Goal: Task Accomplishment & Management: Manage account settings

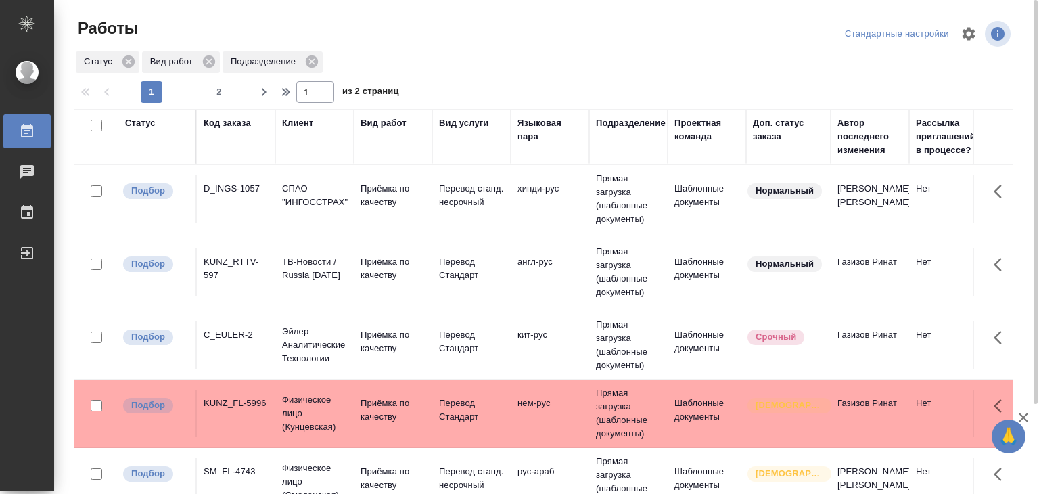
scroll to position [463, 0]
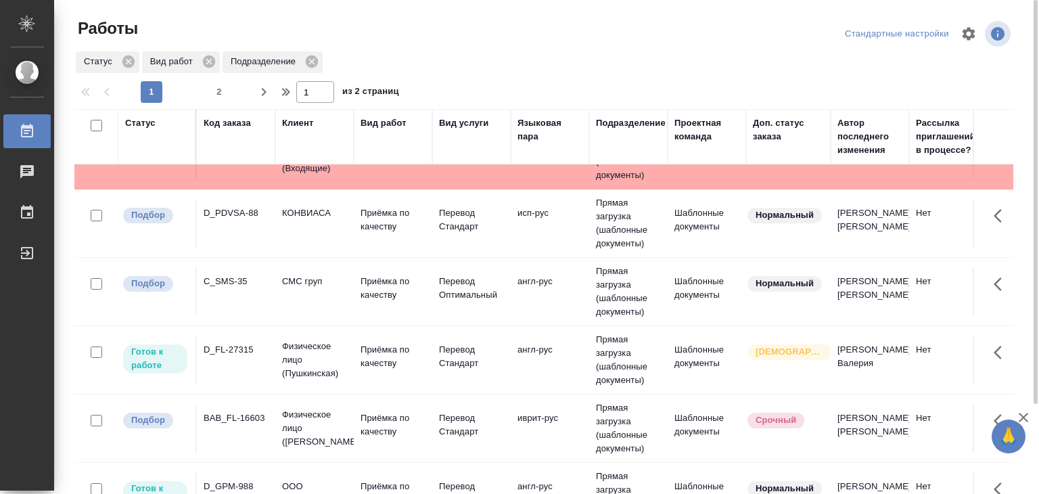
click at [296, 354] on p "Физическое лицо (Пушкинская)" at bounding box center [314, 360] width 65 height 41
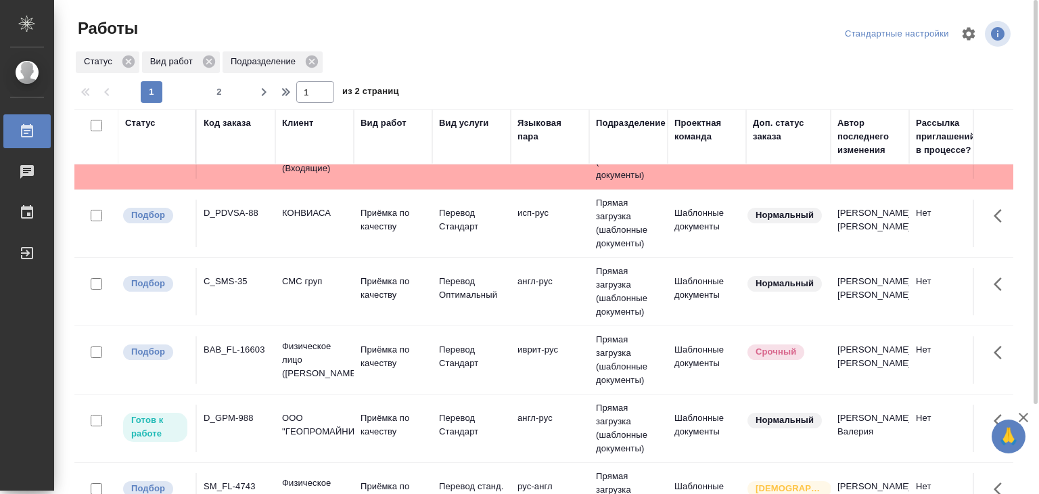
scroll to position [125, 0]
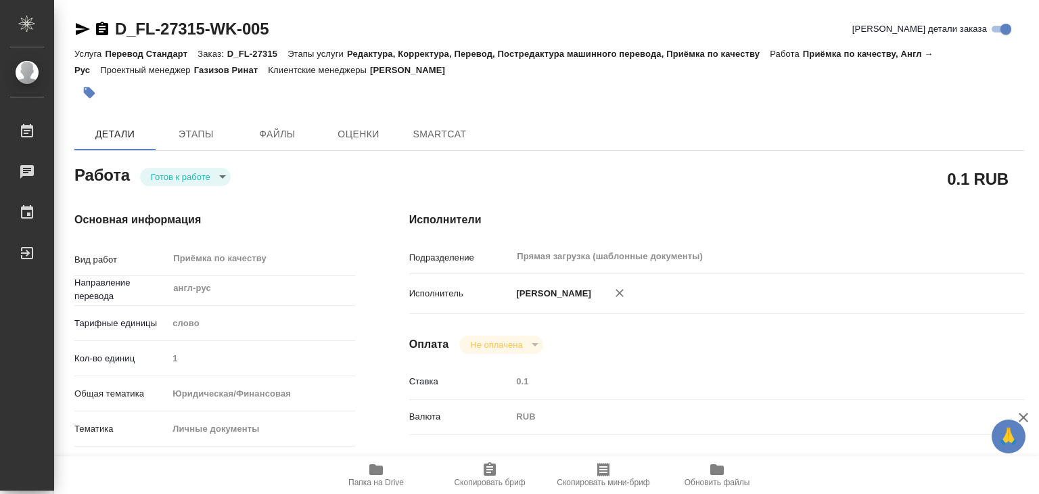
type textarea "x"
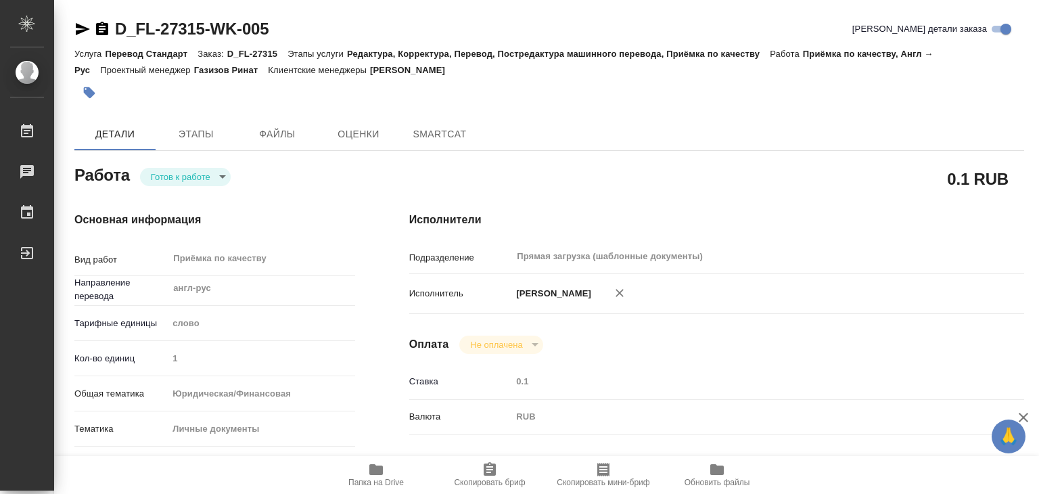
type textarea "x"
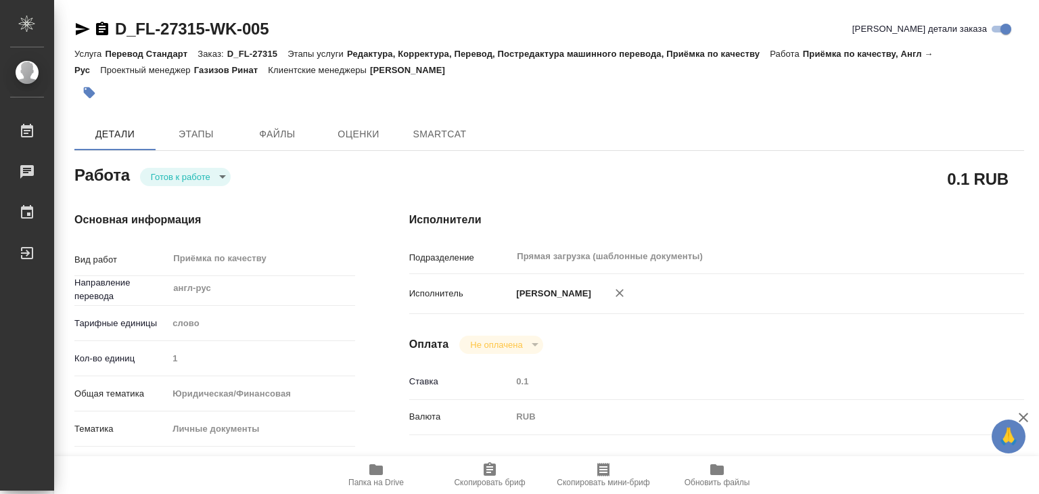
type textarea "x"
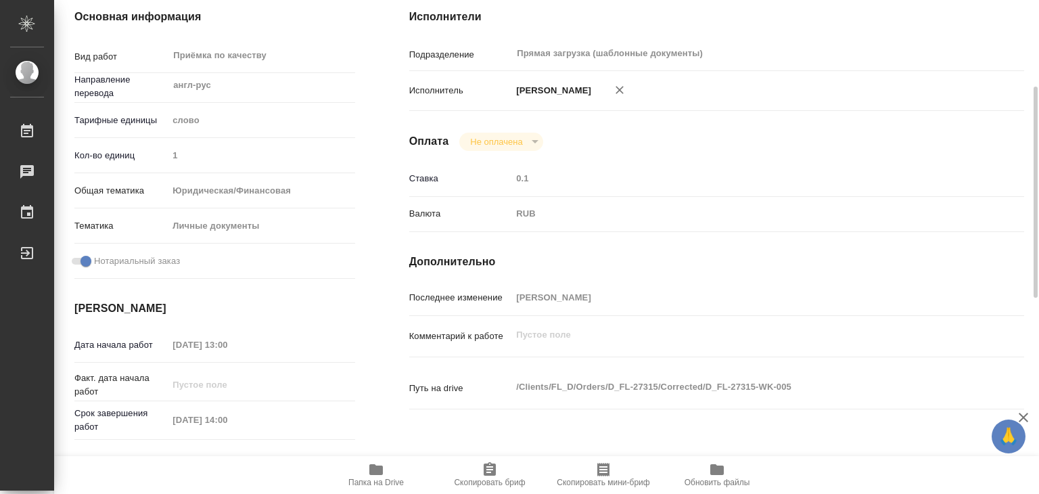
type textarea "x"
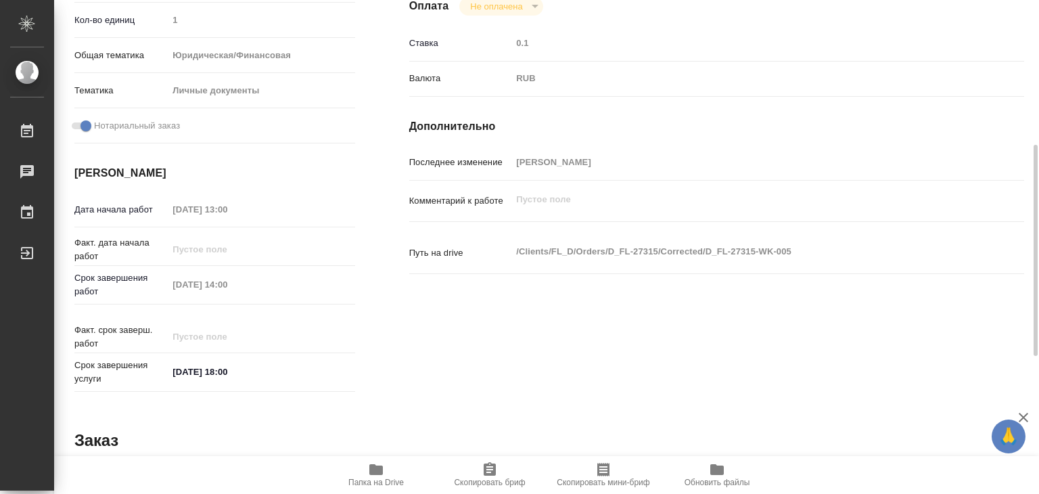
type textarea "x"
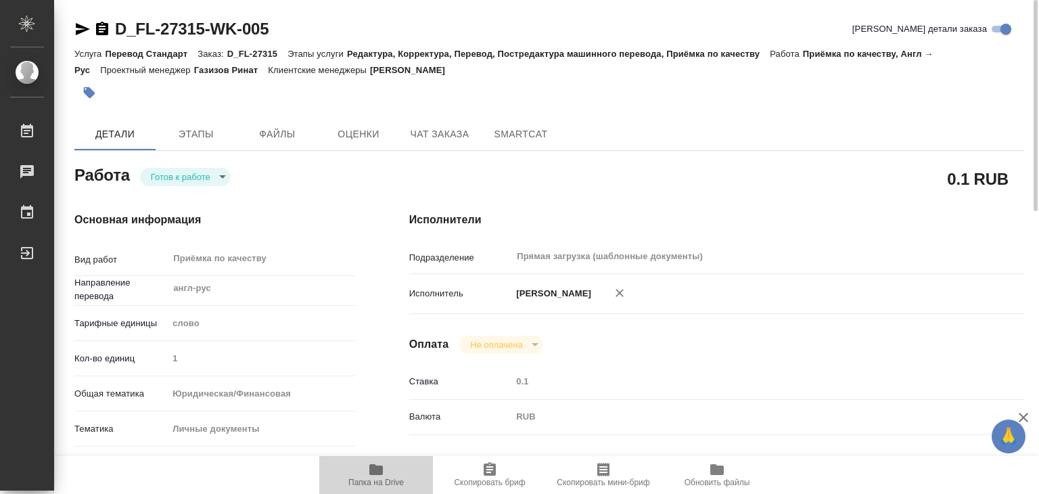
click at [367, 474] on span "Папка на Drive" at bounding box center [375, 474] width 97 height 26
click at [93, 91] on icon "button" at bounding box center [89, 92] width 11 height 11
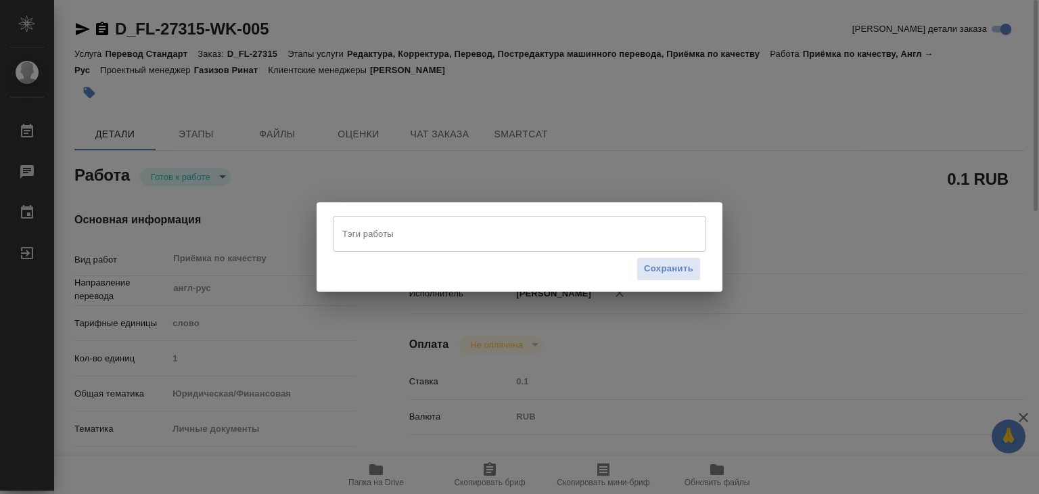
click at [392, 231] on input "Тэги работы" at bounding box center [507, 233] width 336 height 23
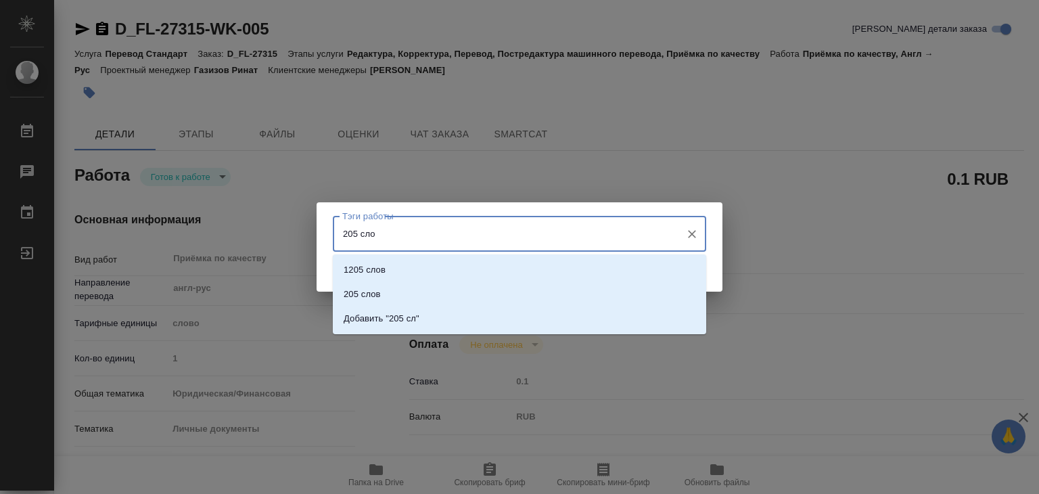
type input "205 слов"
click at [430, 292] on li "205 слов" at bounding box center [519, 294] width 373 height 24
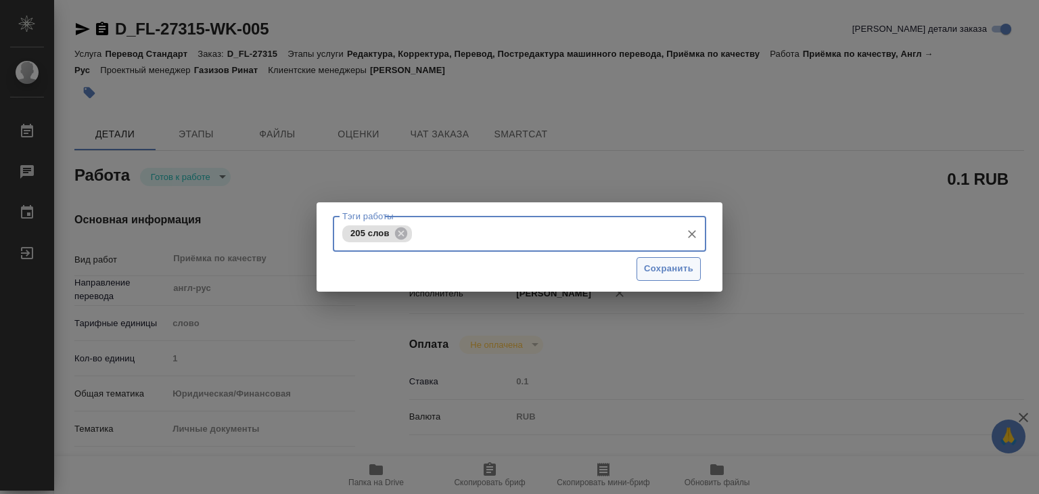
click at [667, 277] on button "Сохранить" at bounding box center [669, 269] width 64 height 24
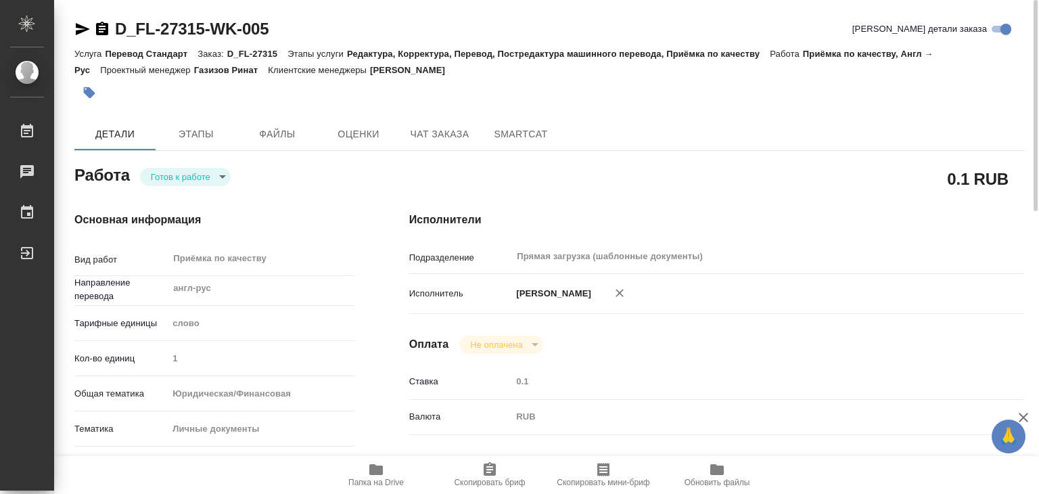
type input "readyForWork"
type textarea "Приёмка по качеству"
type textarea "x"
type input "англ-рус"
type input "5a8b1489cc6b4906c91bfd90"
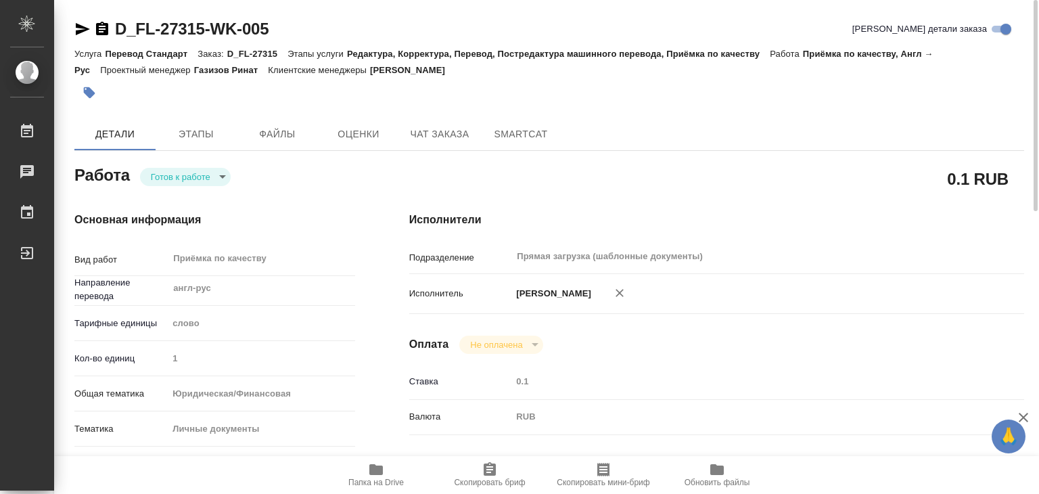
type input "1"
type input "yr-fn"
type input "5a8b8b956a9677013d343cfe"
checkbox input "true"
type input "01.10.2025 13:00"
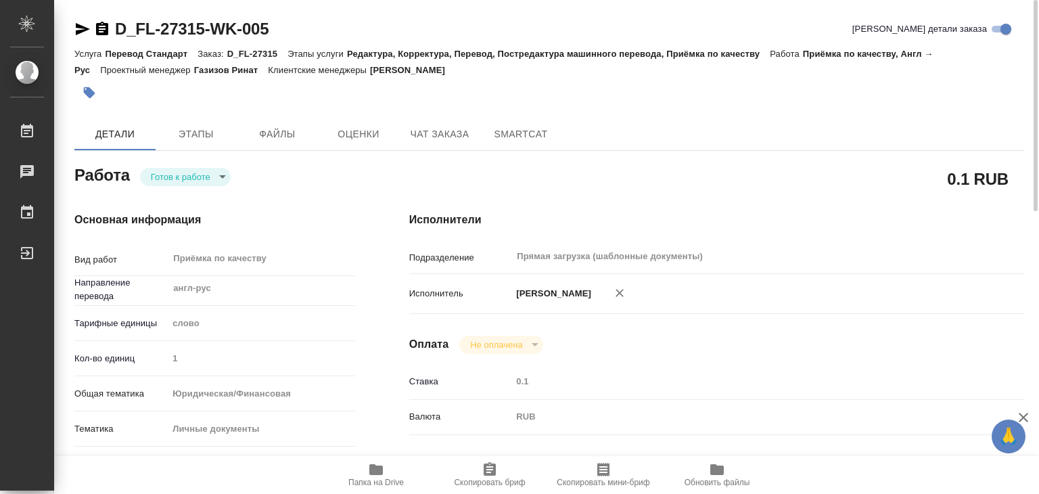
type input "01.10.2025 14:00"
type input "[DATE] 18:00"
type input "Прямая загрузка (шаблонные документы)"
type input "notPayed"
type input "0.1"
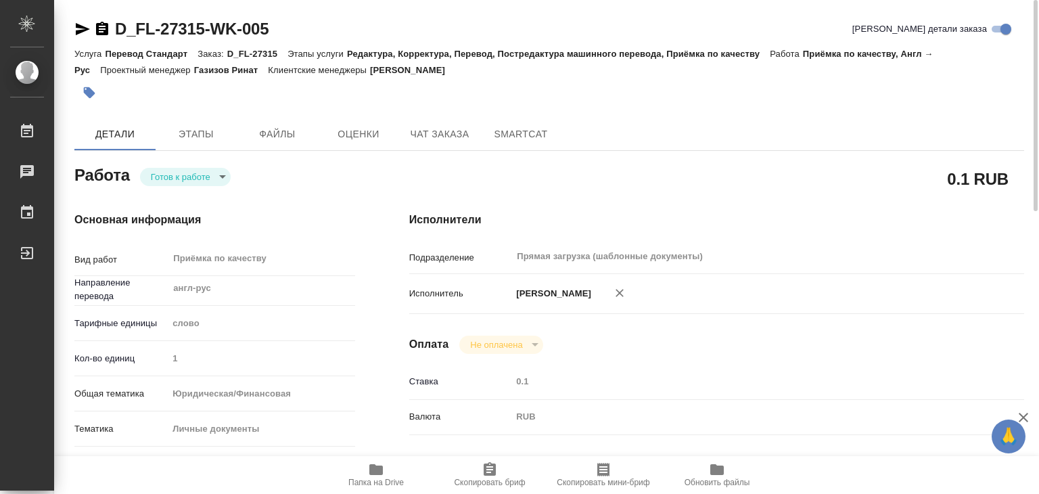
type input "RUB"
type input "[PERSON_NAME]"
type textarea "x"
type textarea "/Clients/FL_D/Orders/D_FL-27315/Corrected/D_FL-27315-WK-005"
type textarea "x"
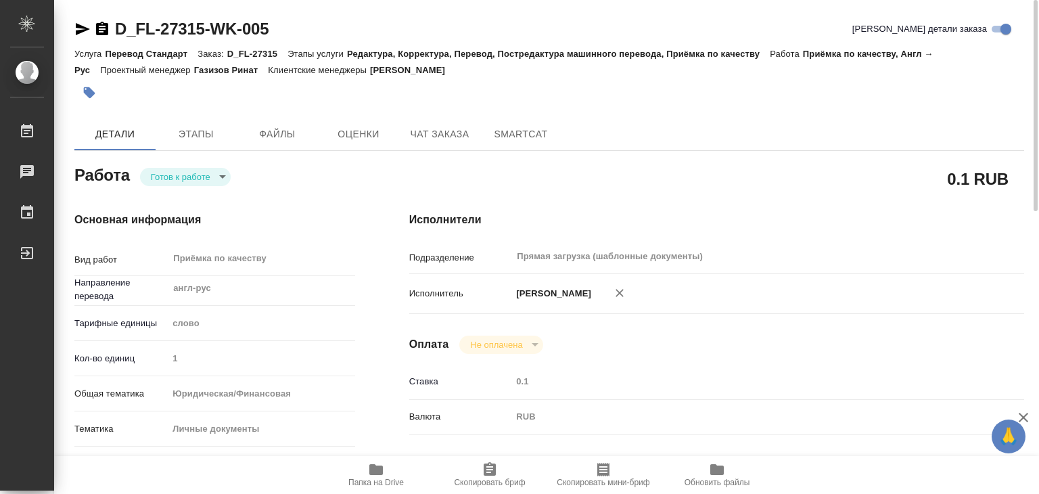
type input "D_FL-27315"
type input "Перевод Стандарт"
type input "Редактура, Корректура, Перевод, Постредактура машинного перевода, Приёмка по ка…"
type input "Булахова Елена"
type input "/Clients/FL_D/Orders/D_FL-27315"
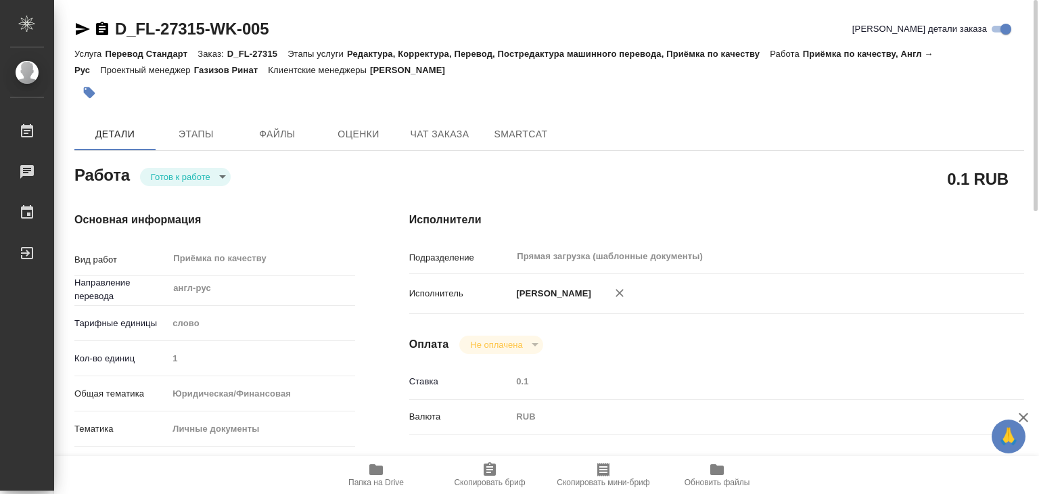
type textarea "x"
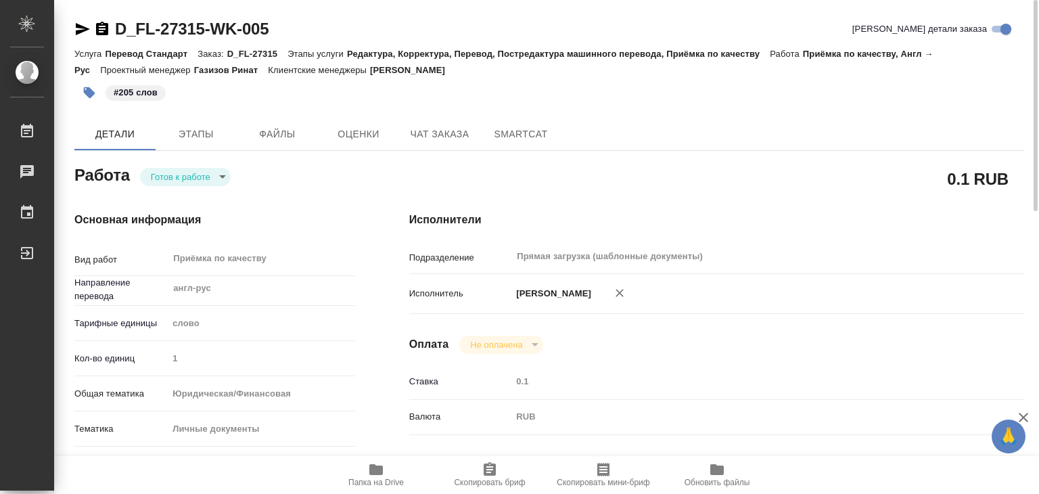
type textarea "x"
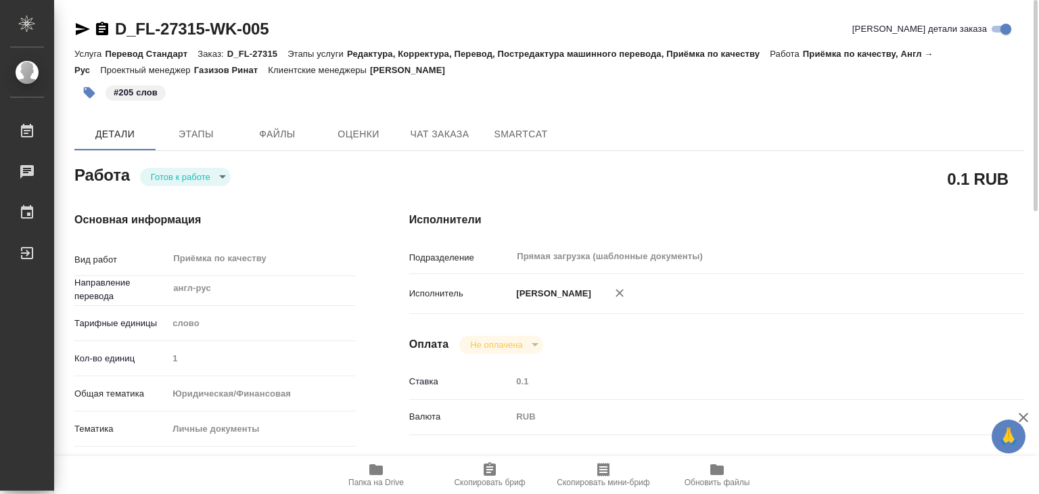
type textarea "x"
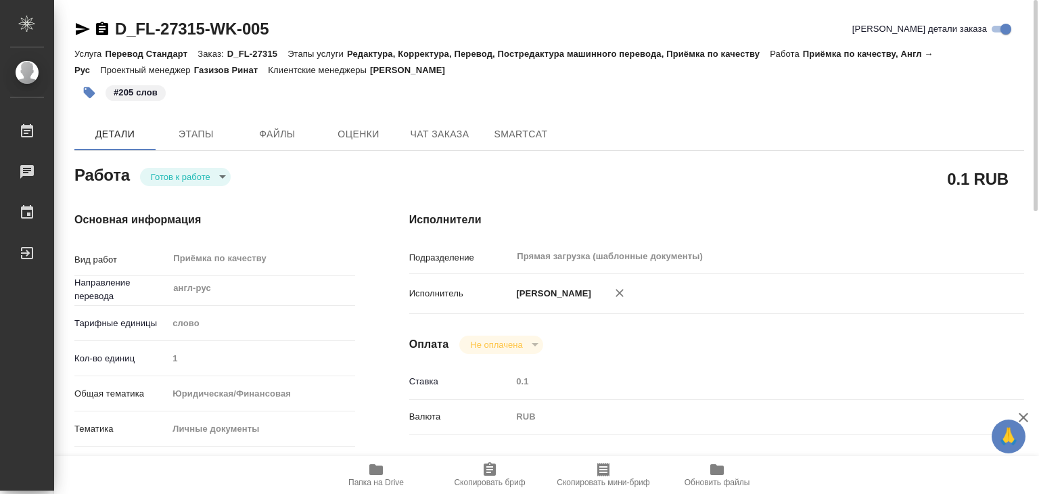
type textarea "x"
drag, startPoint x: 101, startPoint y: 13, endPoint x: 206, endPoint y: 26, distance: 105.7
copy link "D_FL-27315"
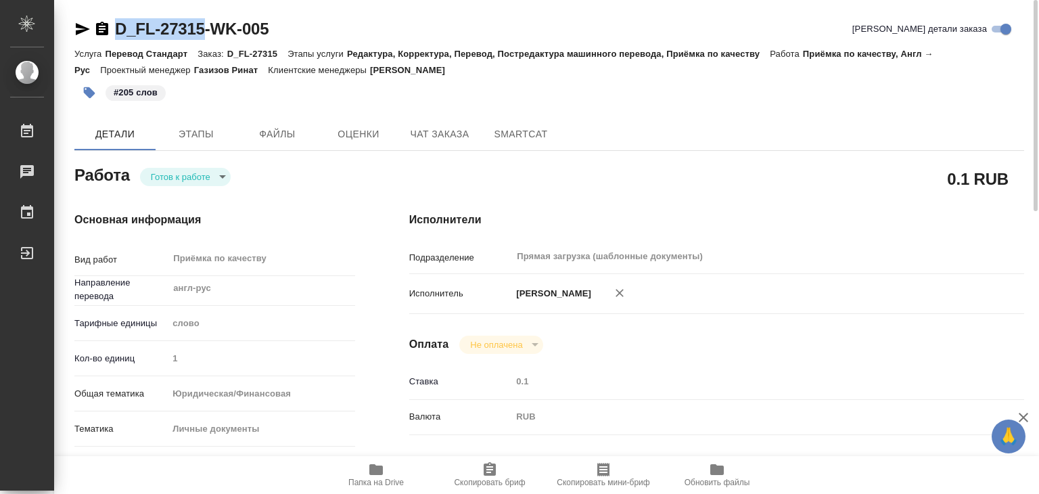
click at [185, 177] on body "🙏 .cls-1 fill:#fff; AWATERA Alilekova Valeriya Работы 0 Чаты График Выйти D_FL-…" at bounding box center [519, 247] width 1039 height 494
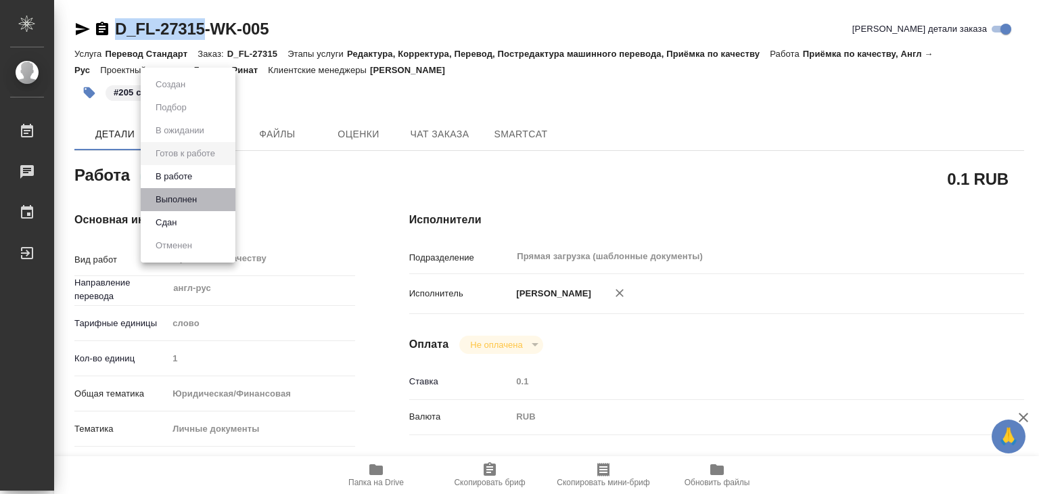
click at [208, 195] on li "Выполнен" at bounding box center [188, 199] width 95 height 23
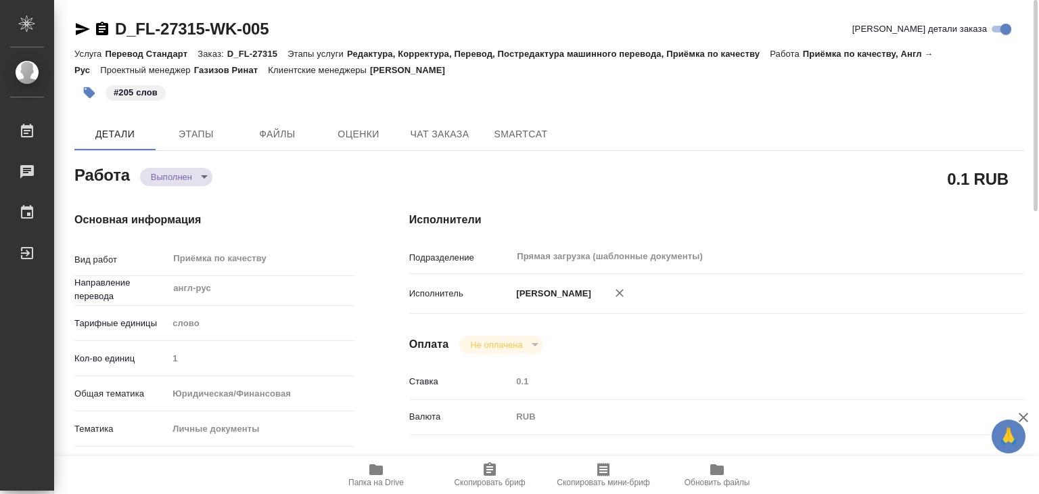
type textarea "x"
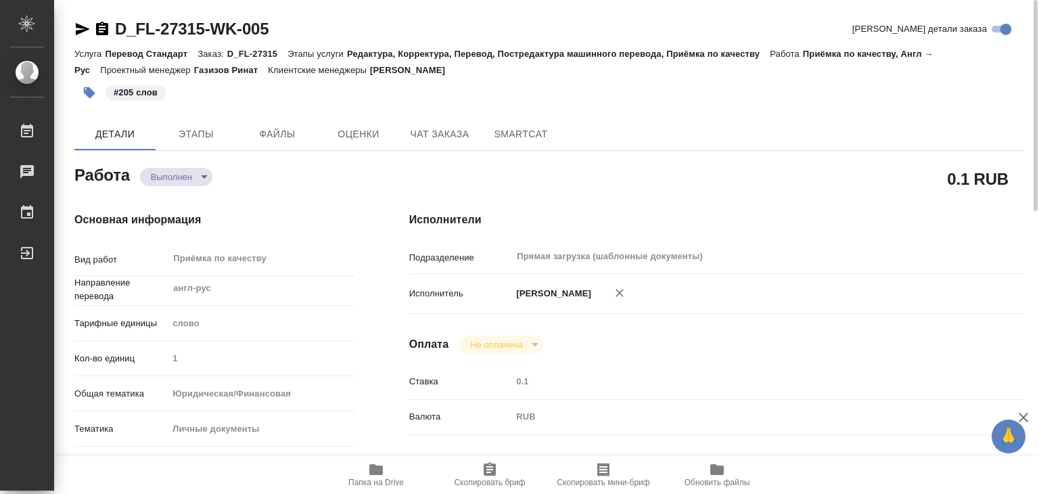
type textarea "x"
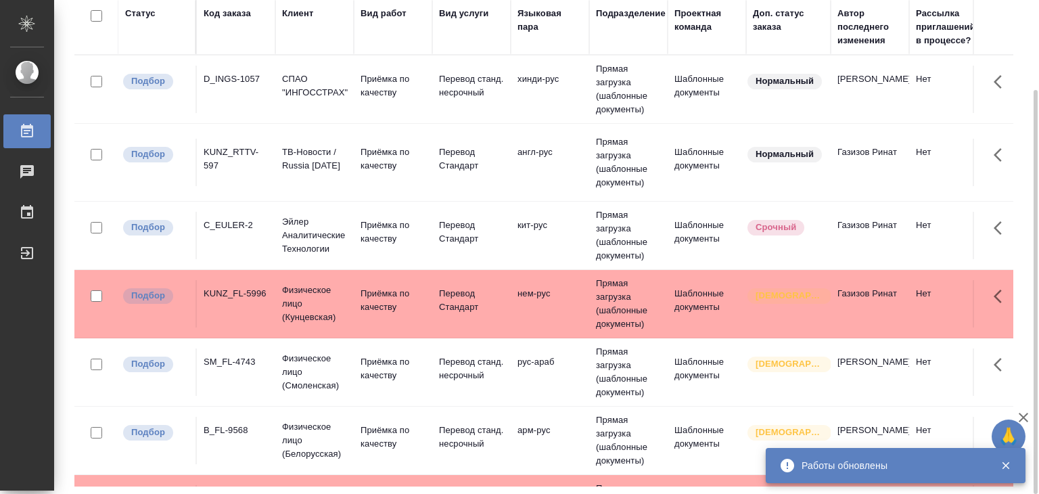
scroll to position [532, 0]
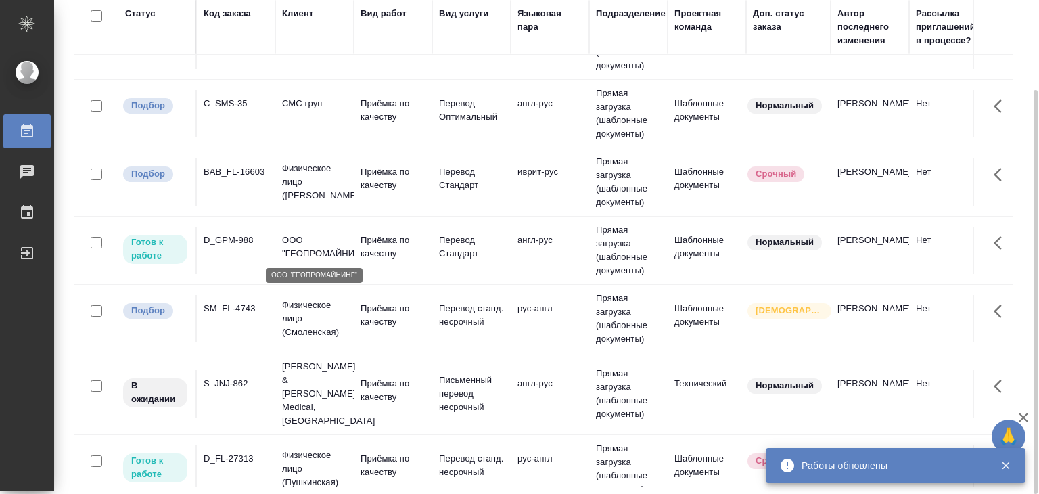
click at [308, 247] on p "ООО "ГЕОПРОМАЙНИНГ"" at bounding box center [314, 246] width 65 height 27
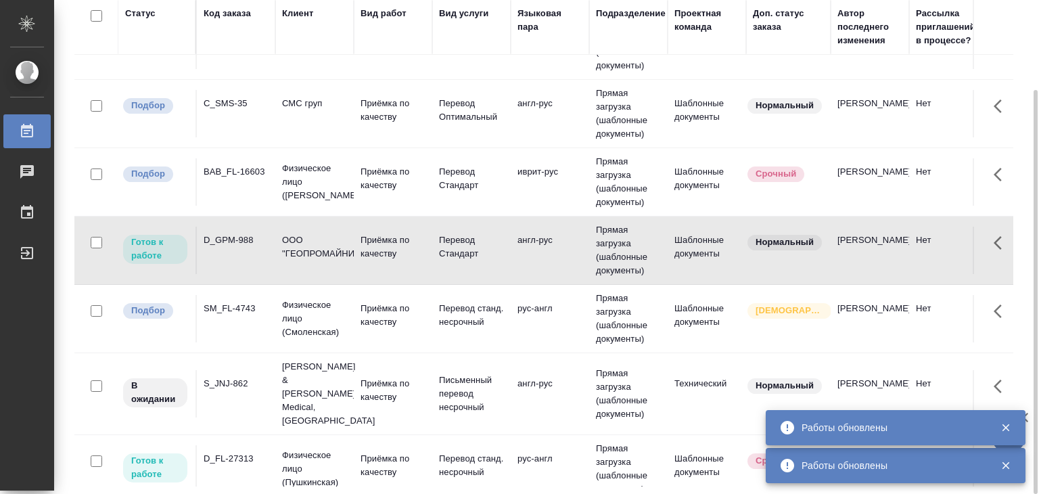
click at [646, 253] on td "Прямая загрузка (шаблонные документы)" at bounding box center [628, 250] width 78 height 68
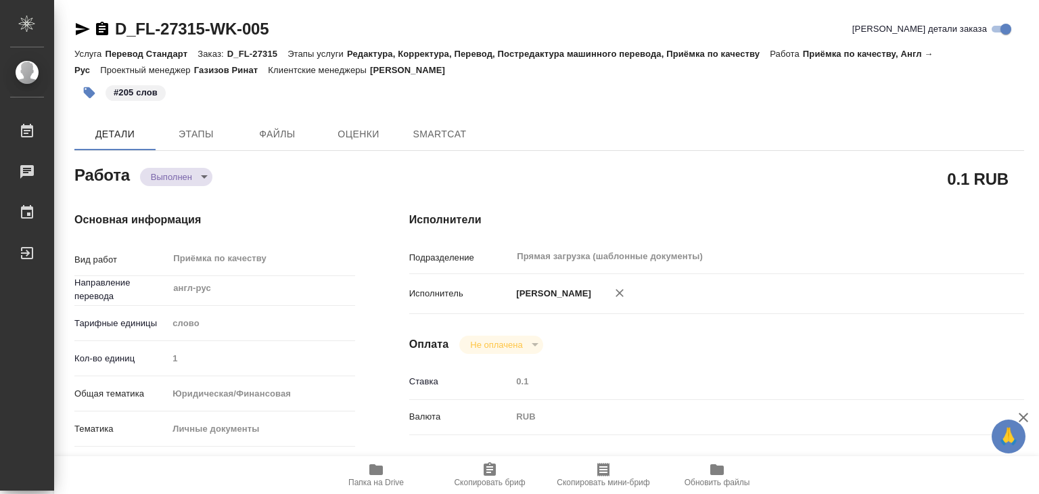
type textarea "x"
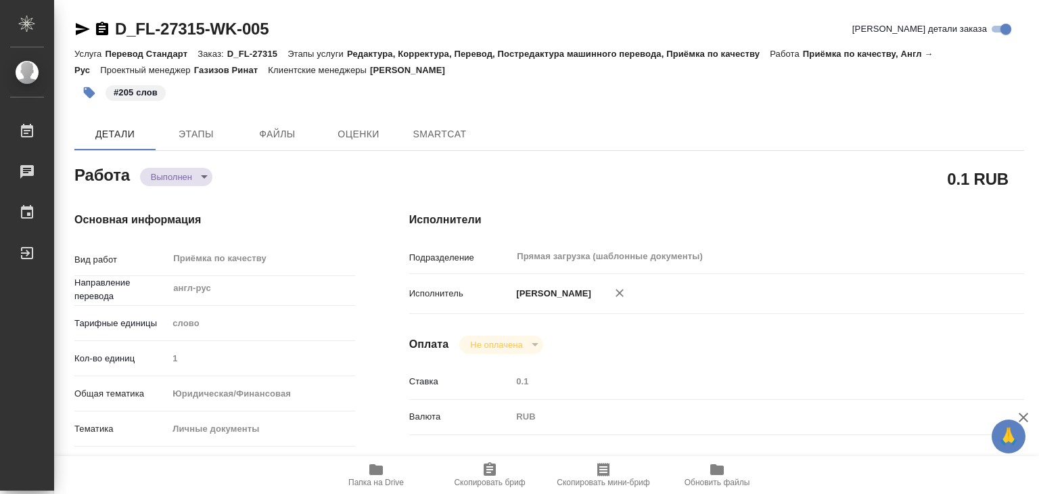
type textarea "x"
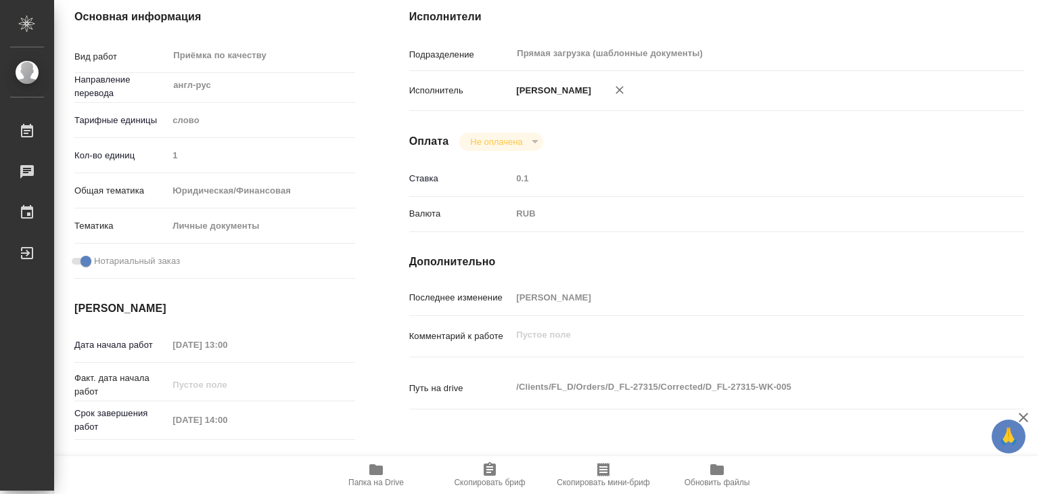
type textarea "x"
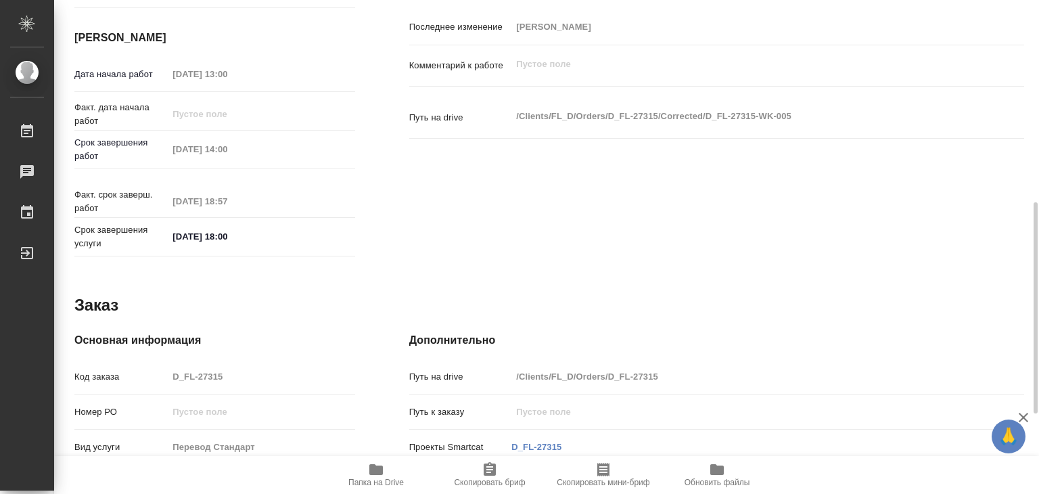
scroll to position [660, 0]
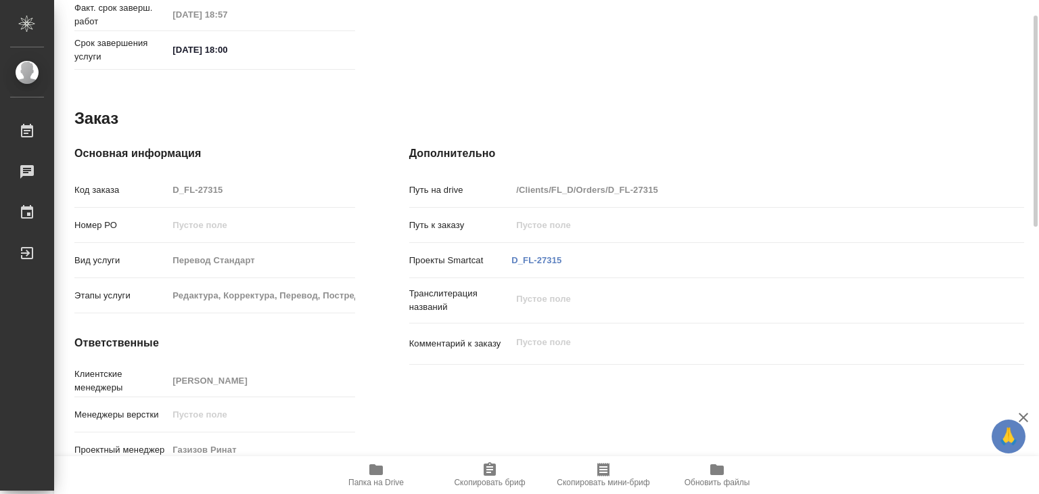
type textarea "x"
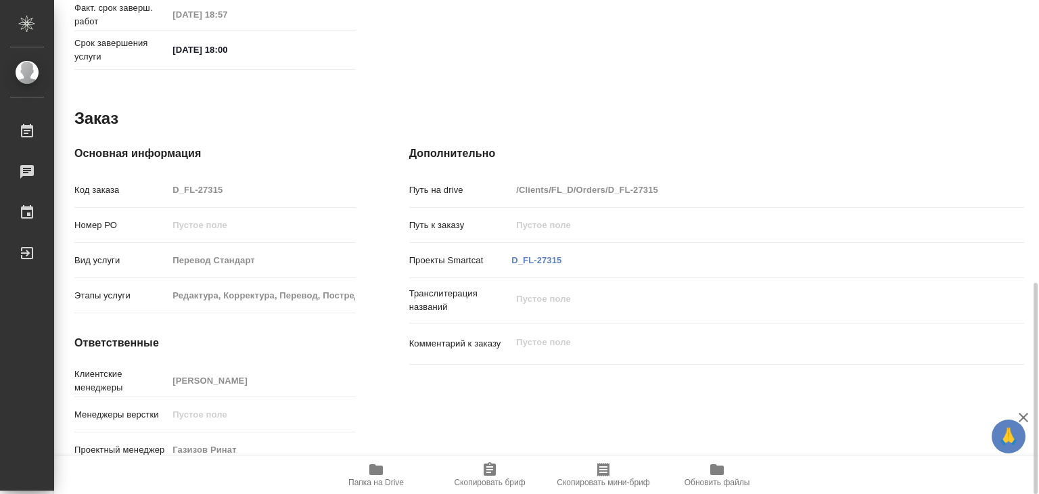
type textarea "x"
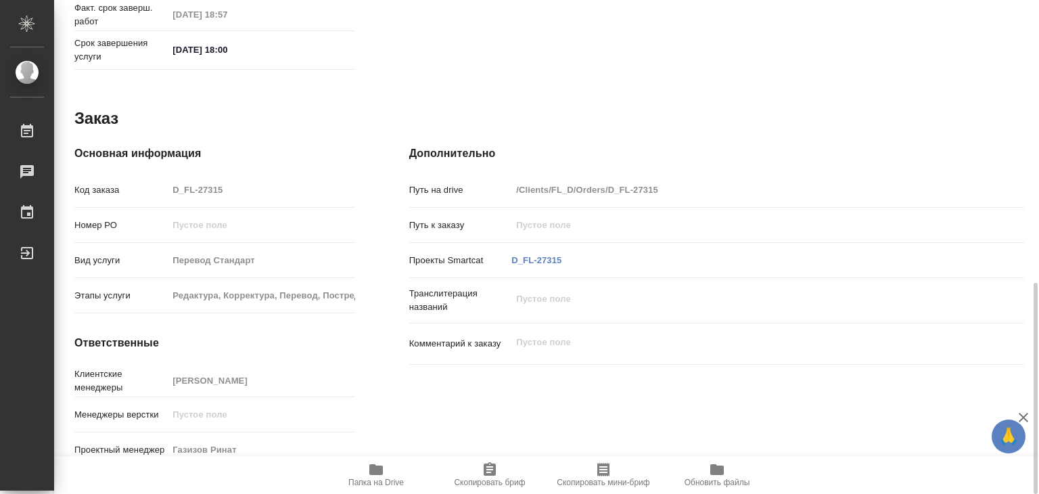
type textarea "x"
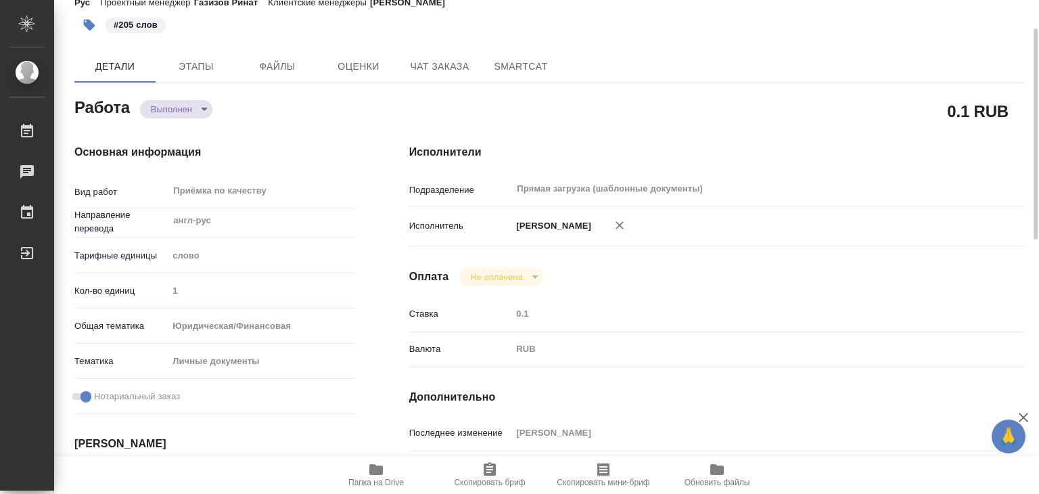
scroll to position [0, 0]
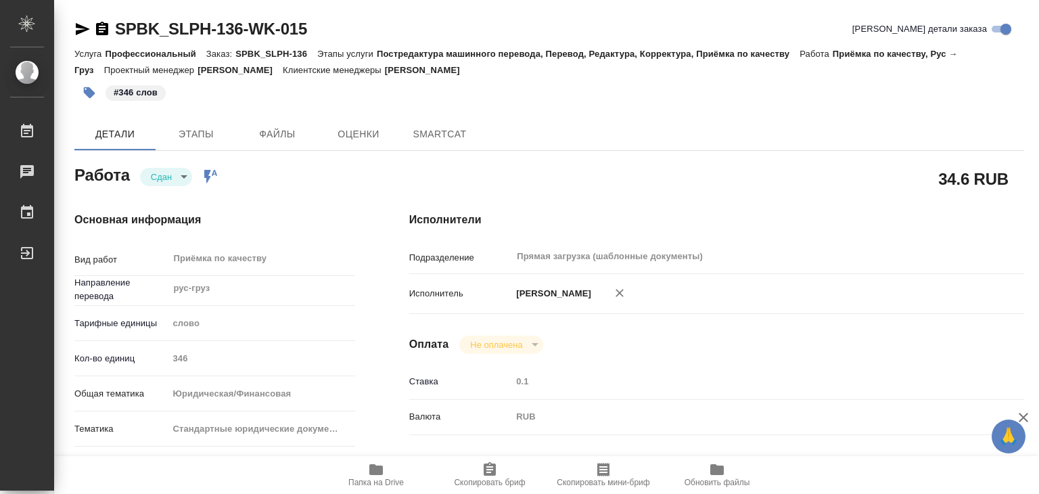
type textarea "x"
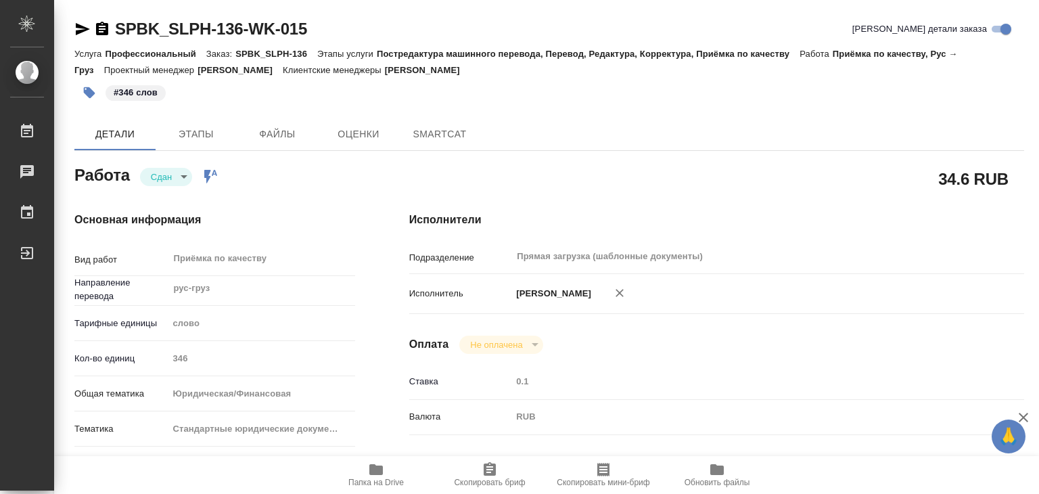
type textarea "x"
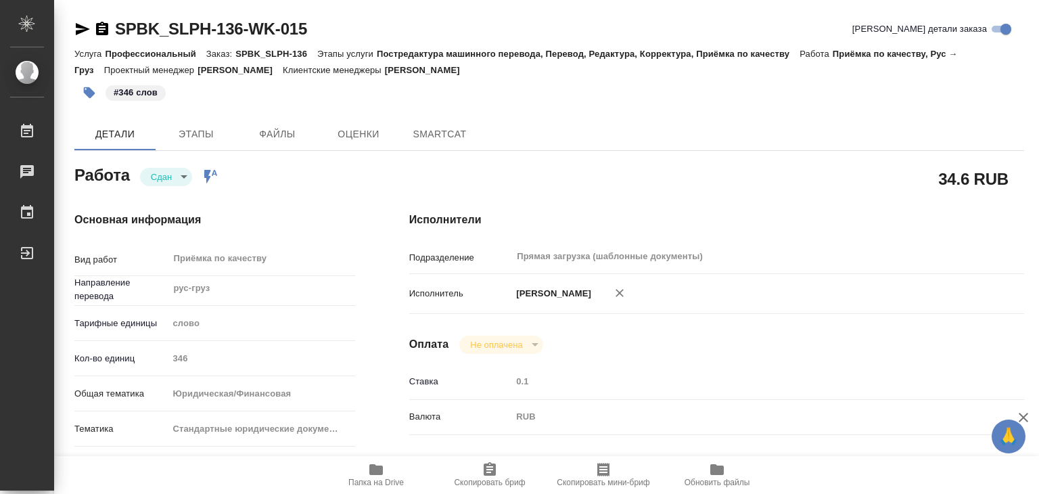
type textarea "x"
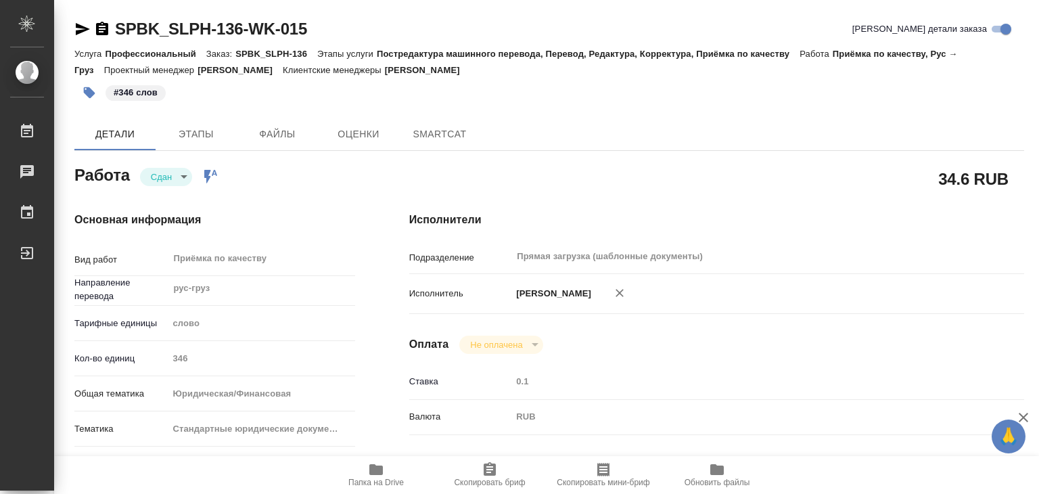
type textarea "x"
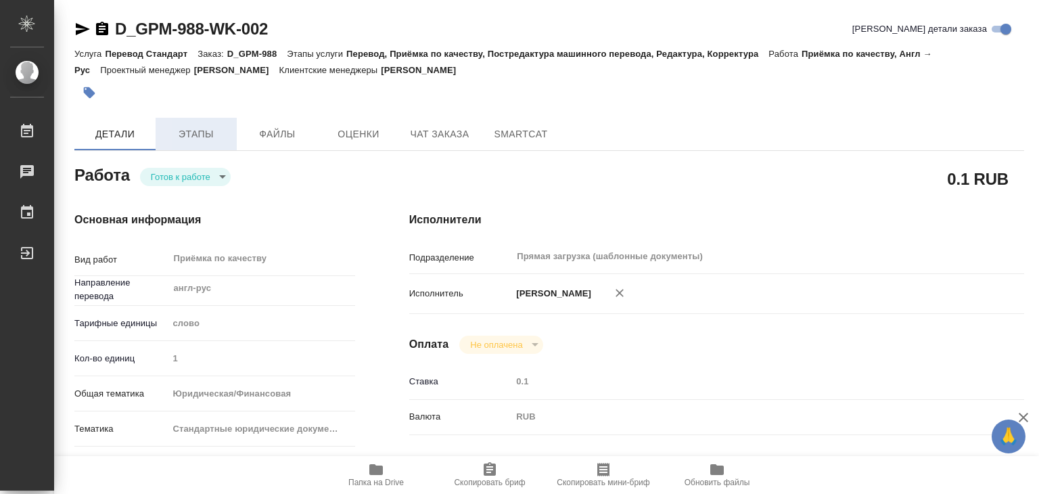
click at [229, 129] on button "Этапы" at bounding box center [196, 134] width 81 height 32
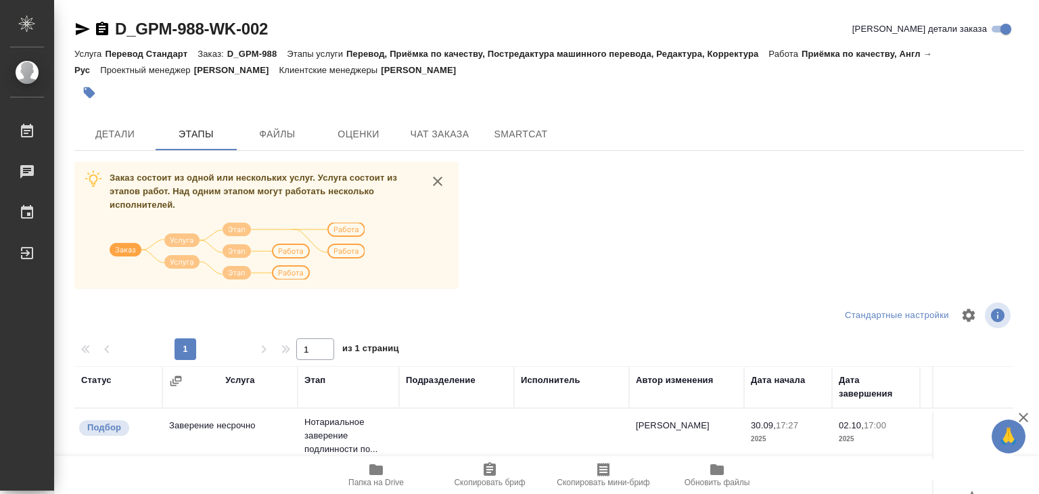
scroll to position [211, 0]
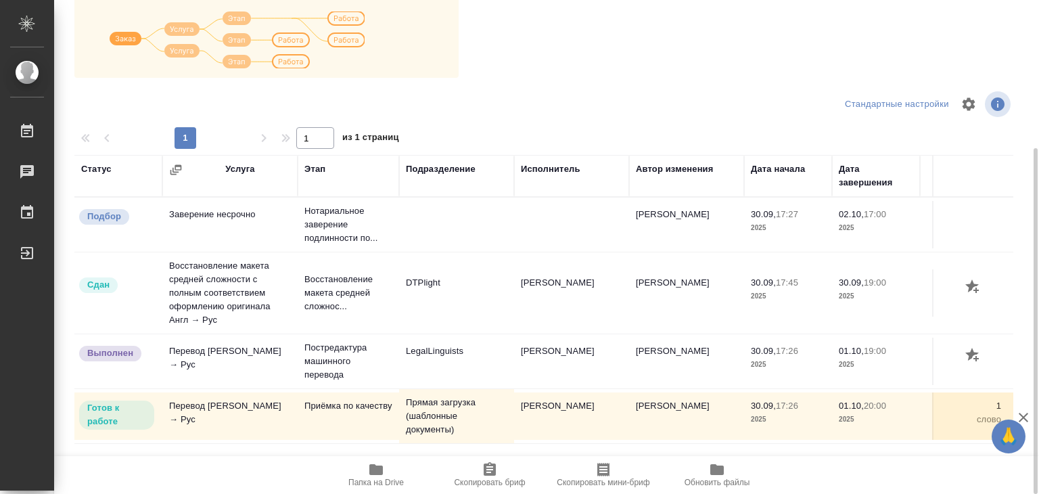
click at [400, 473] on span "Папка на Drive" at bounding box center [375, 474] width 97 height 26
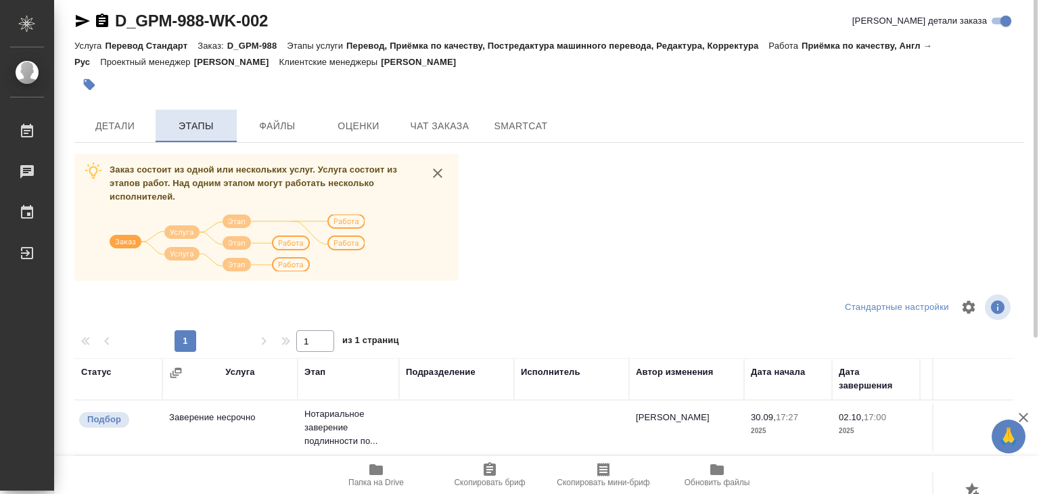
scroll to position [0, 0]
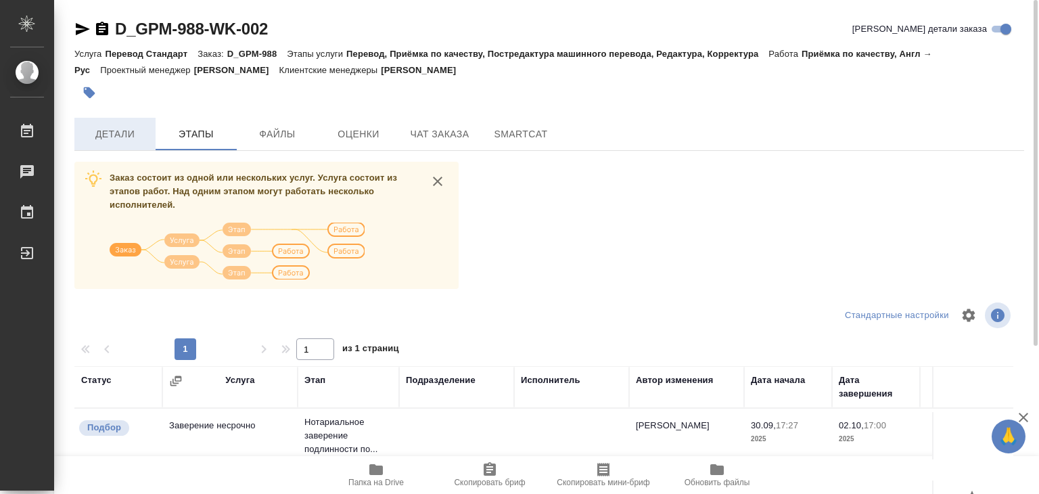
click at [112, 148] on button "Детали" at bounding box center [114, 134] width 81 height 32
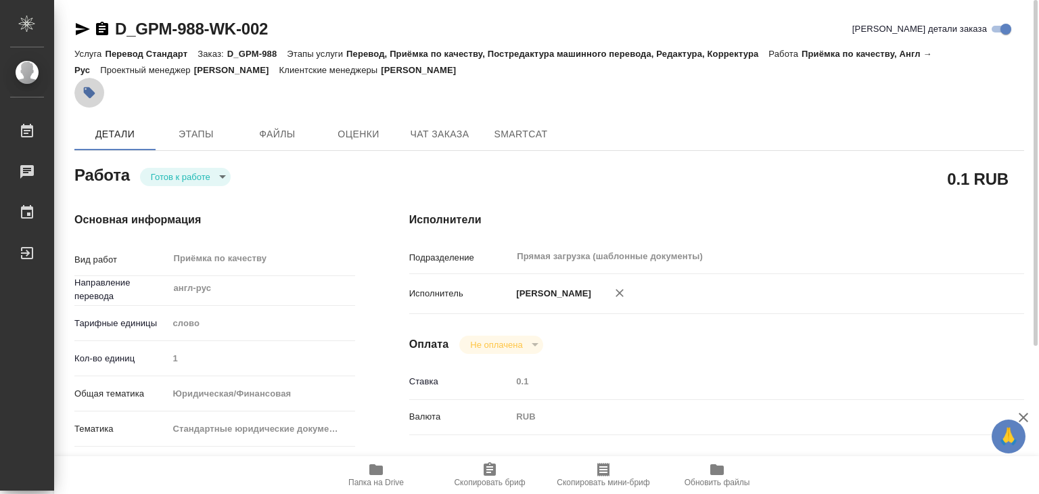
click at [85, 90] on icon "button" at bounding box center [89, 92] width 11 height 11
type textarea "x"
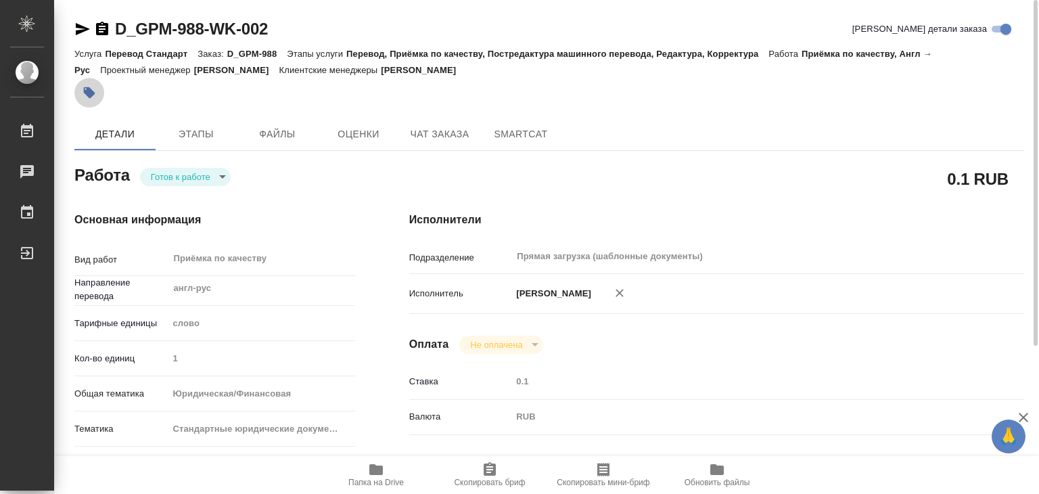
type textarea "x"
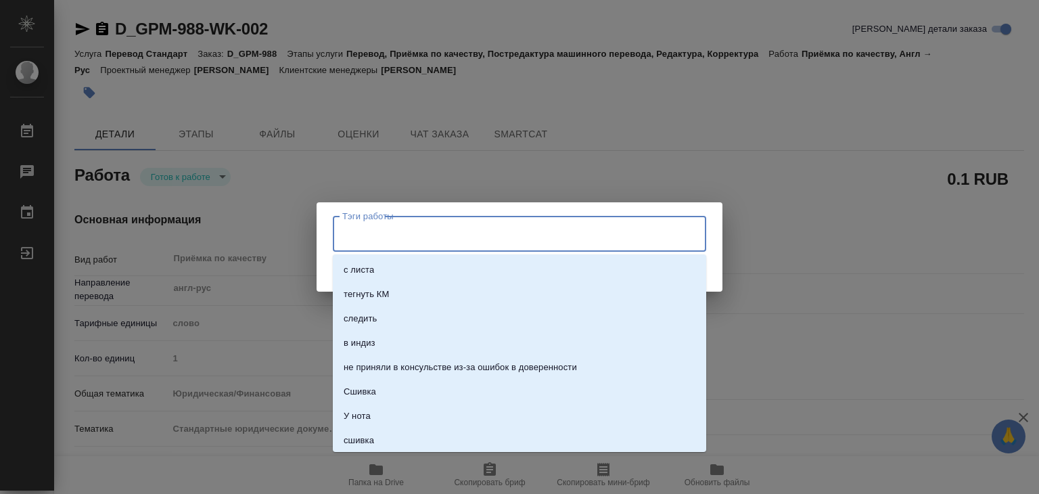
click at [371, 226] on input "Тэги работы" at bounding box center [507, 233] width 336 height 23
type textarea "x"
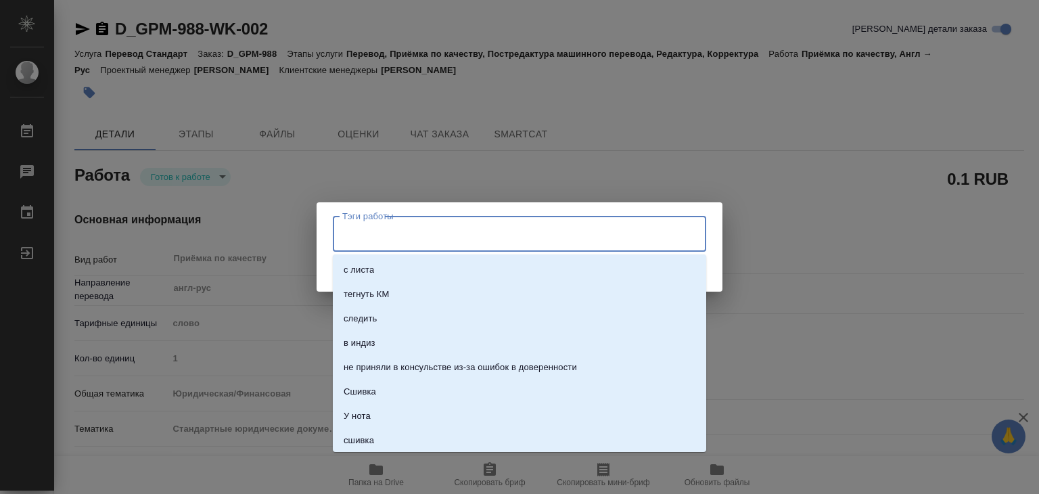
type textarea "x"
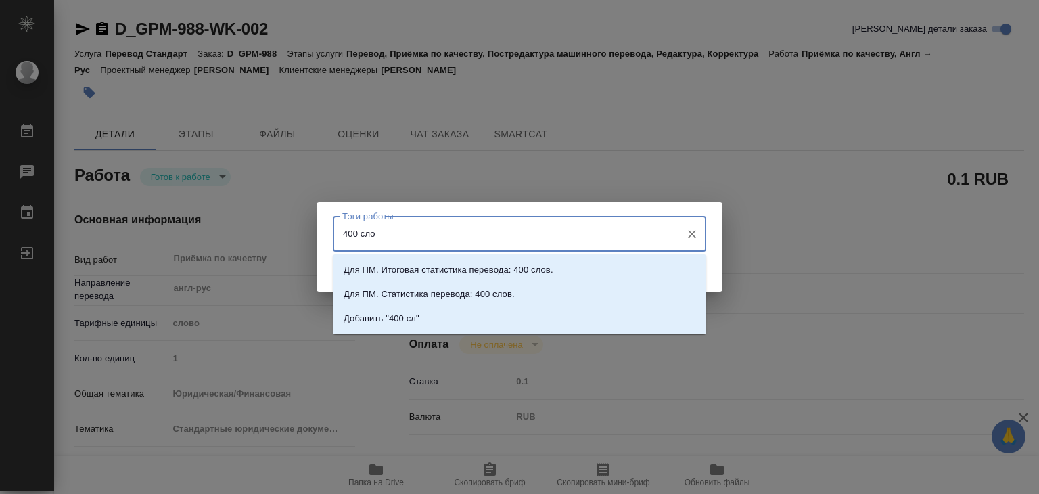
type input "400 слов"
click at [474, 315] on li "Добавить "400 слов"" at bounding box center [519, 318] width 373 height 24
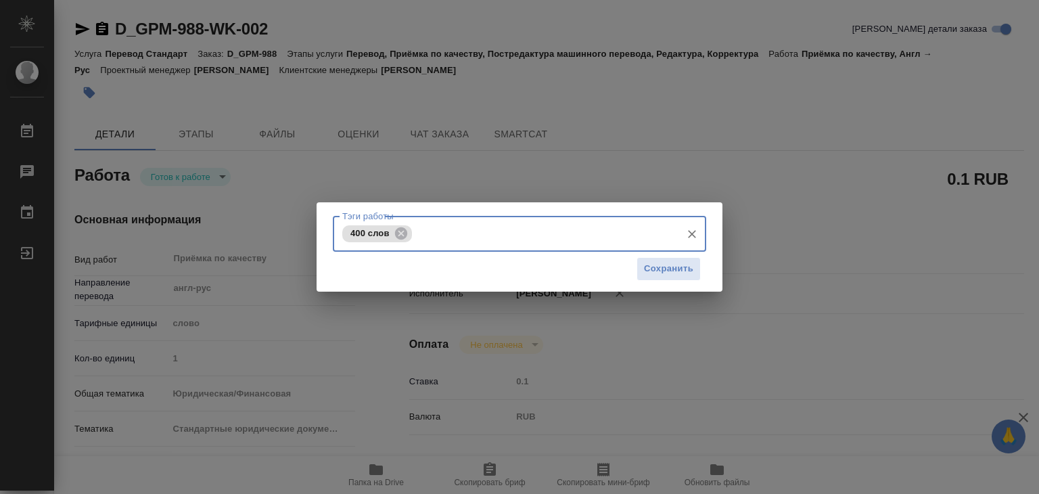
click at [662, 256] on div "Сохранить" at bounding box center [519, 269] width 373 height 34
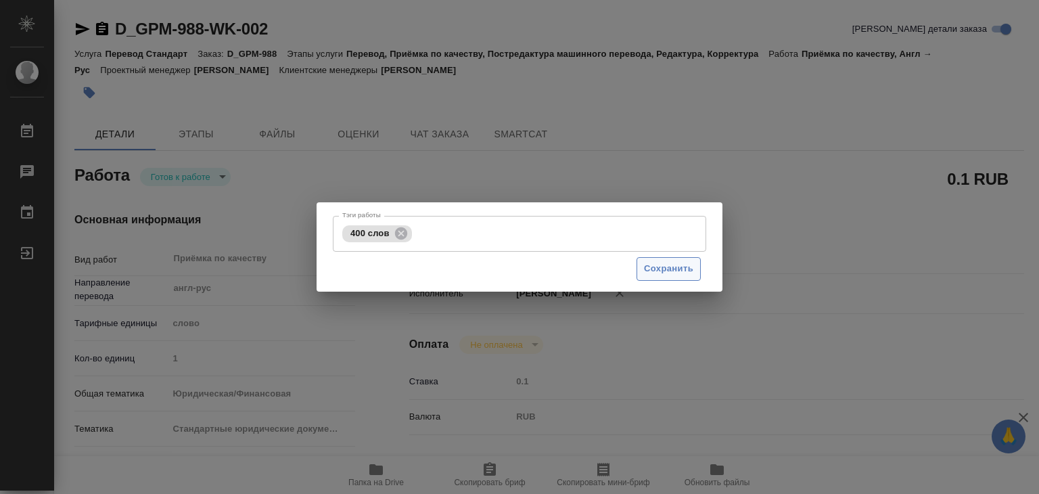
click at [668, 263] on span "Сохранить" at bounding box center [668, 269] width 49 height 16
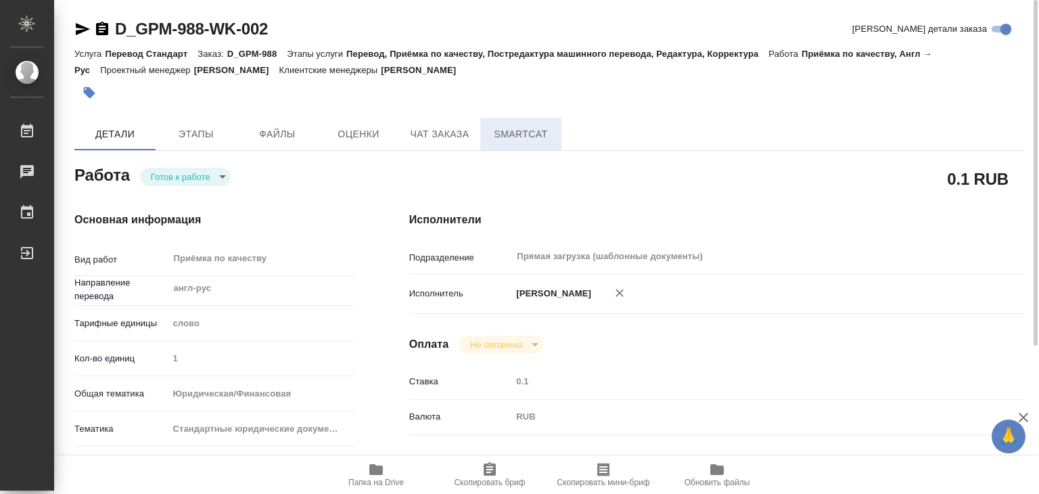
type input "readyForWork"
type textarea "Приёмка по качеству"
type textarea "x"
type input "англ-рус"
type input "5a8b1489cc6b4906c91bfd90"
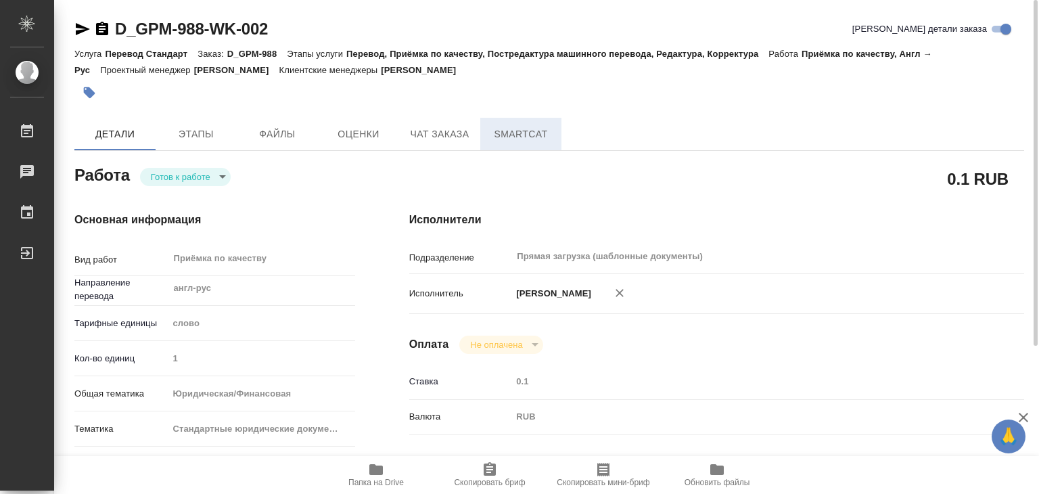
type input "1"
type input "yr-fn"
type input "5f647205b73bc97568ca66bf"
checkbox input "true"
type input "[DATE] 17:26"
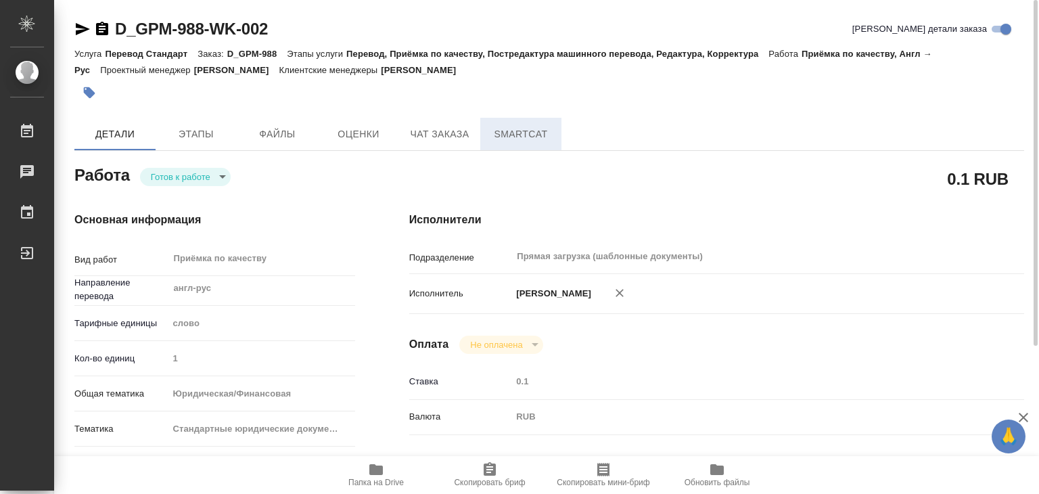
type input "[DATE] 20:00"
type input "Прямая загрузка (шаблонные документы)"
type input "notPayed"
type input "0.1"
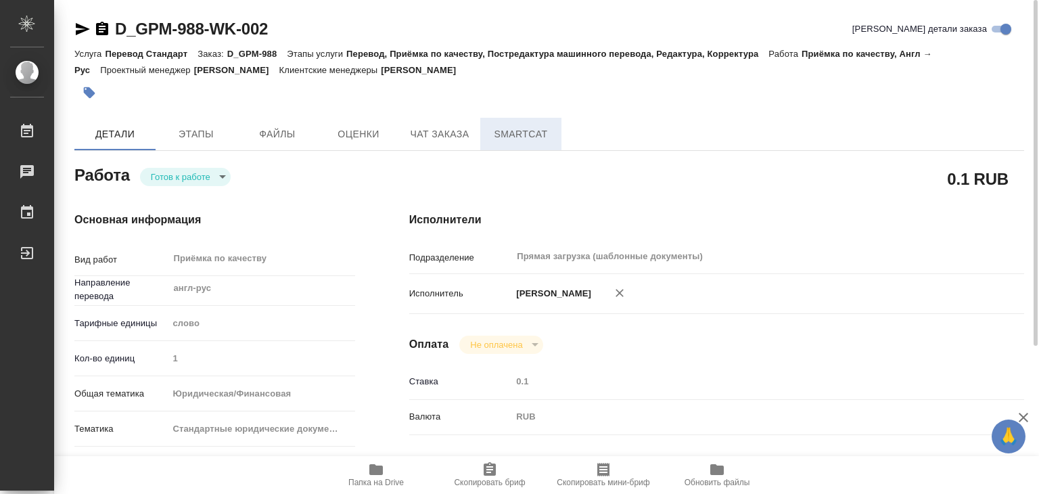
type input "RUB"
type input "[PERSON_NAME]"
type textarea "x"
type textarea "/Clients/ООО ГЕОПРОМАЙНИНГ/Orders/D_GPM-988/Corrected/D_GPM-988-WK-002"
type textarea "x"
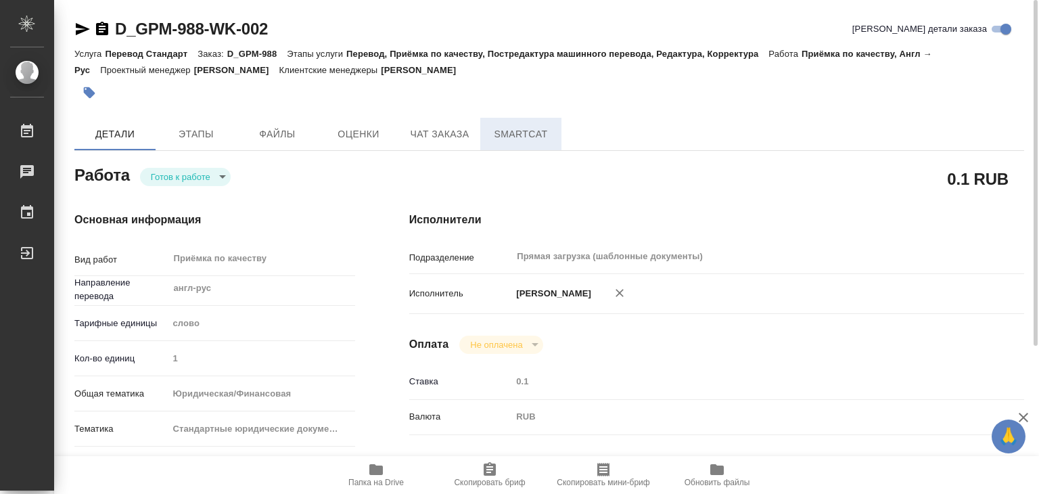
type input "D_GPM-988"
type input "Перевод Стандарт"
type input "Перевод, Приёмка по качеству, Постредактура машинного перевода, Редактура, Корр…"
type input "[PERSON_NAME]"
type input "/Clients/ООО ГЕОПРОМАЙНИНГ/Orders/D_GPM-988"
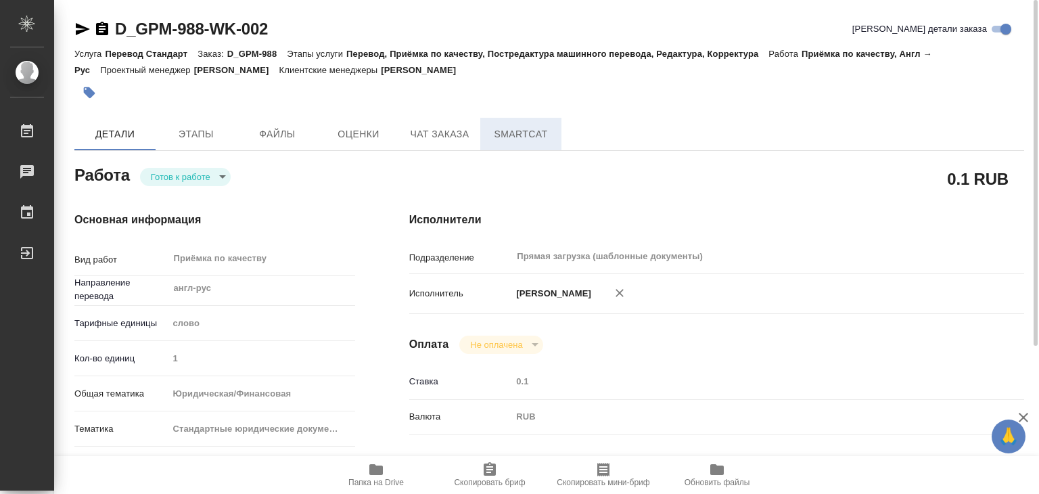
type textarea "x"
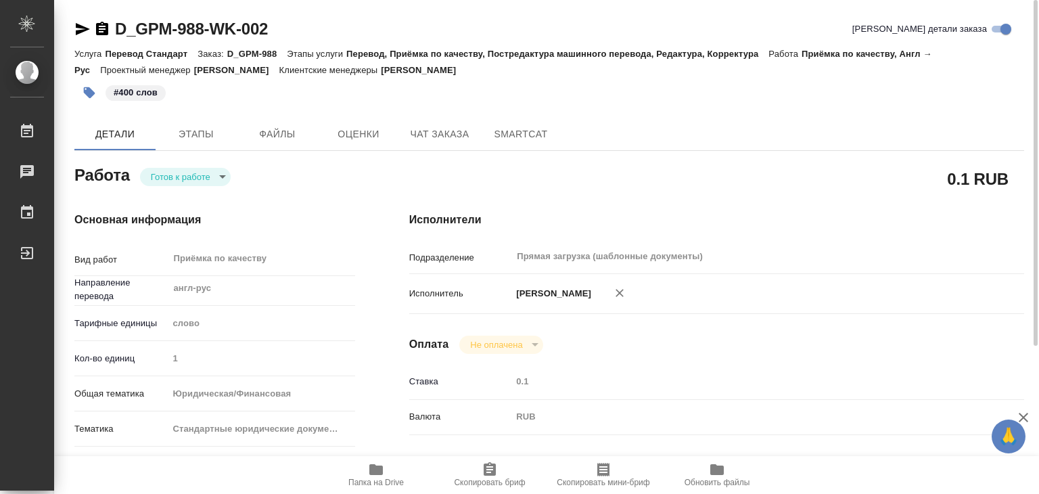
type textarea "x"
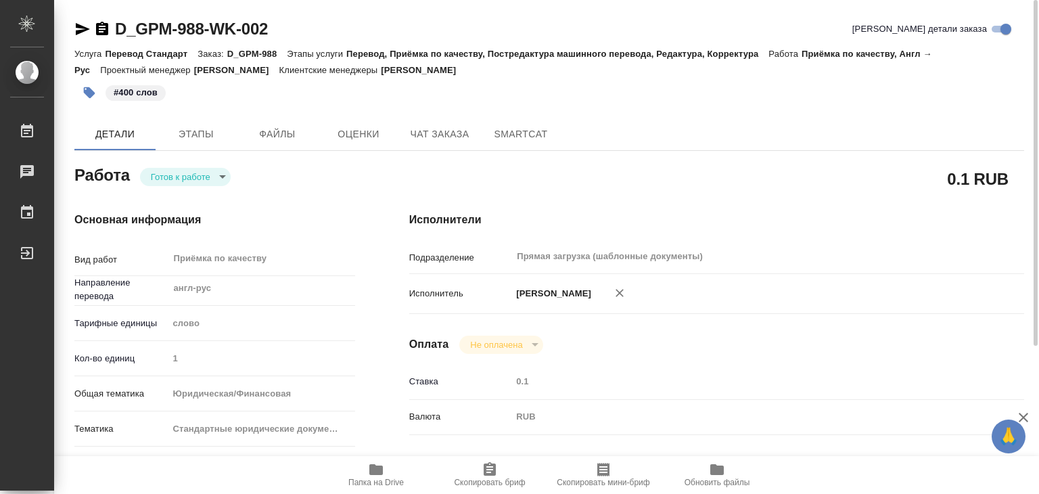
type textarea "x"
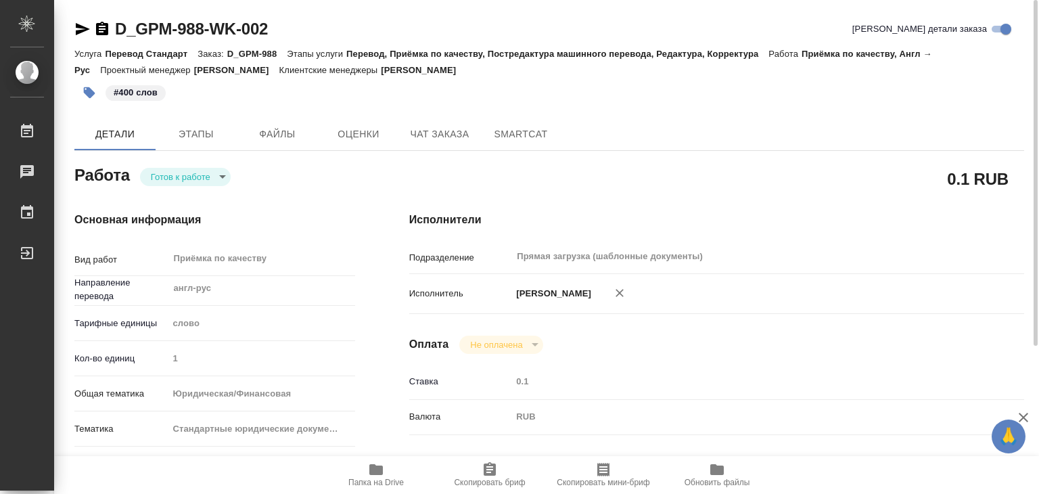
type textarea "x"
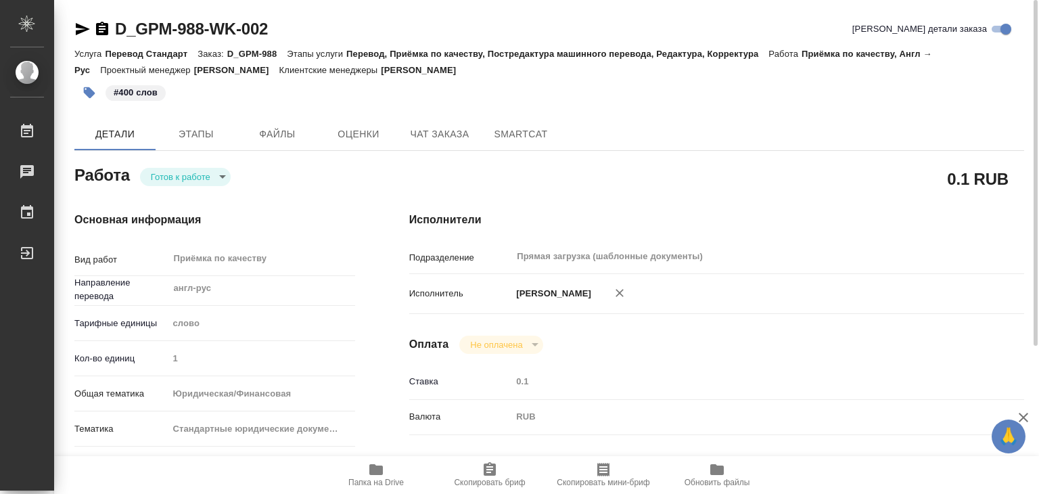
type textarea "x"
click at [281, 138] on span "Файлы" at bounding box center [277, 134] width 65 height 17
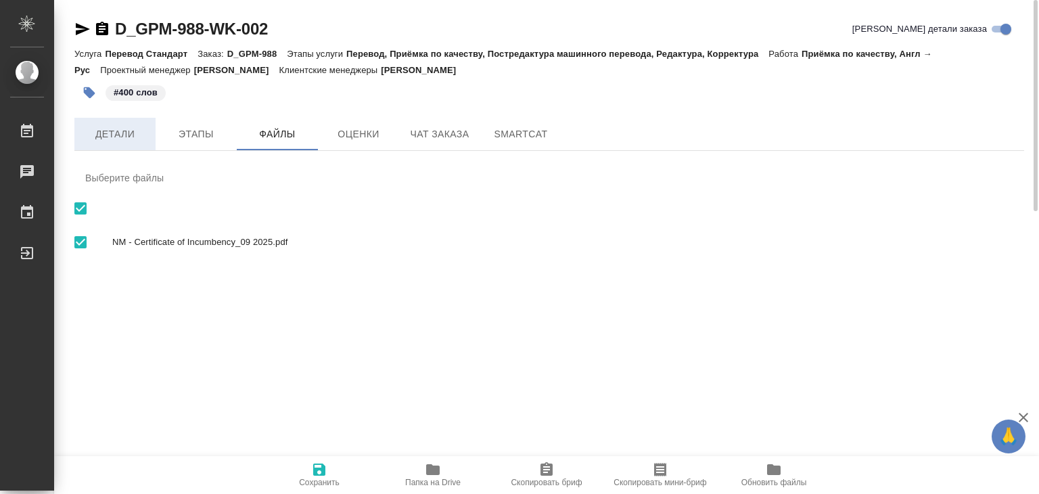
click at [129, 131] on span "Детали" at bounding box center [115, 134] width 65 height 17
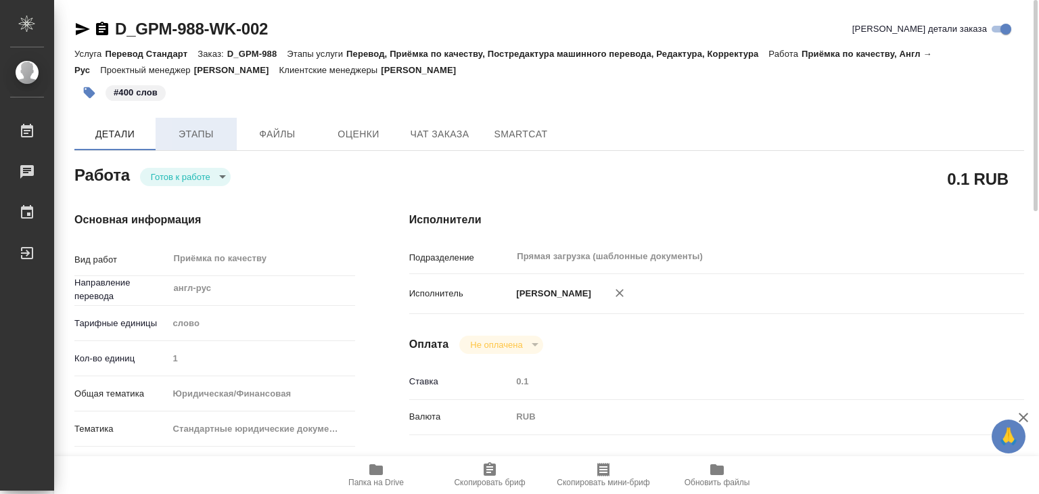
type textarea "x"
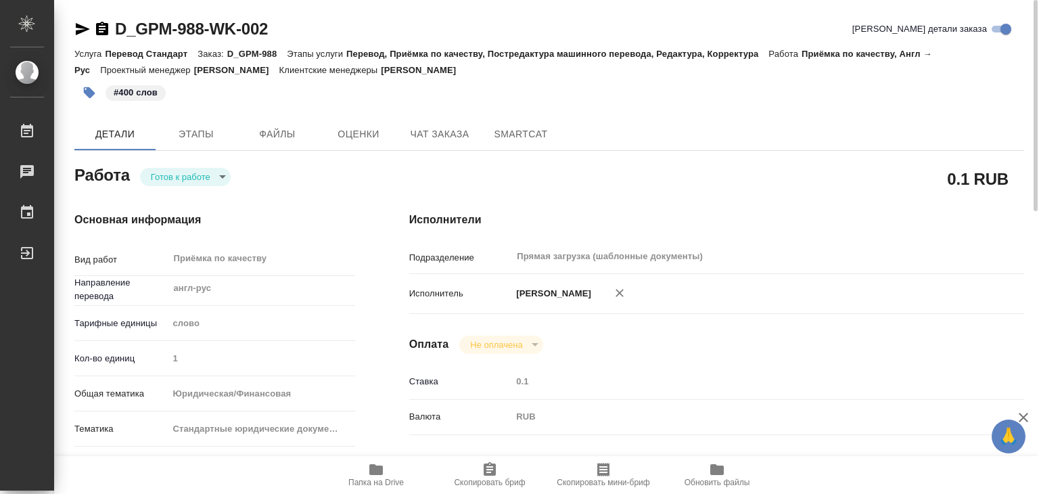
click at [187, 182] on body "🙏 .cls-1 fill:#fff; AWATERA Alilekova Valeriya Работы 0 Чаты График Выйти D_GPM…" at bounding box center [519, 247] width 1039 height 494
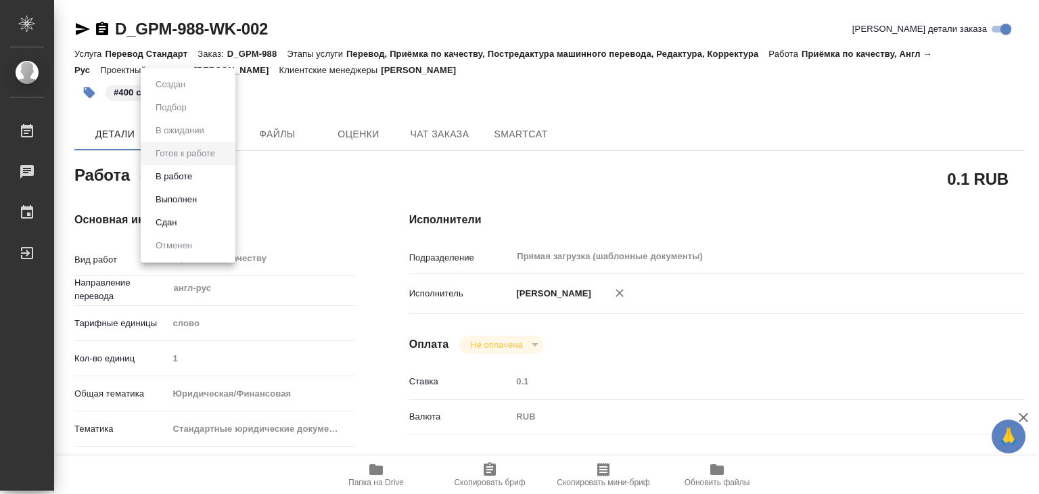
click at [213, 206] on li "Выполнен" at bounding box center [188, 199] width 95 height 23
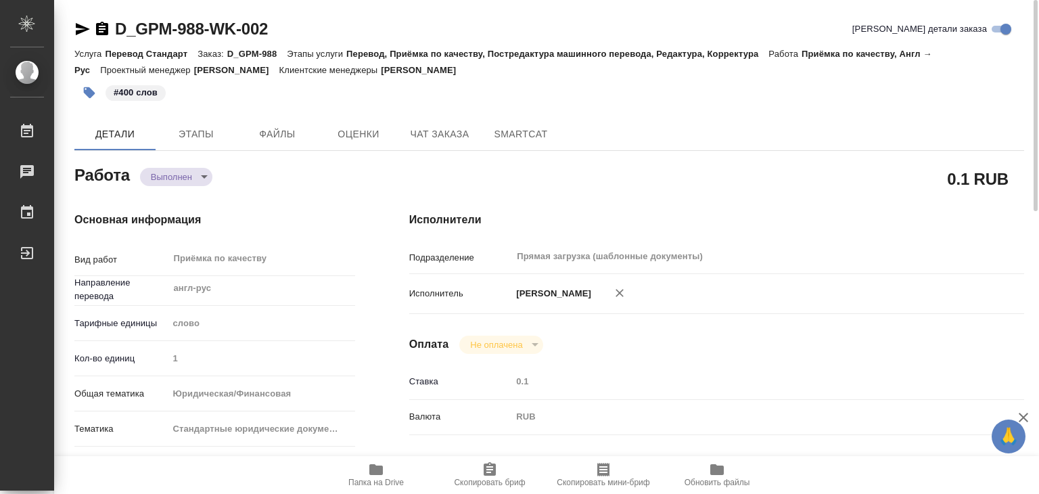
type textarea "x"
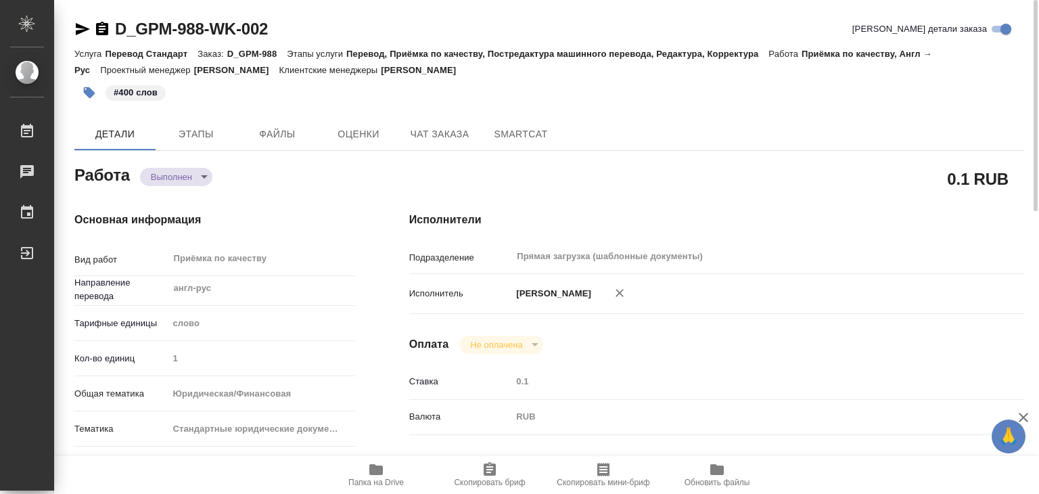
type textarea "x"
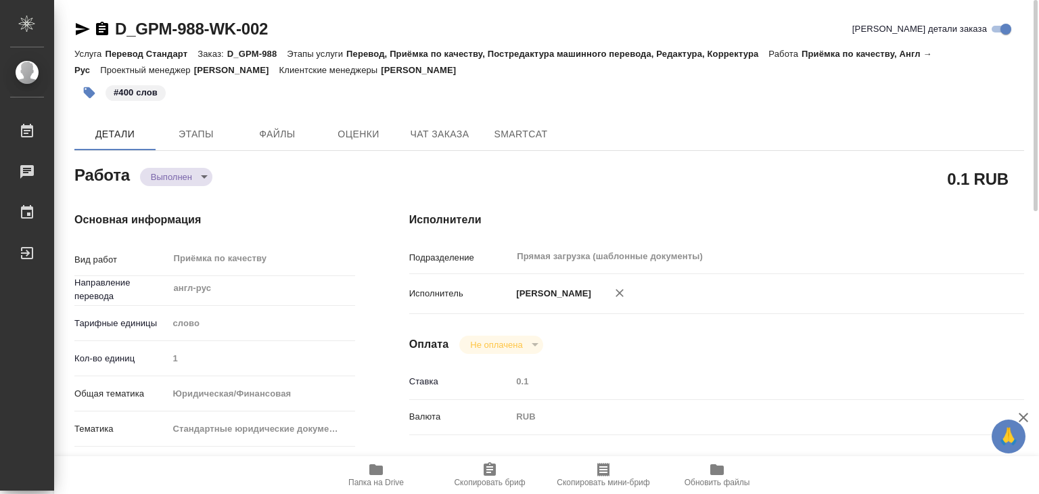
type textarea "x"
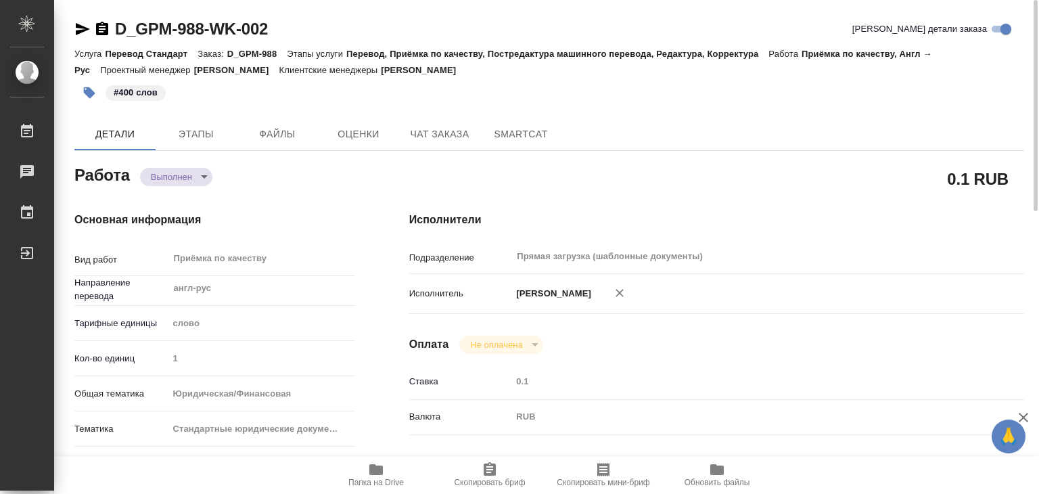
type textarea "x"
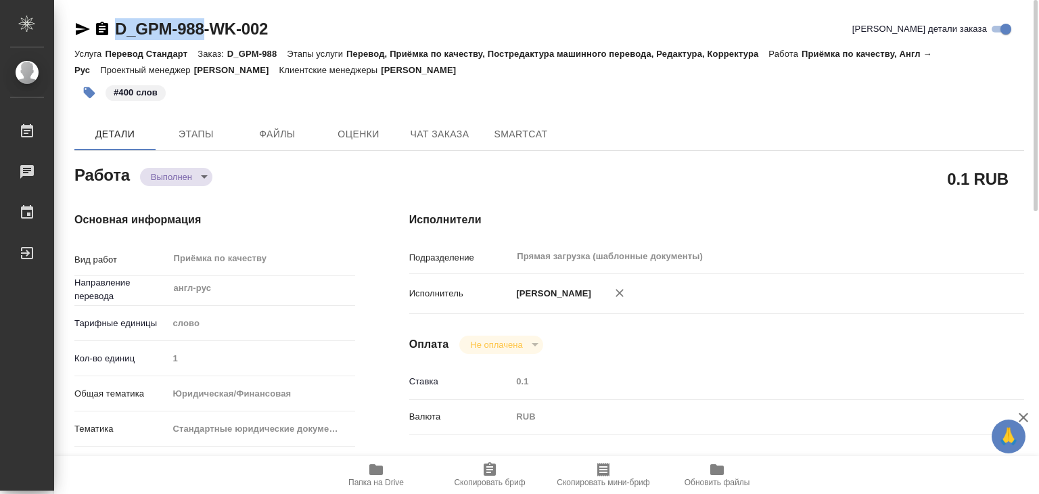
drag, startPoint x: 106, startPoint y: 9, endPoint x: 210, endPoint y: 24, distance: 105.3
copy link "D_GPM-988"
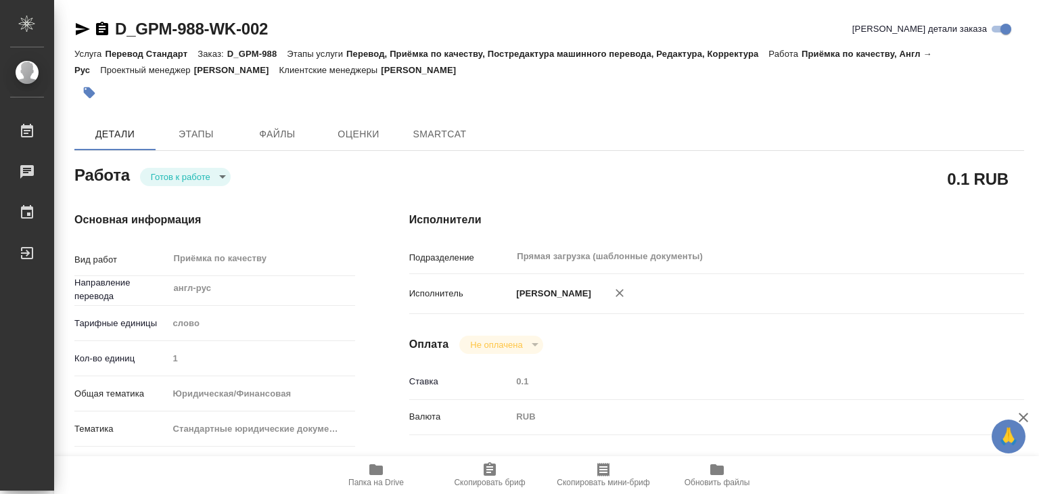
type textarea "x"
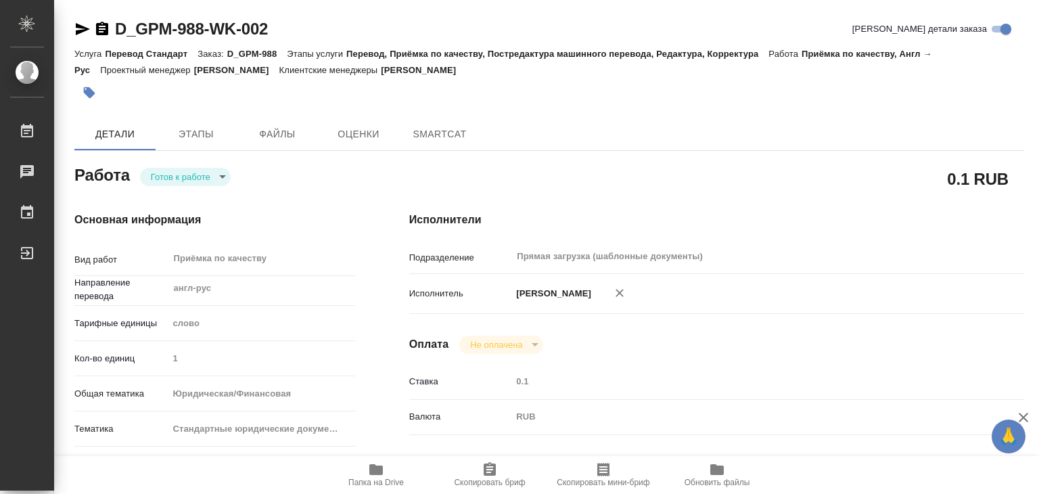
type textarea "x"
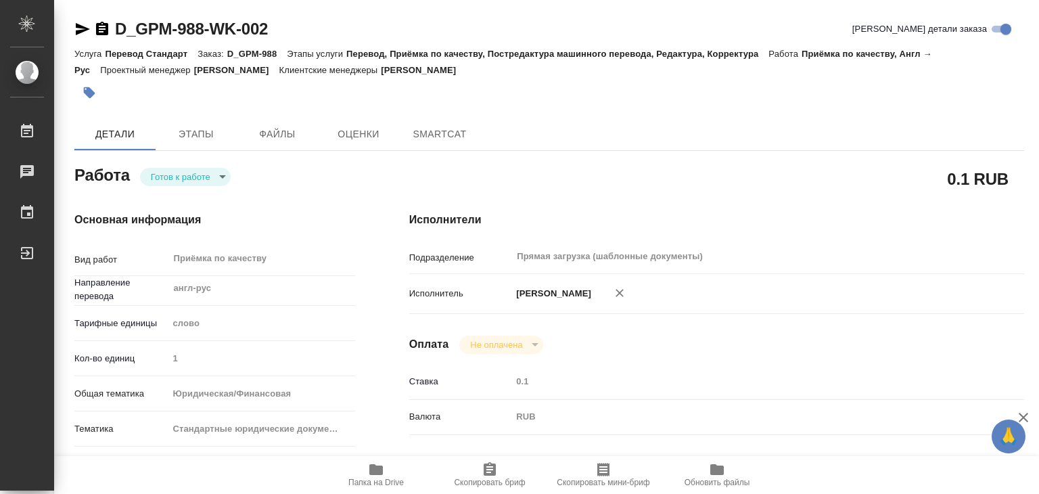
type textarea "x"
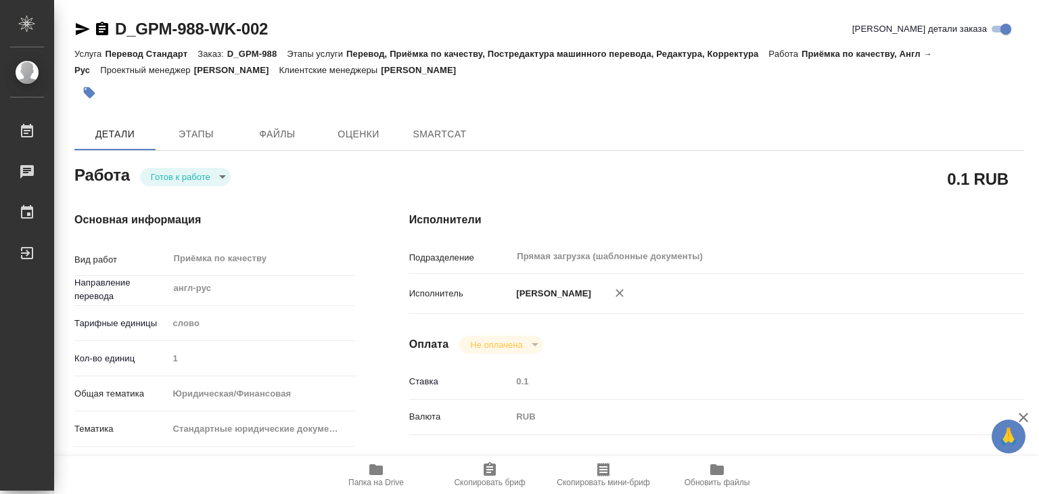
type textarea "x"
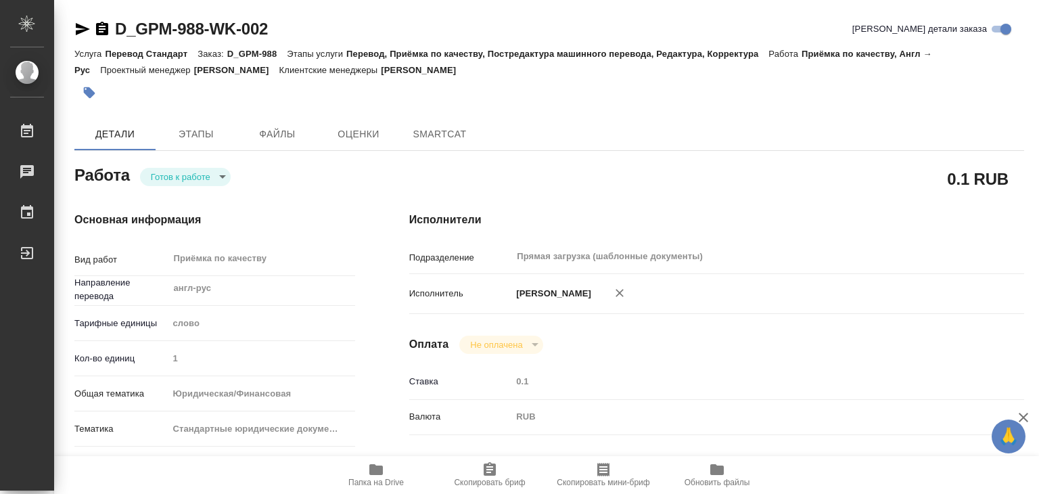
type textarea "x"
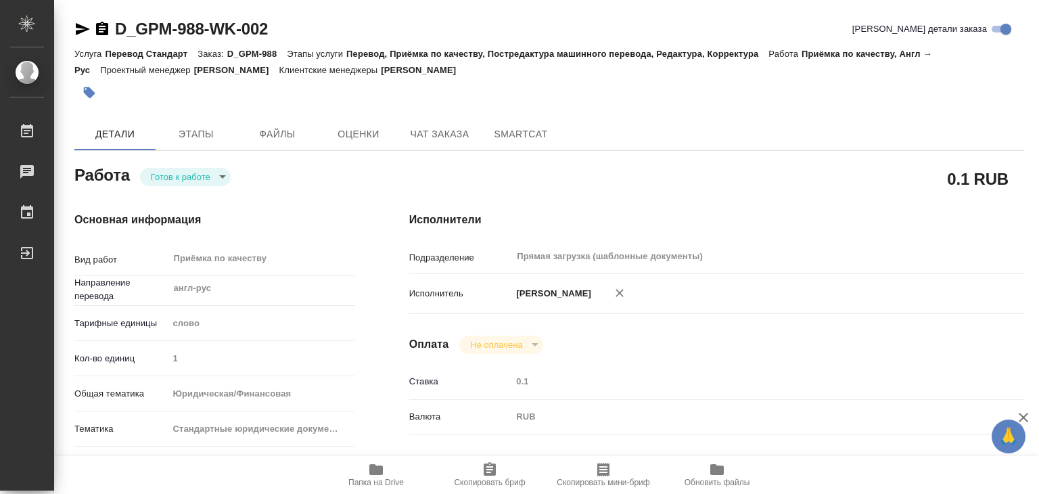
type textarea "x"
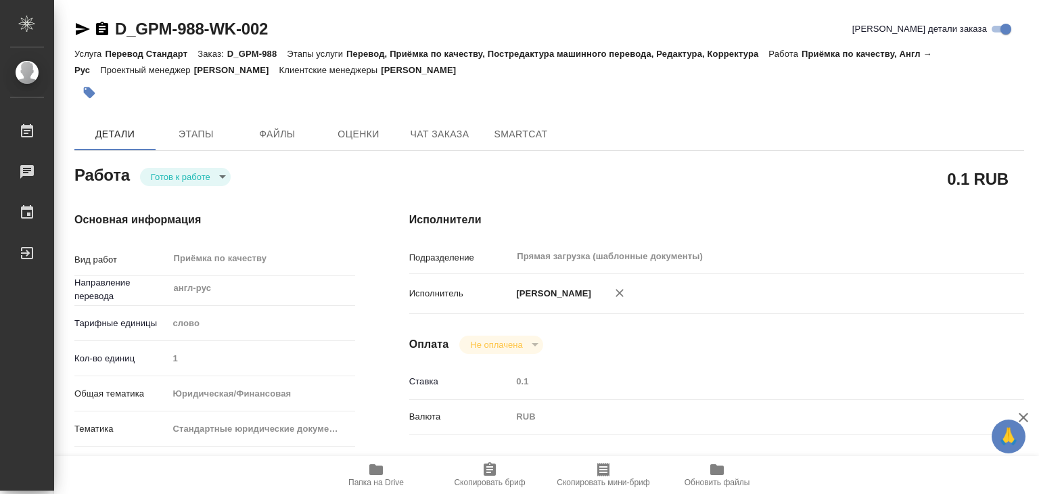
type textarea "x"
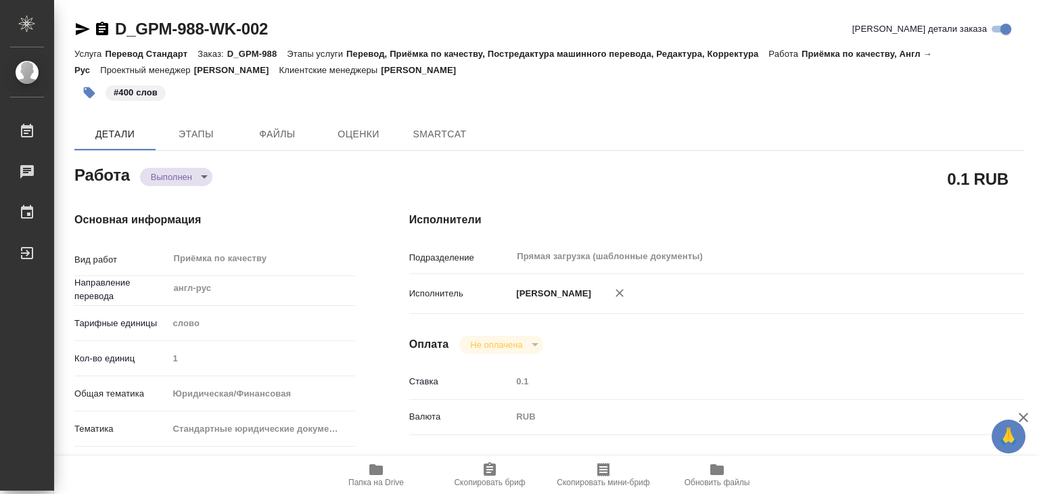
type textarea "x"
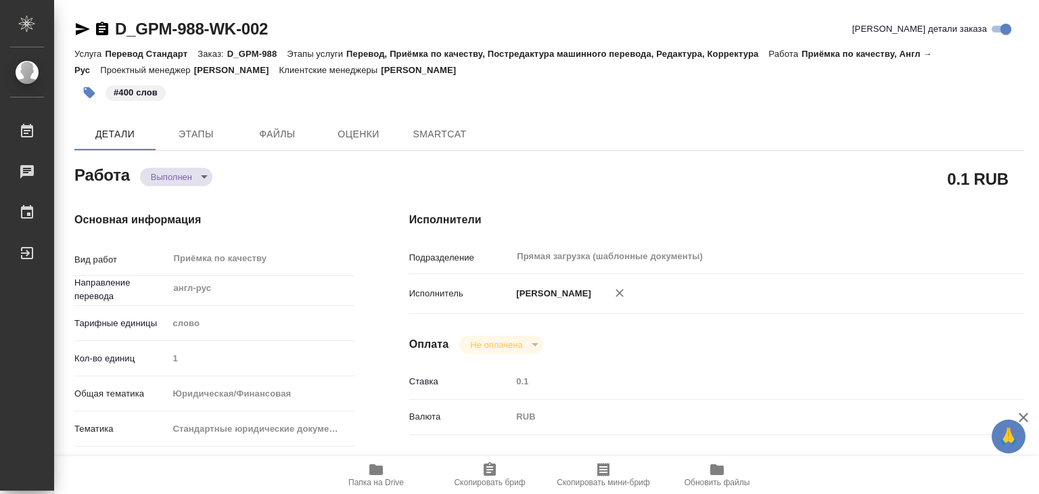
type textarea "x"
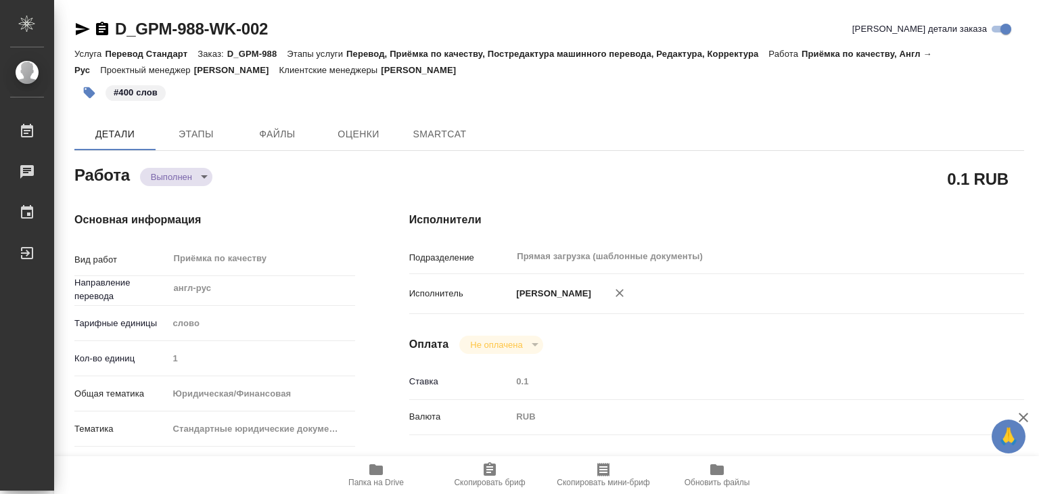
type textarea "x"
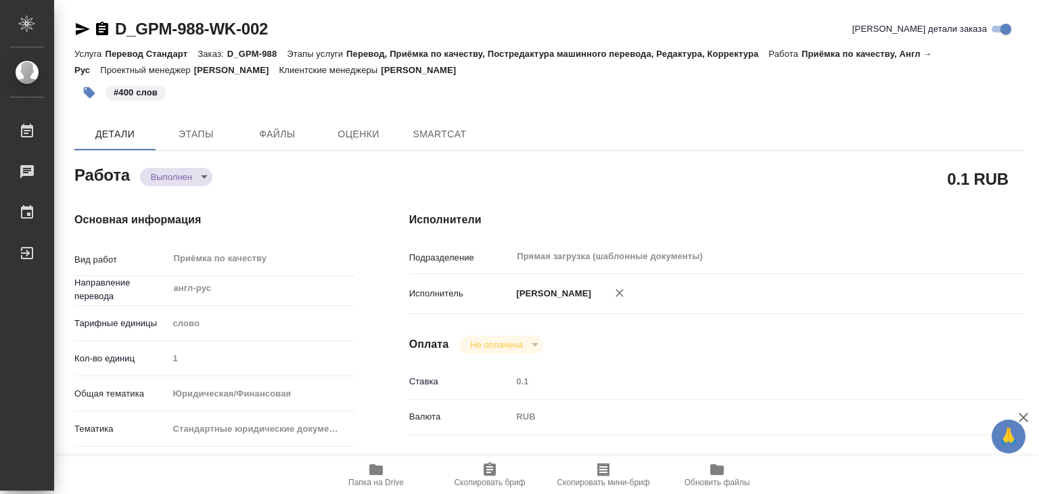
click at [382, 478] on span "Папка на Drive" at bounding box center [375, 482] width 55 height 9
type textarea "x"
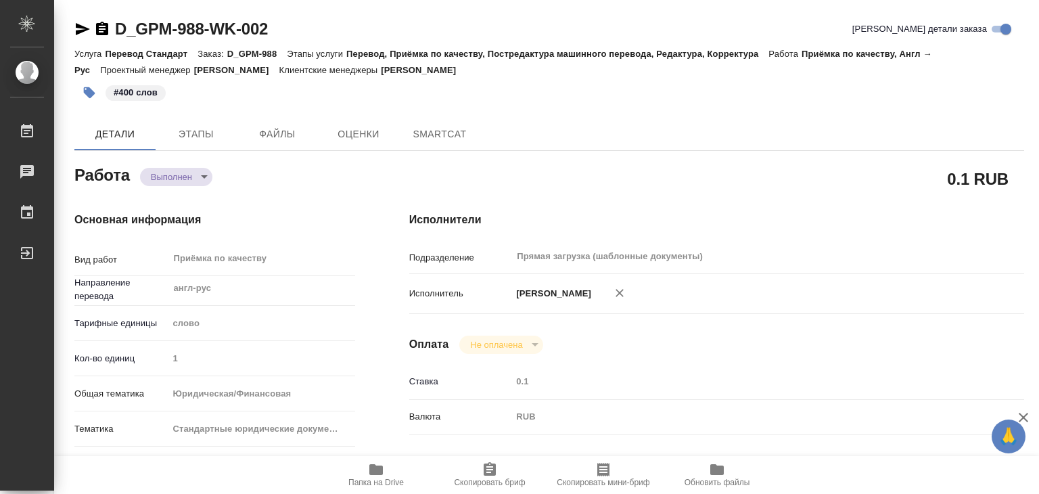
type textarea "x"
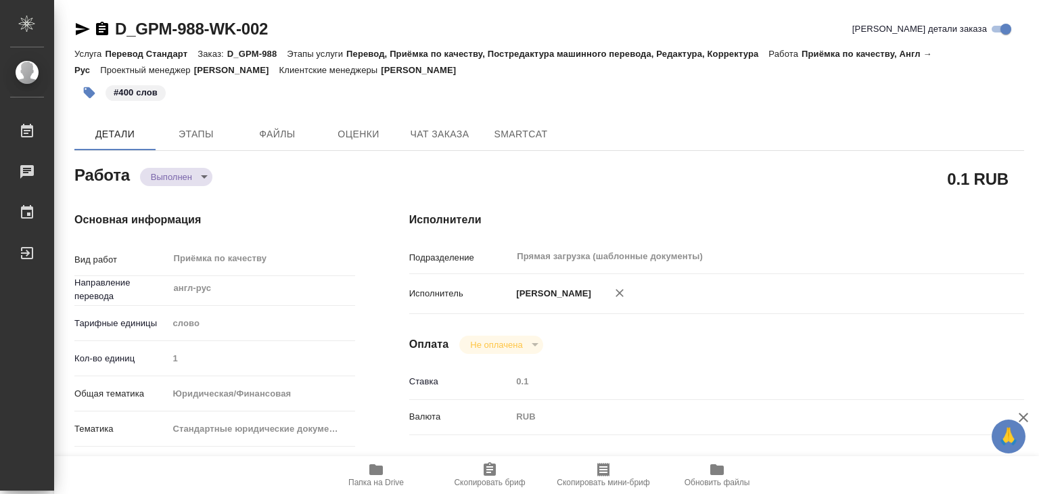
type textarea "x"
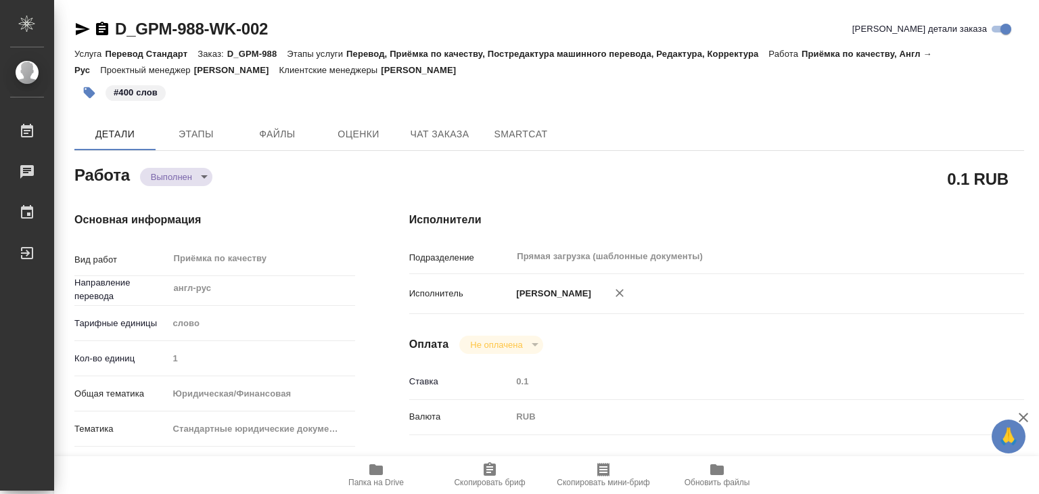
type textarea "x"
click at [182, 138] on span "Этапы" at bounding box center [196, 134] width 65 height 17
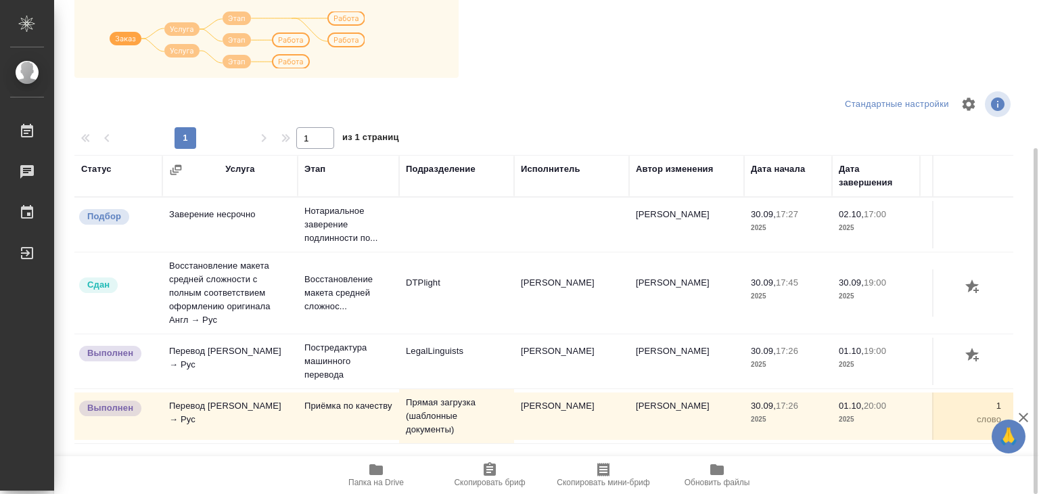
scroll to position [8, 0]
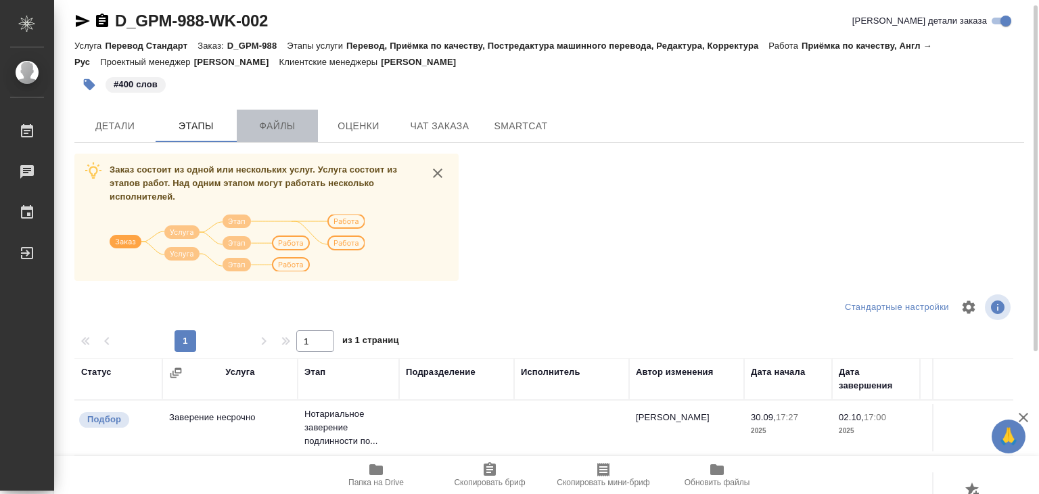
click at [269, 126] on span "Файлы" at bounding box center [277, 126] width 65 height 17
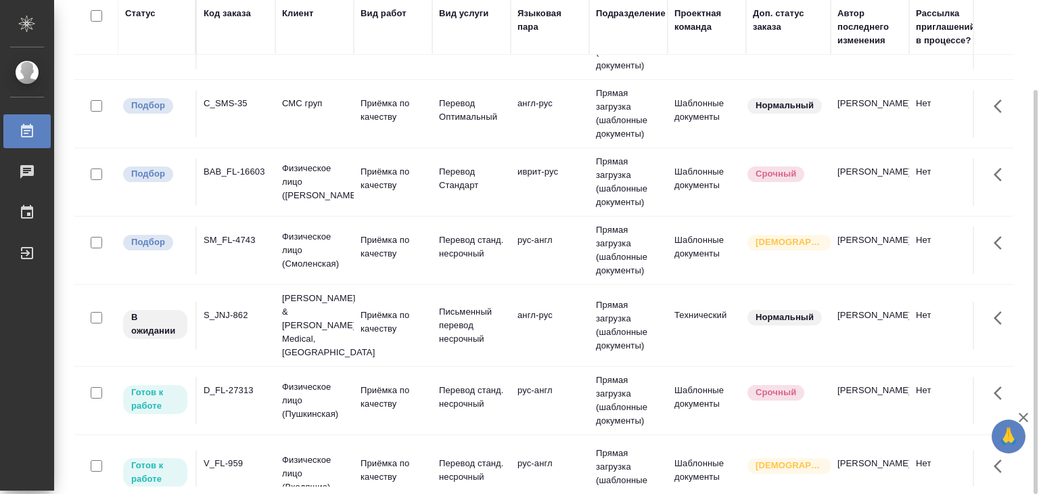
scroll to position [950, 0]
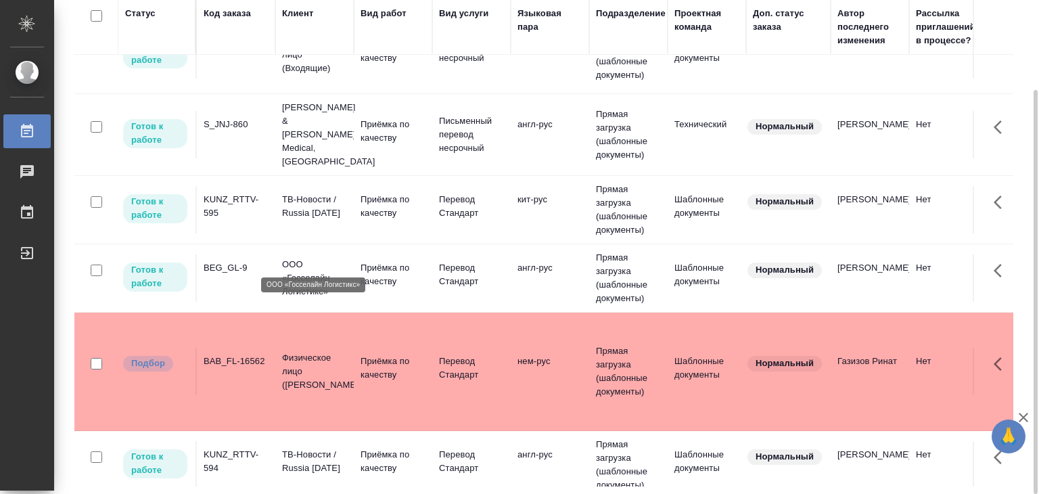
click at [320, 258] on p "ООО «Госселайн Логистикс»" at bounding box center [314, 278] width 65 height 41
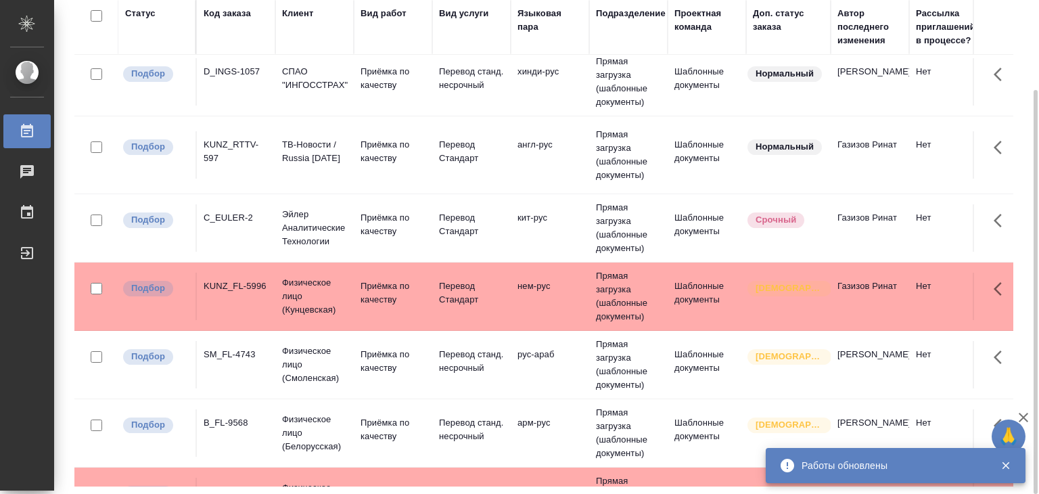
scroll to position [0, 0]
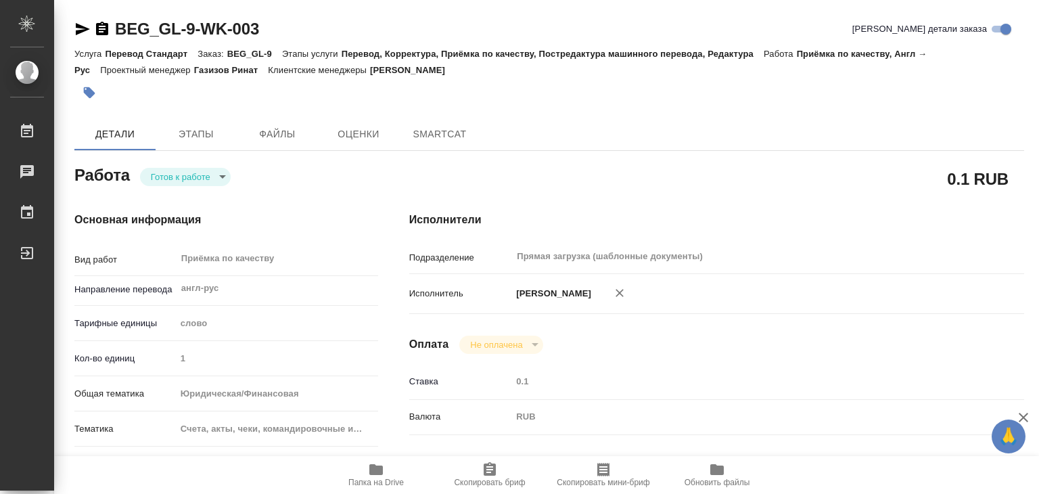
type textarea "x"
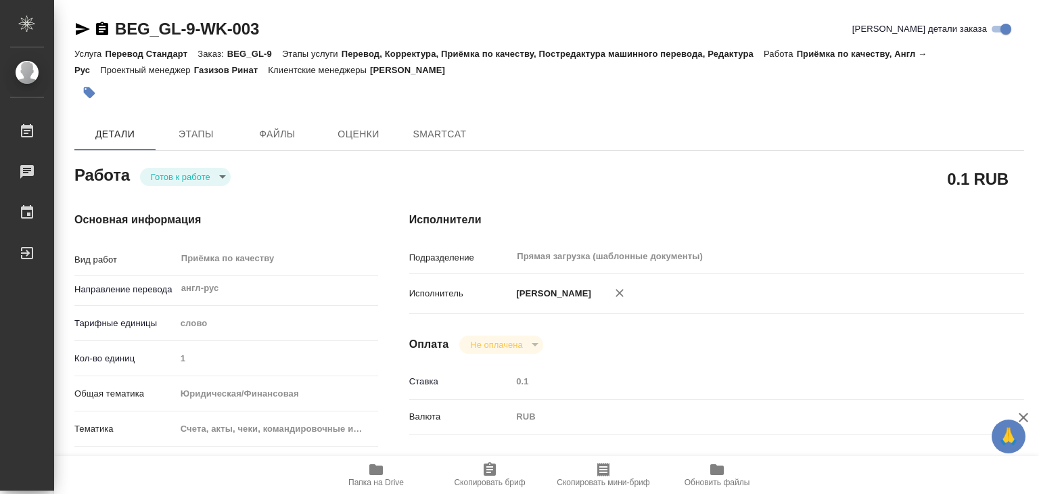
type textarea "x"
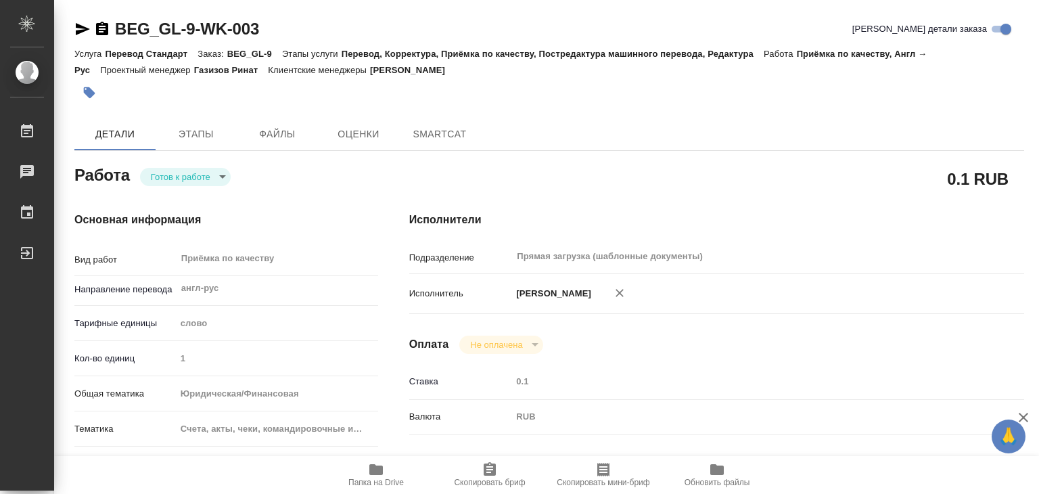
type textarea "x"
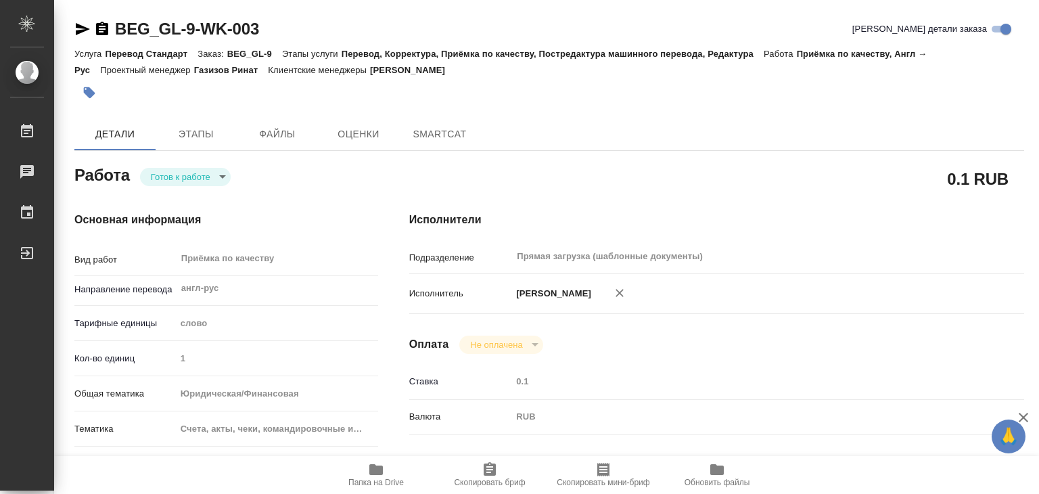
type textarea "x"
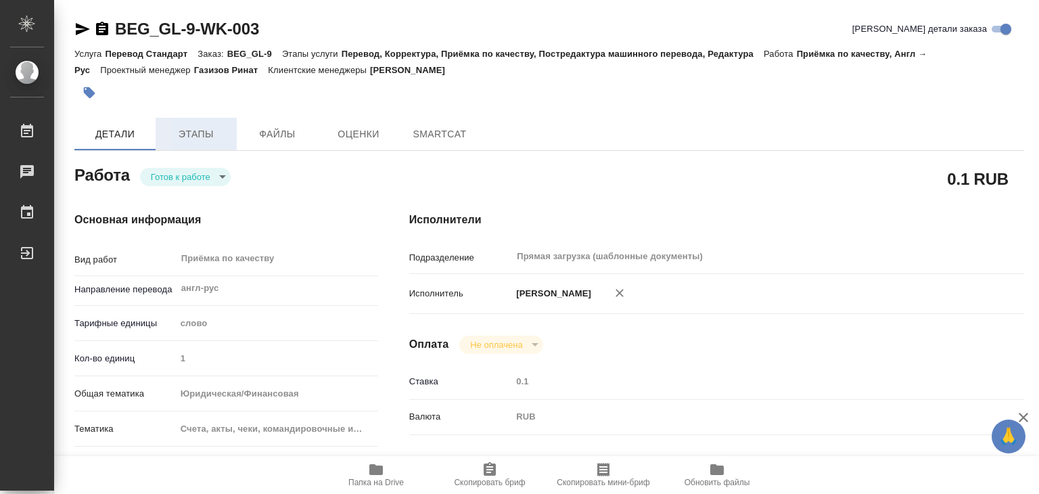
click at [198, 129] on span "Этапы" at bounding box center [196, 134] width 65 height 17
type textarea "x"
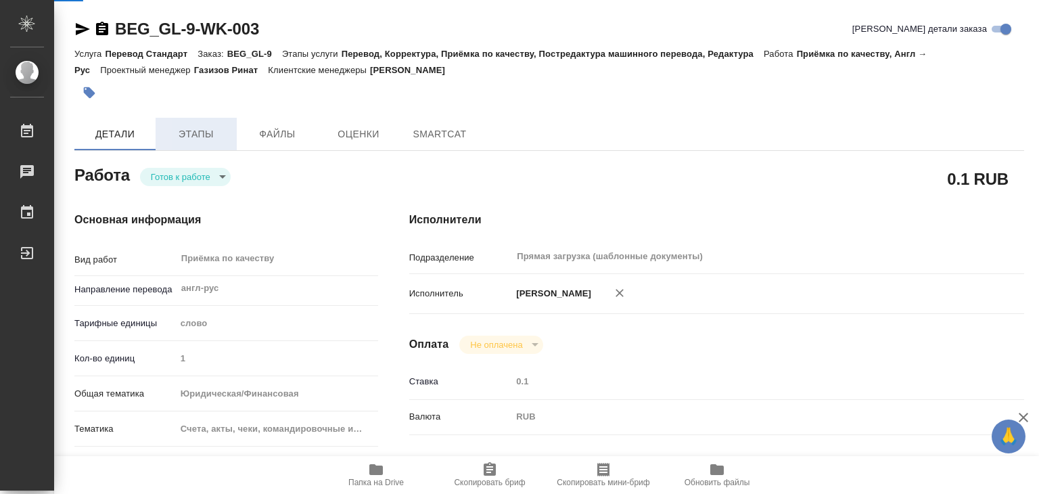
type textarea "x"
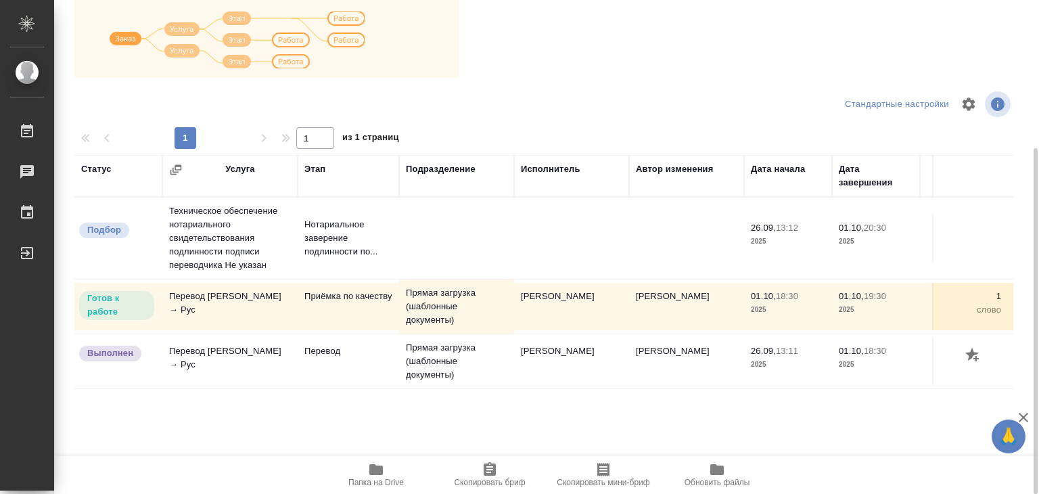
scroll to position [76, 0]
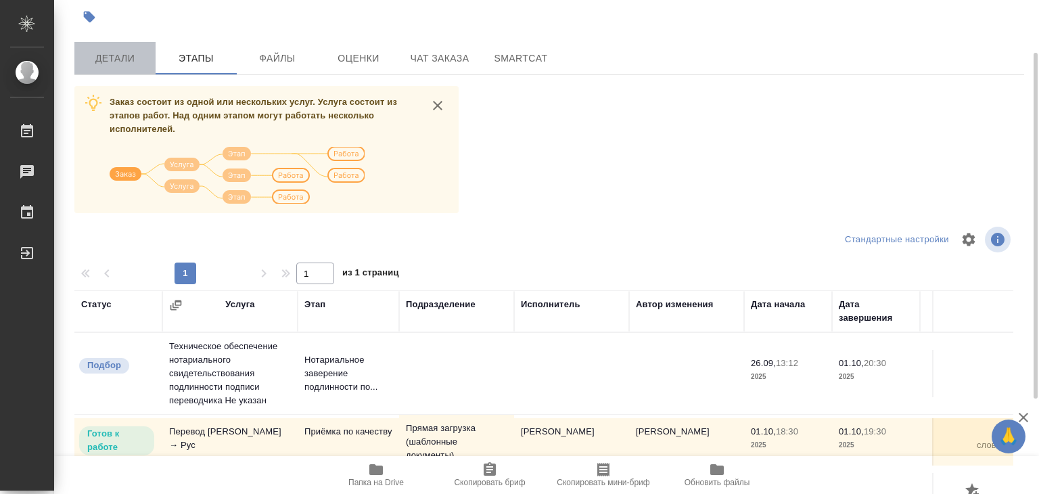
click at [121, 72] on button "Детали" at bounding box center [114, 58] width 81 height 32
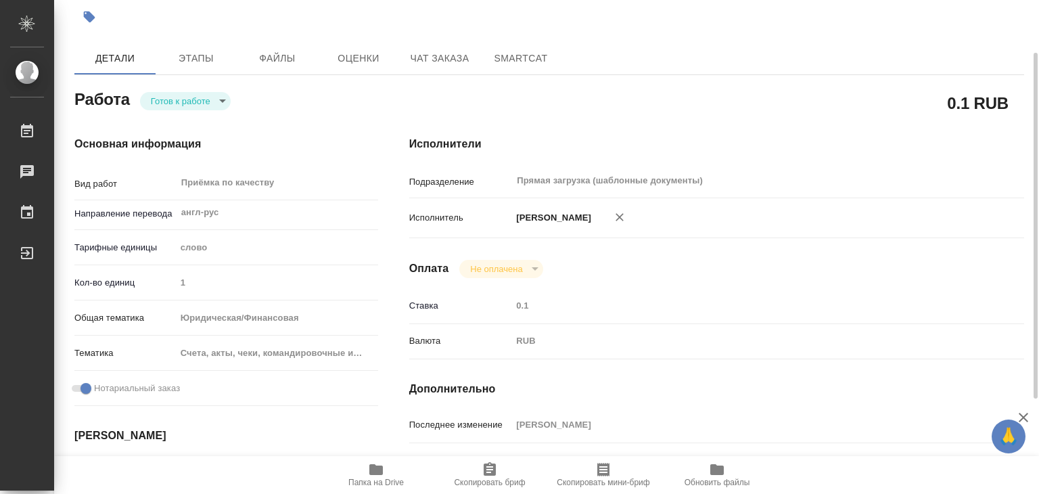
type textarea "x"
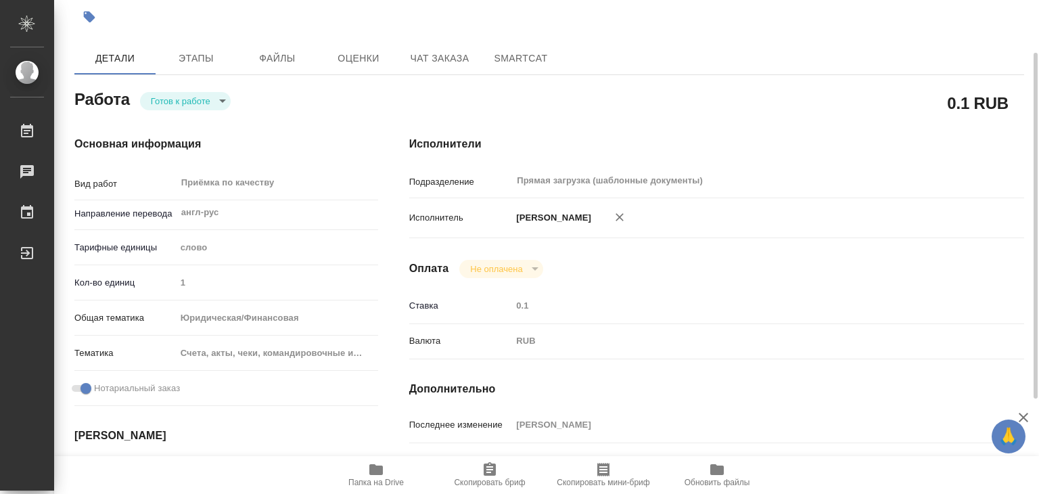
type textarea "x"
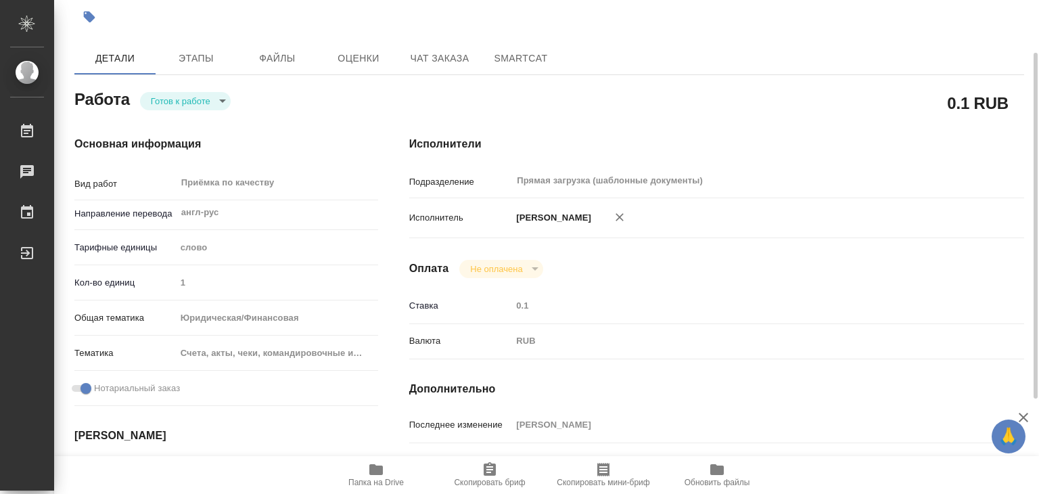
click at [371, 480] on span "Папка на Drive" at bounding box center [375, 482] width 55 height 9
type textarea "x"
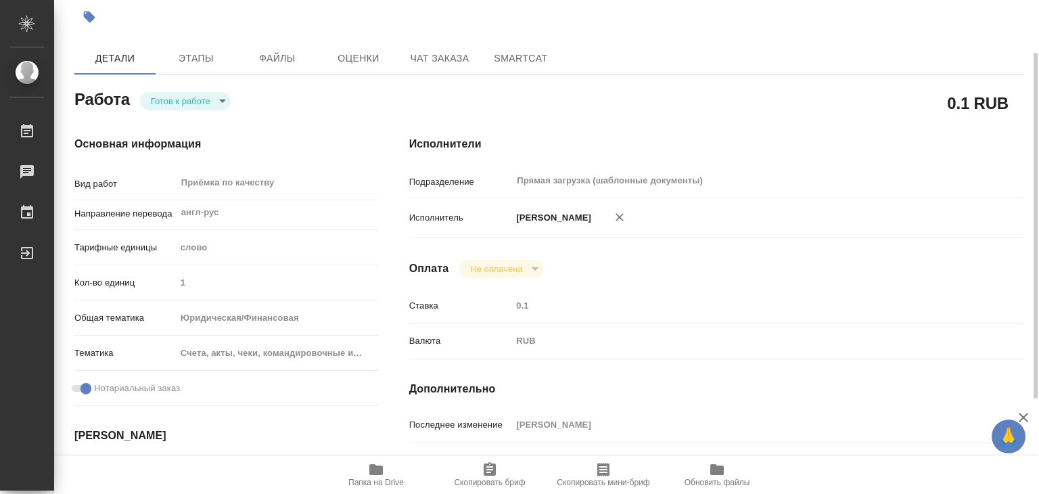
type textarea "x"
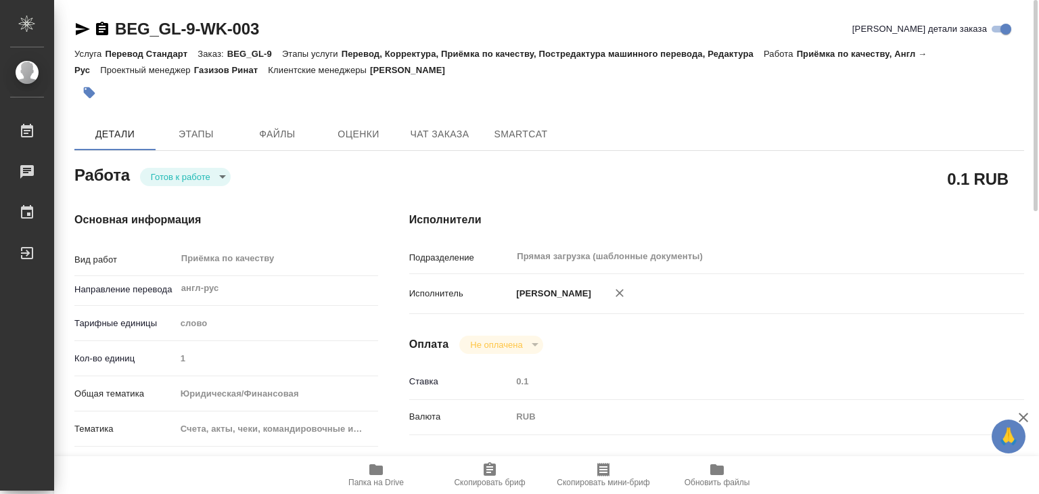
click at [78, 93] on button "button" at bounding box center [89, 93] width 30 height 30
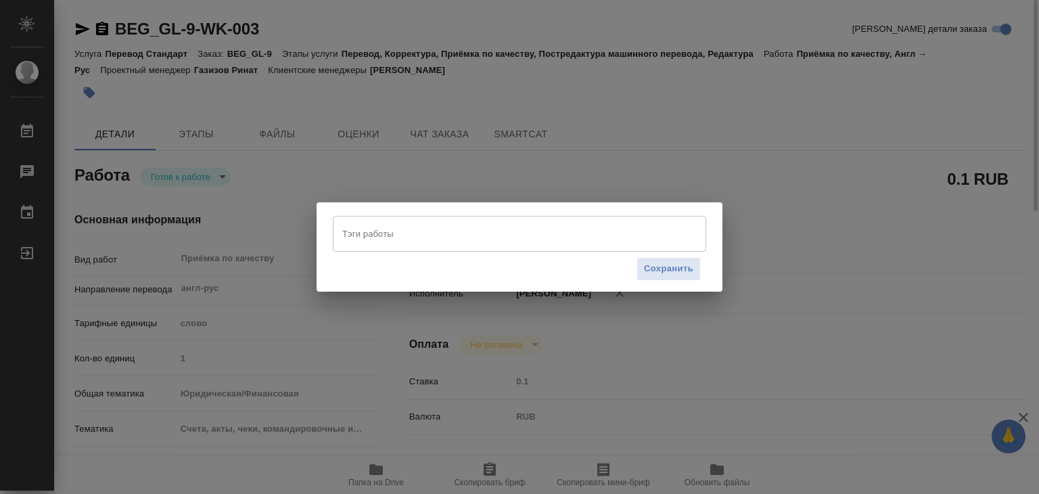
click at [467, 231] on input "Тэги работы" at bounding box center [507, 233] width 336 height 23
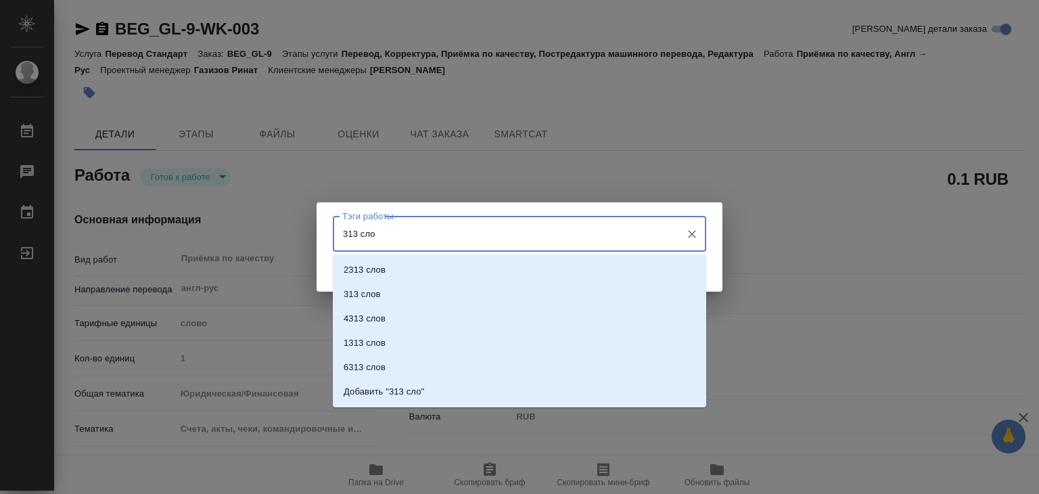
type input "313 слов"
click at [466, 386] on li "Добавить "313 слов"" at bounding box center [519, 391] width 373 height 24
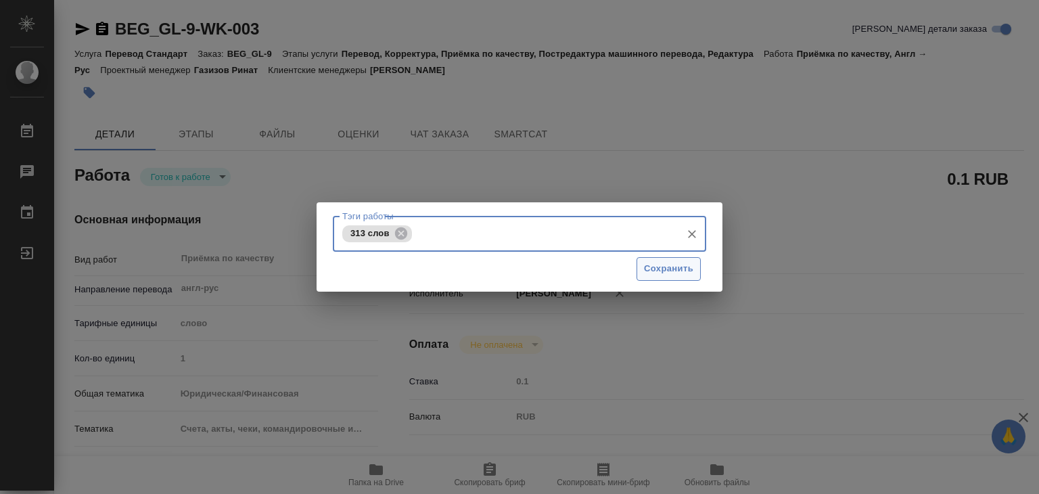
click at [649, 263] on span "Сохранить" at bounding box center [668, 269] width 49 height 16
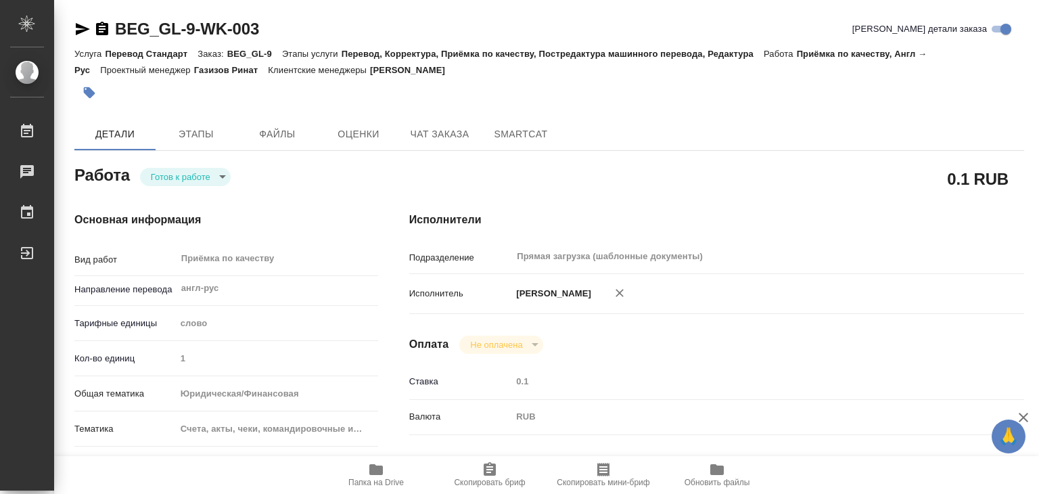
type input "readyForWork"
type textarea "Приёмка по качеству"
type textarea "x"
type input "англ-рус"
type input "5a8b1489cc6b4906c91bfd90"
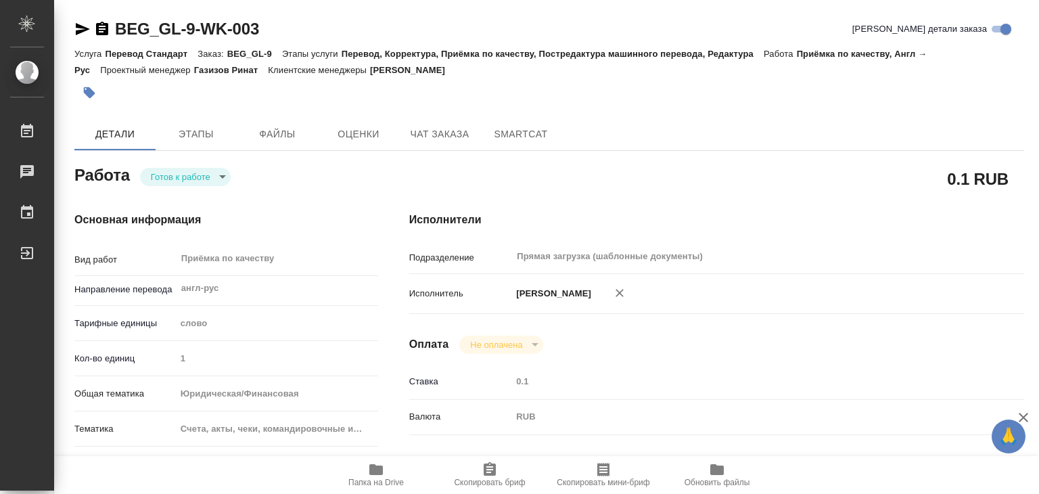
type input "1"
type input "yr-fn"
type input "5f647205b73bc97568ca66c0"
checkbox input "true"
type input "[DATE] 18:30"
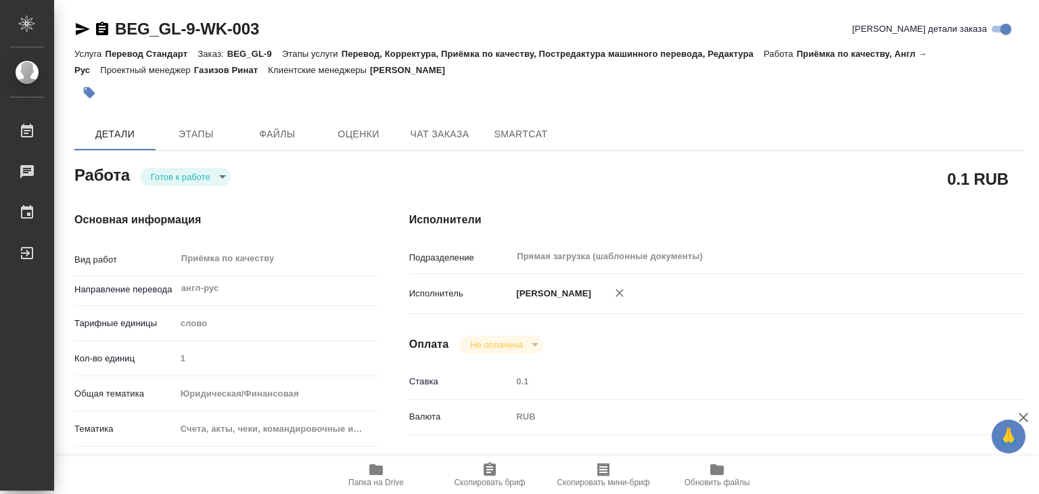
type input "[DATE] 19:30"
type input "[DATE] 20:30"
type input "Прямая загрузка (шаблонные документы)"
type input "notPayed"
type input "0.1"
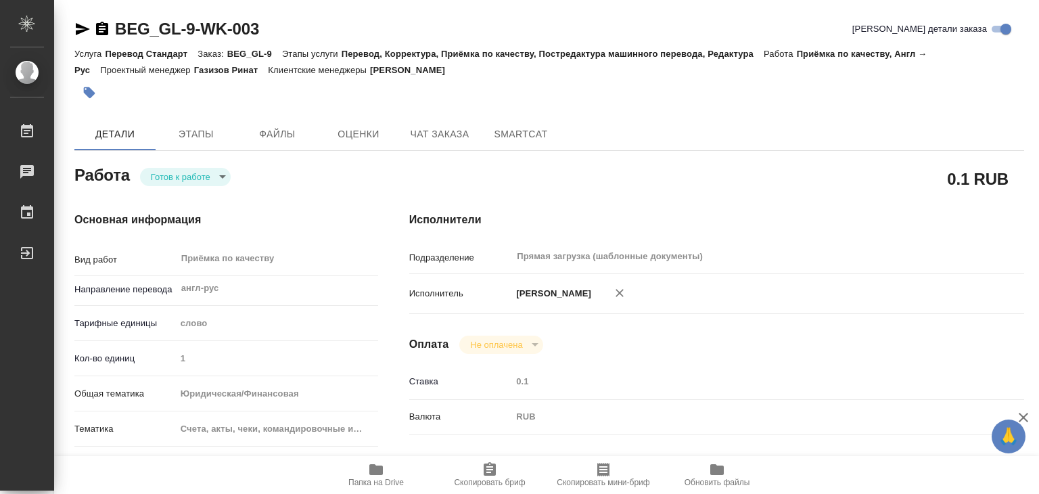
type input "RUB"
type input "[PERSON_NAME]"
type textarea "x"
type textarea "/Clients/ООО «Госселайн Логистикс»/Orders/BEG_GL-9/Corrected/BEG_GL-9-WK-003"
type textarea "x"
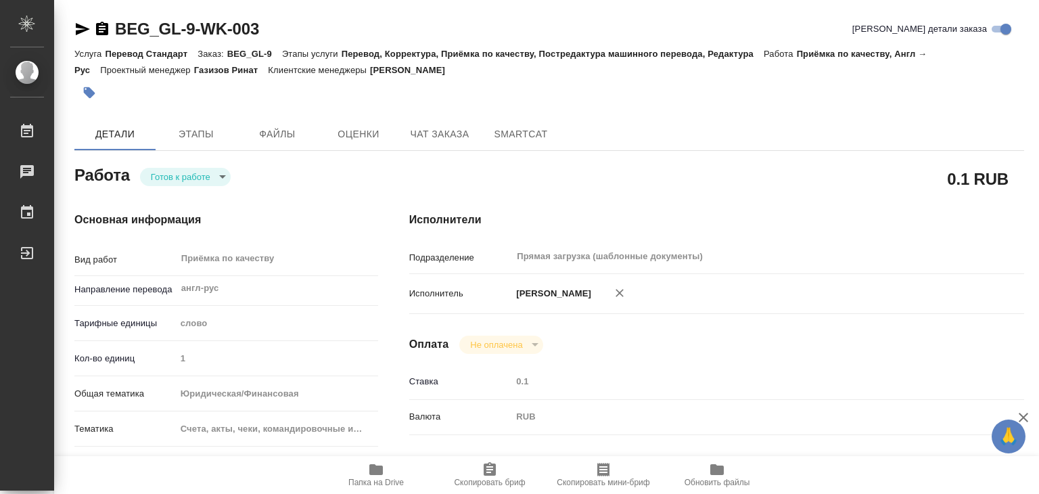
type input "BEG_GL-9"
type input "Перевод Стандарт"
type input "Перевод, Корректура, Приёмка по качеству, Постредактура машинного перевода, Ред…"
type input "[PERSON_NAME]"
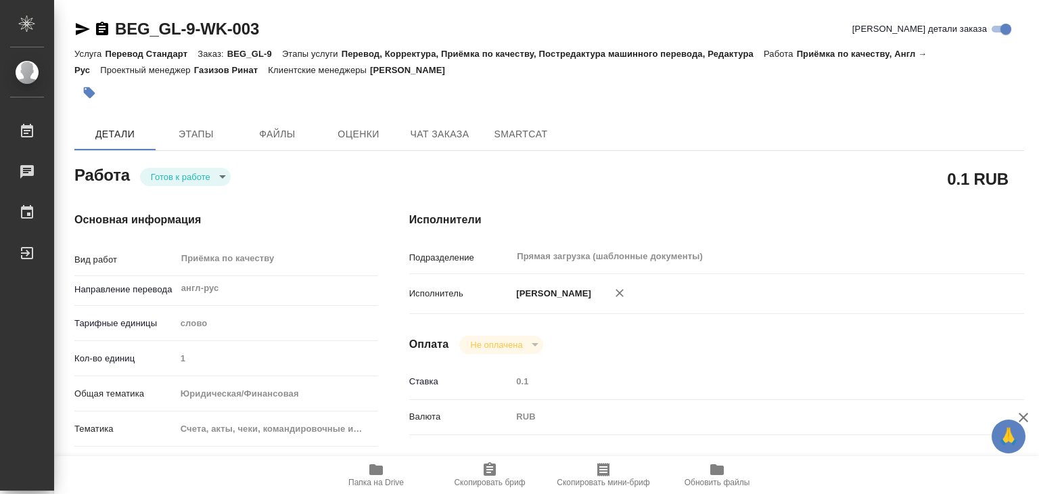
type input "/Clients/ООО «Госселайн Логистикс»/Orders/BEG_GL-9"
type textarea "x"
type textarea "Под нот. Текст на английском совпадает с арабским (за исключением печати). Изна…"
type textarea "x"
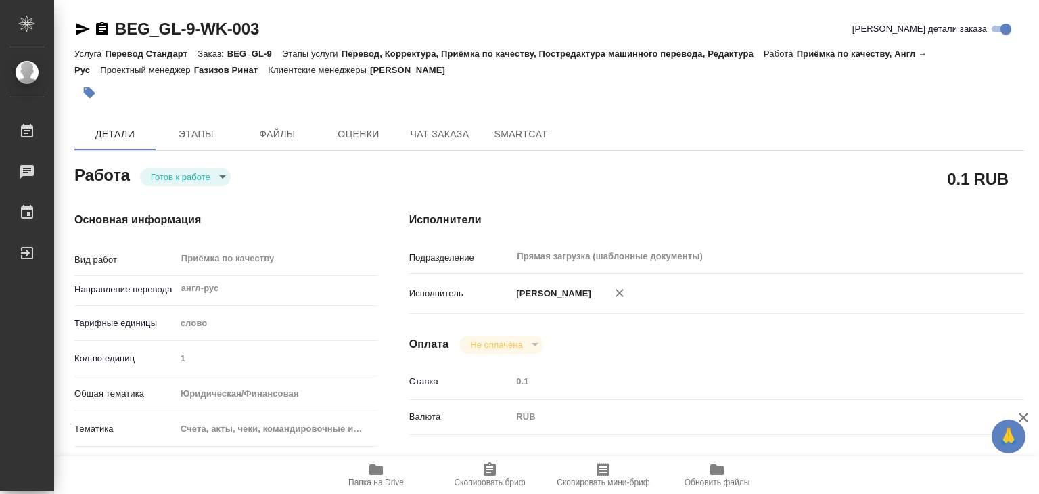
type textarea "x"
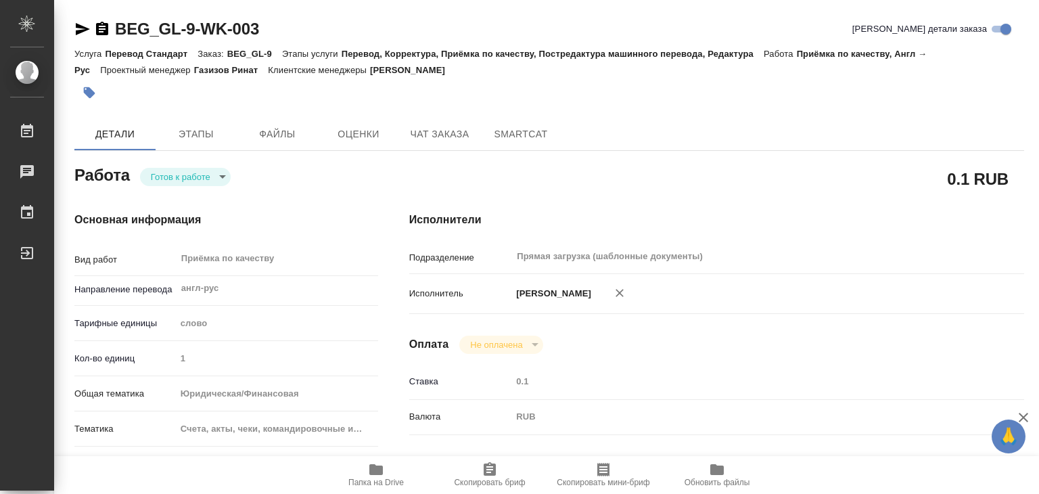
type textarea "x"
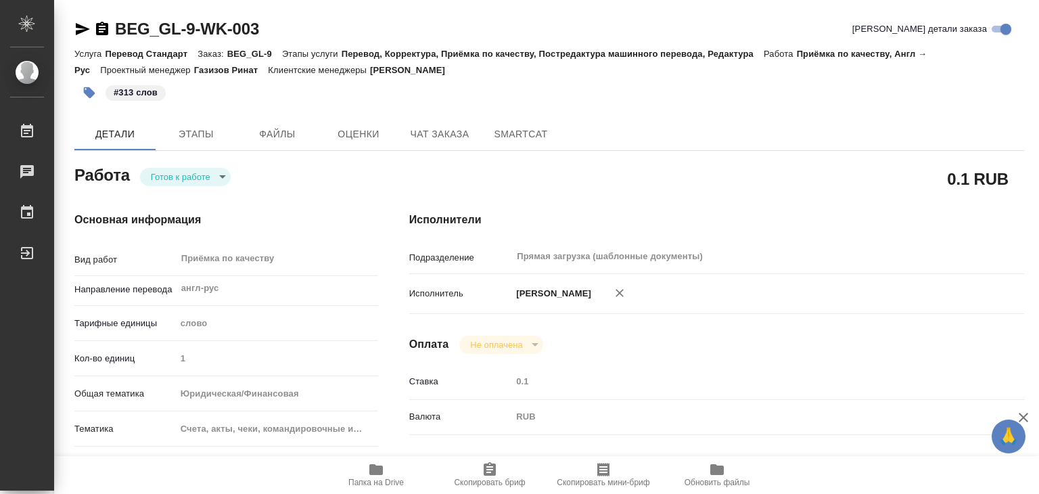
type textarea "x"
click at [188, 174] on body "🙏 .cls-1 fill:#fff; AWATERA Alilekova [PERSON_NAME] Работы 0 Чаты График Выйти …" at bounding box center [519, 247] width 1039 height 494
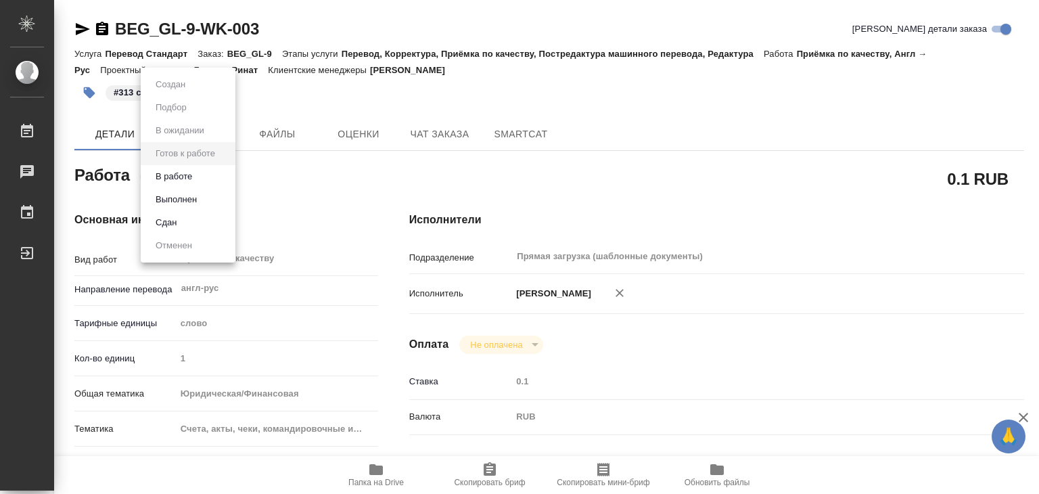
click at [204, 198] on li "Выполнен" at bounding box center [188, 199] width 95 height 23
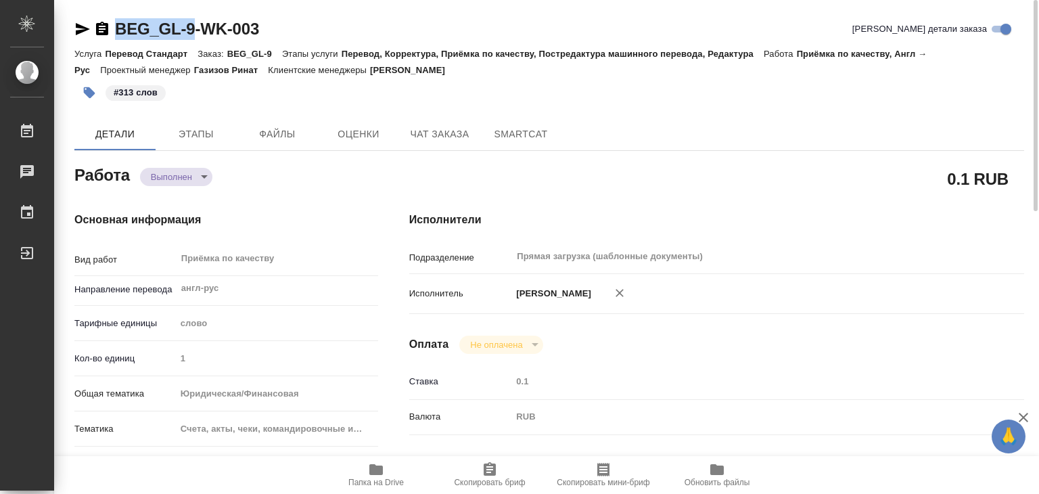
drag, startPoint x: 115, startPoint y: 14, endPoint x: 193, endPoint y: 28, distance: 79.1
copy link "BEG_GL-9"
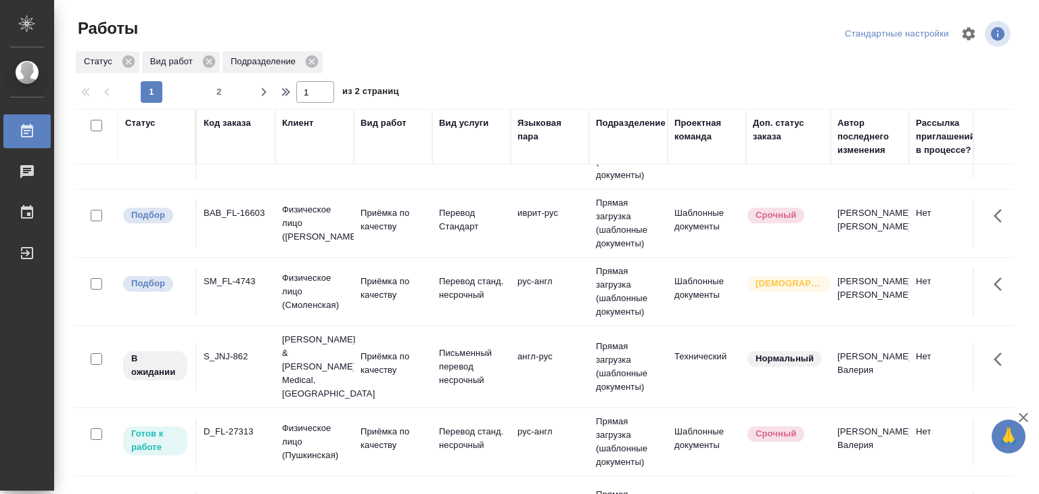
scroll to position [110, 0]
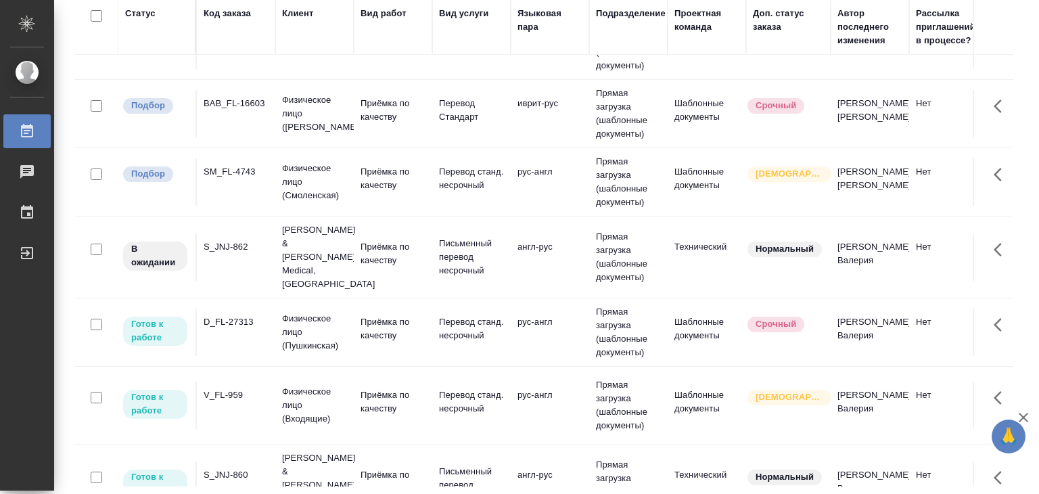
click at [499, 465] on p "Письменный перевод несрочный" at bounding box center [471, 485] width 65 height 41
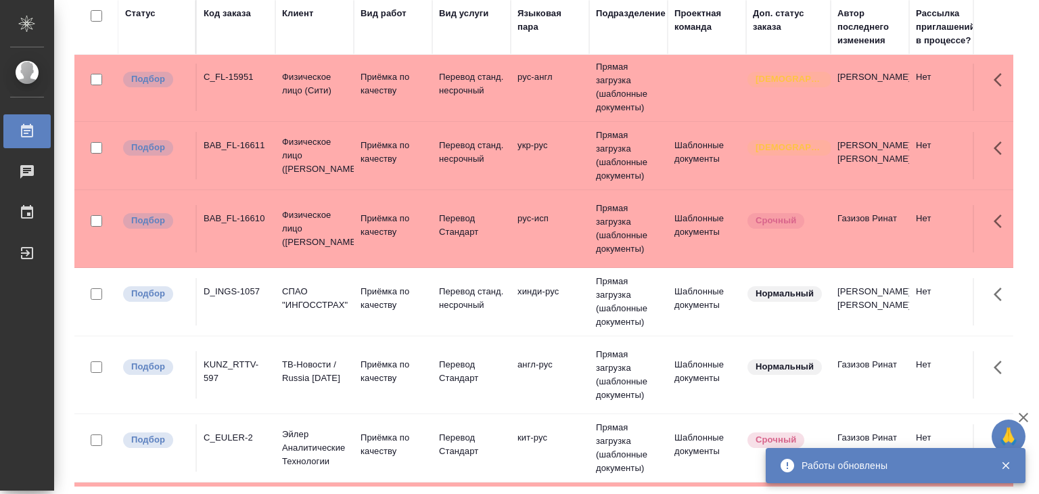
scroll to position [0, 0]
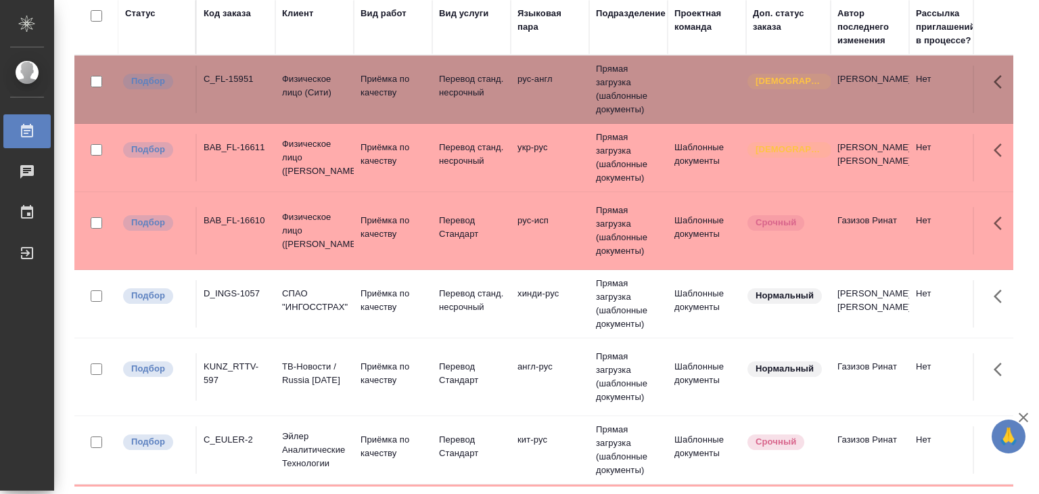
click at [244, 141] on div "BAB_FL-16611" at bounding box center [236, 148] width 65 height 14
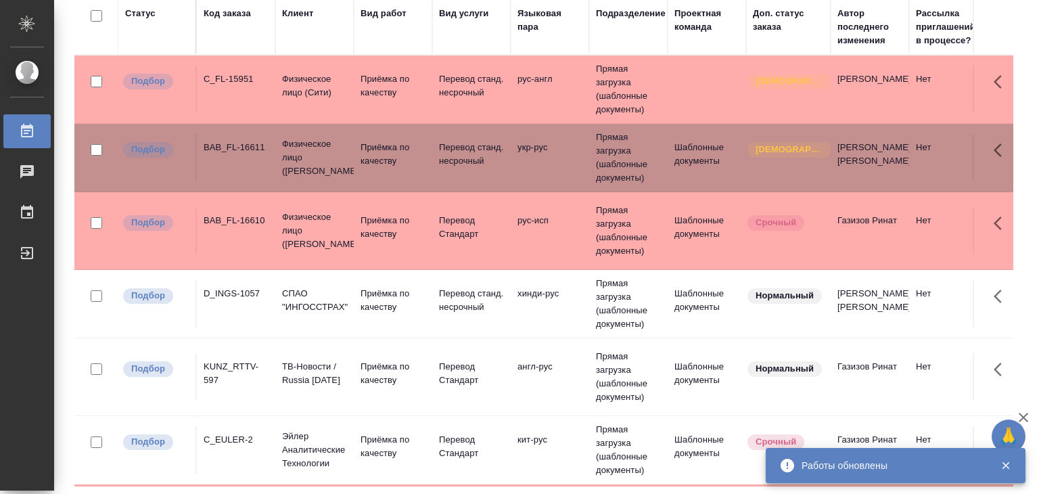
click at [219, 221] on div "BAB_FL-16610" at bounding box center [236, 221] width 65 height 14
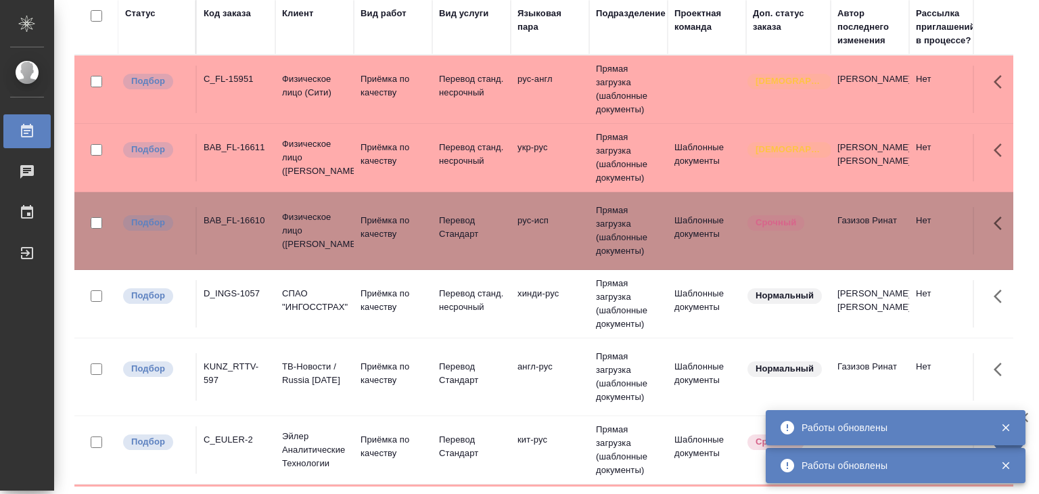
click at [219, 297] on div "D_INGS-1057" at bounding box center [236, 294] width 65 height 14
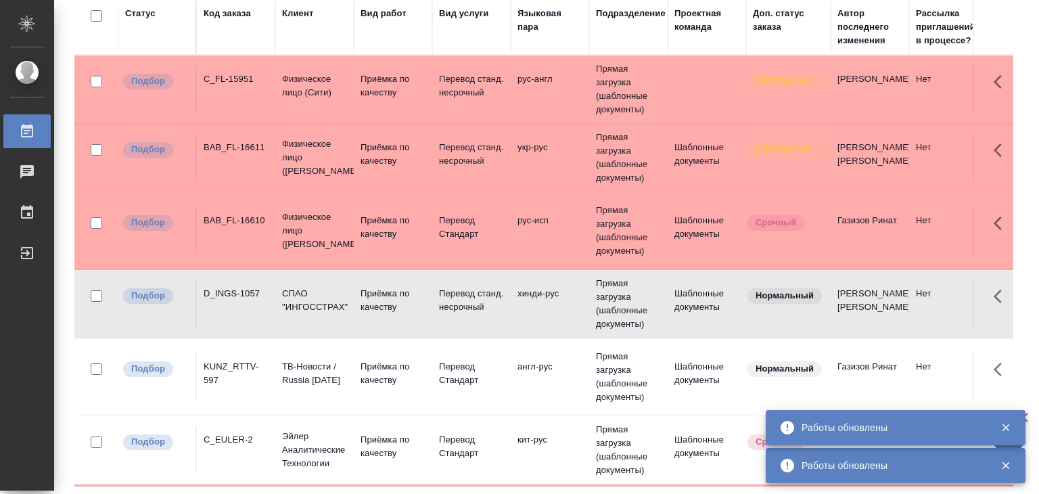
click at [259, 371] on div "KUNZ_RTTV-597" at bounding box center [236, 373] width 65 height 27
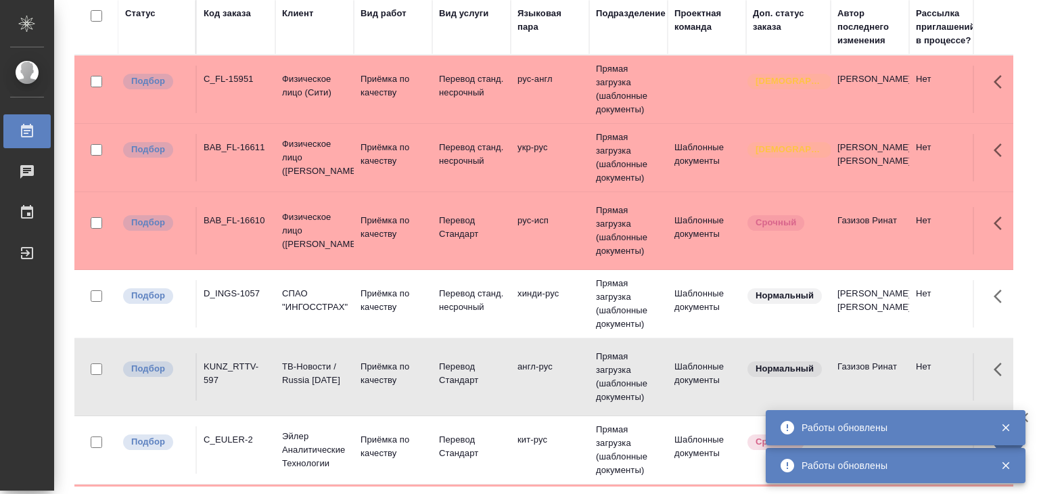
click at [245, 444] on div "C_EULER-2" at bounding box center [236, 440] width 65 height 14
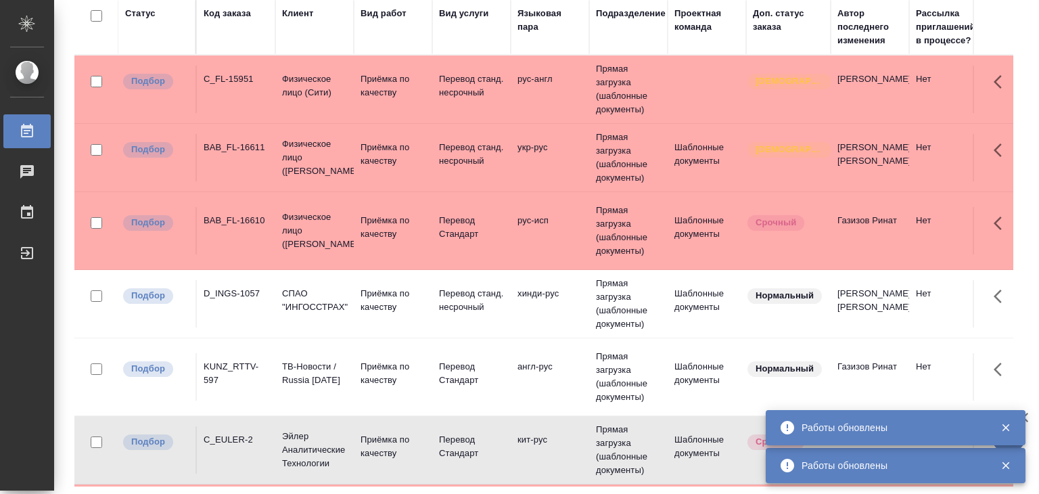
scroll to position [135, 0]
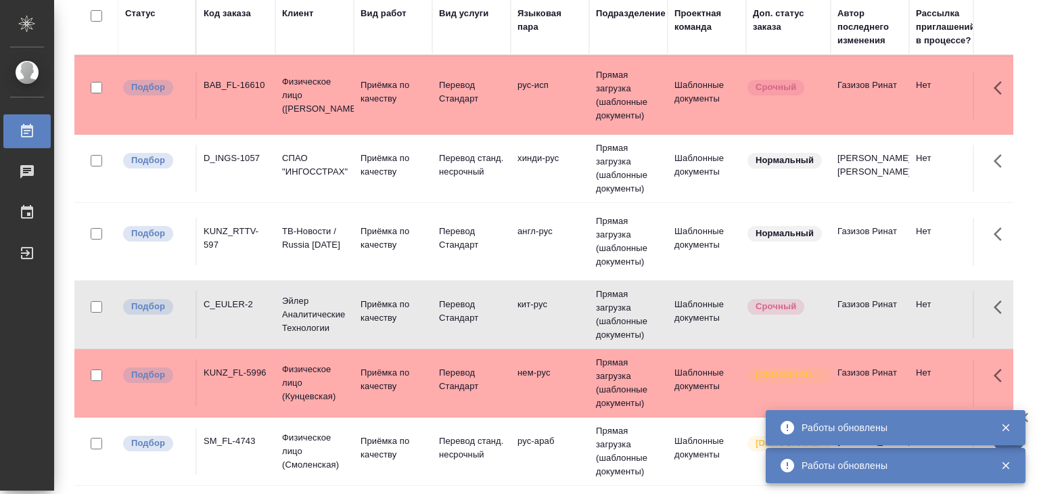
click at [253, 379] on div "KUNZ_FL-5996" at bounding box center [236, 373] width 65 height 14
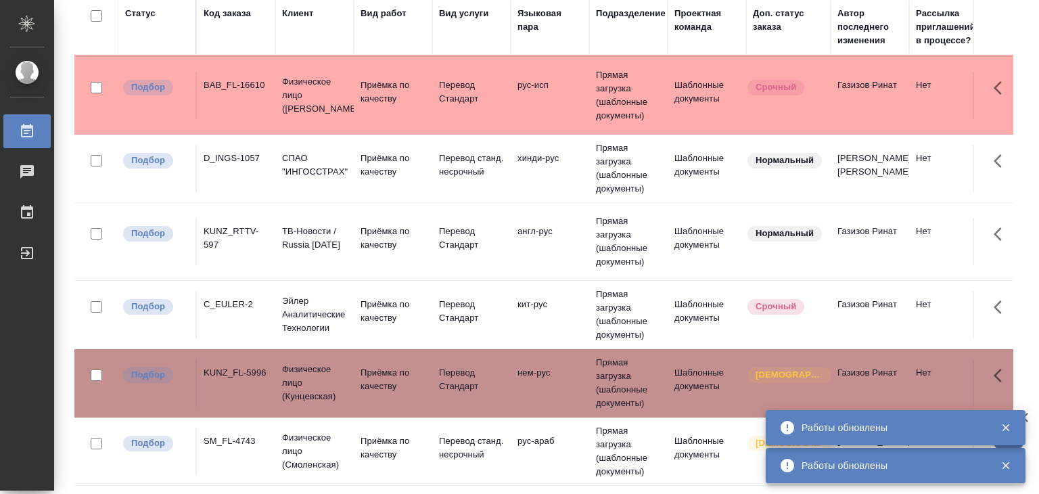
click at [240, 440] on div "SM_FL-4743" at bounding box center [236, 441] width 65 height 14
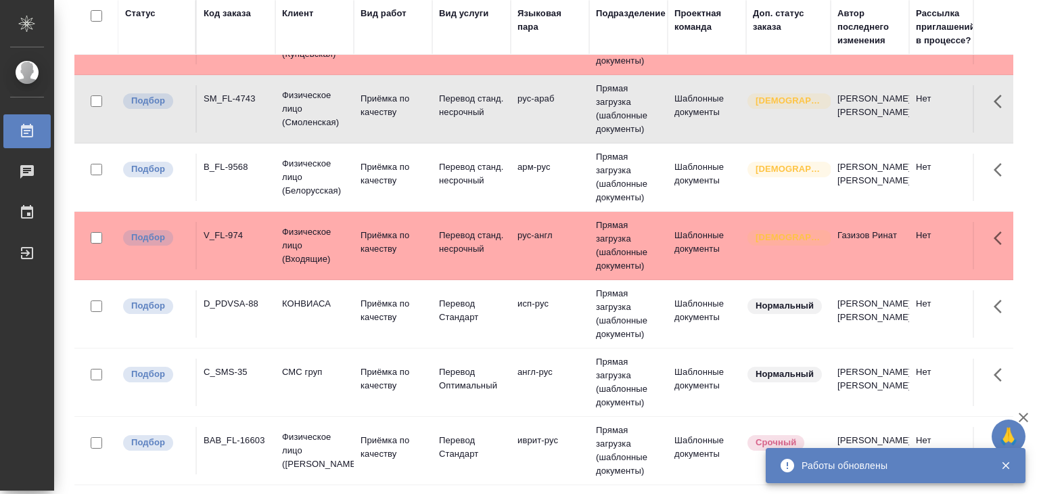
scroll to position [474, 0]
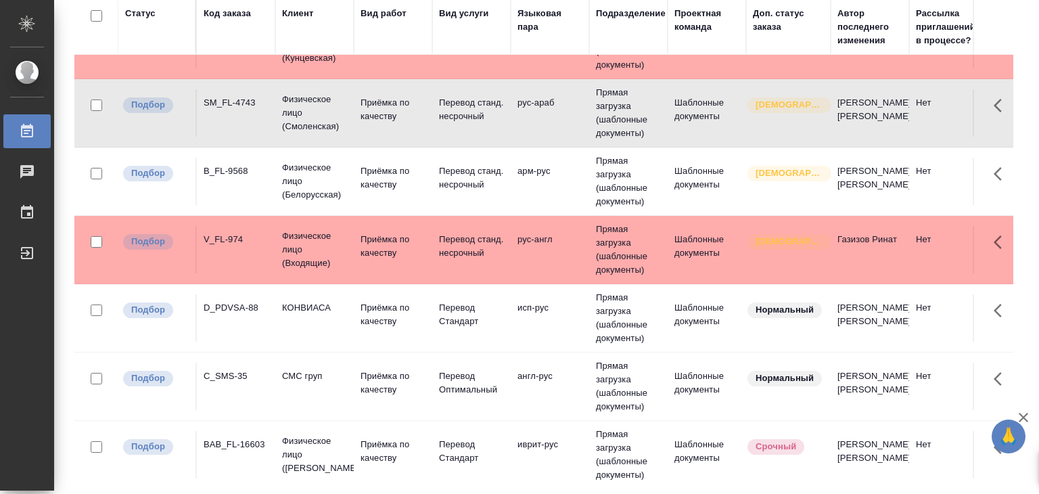
click at [260, 182] on td "B_FL-9568" at bounding box center [236, 181] width 78 height 47
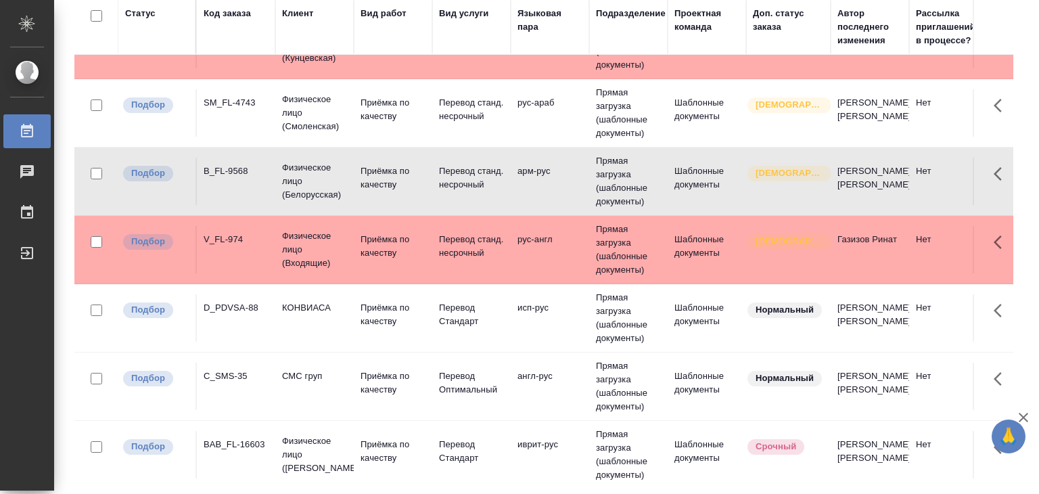
click at [260, 182] on td "B_FL-9568" at bounding box center [236, 181] width 78 height 47
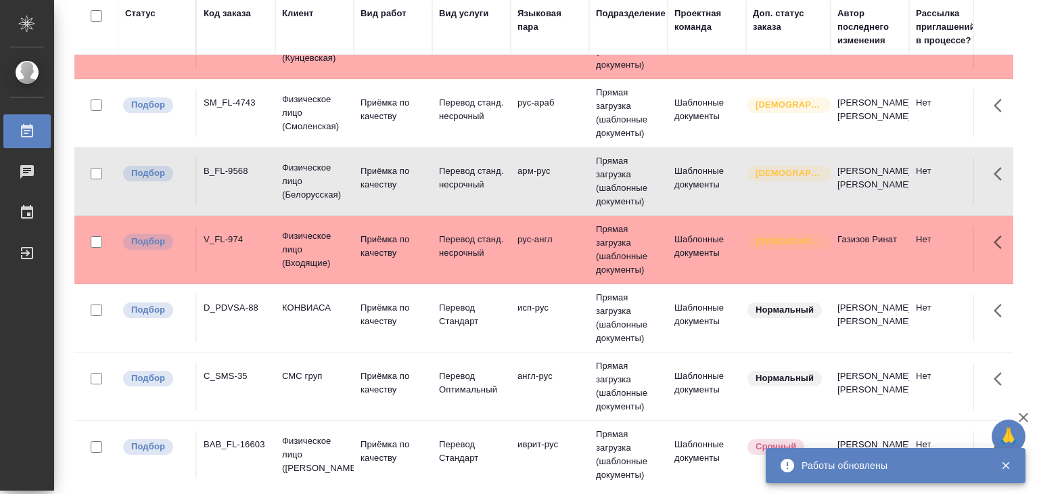
click at [238, 256] on td "V_FL-974" at bounding box center [236, 249] width 78 height 47
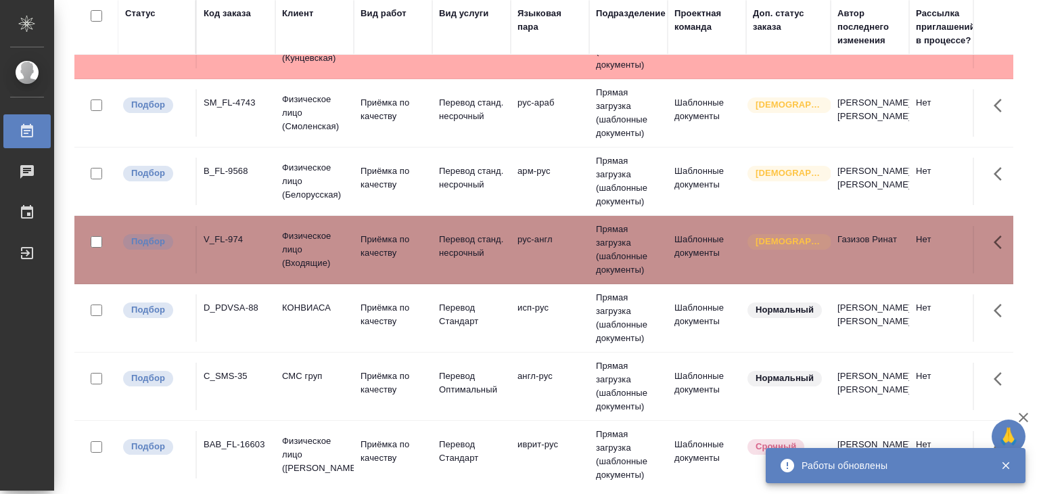
click at [246, 309] on div "D_PDVSA-88" at bounding box center [236, 308] width 65 height 14
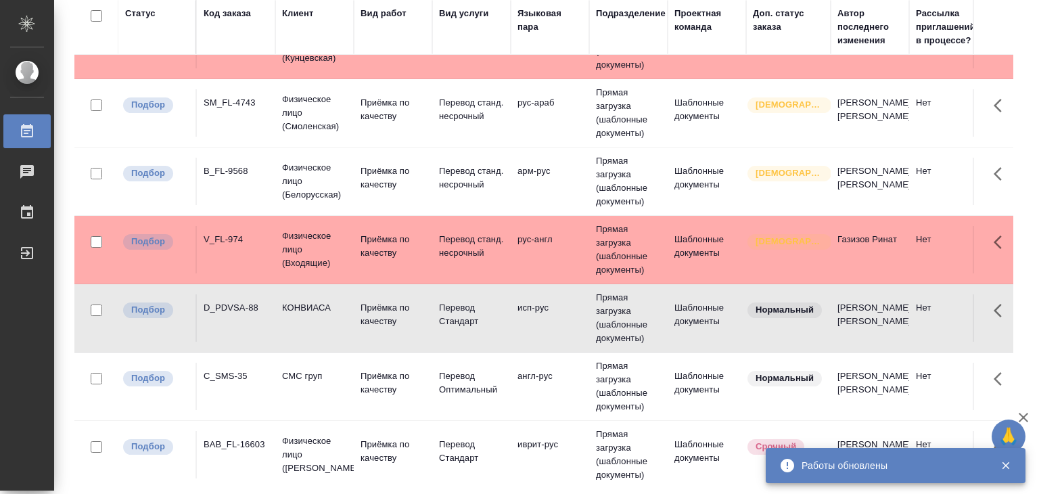
scroll to position [541, 0]
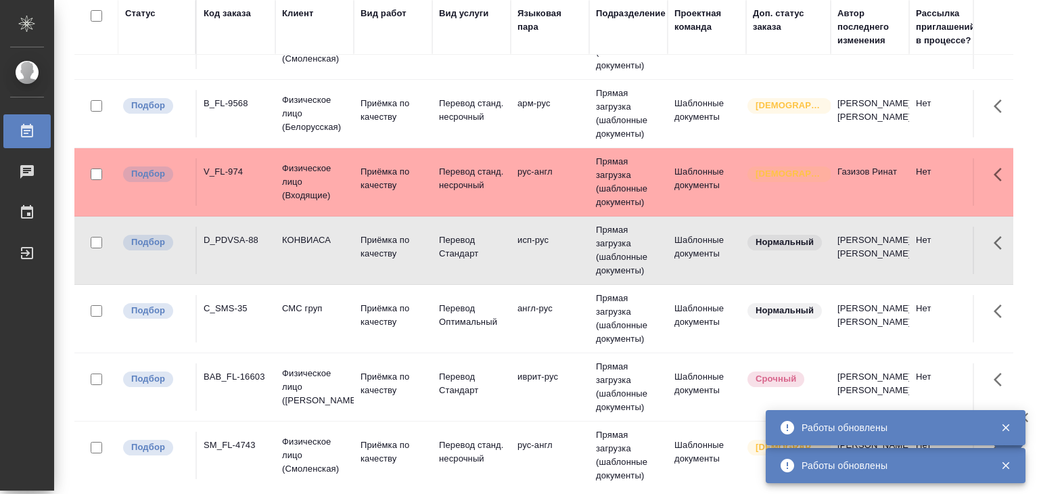
click at [252, 314] on td "C_SMS-35" at bounding box center [236, 318] width 78 height 47
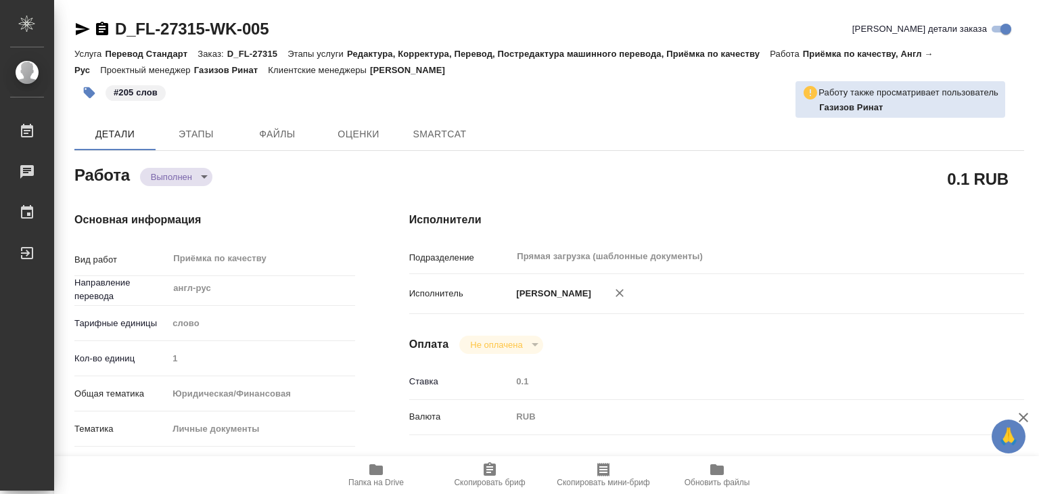
type textarea "x"
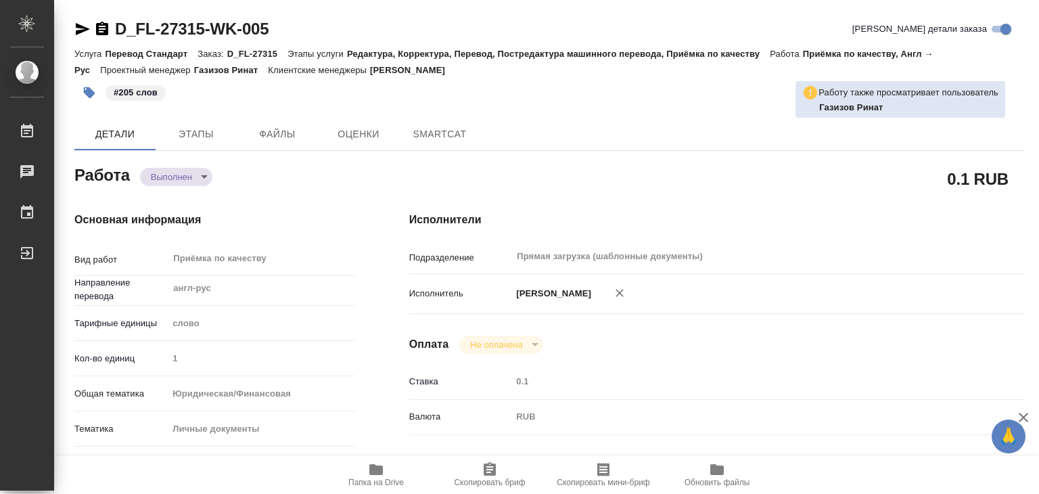
type textarea "x"
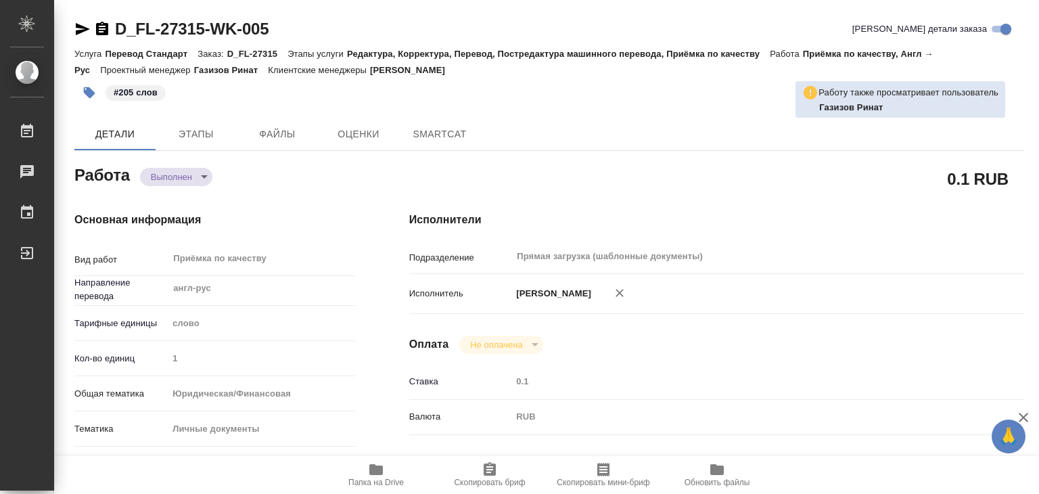
type textarea "x"
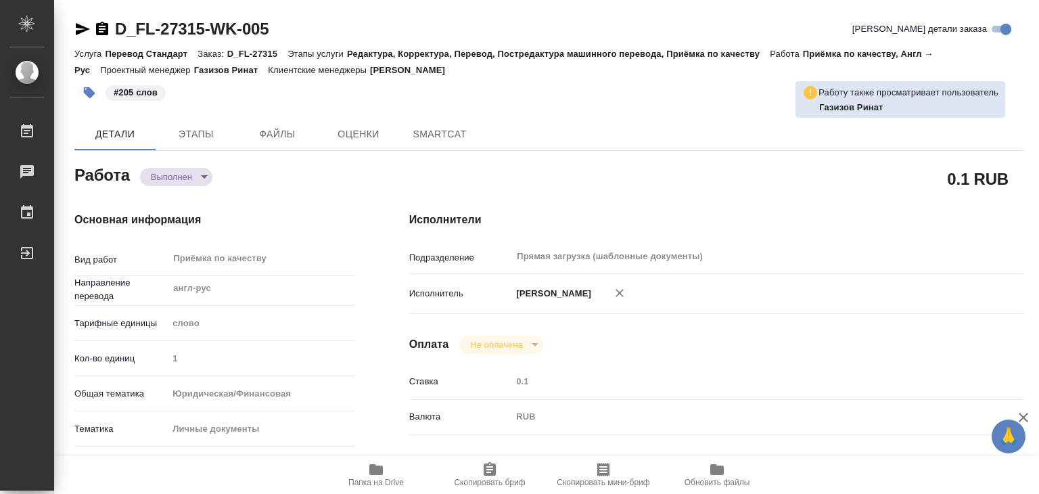
type textarea "x"
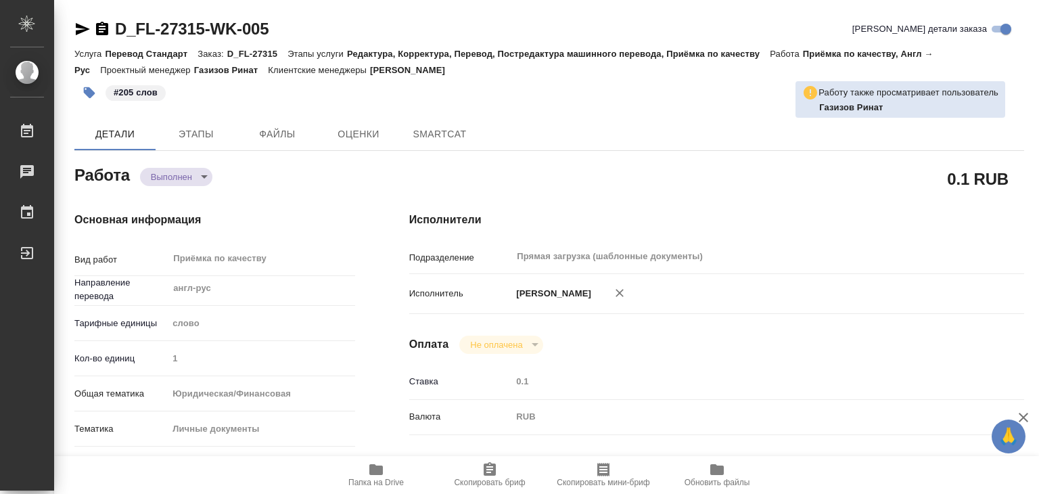
type textarea "x"
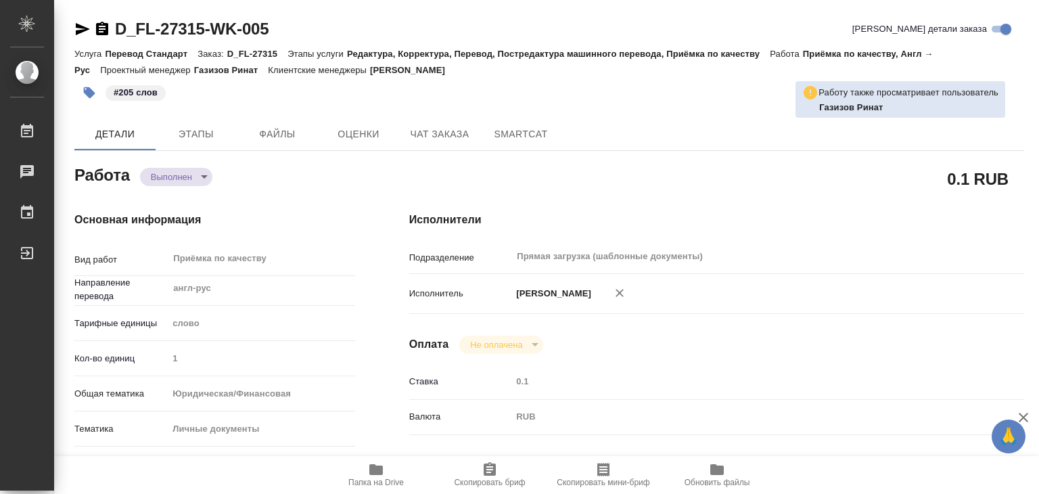
type textarea "x"
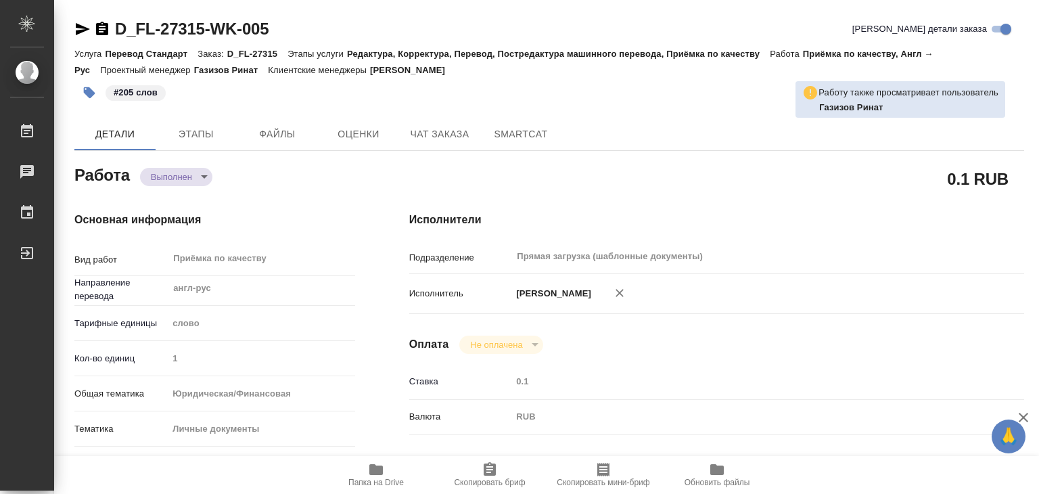
type textarea "x"
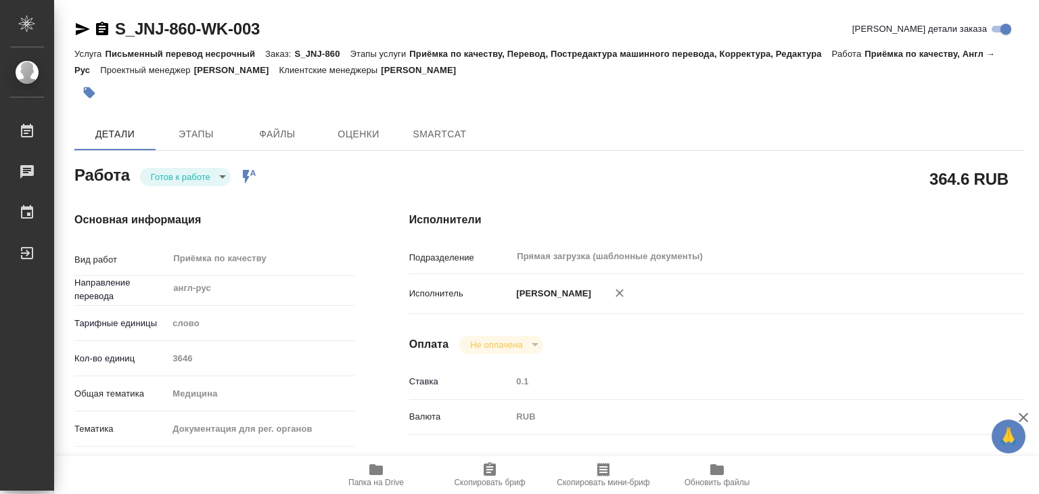
type textarea "x"
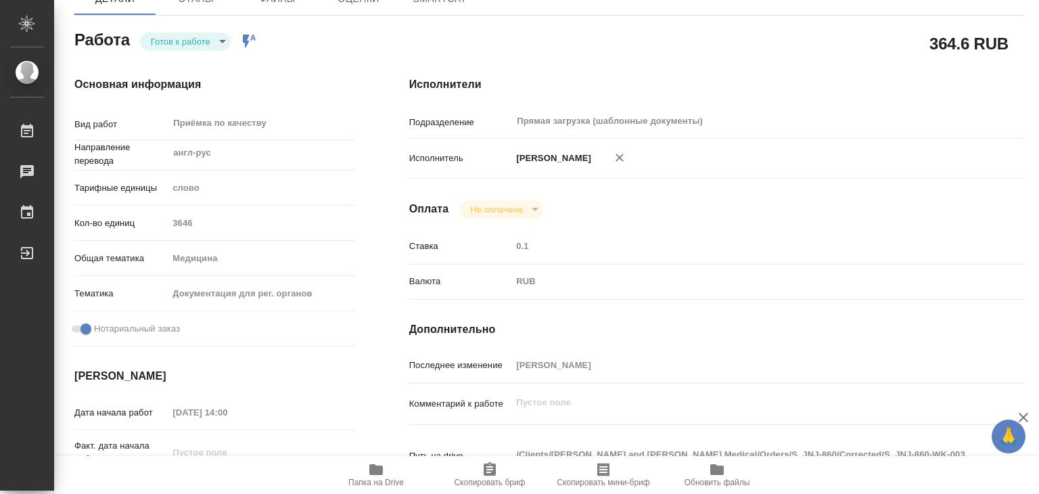
type textarea "x"
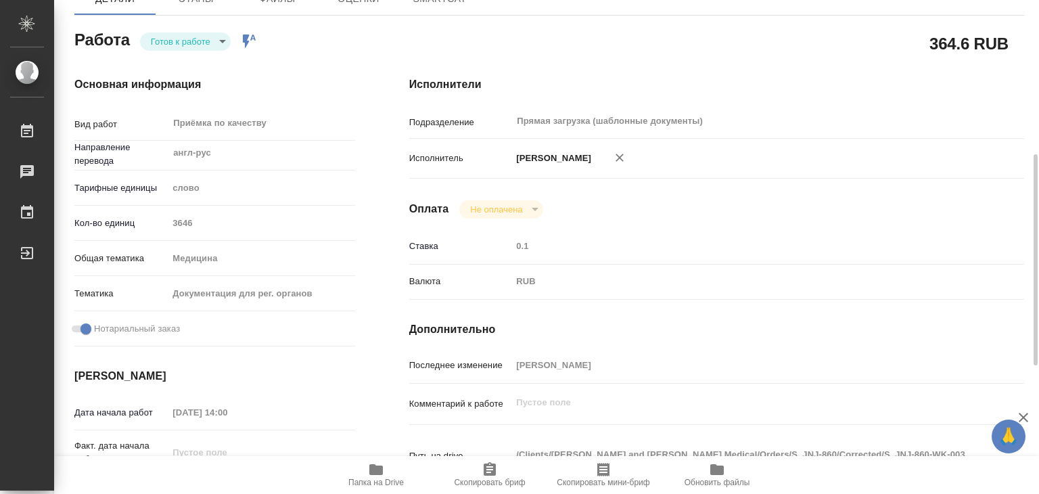
scroll to position [271, 0]
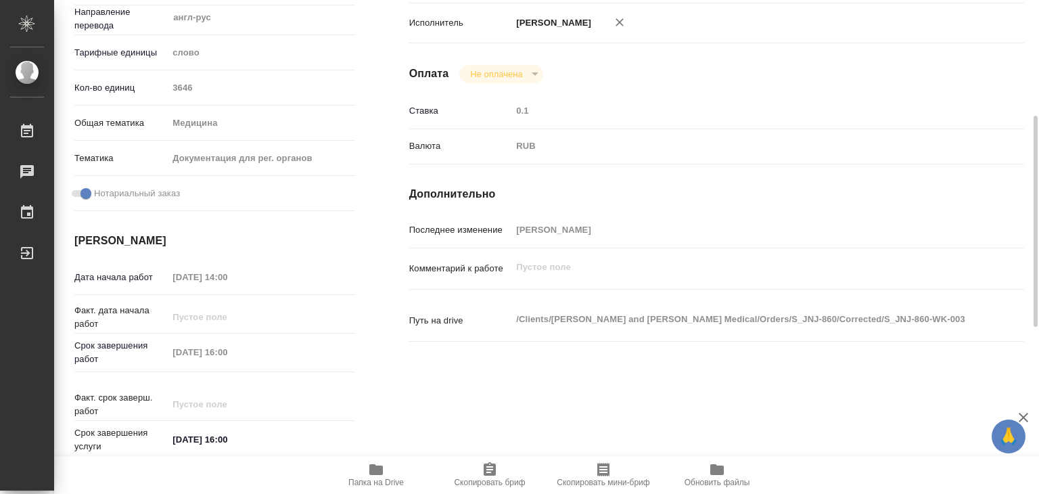
type textarea "x"
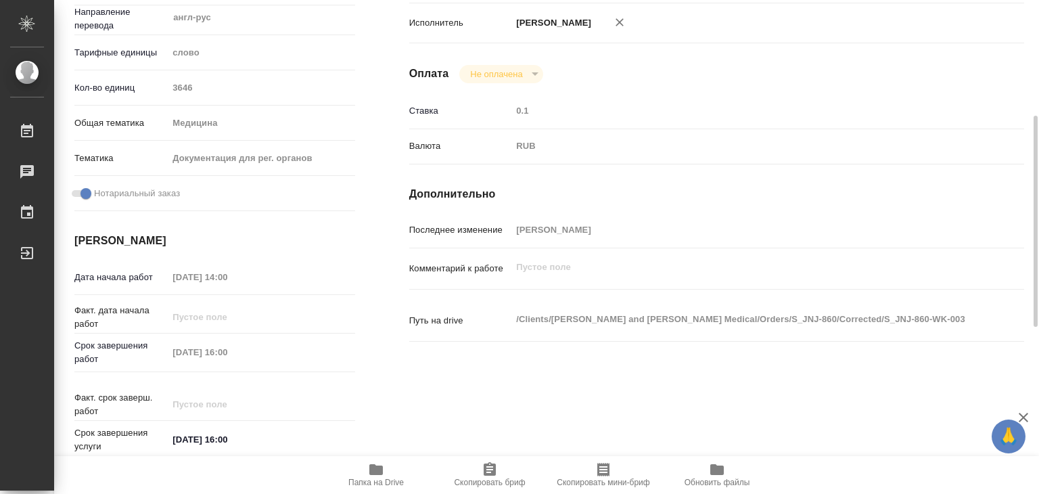
type textarea "x"
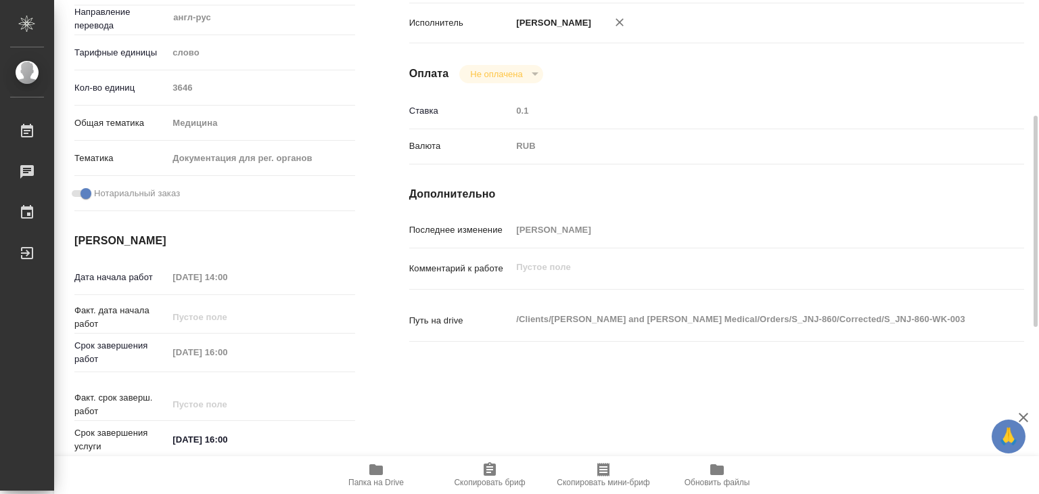
type textarea "x"
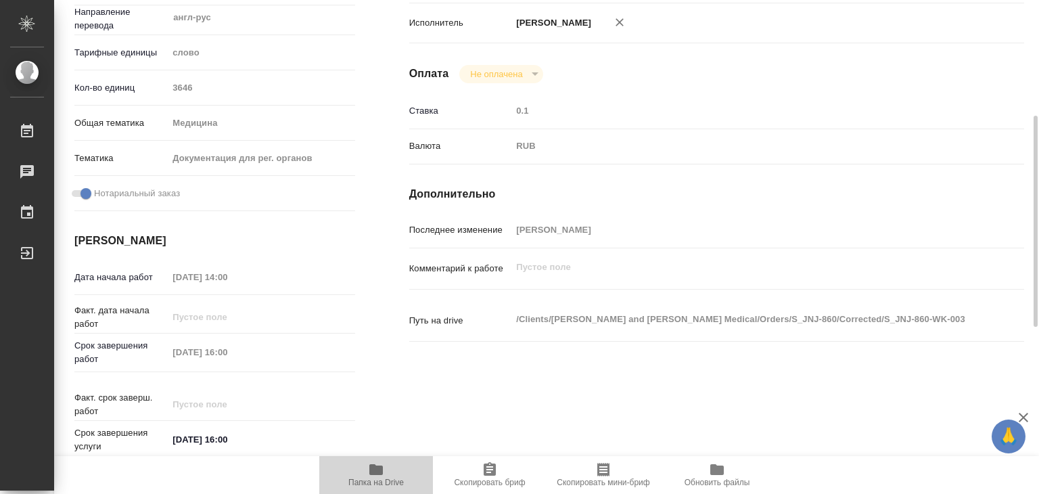
click at [377, 478] on span "Папка на Drive" at bounding box center [375, 482] width 55 height 9
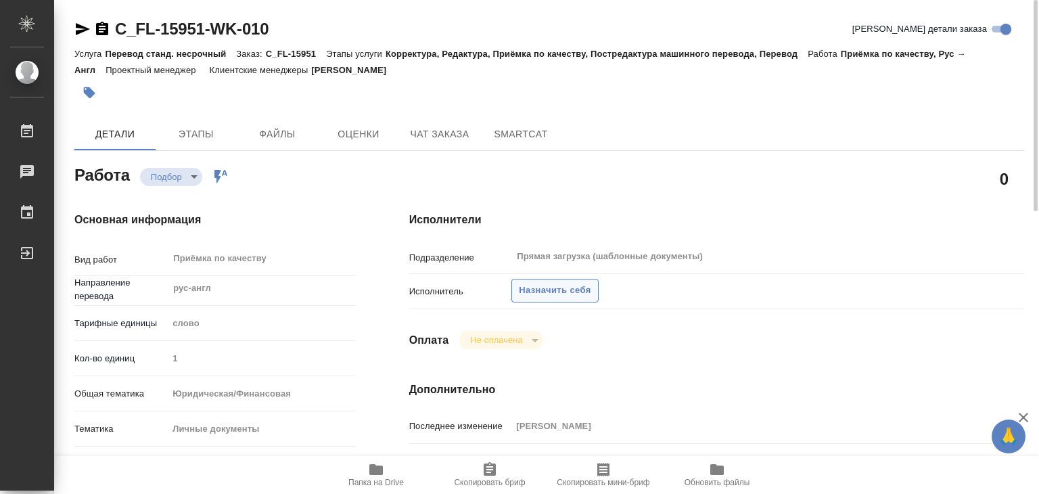
click at [528, 287] on span "Назначить себя" at bounding box center [555, 291] width 72 height 16
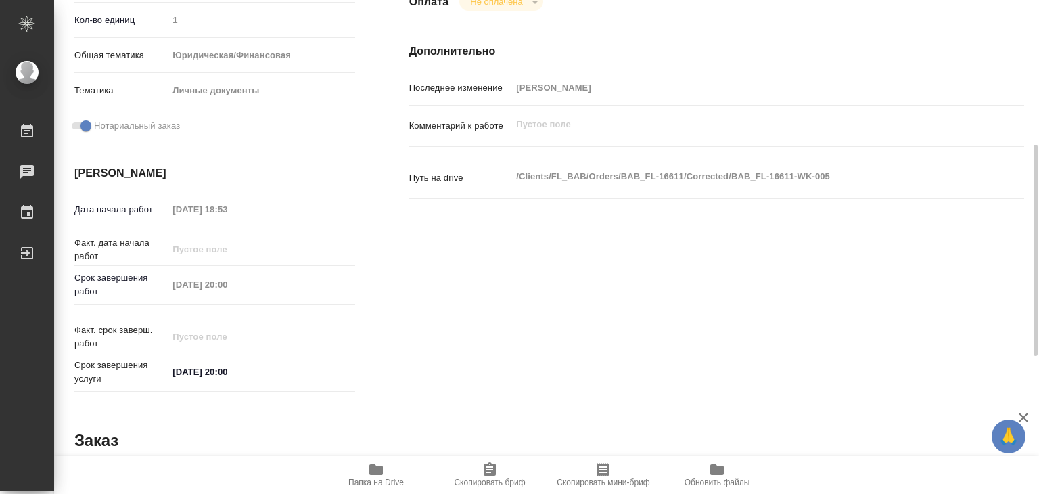
scroll to position [135, 0]
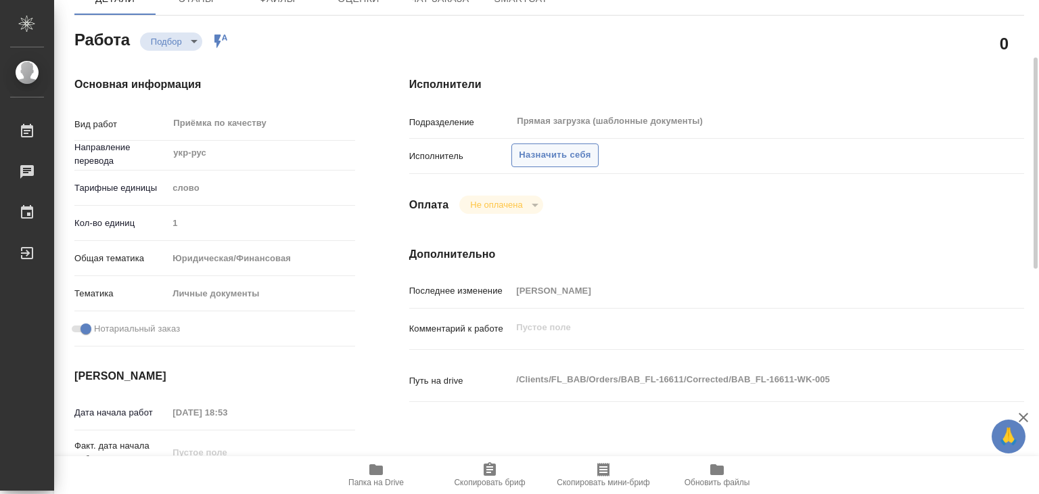
click at [575, 149] on span "Назначить себя" at bounding box center [555, 155] width 72 height 16
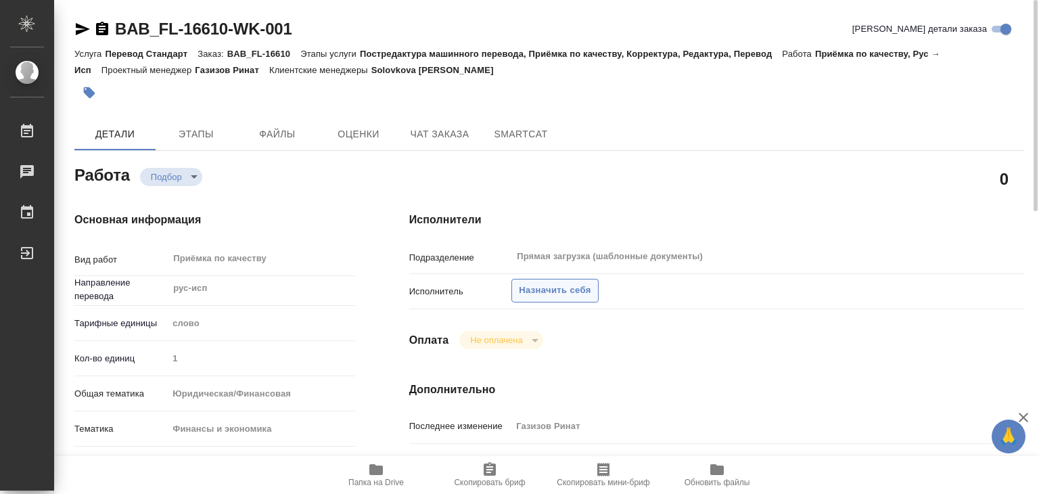
click at [540, 294] on span "Назначить себя" at bounding box center [555, 291] width 72 height 16
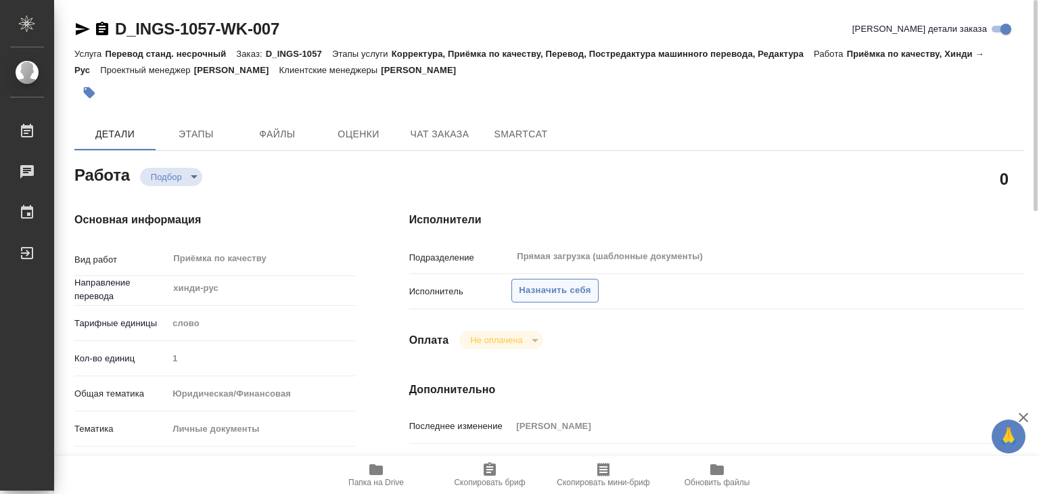
click at [541, 287] on span "Назначить себя" at bounding box center [555, 291] width 72 height 16
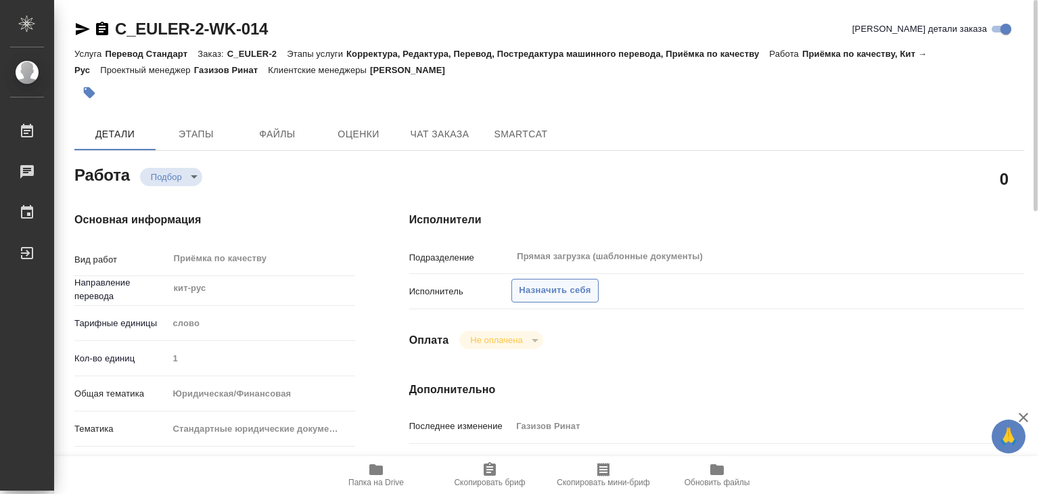
click at [545, 287] on span "Назначить себя" at bounding box center [555, 291] width 72 height 16
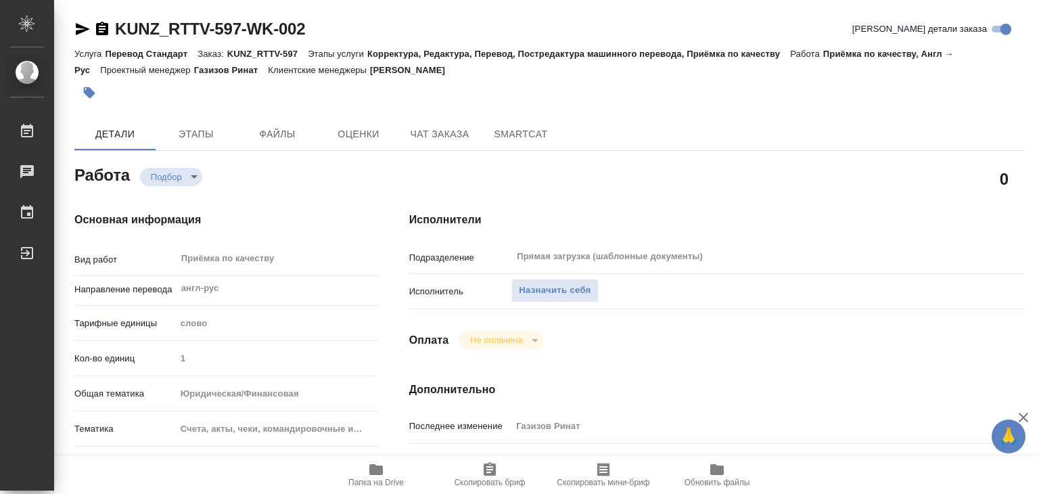
scroll to position [203, 0]
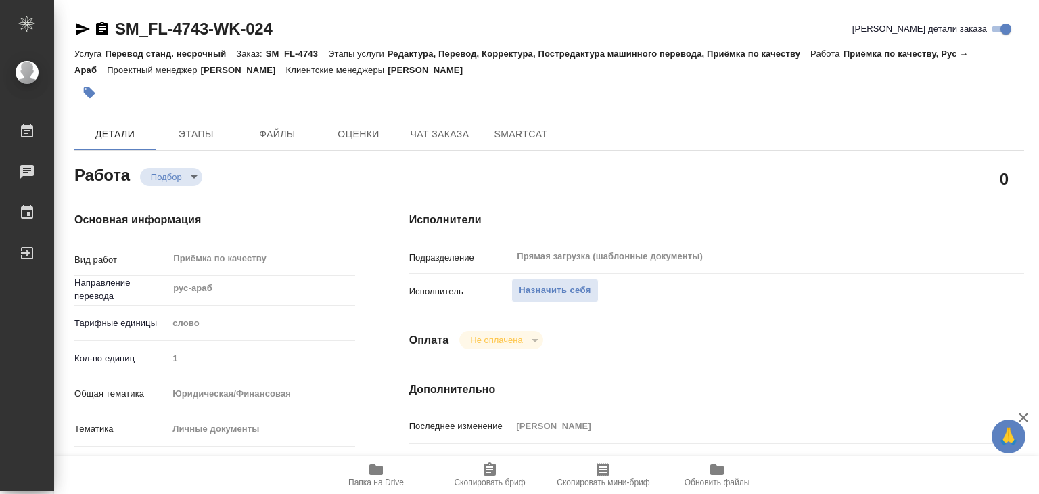
type textarea "x"
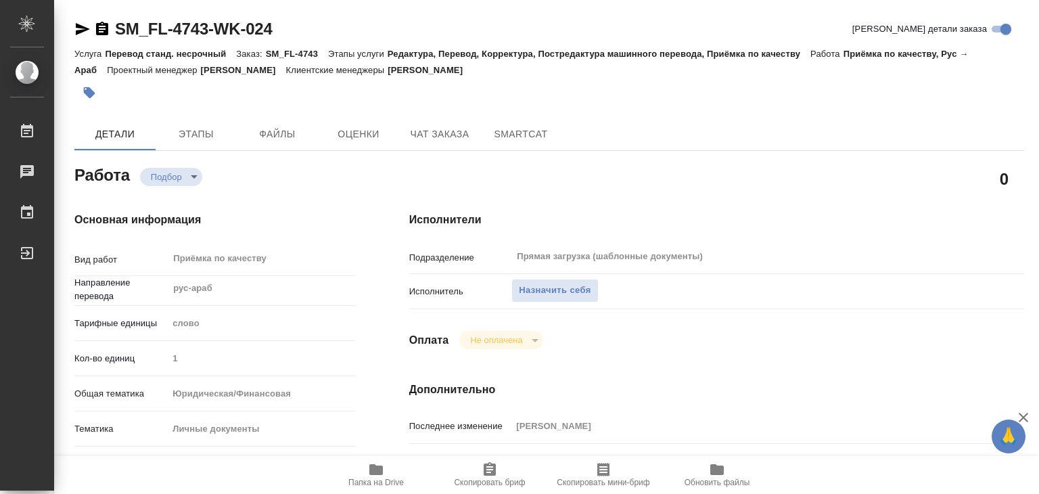
type textarea "x"
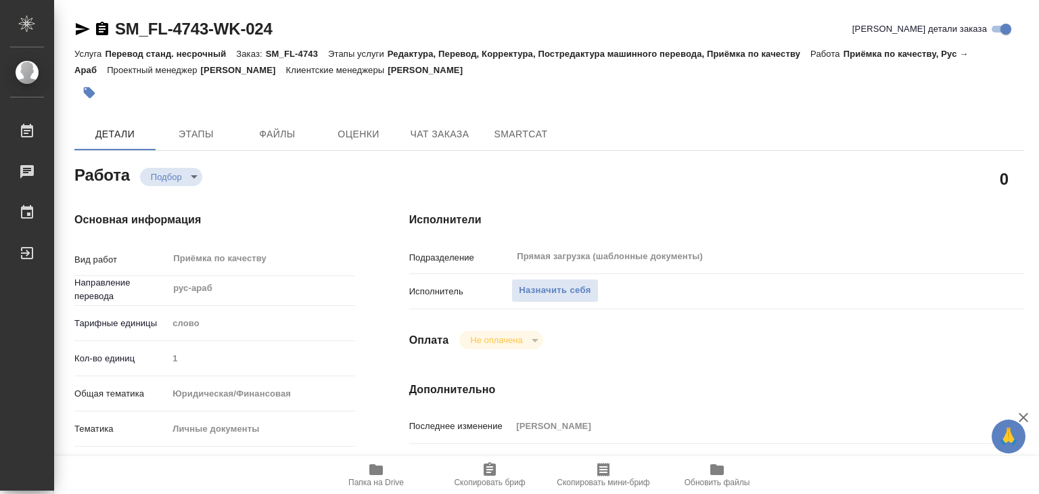
type textarea "x"
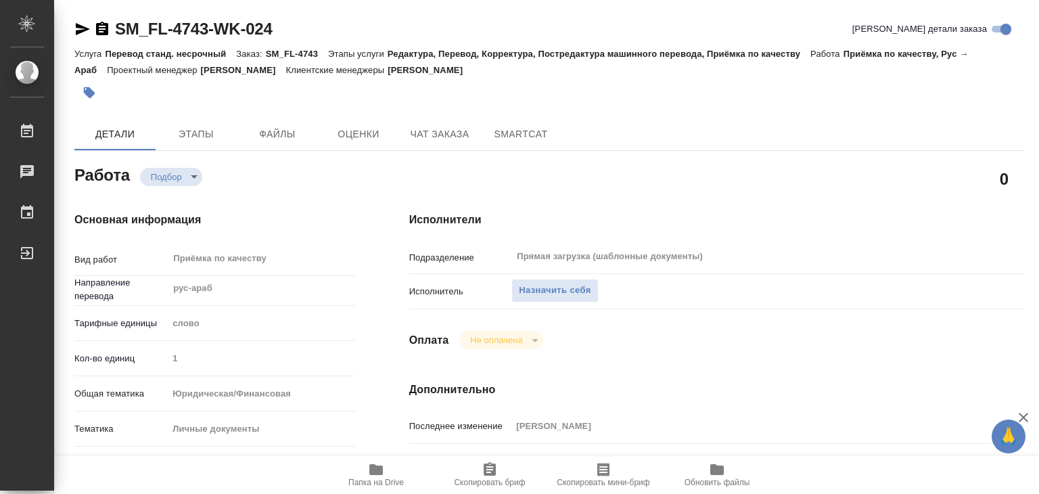
type textarea "x"
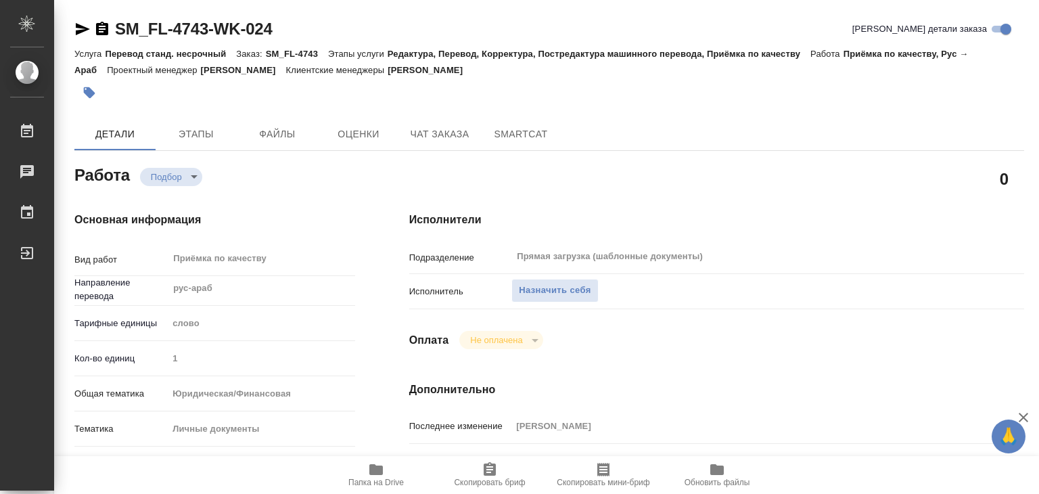
type textarea "x"
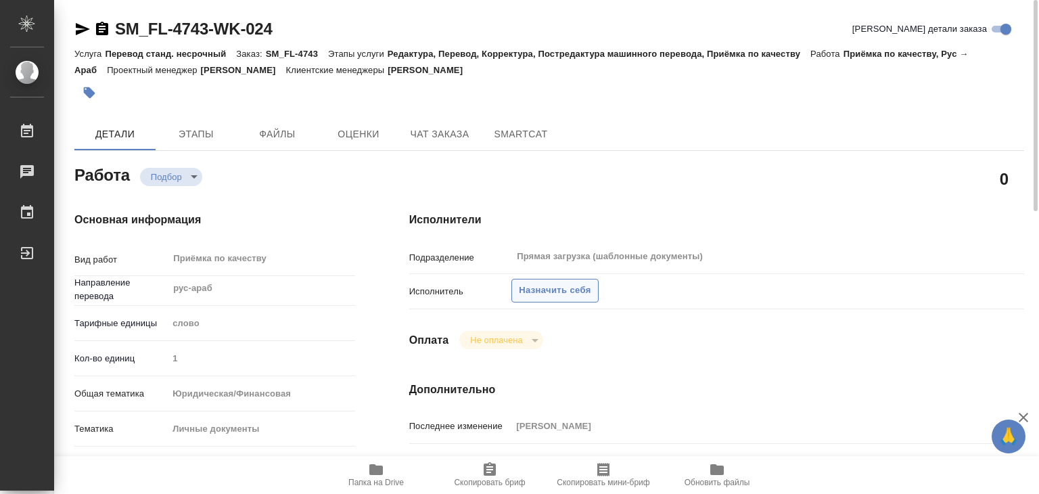
click at [526, 282] on button "Назначить себя" at bounding box center [554, 291] width 87 height 24
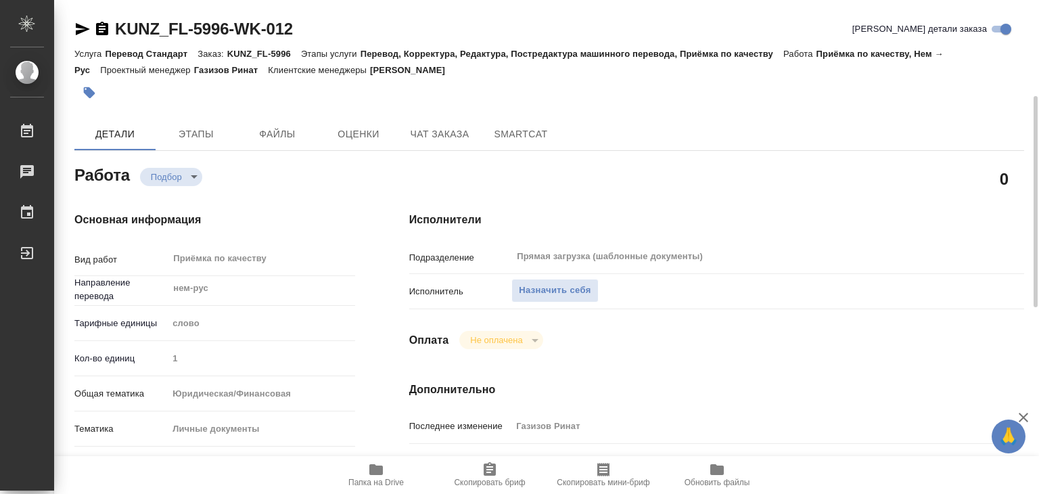
scroll to position [271, 0]
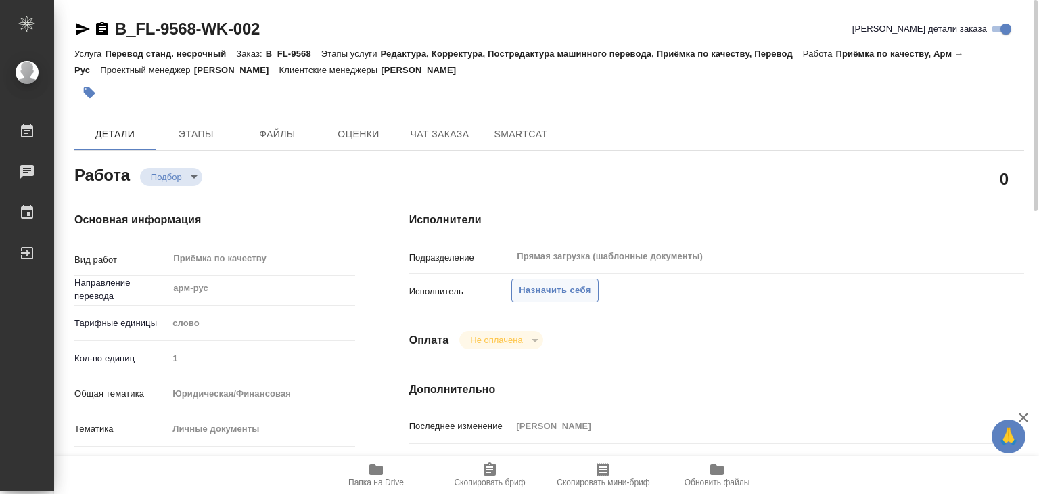
click at [530, 294] on span "Назначить себя" at bounding box center [555, 291] width 72 height 16
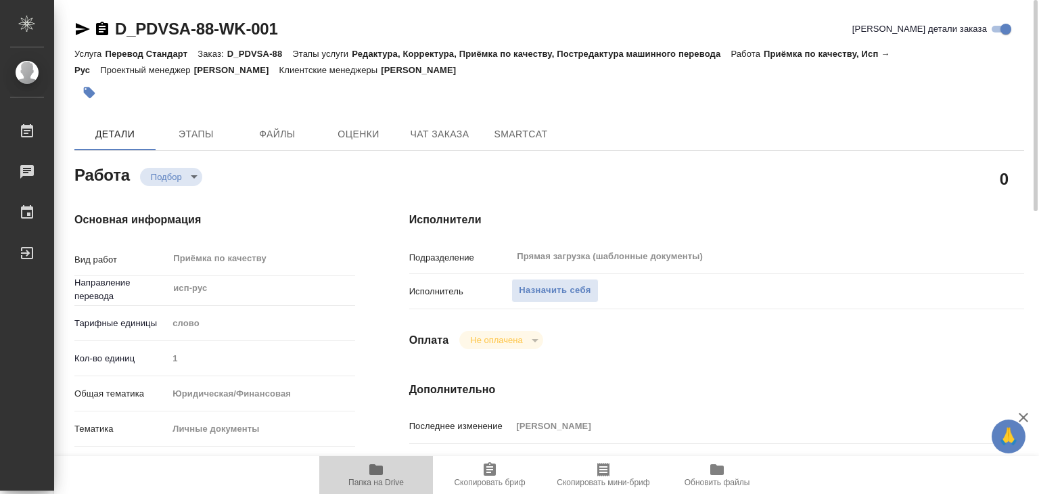
click at [378, 471] on icon "button" at bounding box center [376, 469] width 14 height 11
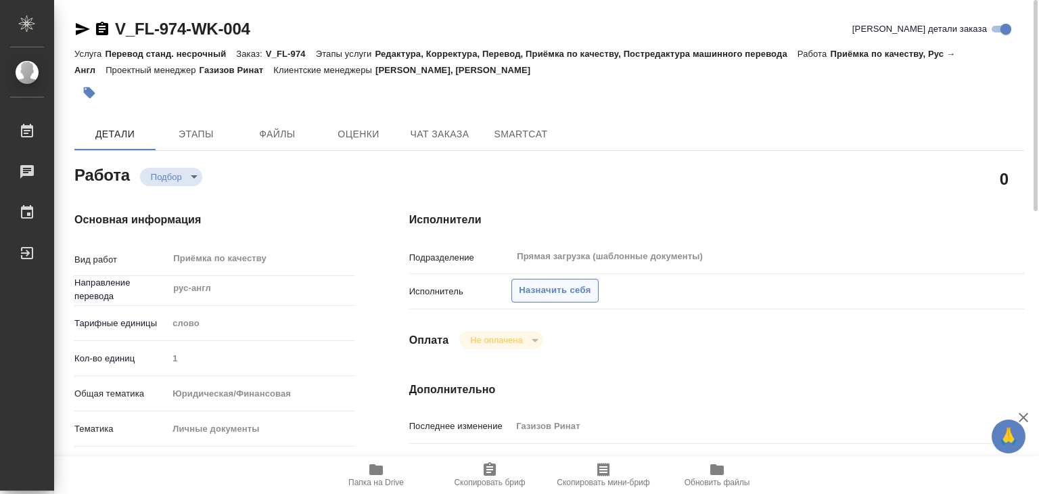
click at [529, 287] on span "Назначить себя" at bounding box center [555, 291] width 72 height 16
click at [536, 290] on span "Назначить себя" at bounding box center [555, 291] width 72 height 16
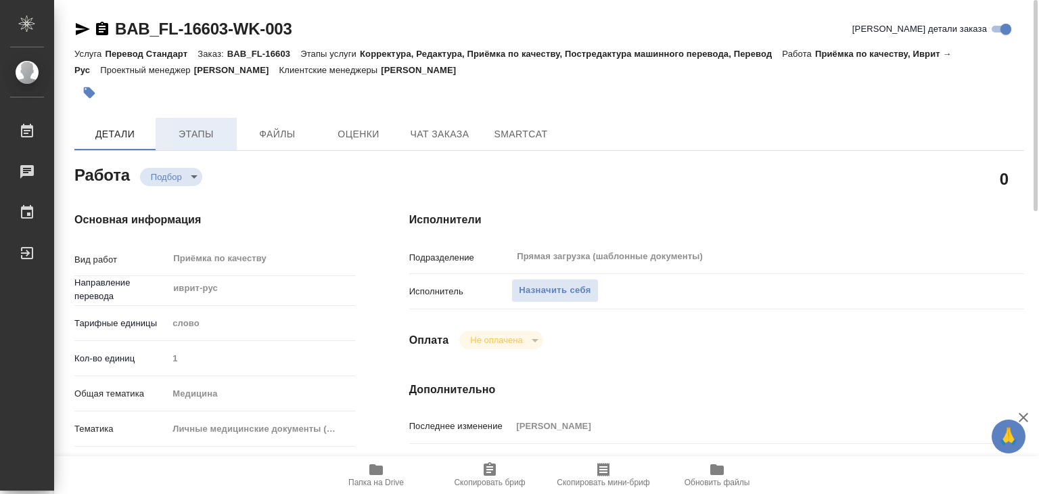
click at [208, 144] on button "Этапы" at bounding box center [196, 134] width 81 height 32
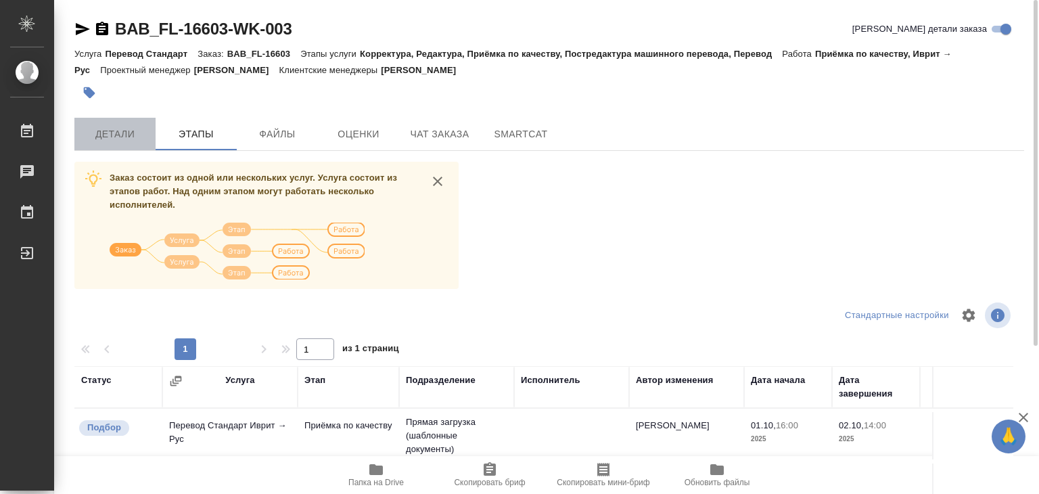
click at [122, 139] on span "Детали" at bounding box center [115, 134] width 65 height 17
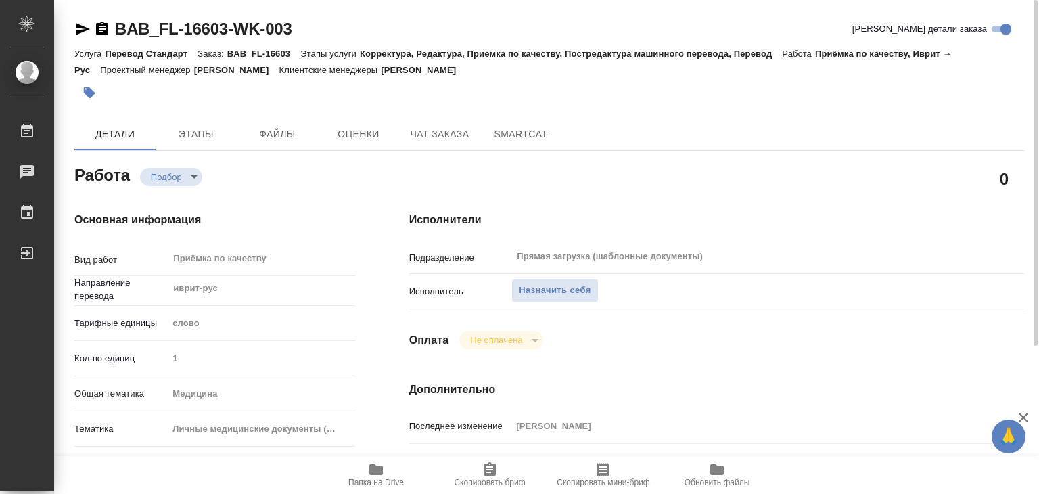
type textarea "x"
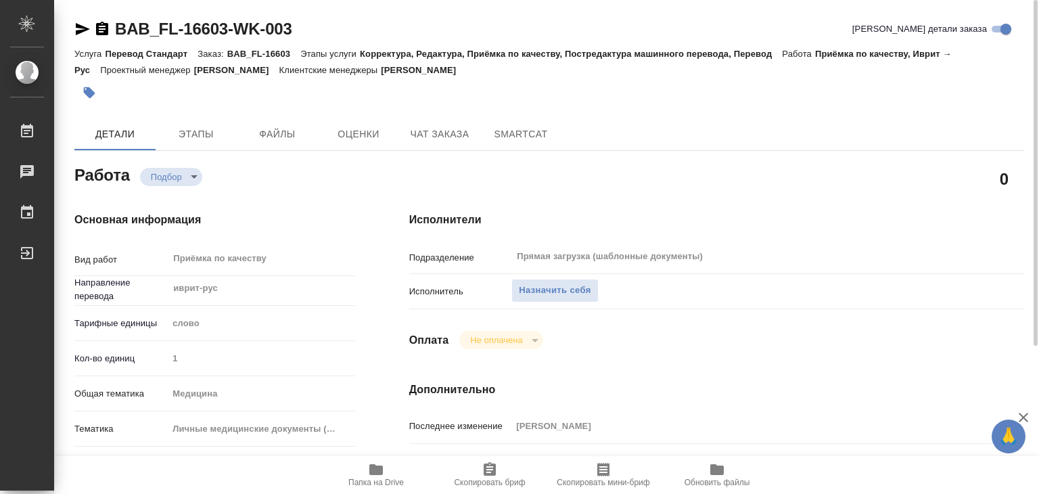
type textarea "x"
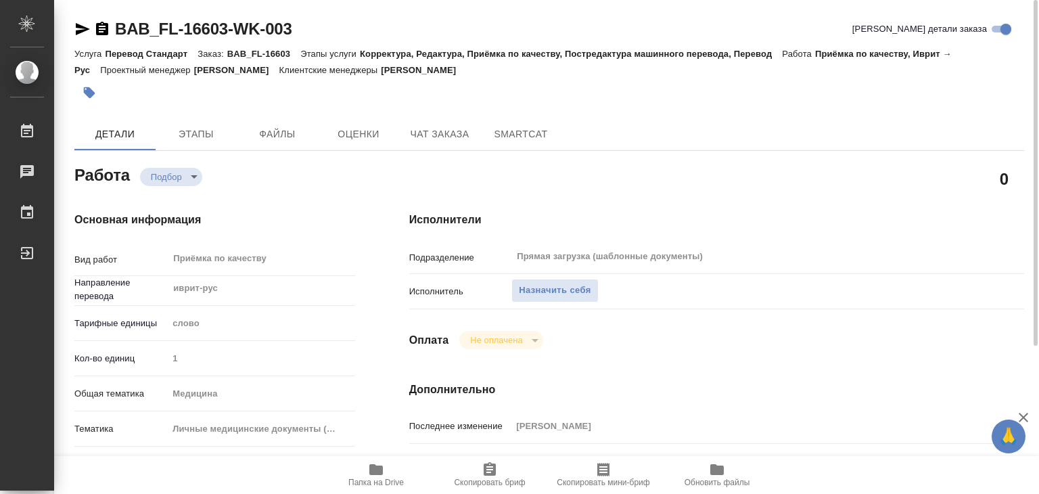
type textarea "x"
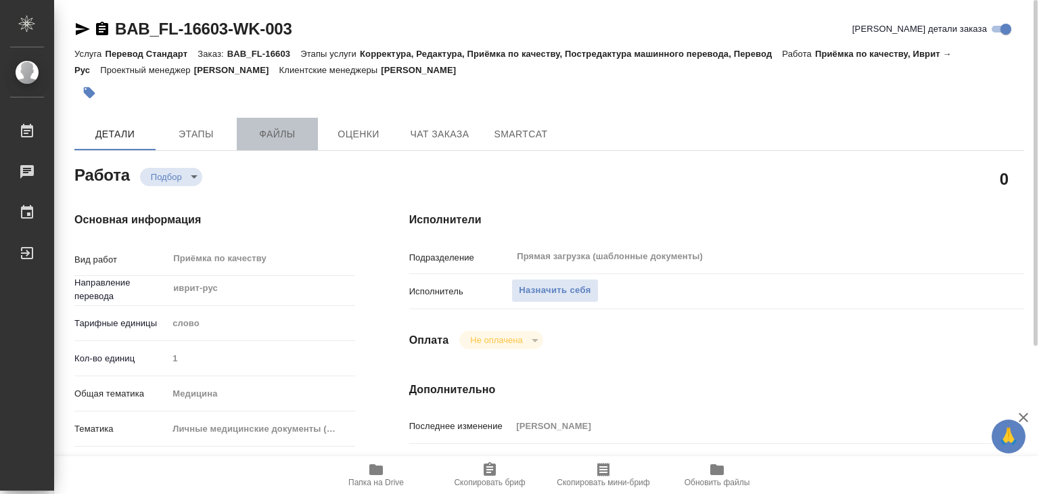
click at [280, 141] on span "Файлы" at bounding box center [277, 134] width 65 height 17
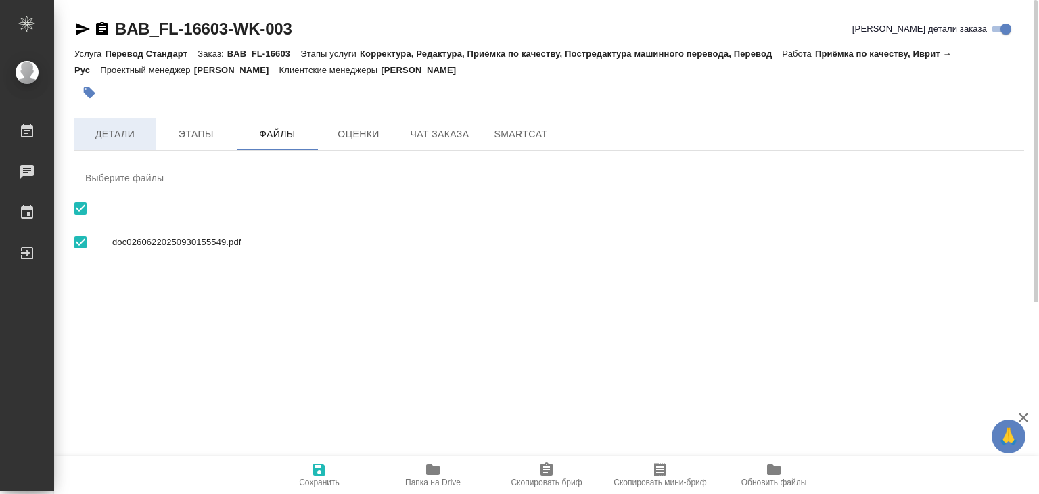
click at [131, 132] on span "Детали" at bounding box center [115, 134] width 65 height 17
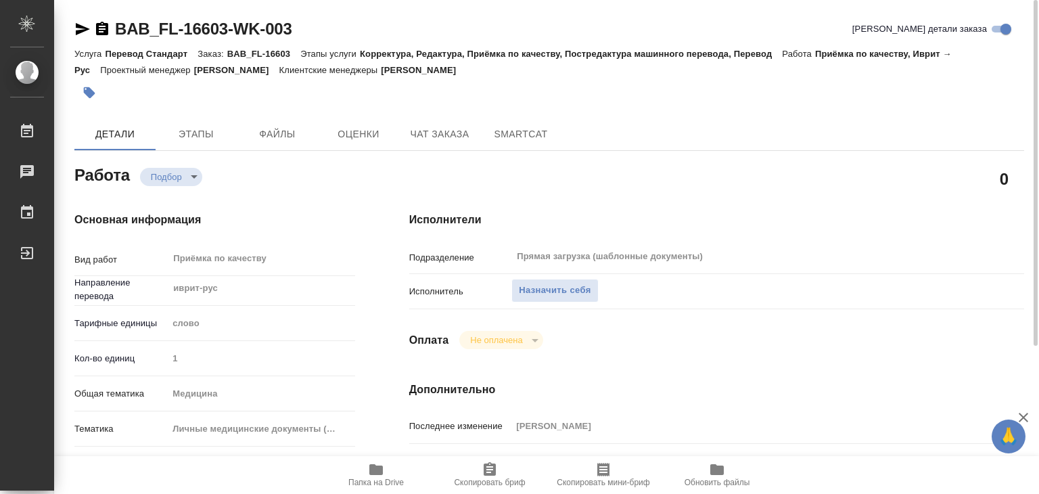
type textarea "x"
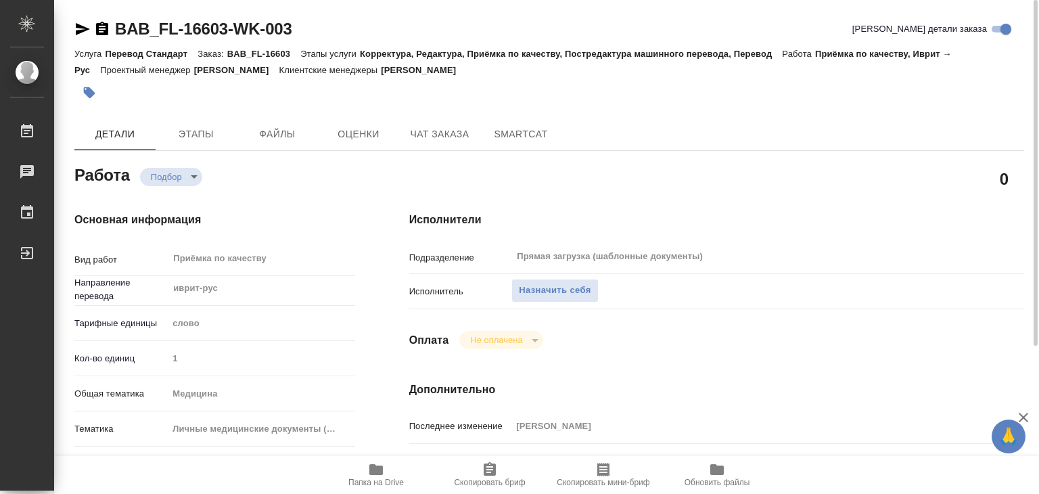
type textarea "x"
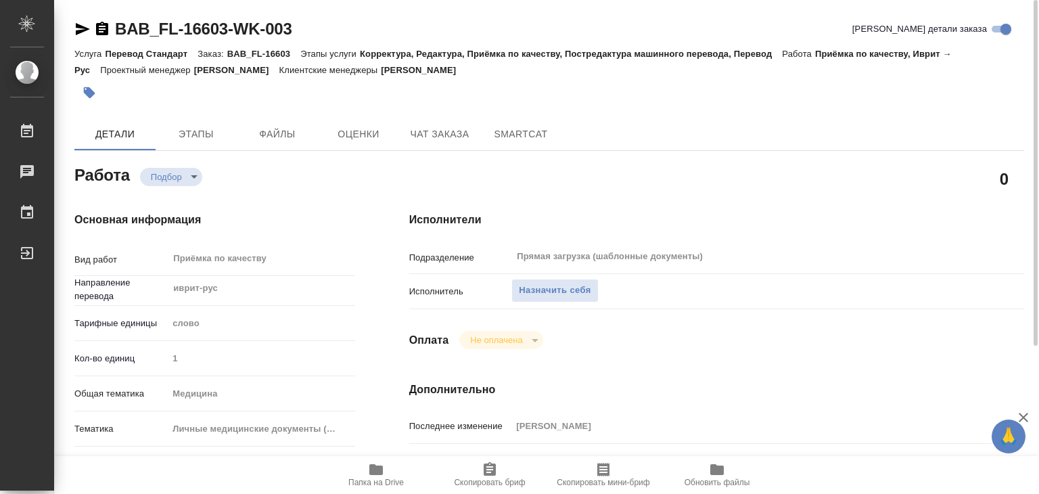
type textarea "x"
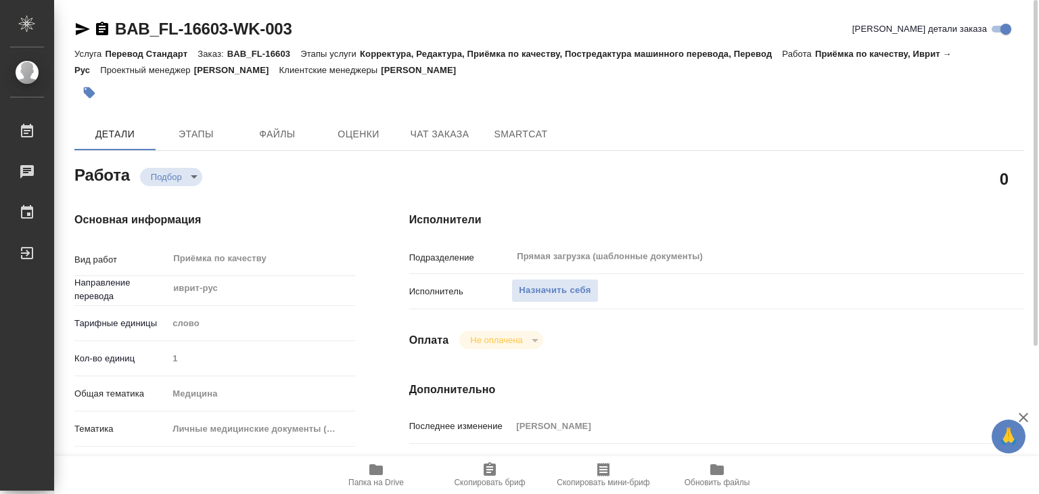
scroll to position [203, 0]
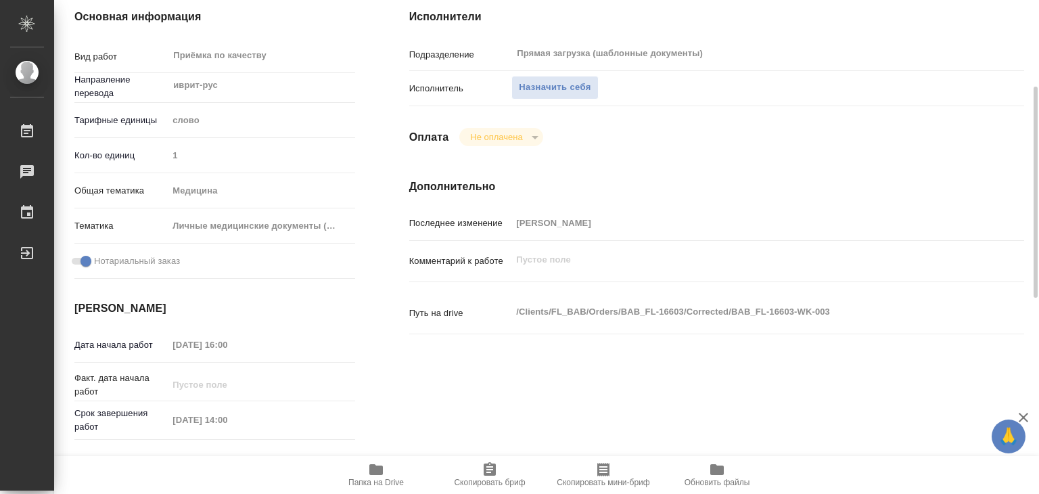
type textarea "x"
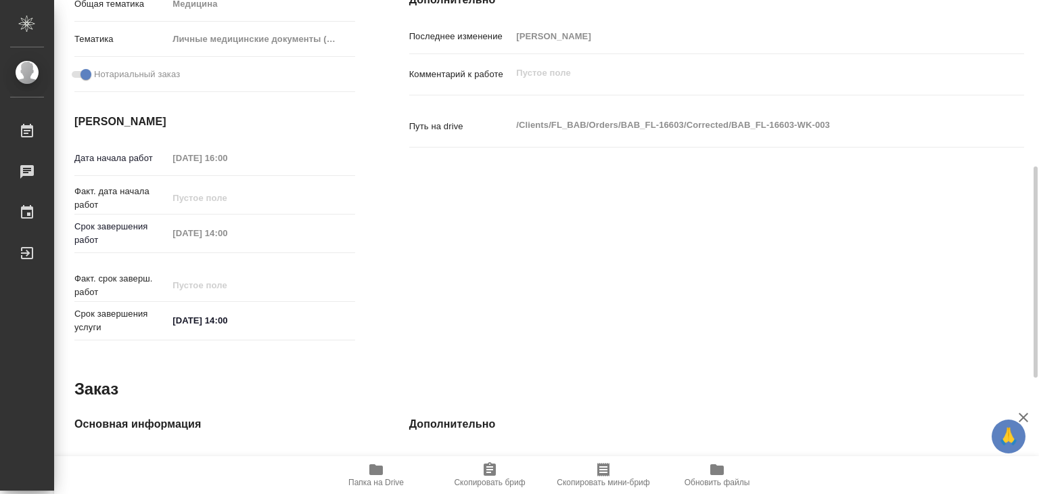
scroll to position [51, 0]
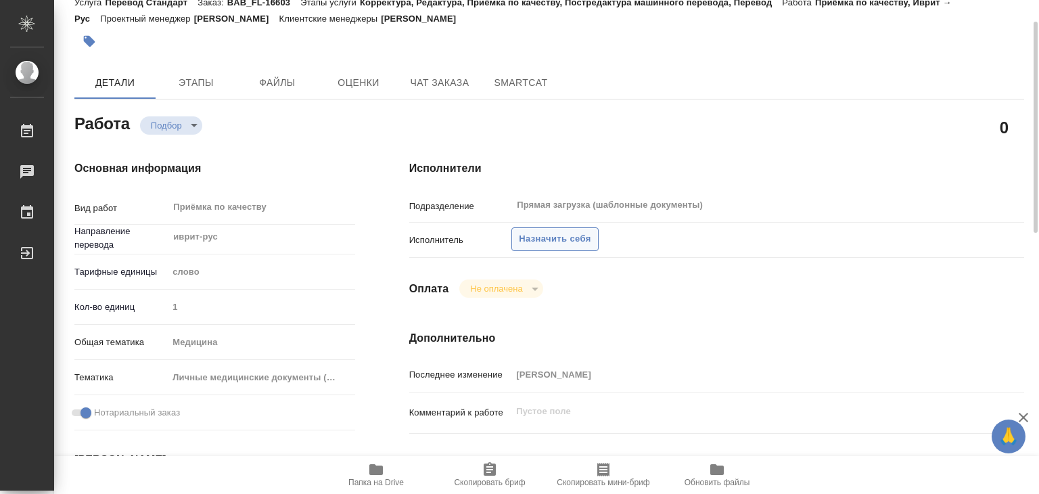
click at [547, 238] on span "Назначить себя" at bounding box center [555, 239] width 72 height 16
type textarea "x"
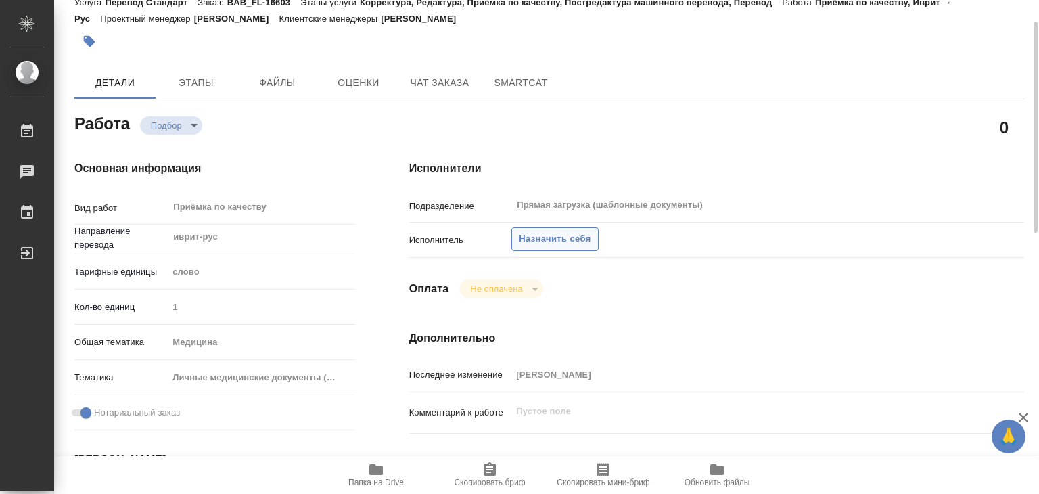
type textarea "x"
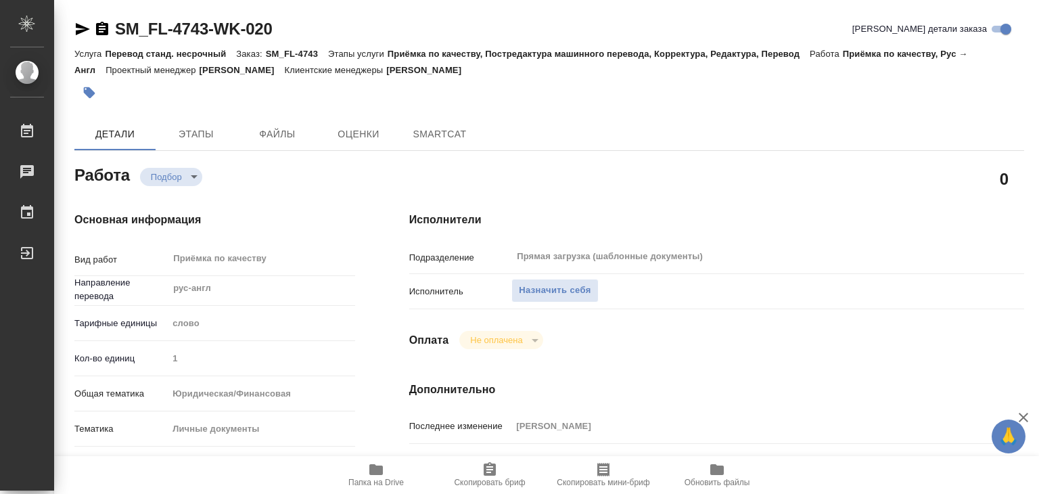
type textarea "x"
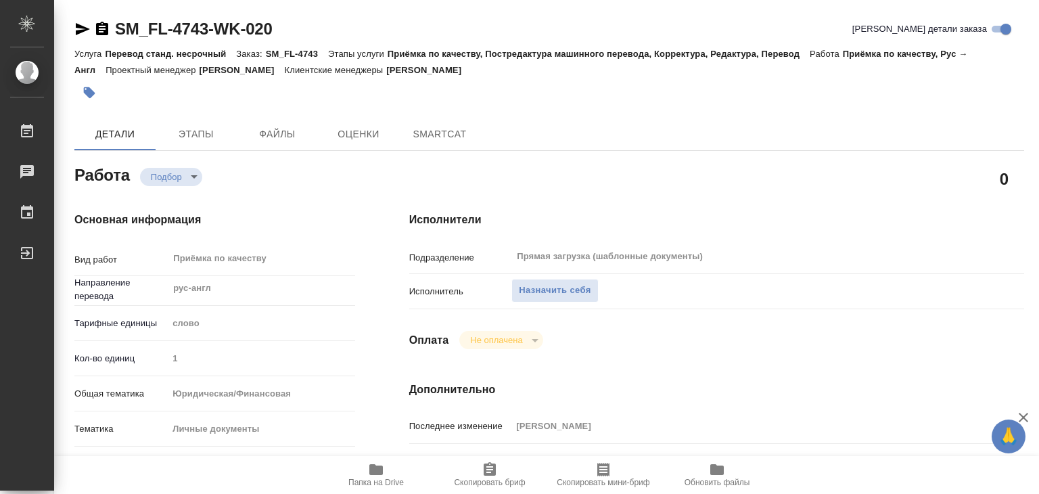
type textarea "x"
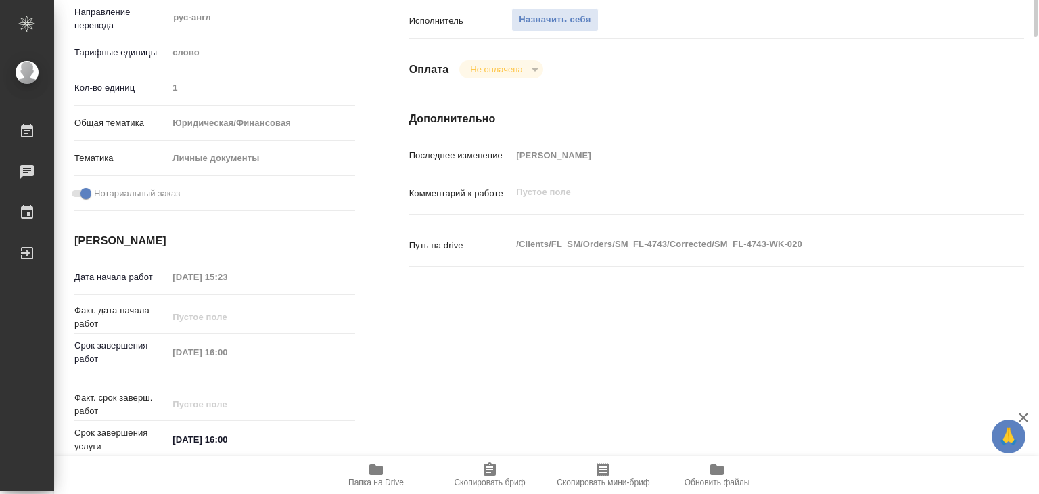
scroll to position [406, 0]
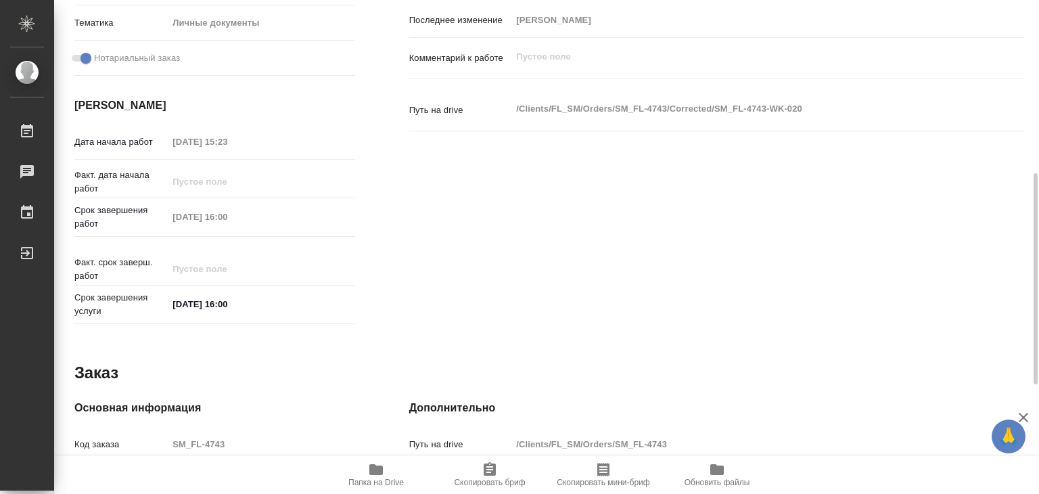
type textarea "x"
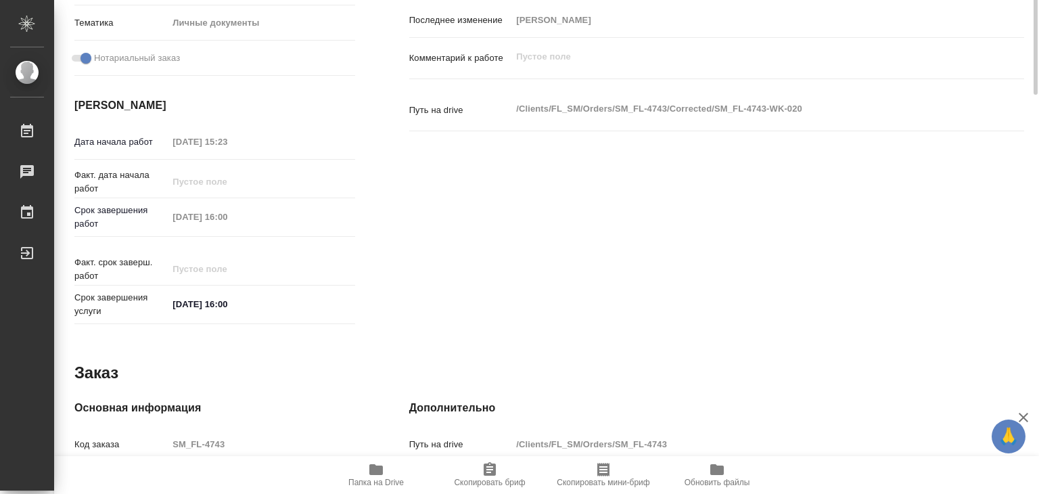
scroll to position [203, 0]
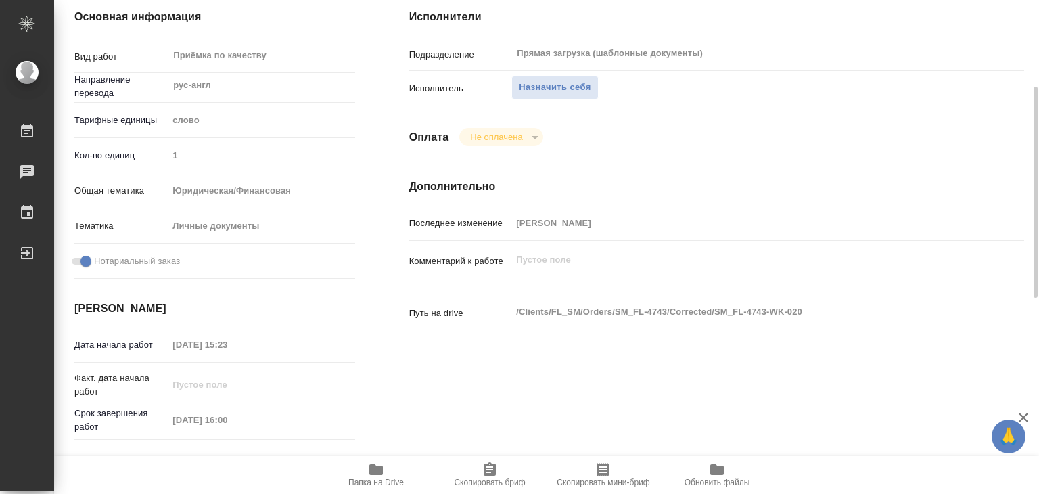
type textarea "x"
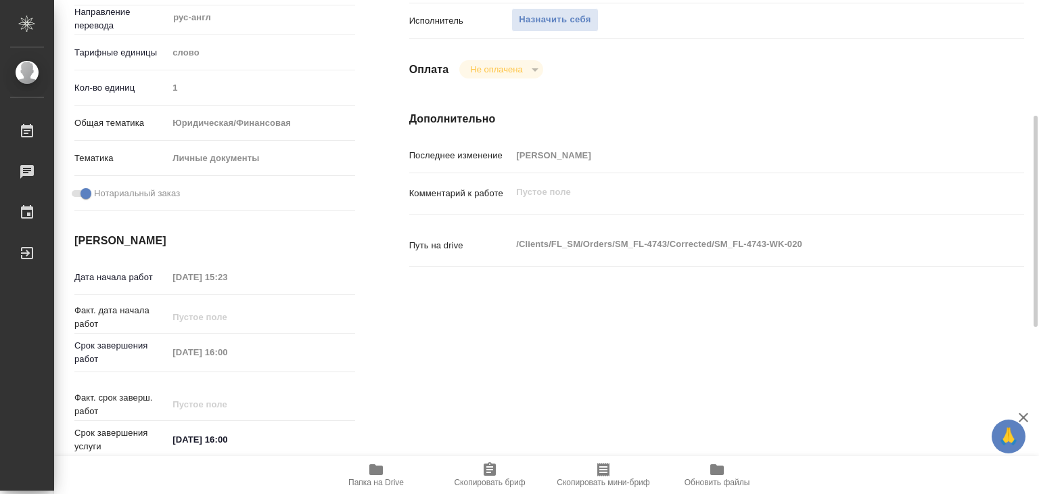
scroll to position [0, 0]
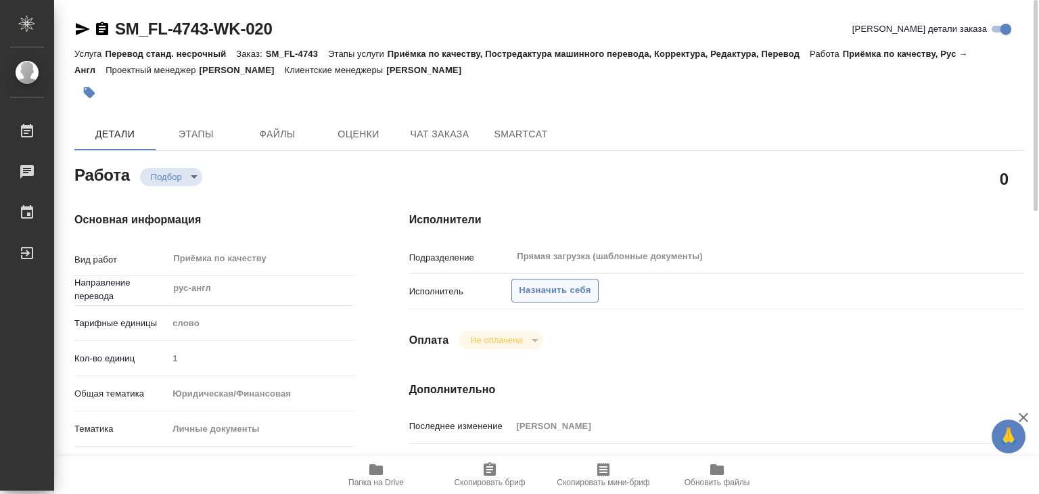
click at [558, 296] on span "Назначить себя" at bounding box center [555, 291] width 72 height 16
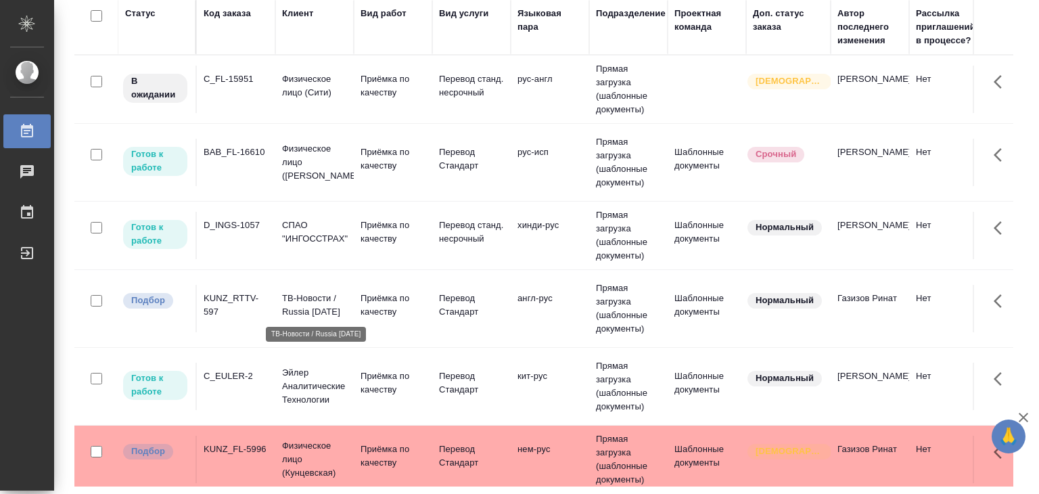
click at [323, 307] on p "ТВ-Новости / Russia Today" at bounding box center [314, 305] width 65 height 27
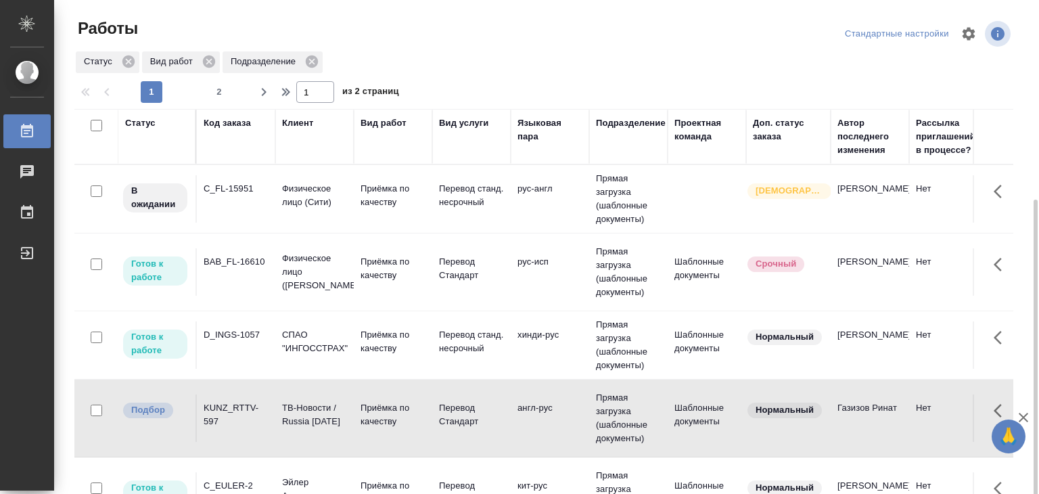
scroll to position [203, 0]
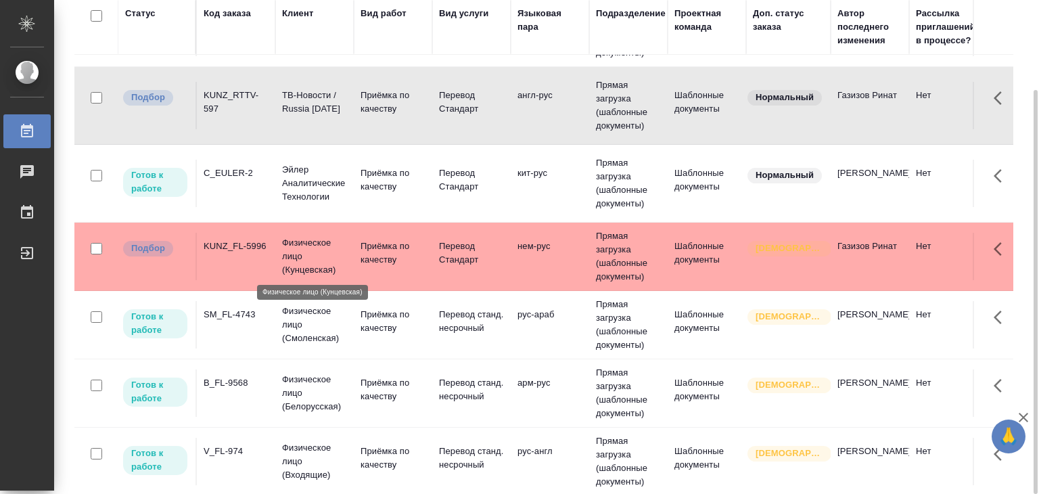
click at [282, 258] on p "Физическое лицо (Кунцевская)" at bounding box center [314, 256] width 65 height 41
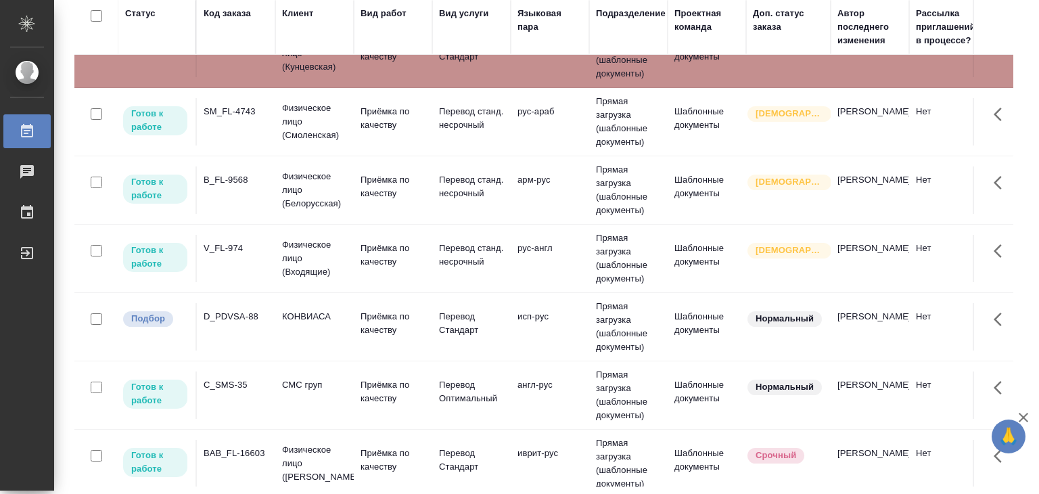
scroll to position [474, 0]
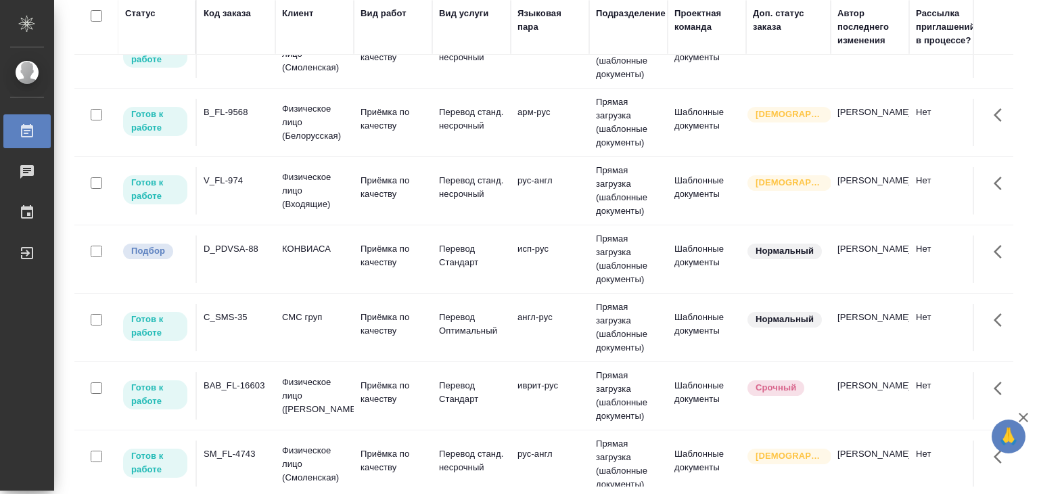
click at [281, 265] on td "КОНВИАСА" at bounding box center [314, 258] width 78 height 47
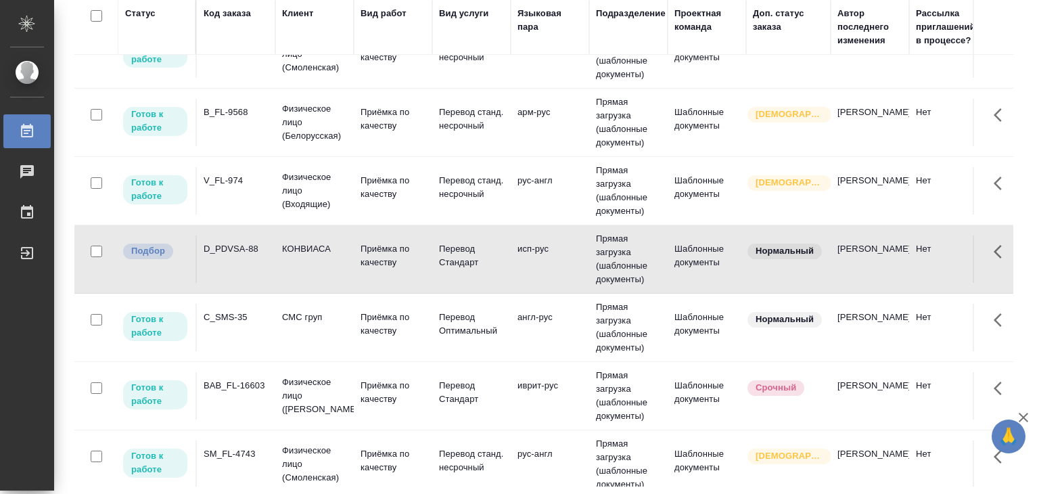
click at [281, 265] on td "КОНВИАСА" at bounding box center [314, 258] width 78 height 47
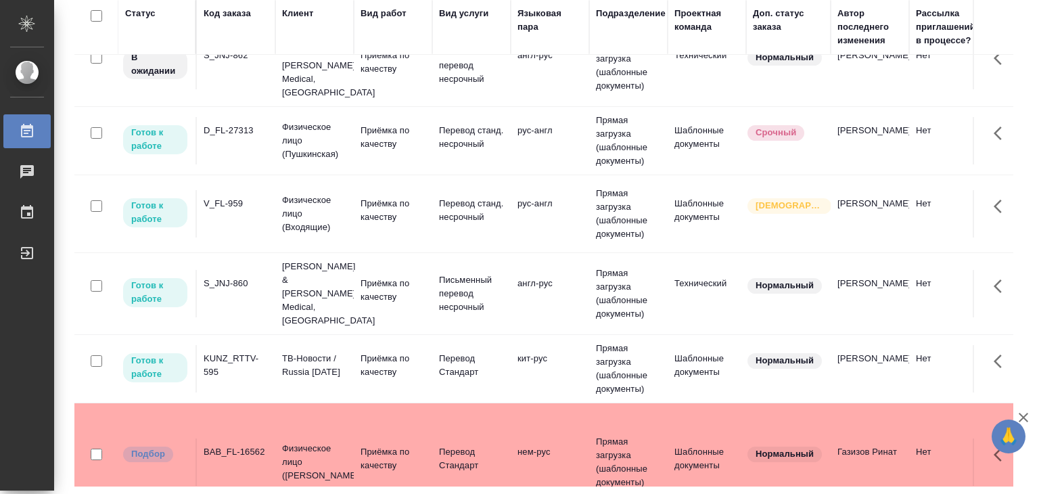
scroll to position [1082, 0]
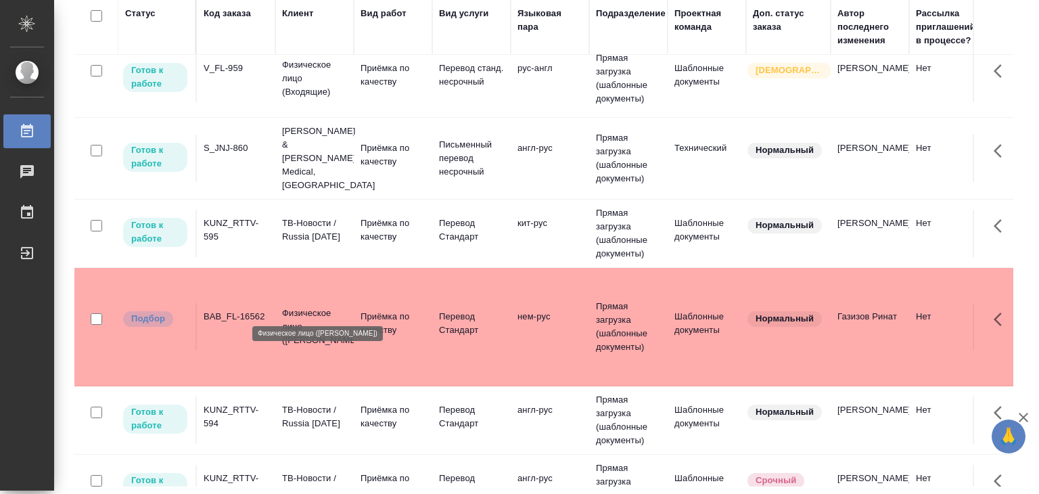
click at [298, 306] on p "Физическое лицо (Бабушкинская)" at bounding box center [314, 326] width 65 height 41
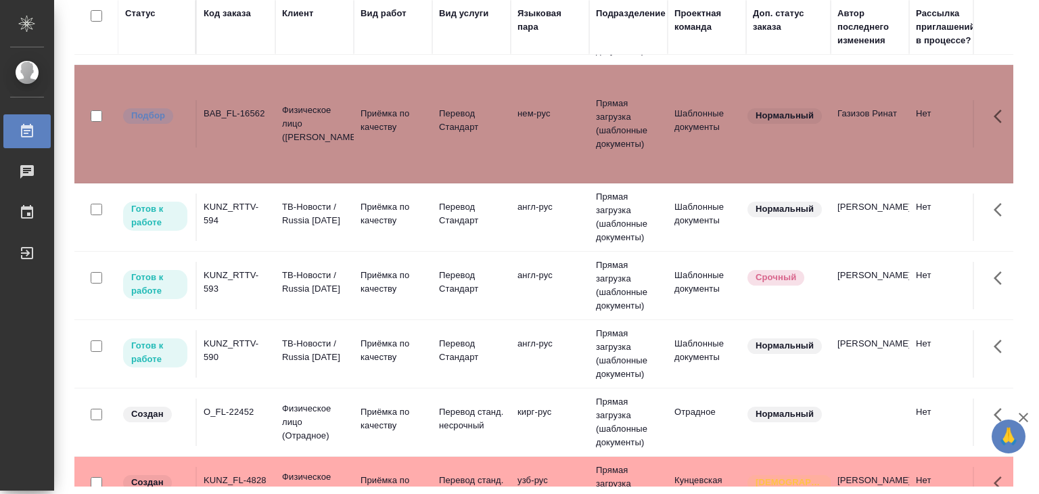
scroll to position [1372, 0]
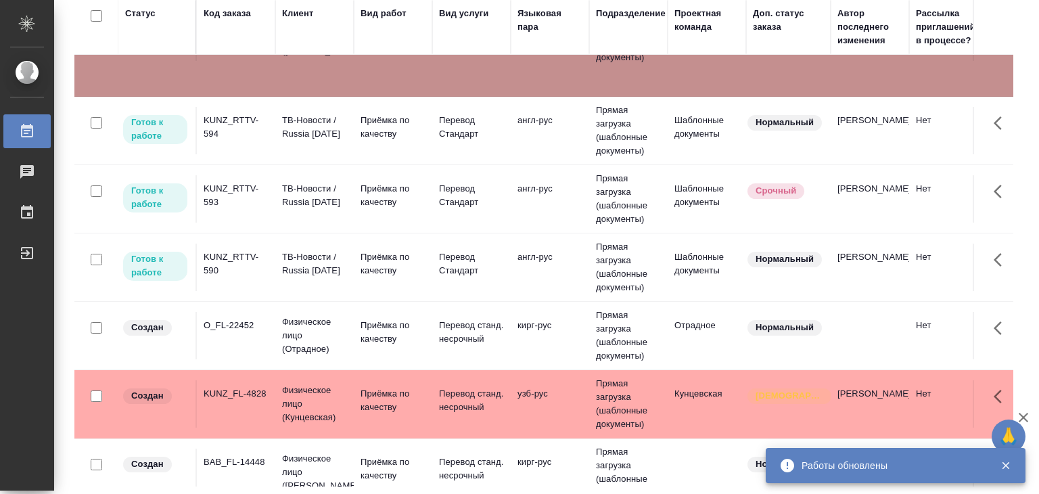
click at [386, 182] on p "Приёмка по качеству" at bounding box center [393, 195] width 65 height 27
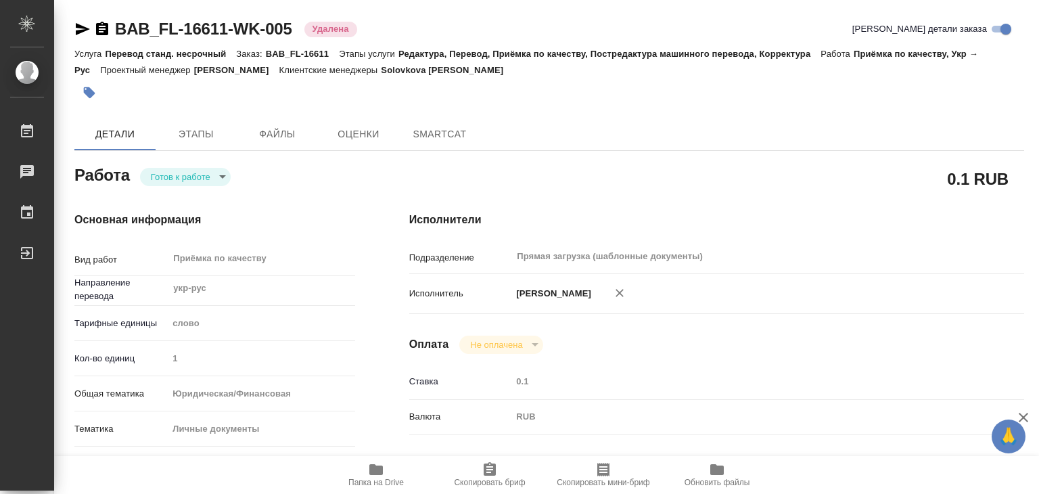
type textarea "x"
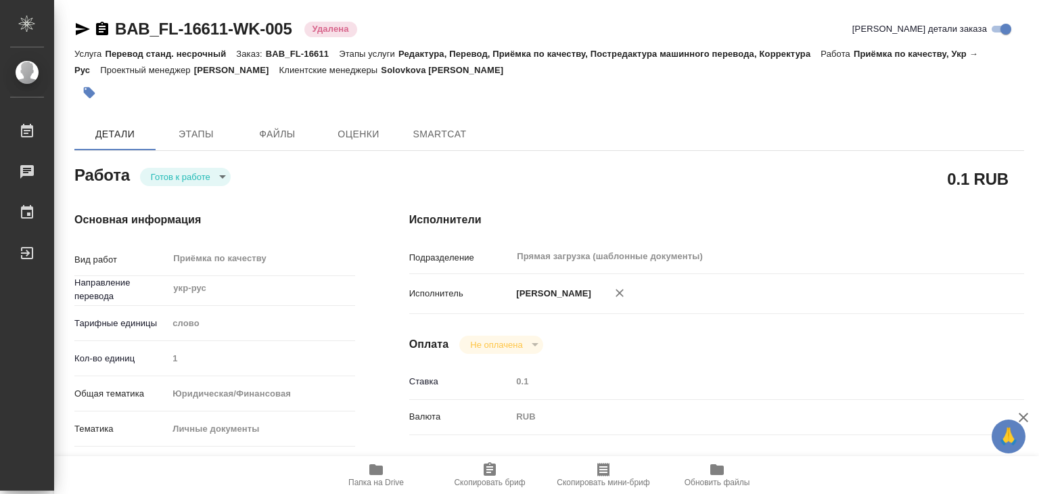
type textarea "x"
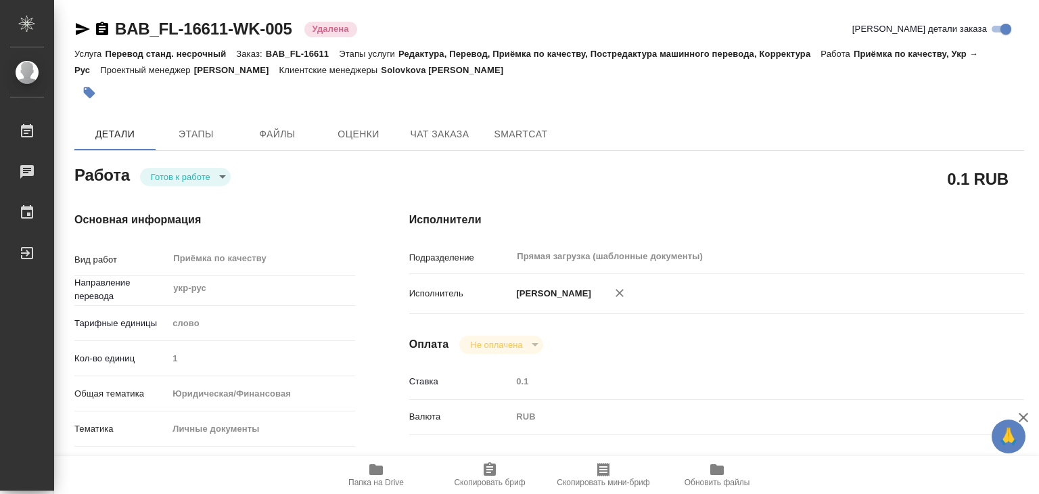
type textarea "x"
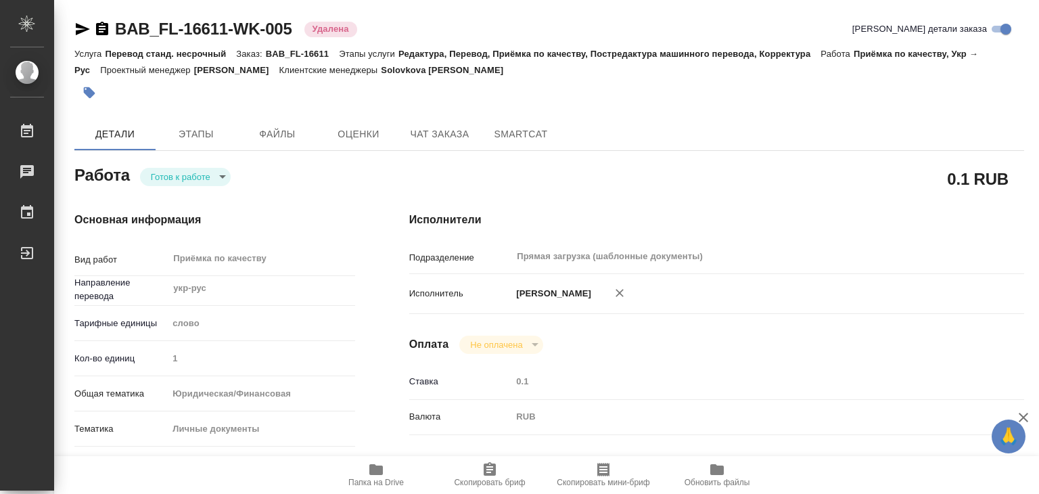
type textarea "x"
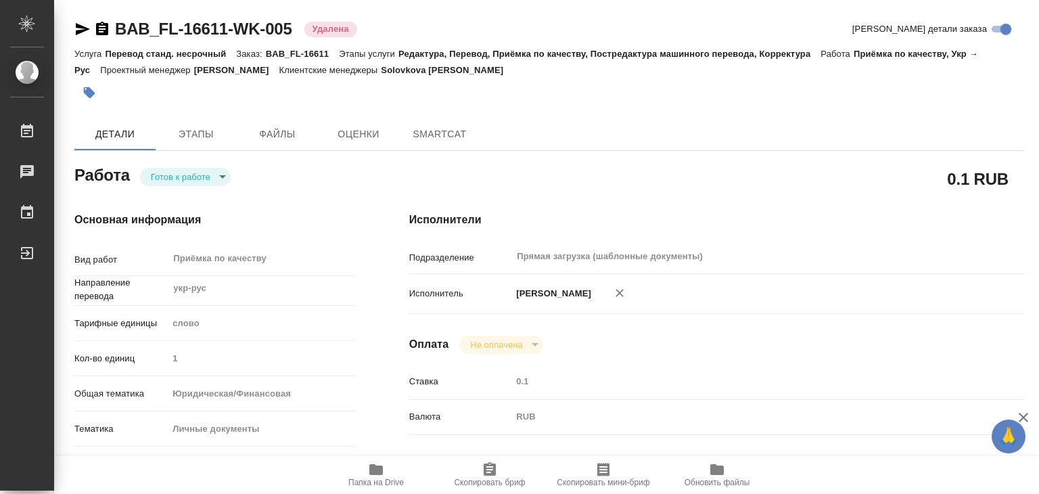
type textarea "x"
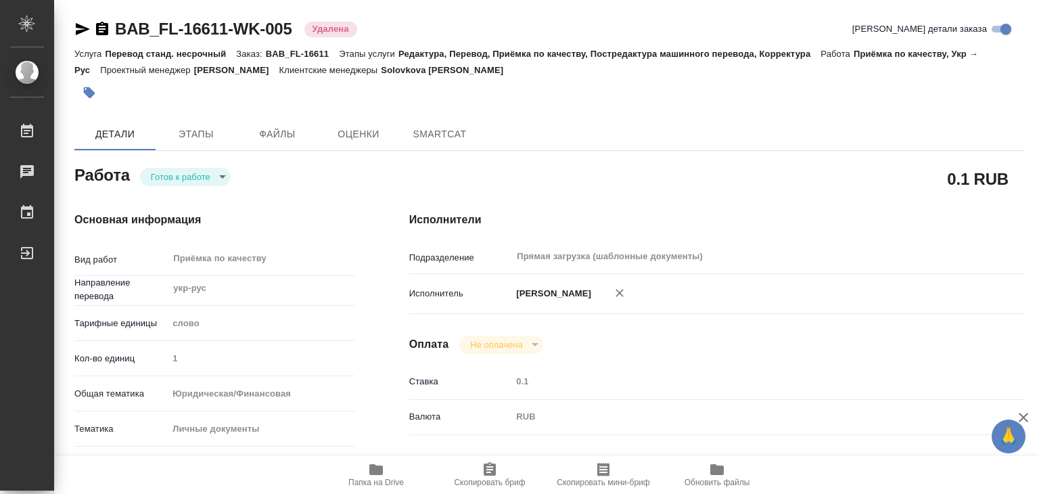
type textarea "x"
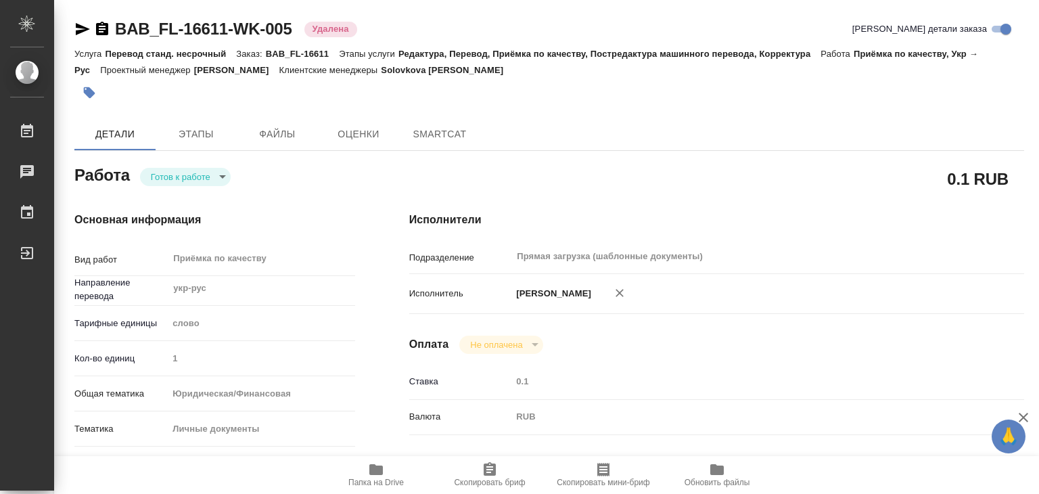
type textarea "x"
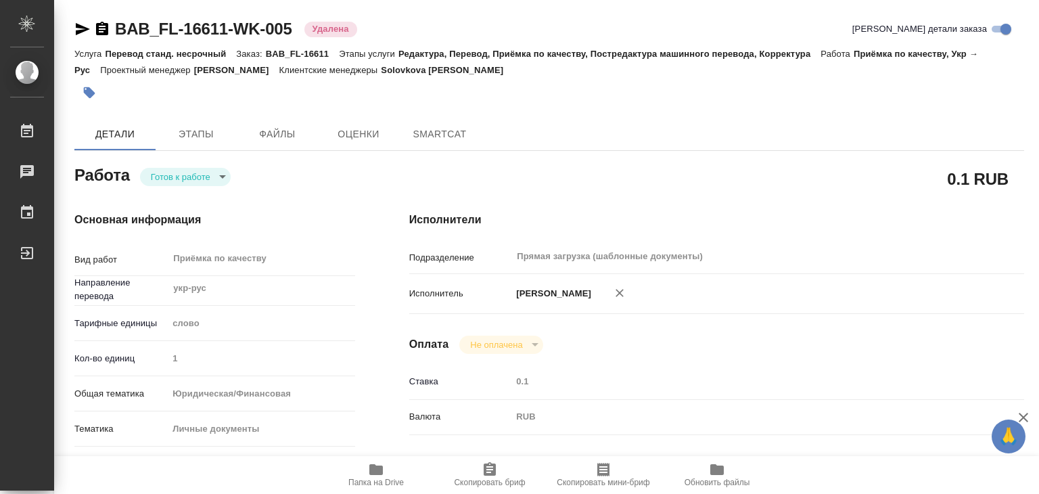
type textarea "x"
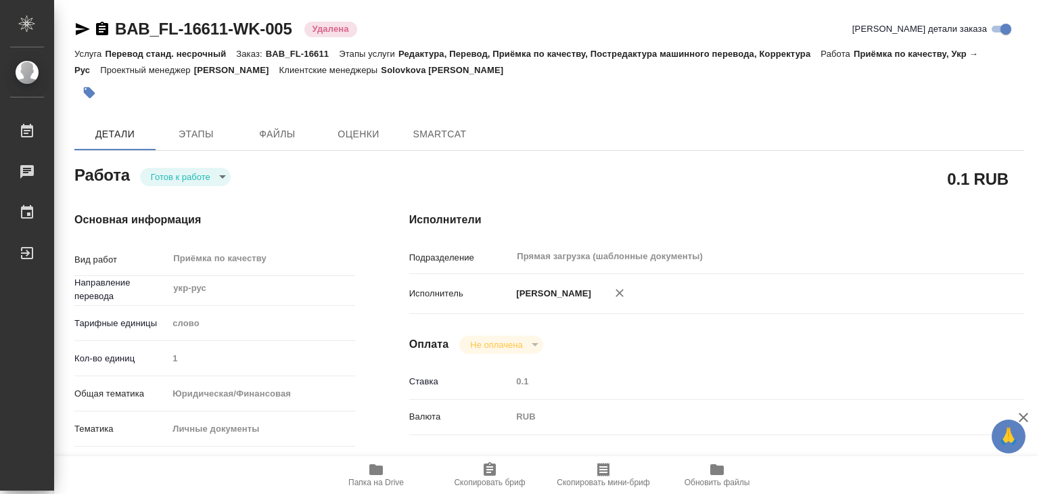
type textarea "x"
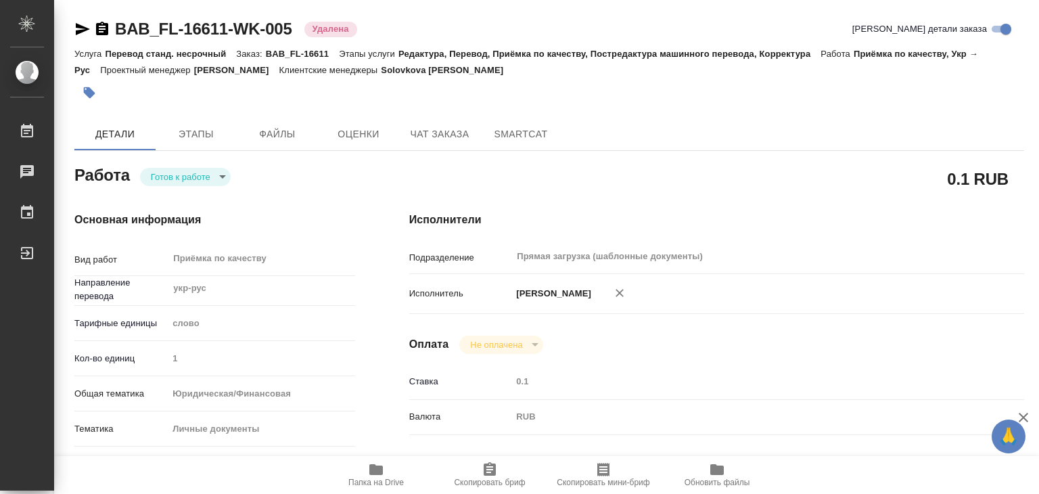
click at [624, 293] on icon "button" at bounding box center [620, 293] width 8 height 8
type textarea "x"
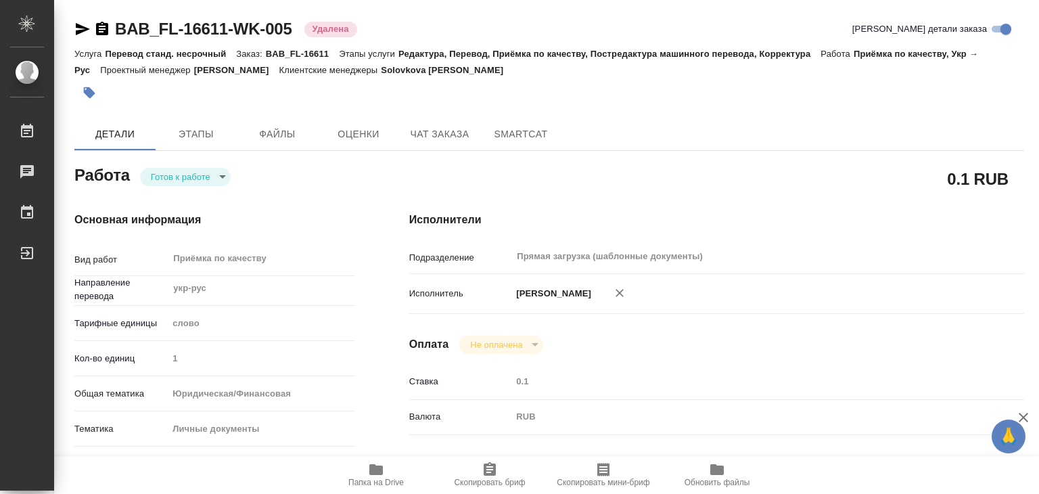
type textarea "x"
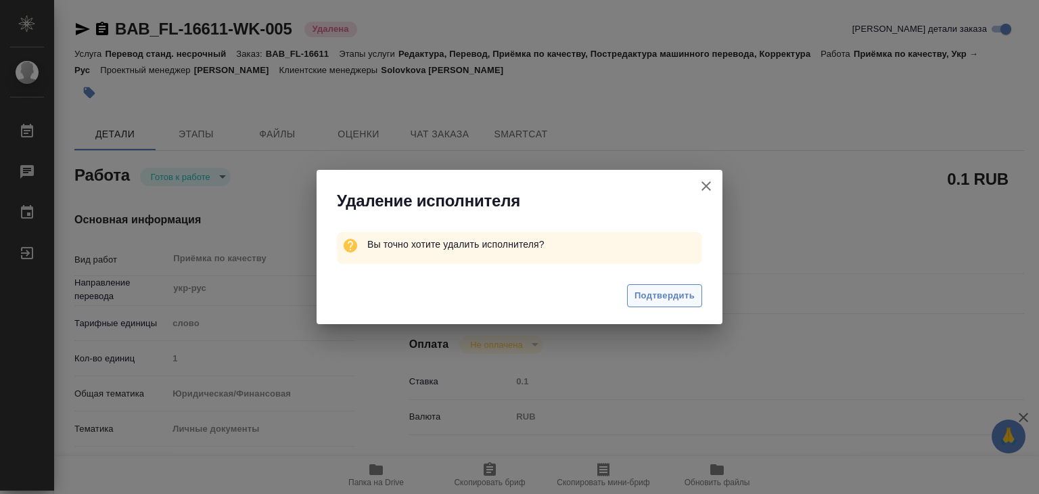
type textarea "x"
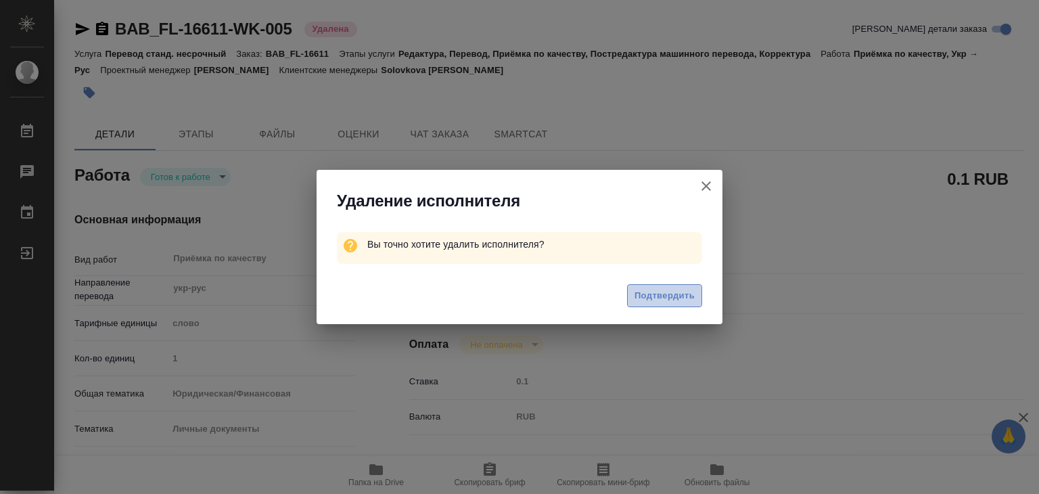
click at [652, 298] on span "Подтвердить" at bounding box center [664, 296] width 60 height 16
type textarea "x"
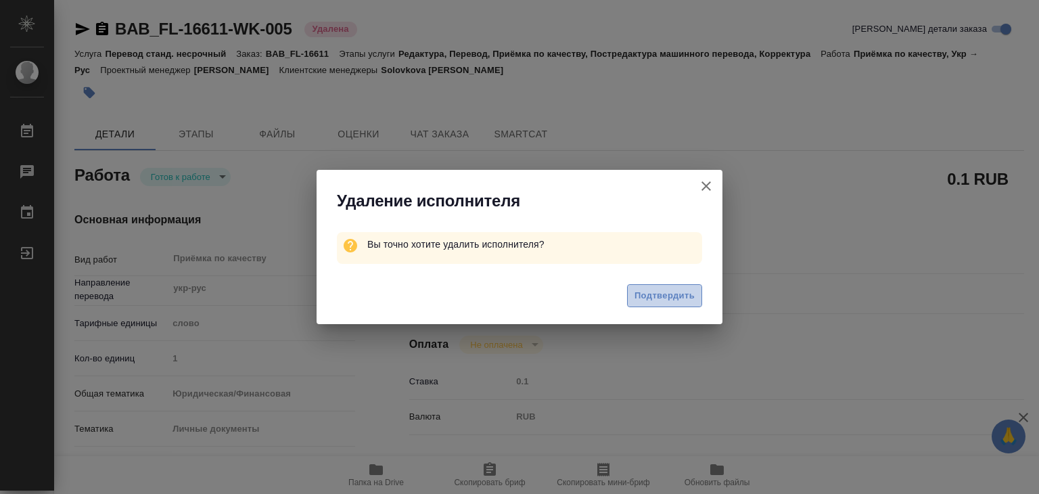
type textarea "x"
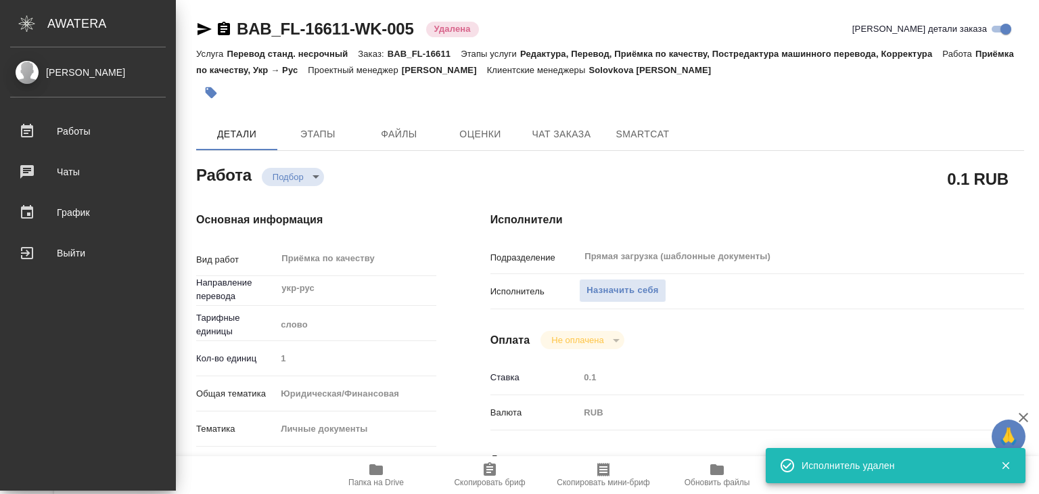
type textarea "x"
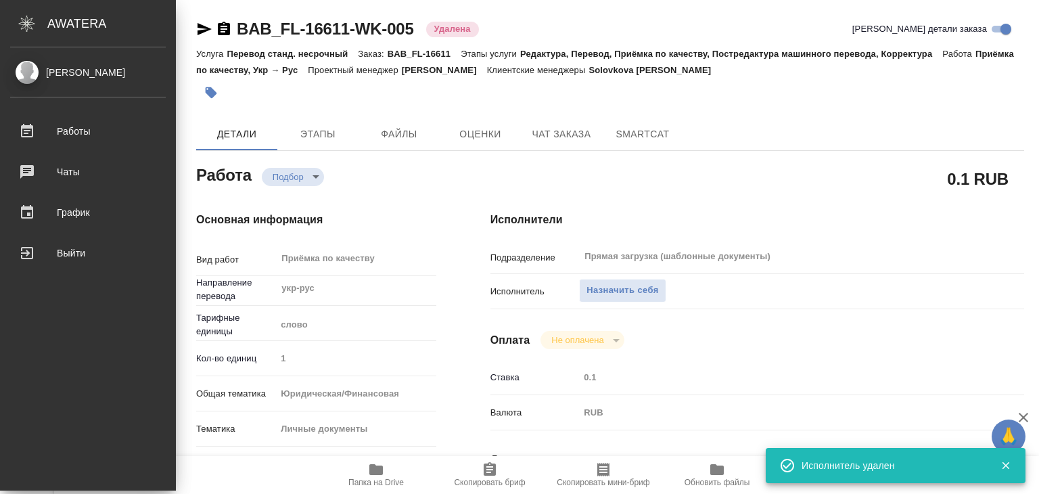
type textarea "x"
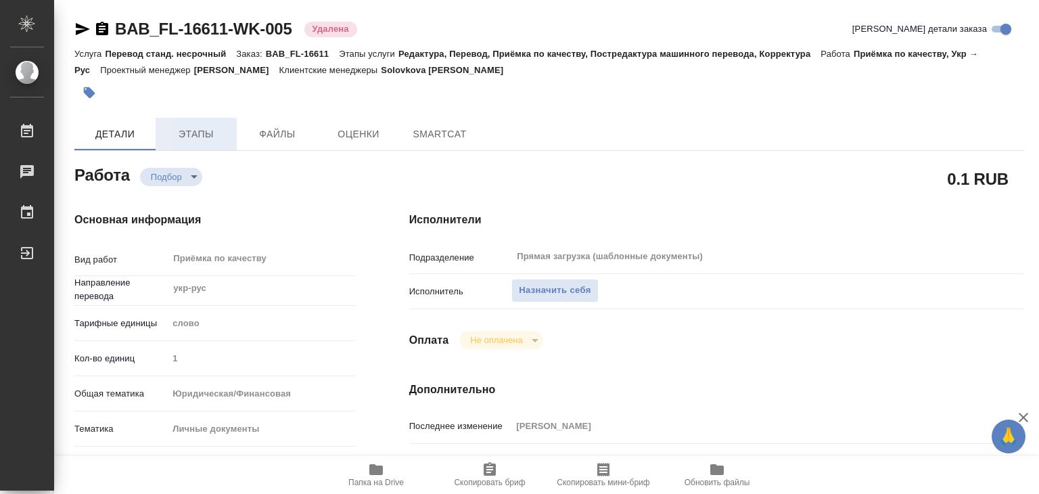
type textarea "x"
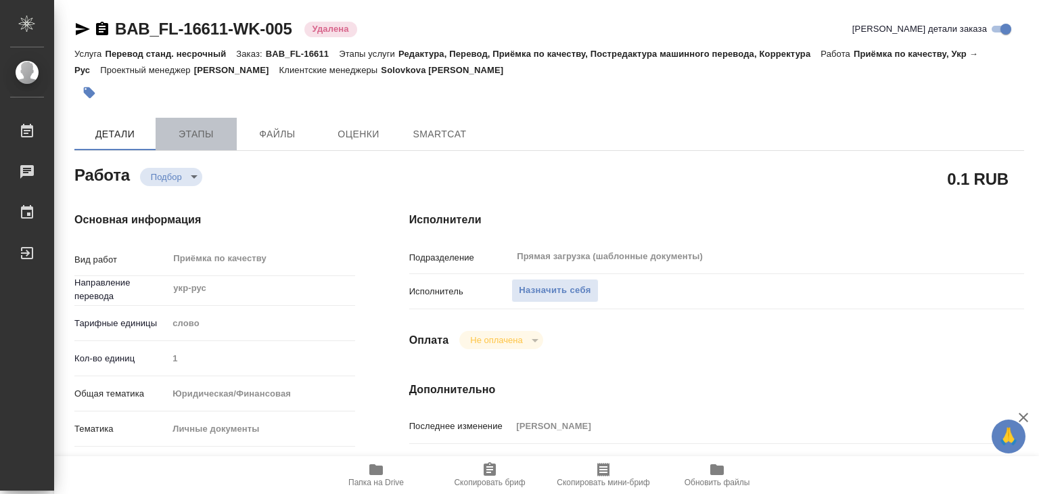
click at [206, 139] on span "Этапы" at bounding box center [196, 134] width 65 height 17
type textarea "x"
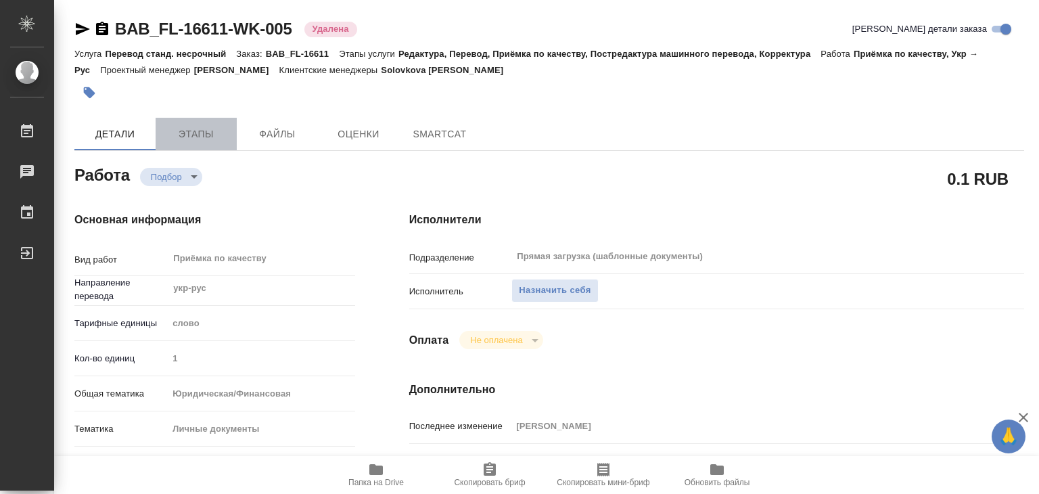
type textarea "x"
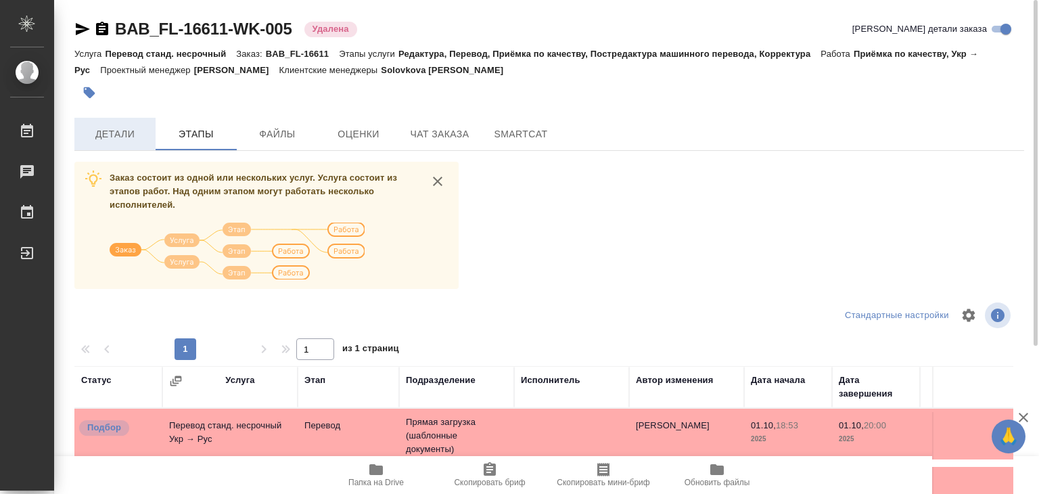
click at [116, 133] on span "Детали" at bounding box center [115, 134] width 65 height 17
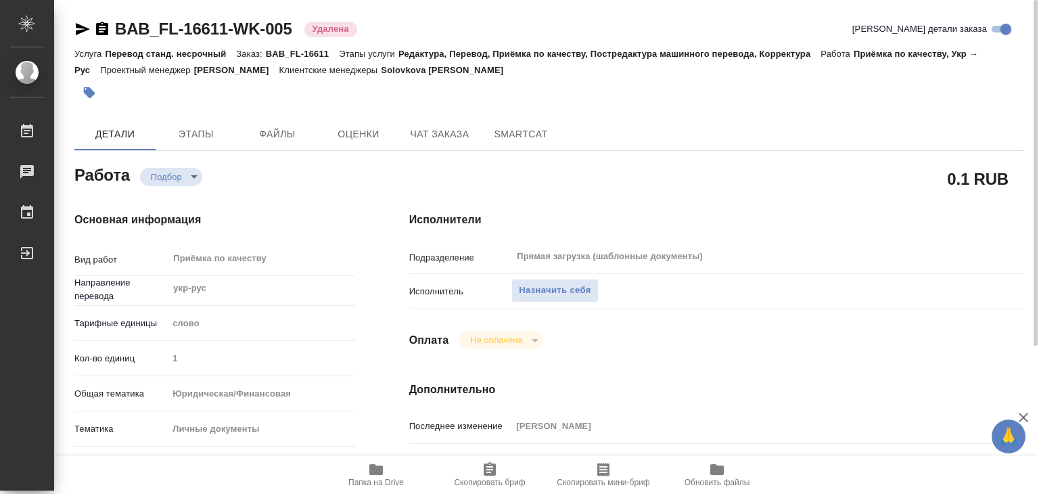
type textarea "x"
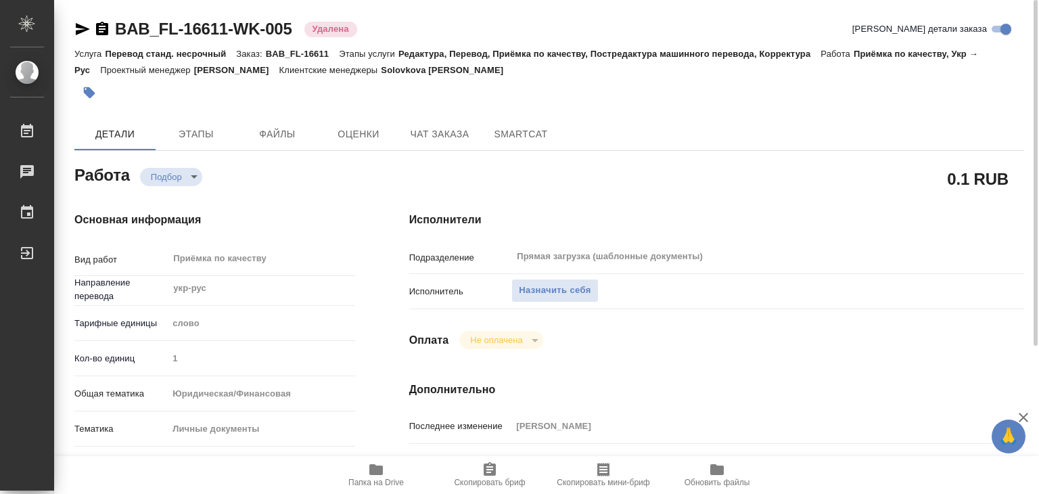
type textarea "x"
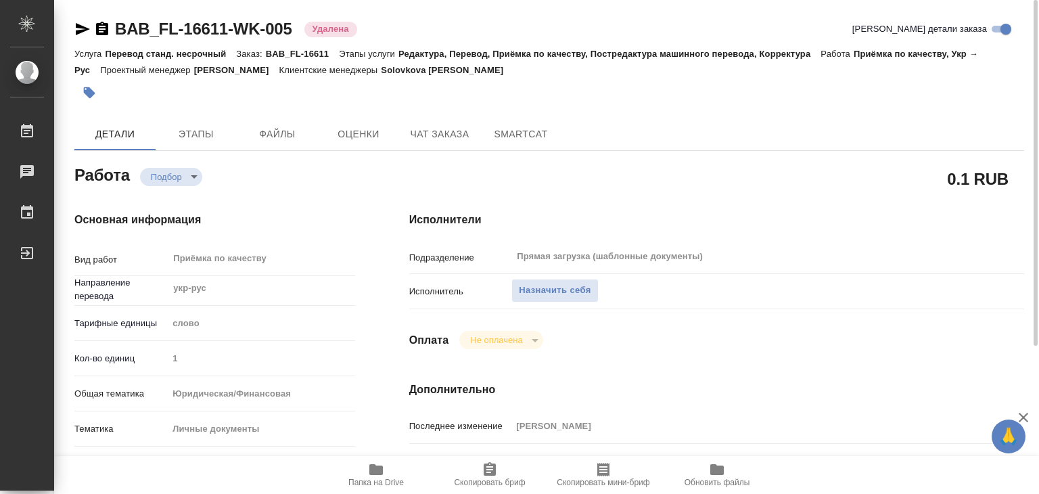
type textarea "x"
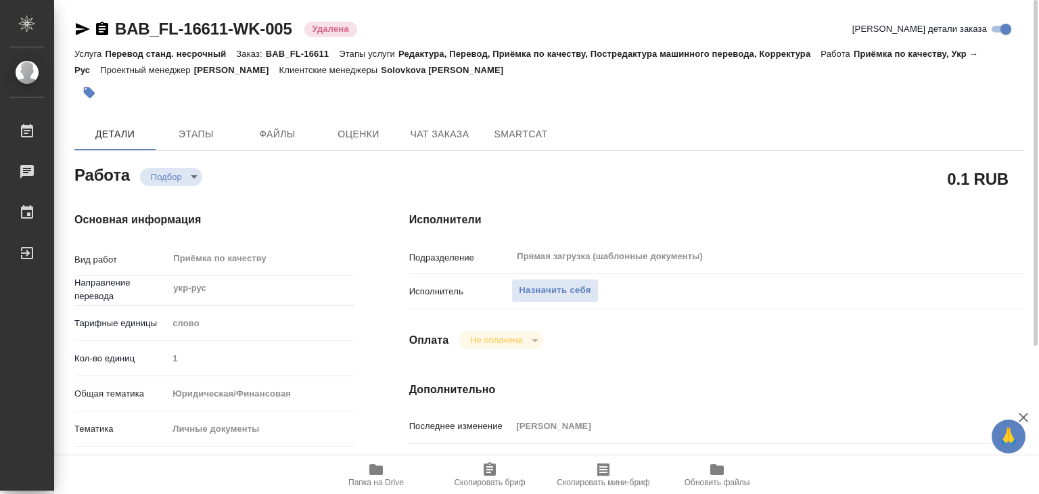
scroll to position [338, 0]
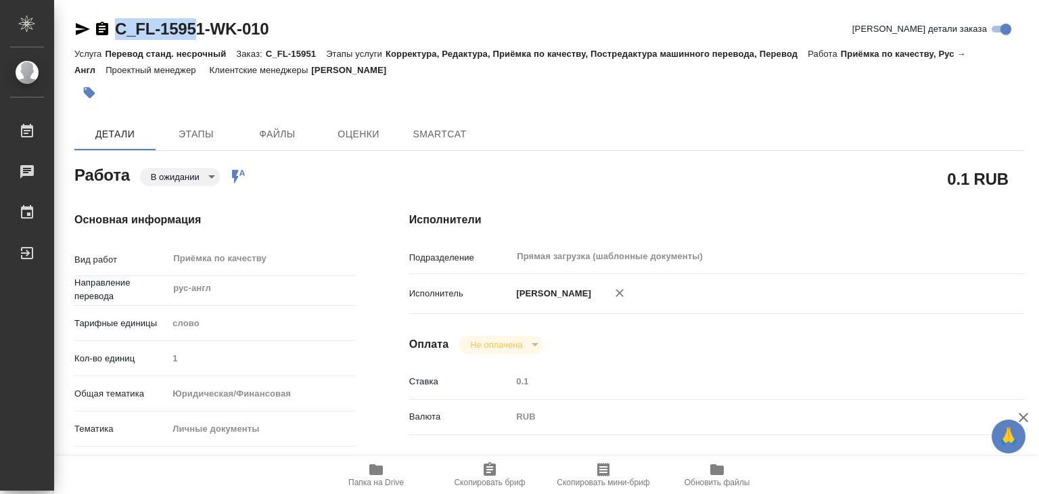
type textarea "x"
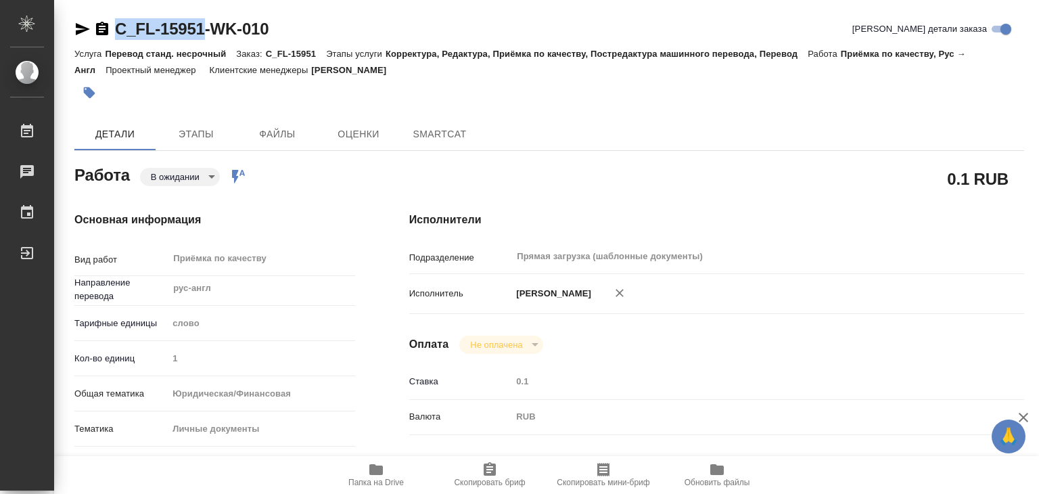
type textarea "x"
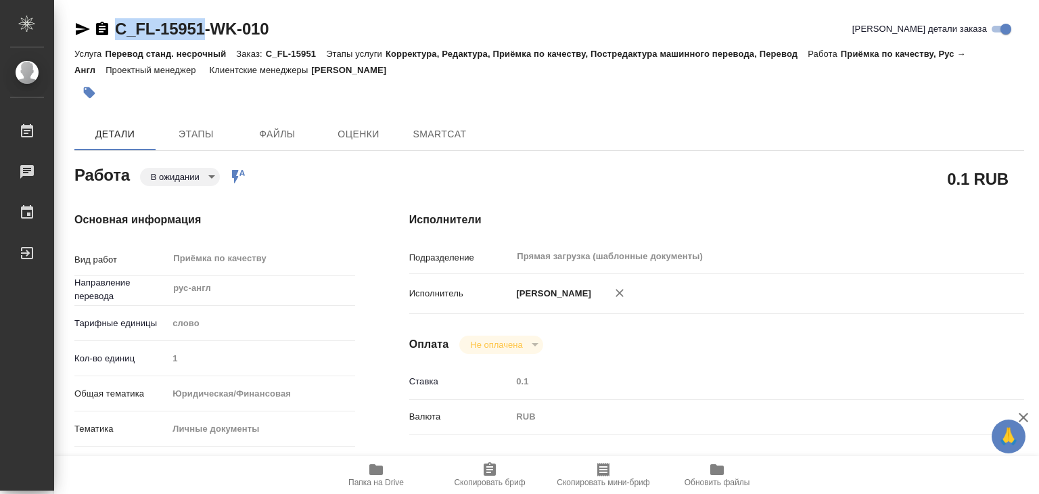
drag, startPoint x: 110, startPoint y: 14, endPoint x: 204, endPoint y: 18, distance: 94.1
type textarea "x"
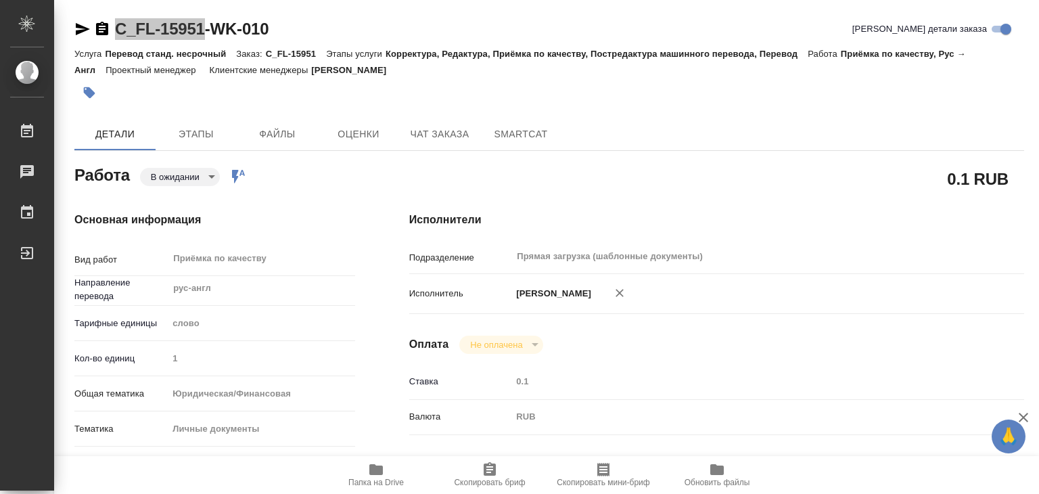
type textarea "x"
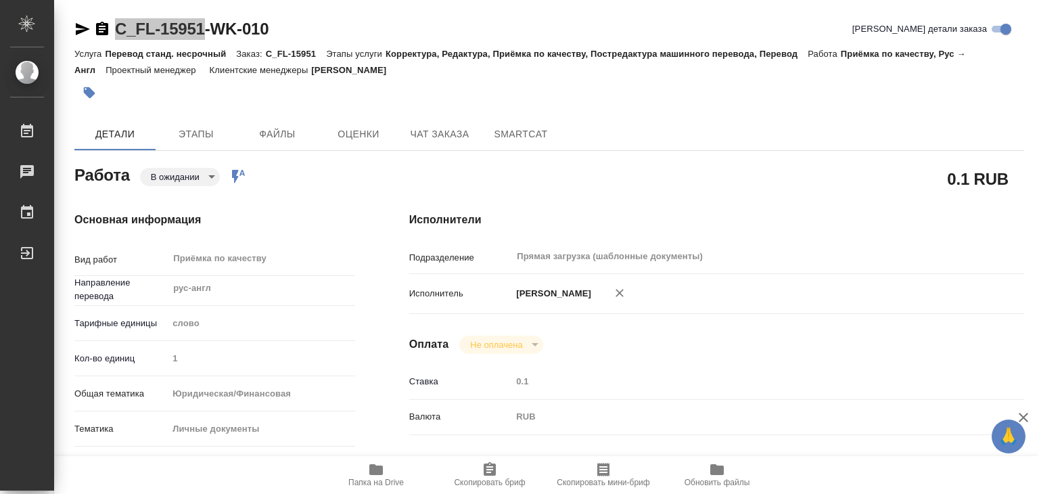
type textarea "x"
click at [254, 136] on span "Файлы" at bounding box center [277, 134] width 65 height 17
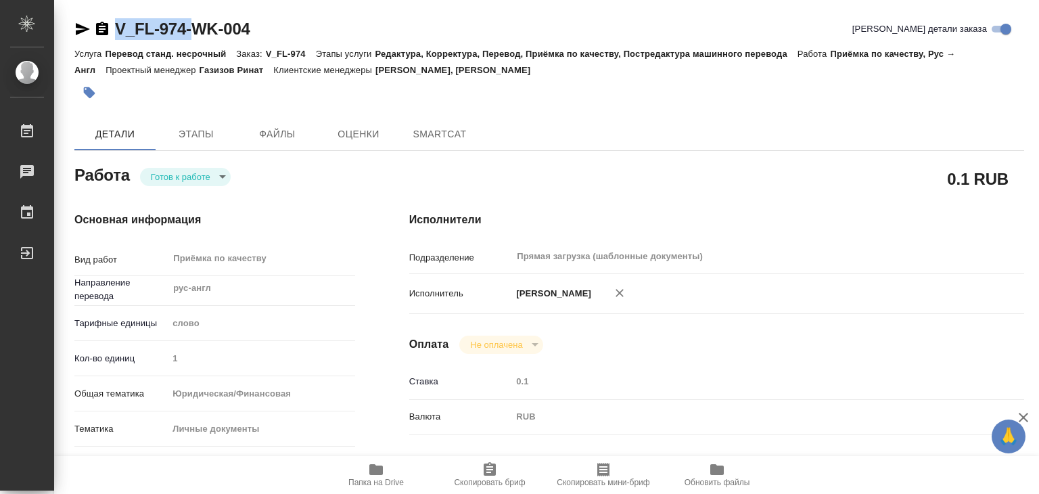
type textarea "x"
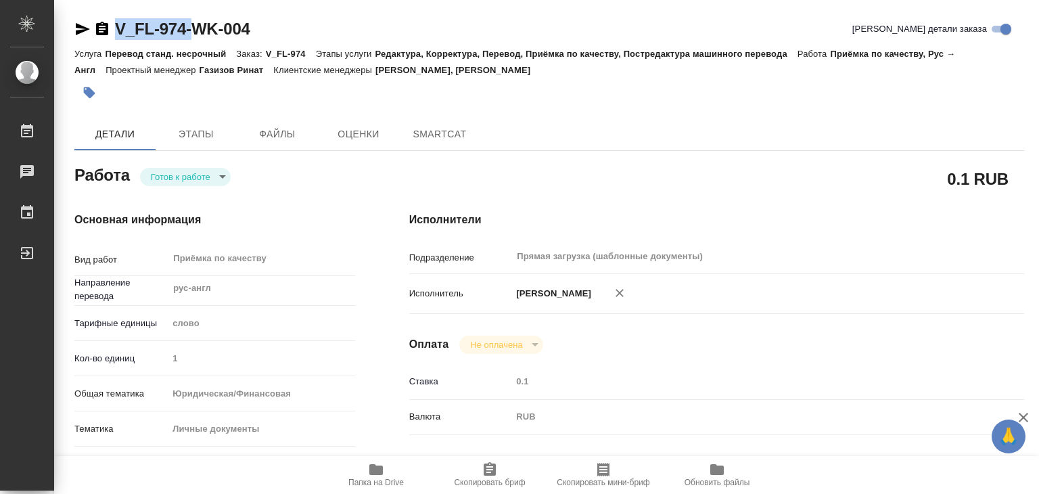
type textarea "x"
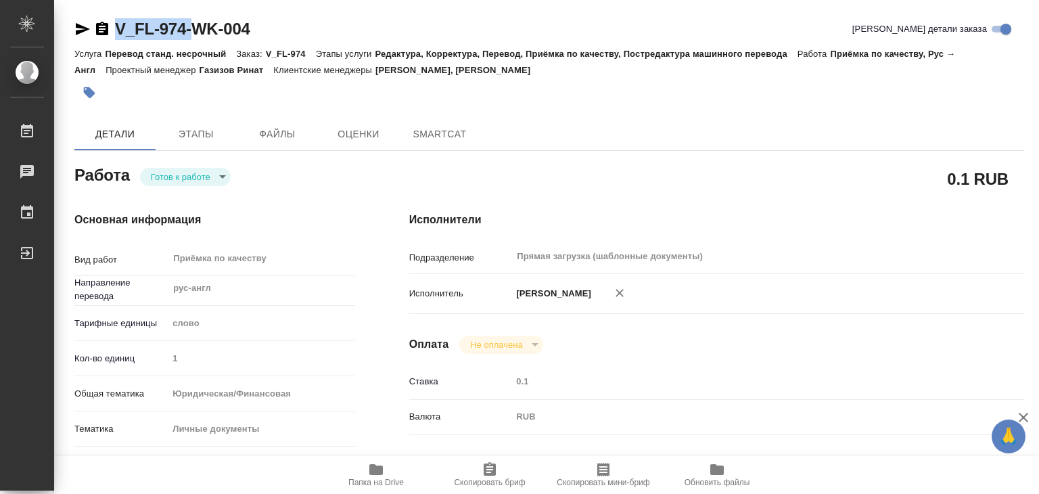
type textarea "x"
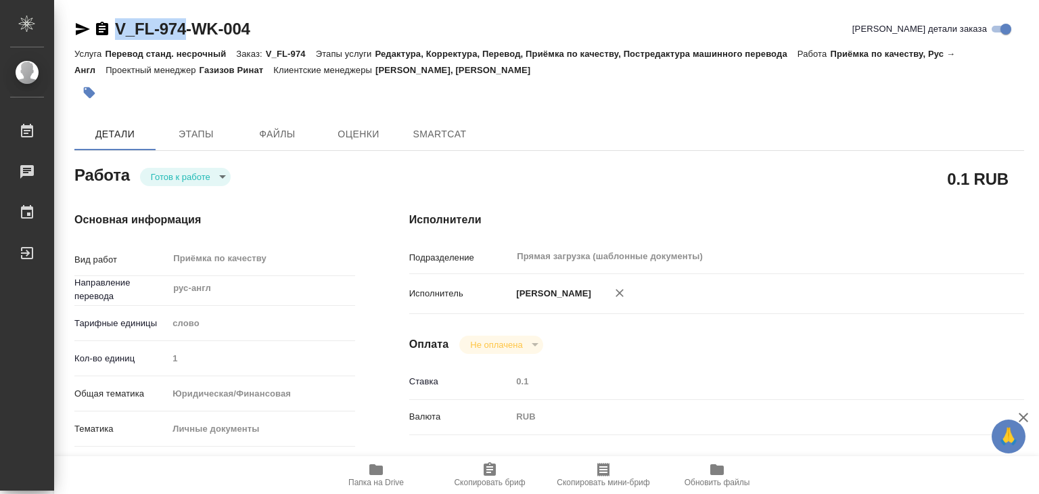
type textarea "x"
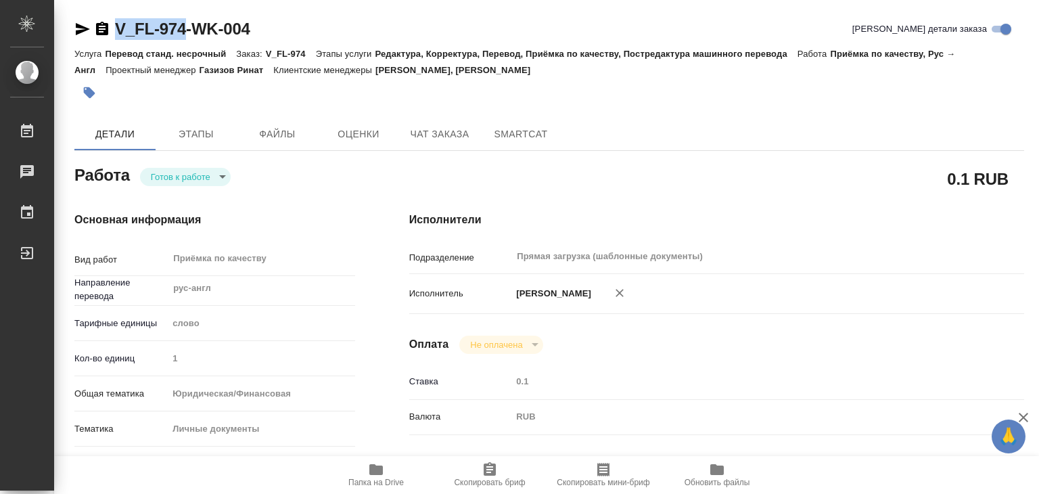
drag, startPoint x: 115, startPoint y: 12, endPoint x: 185, endPoint y: 28, distance: 72.0
type textarea "x"
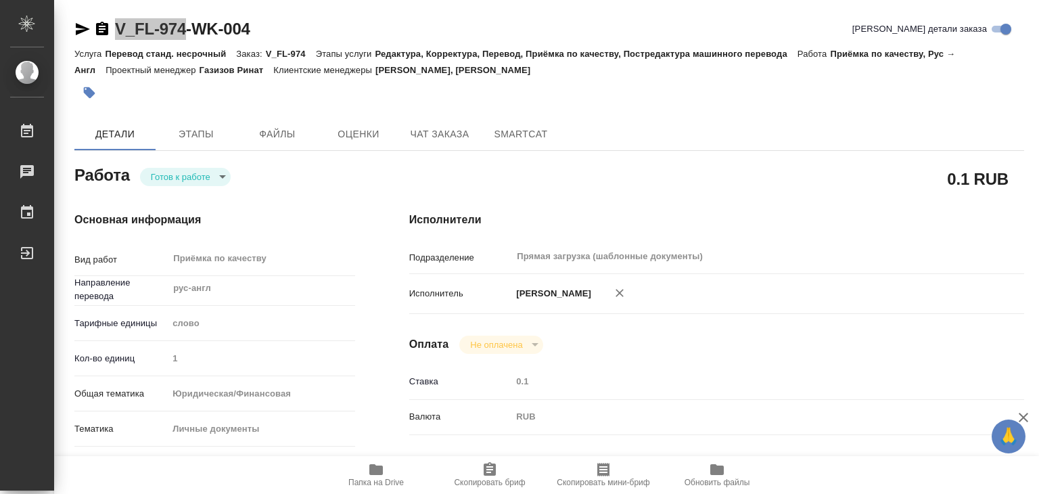
type textarea "x"
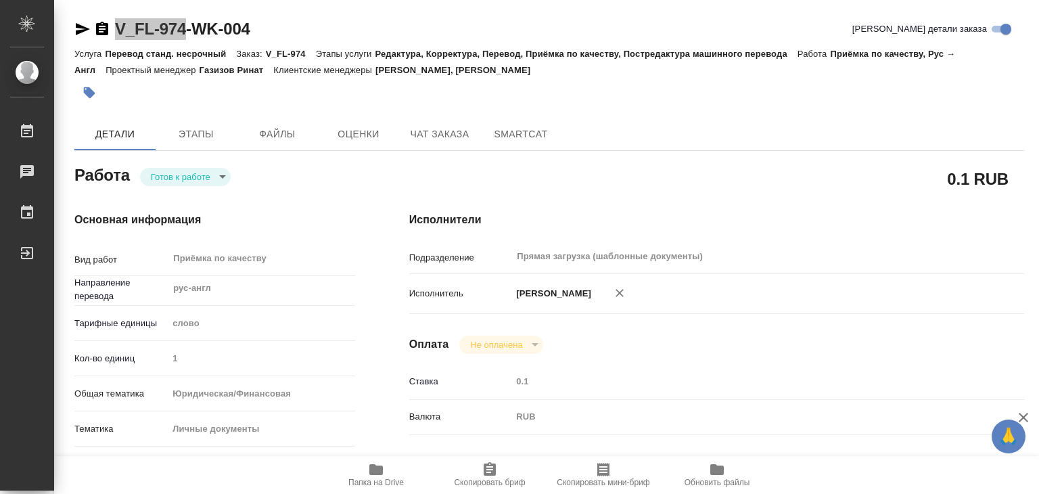
type textarea "x"
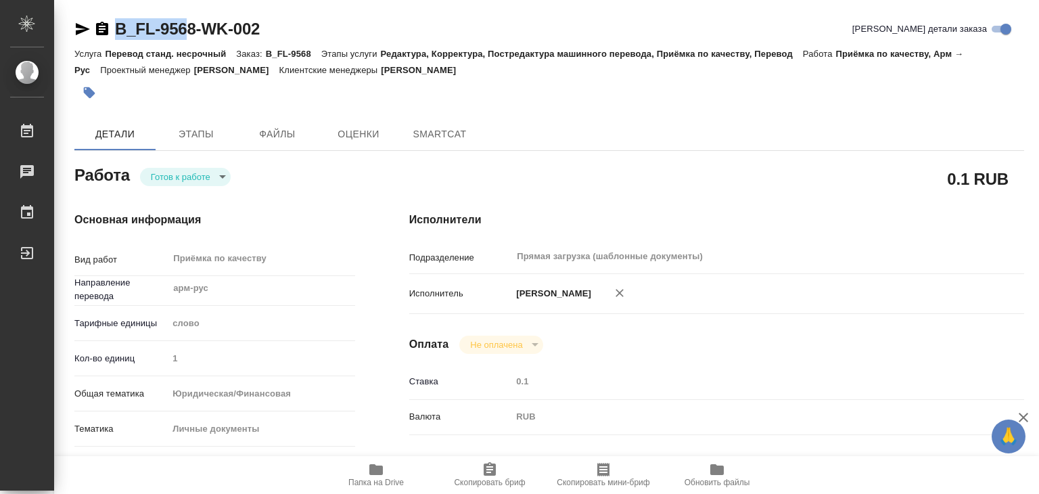
type textarea "x"
drag, startPoint x: 128, startPoint y: 14, endPoint x: 200, endPoint y: 30, distance: 74.3
type textarea "x"
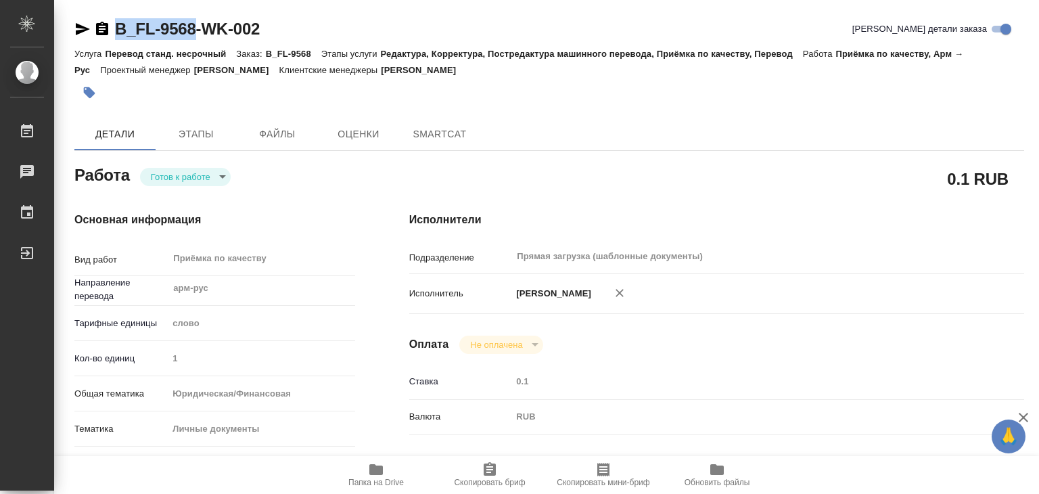
type textarea "x"
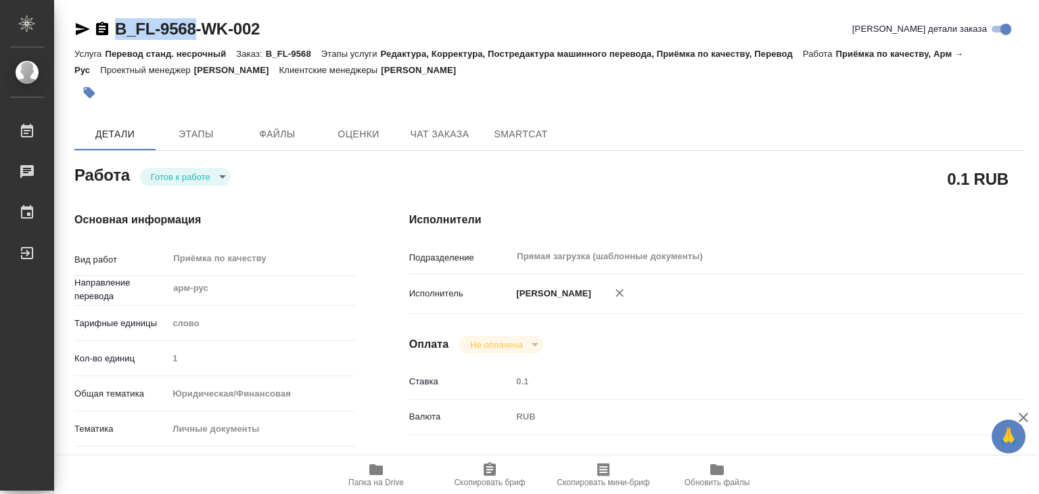
type textarea "x"
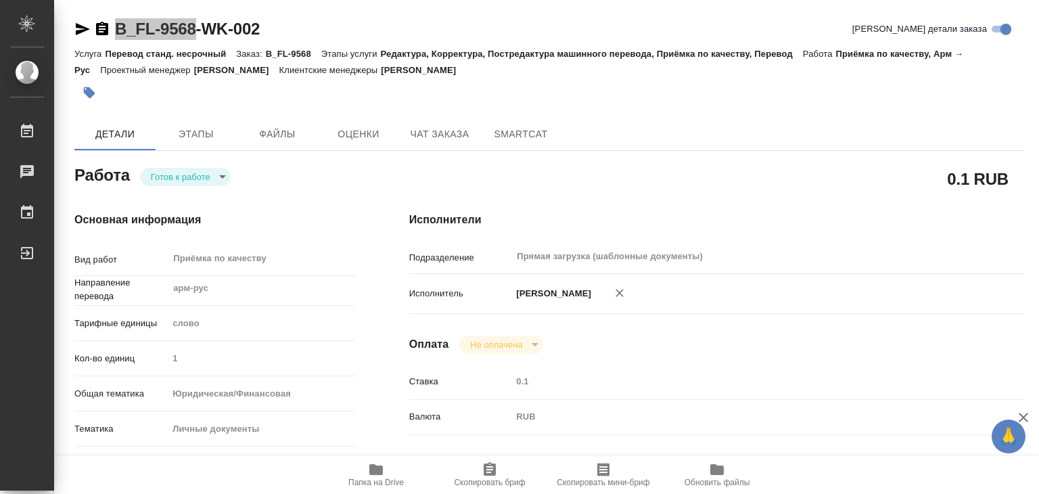
type textarea "x"
click at [288, 138] on span "Файлы" at bounding box center [277, 134] width 65 height 17
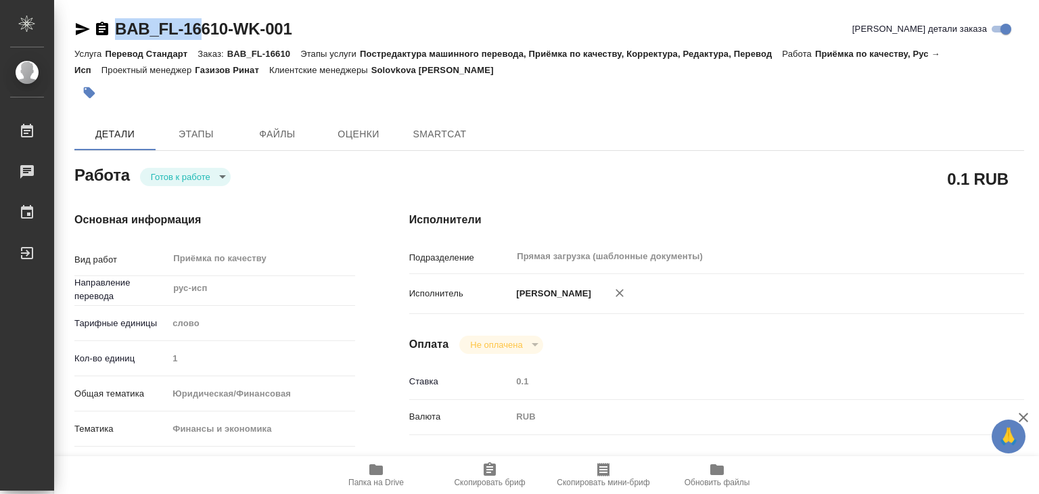
type textarea "x"
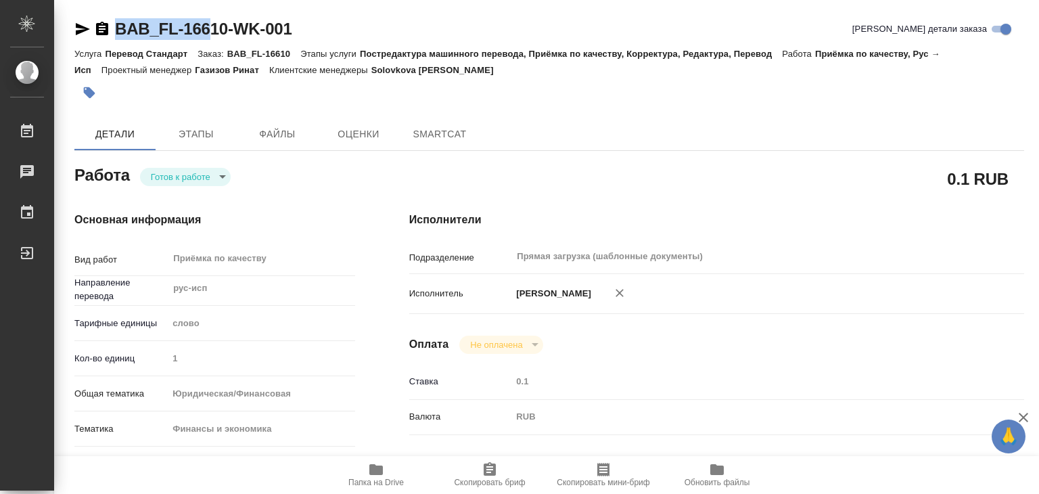
type textarea "x"
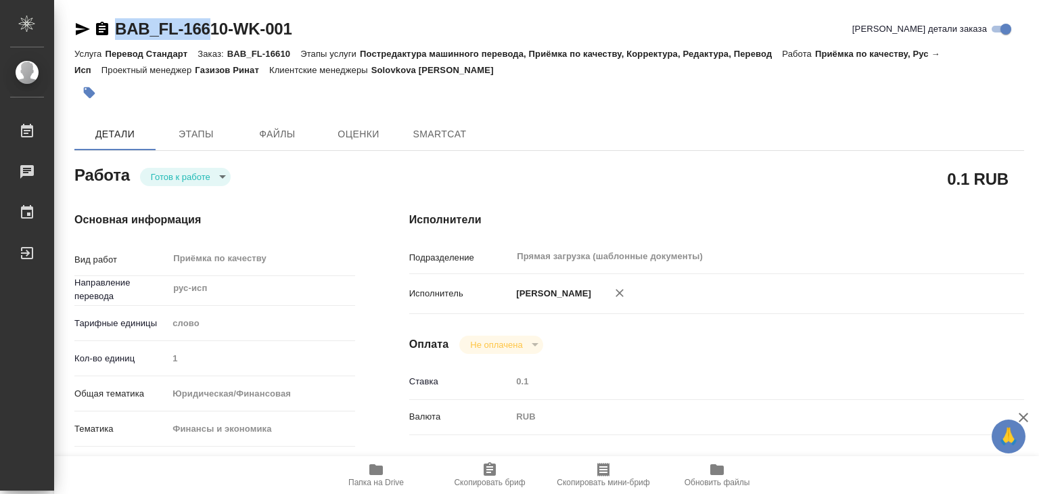
type textarea "x"
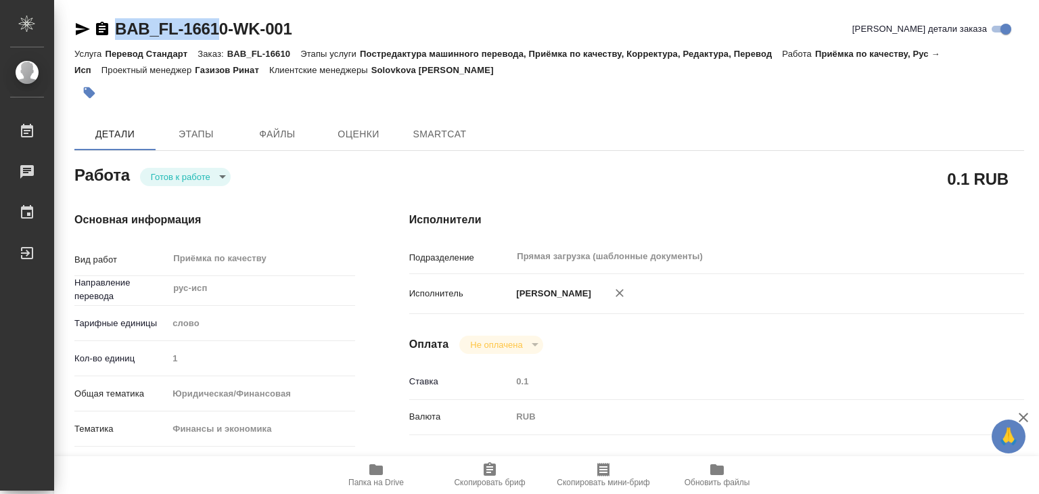
type textarea "x"
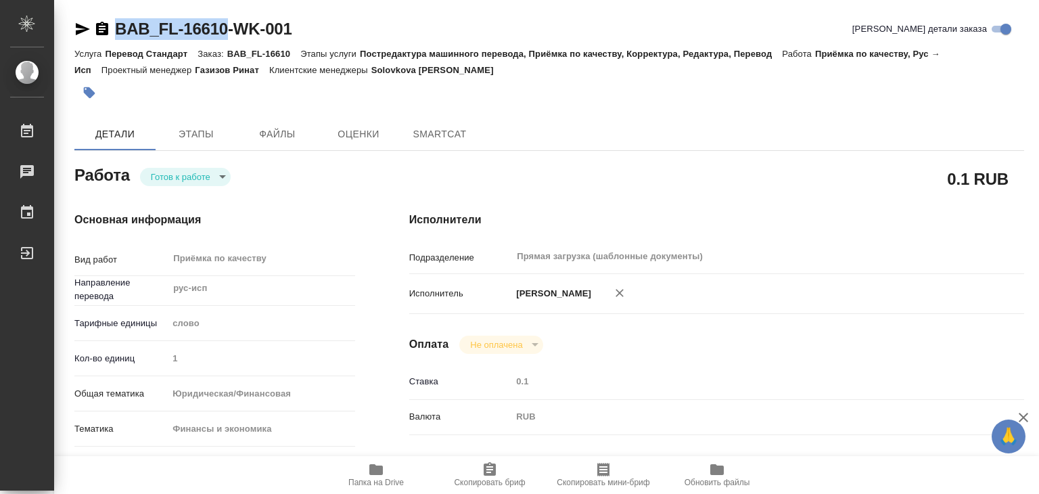
type textarea "x"
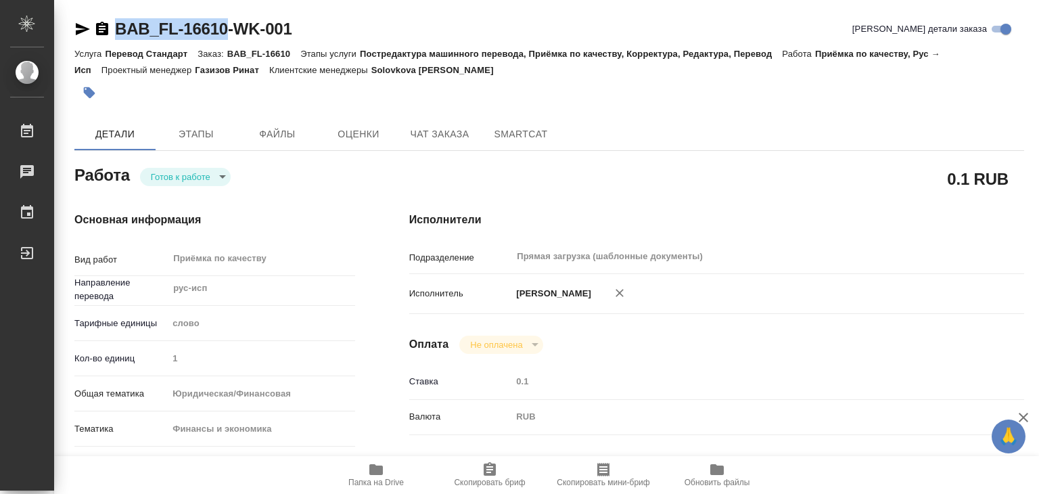
drag, startPoint x: 122, startPoint y: 14, endPoint x: 224, endPoint y: 25, distance: 102.7
type textarea "x"
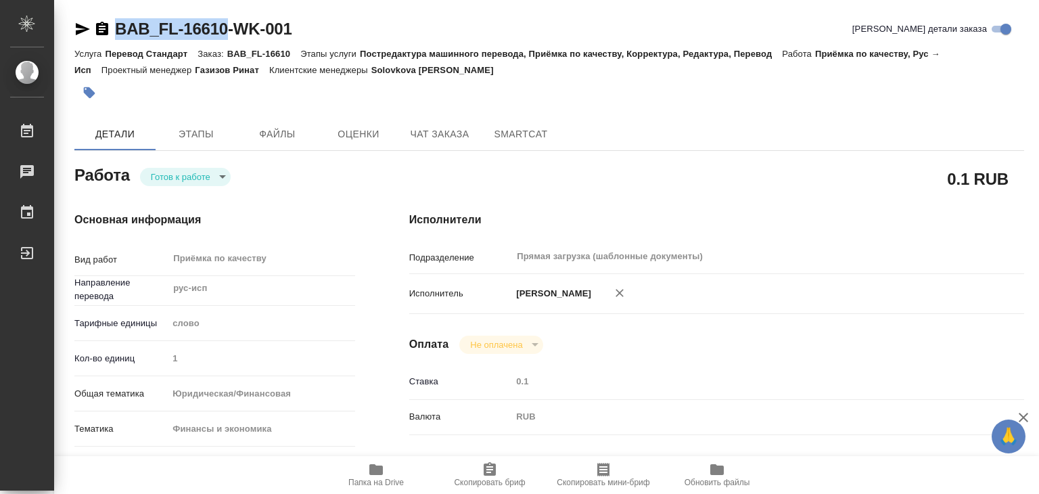
type textarea "x"
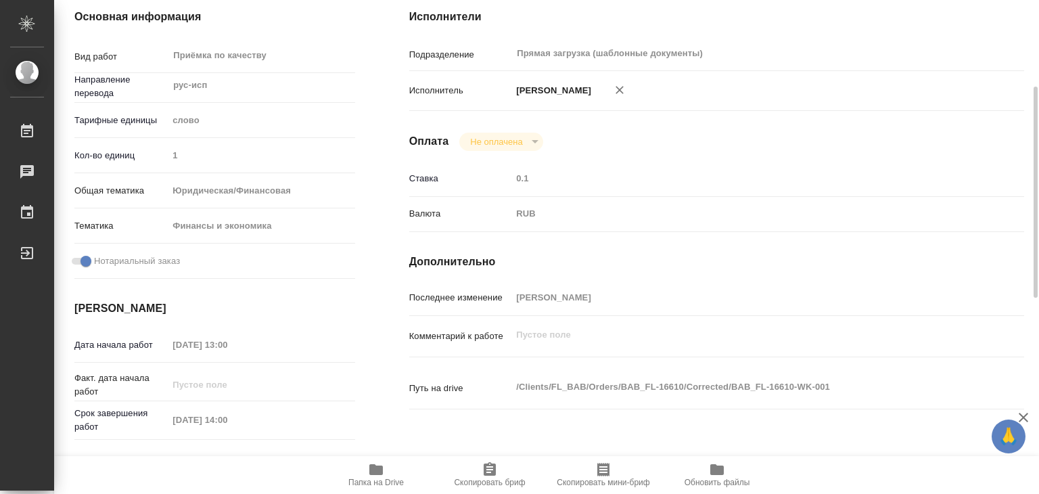
type textarea "x"
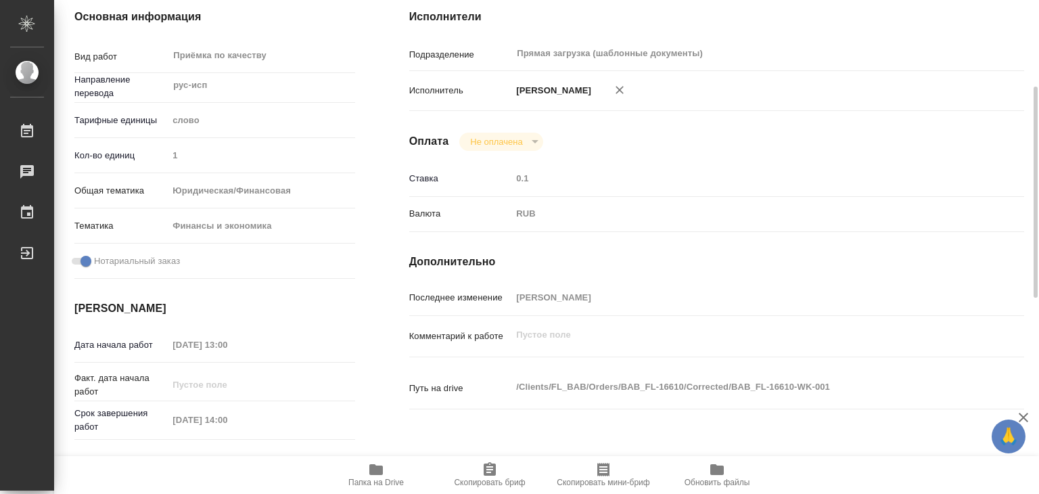
scroll to position [0, 0]
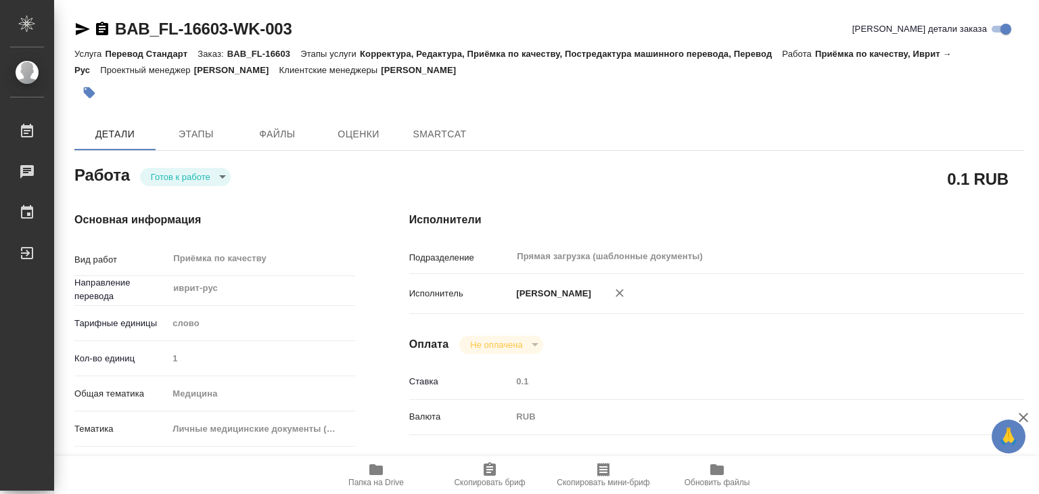
type textarea "x"
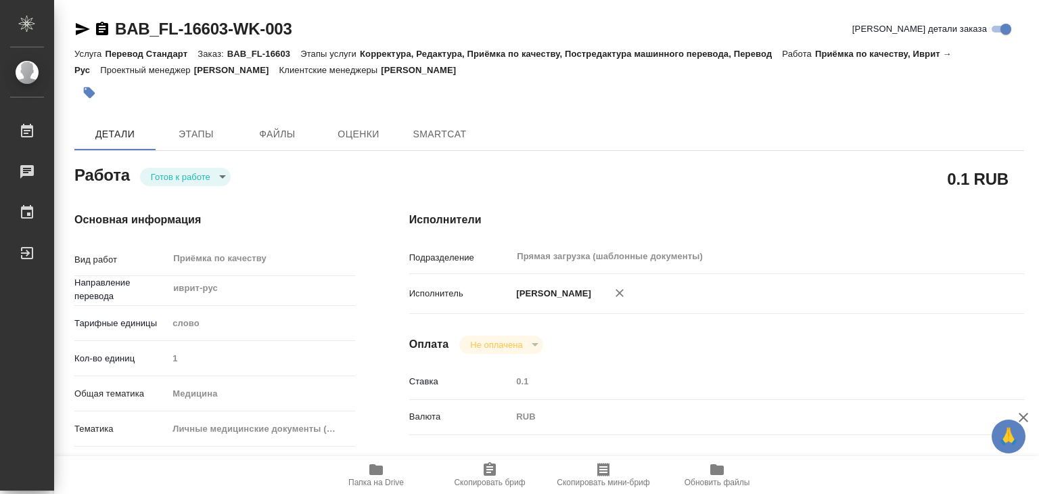
type textarea "x"
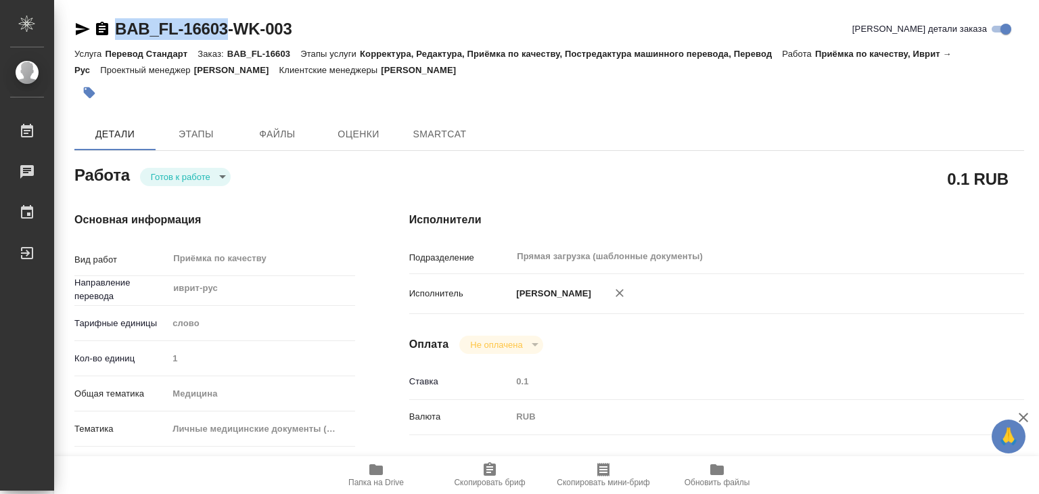
type textarea "x"
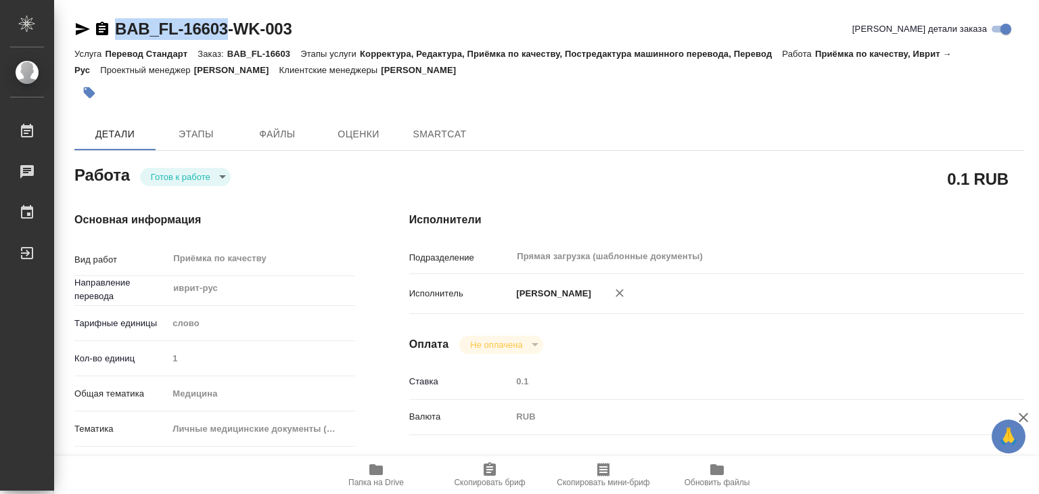
drag, startPoint x: 133, startPoint y: 9, endPoint x: 227, endPoint y: 25, distance: 96.0
copy link "BAB_FL-16603"
type textarea "x"
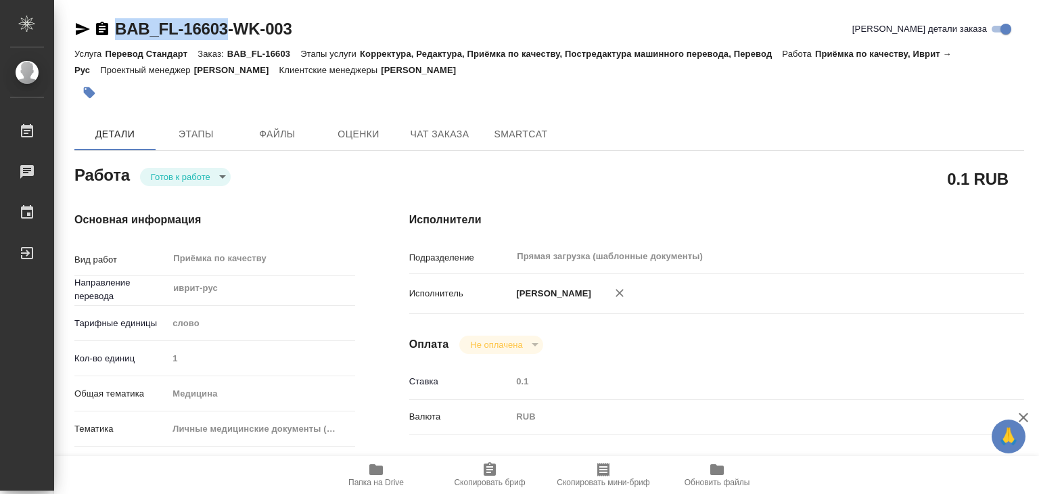
type textarea "x"
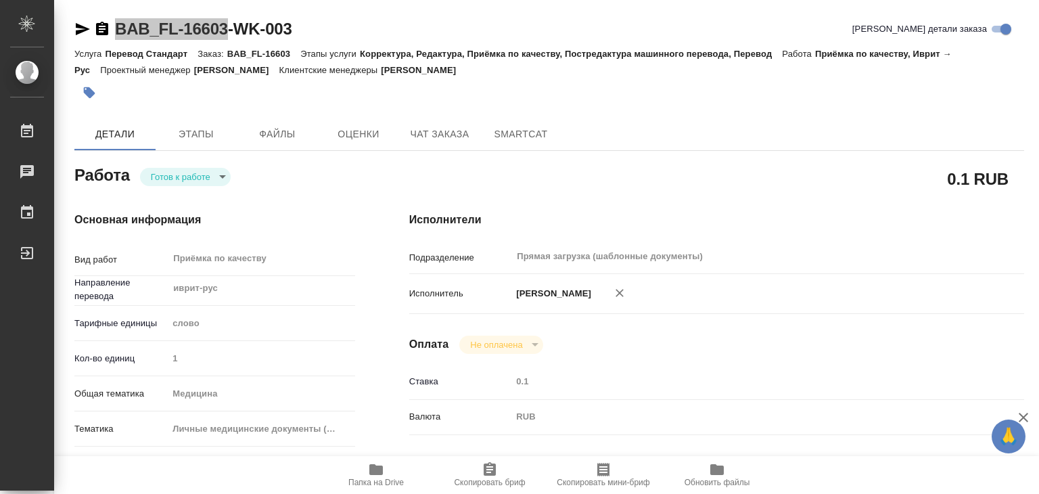
type textarea "x"
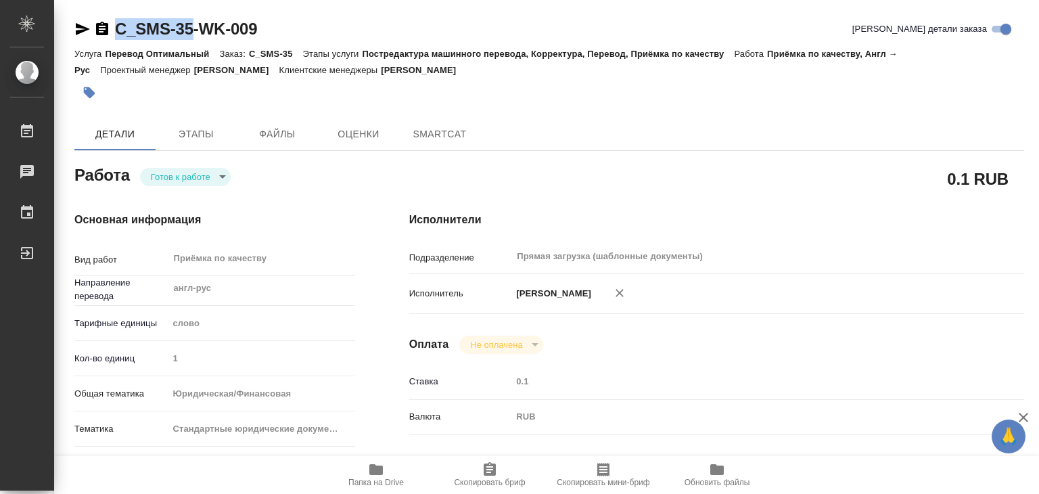
type textarea "x"
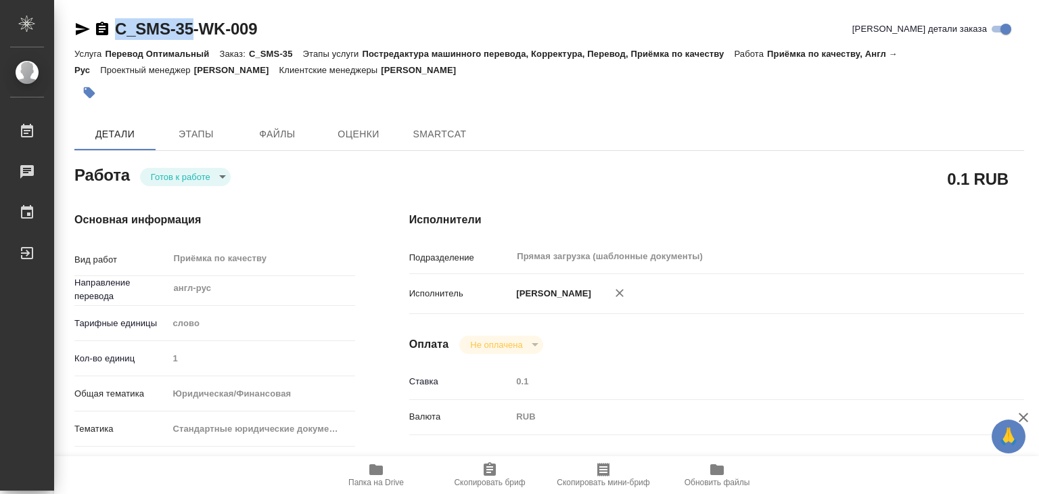
type textarea "x"
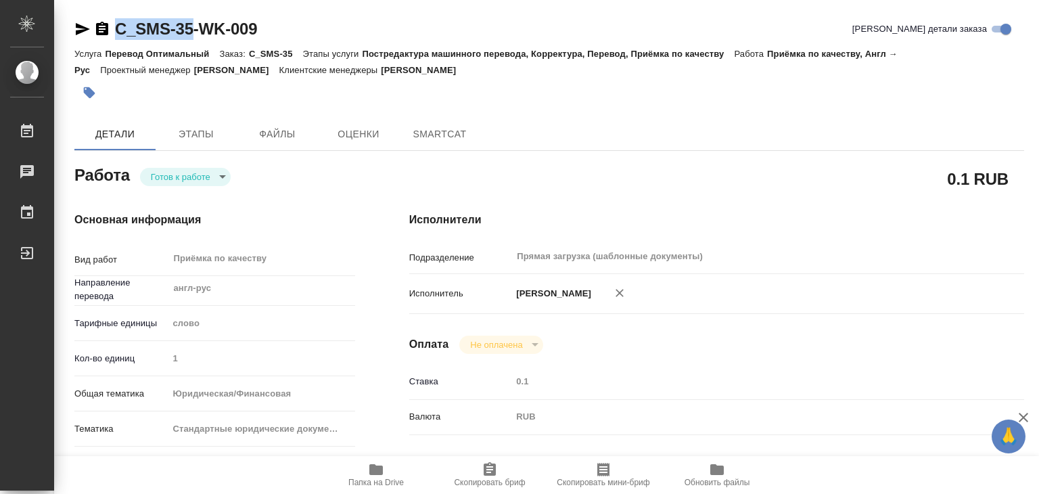
type textarea "x"
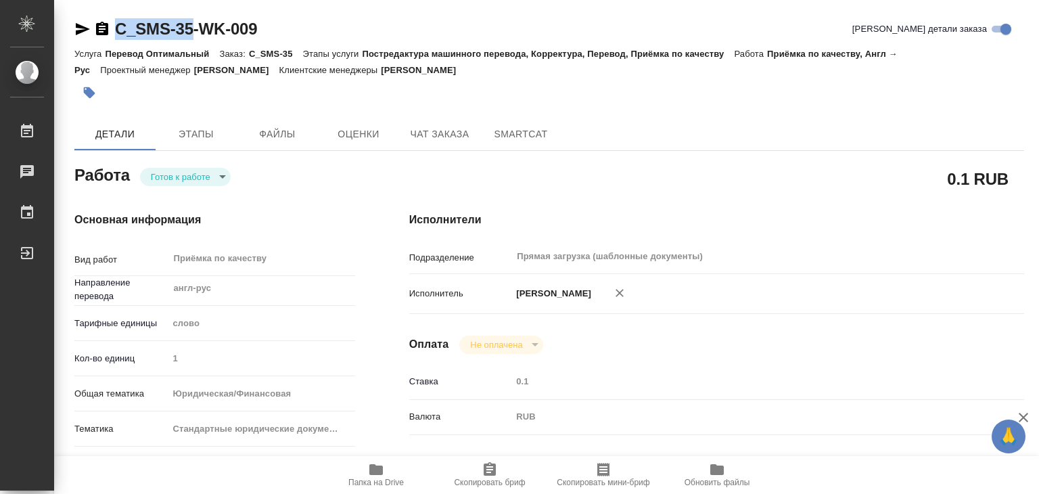
drag, startPoint x: 164, startPoint y: 20, endPoint x: 195, endPoint y: 31, distance: 33.8
type textarea "x"
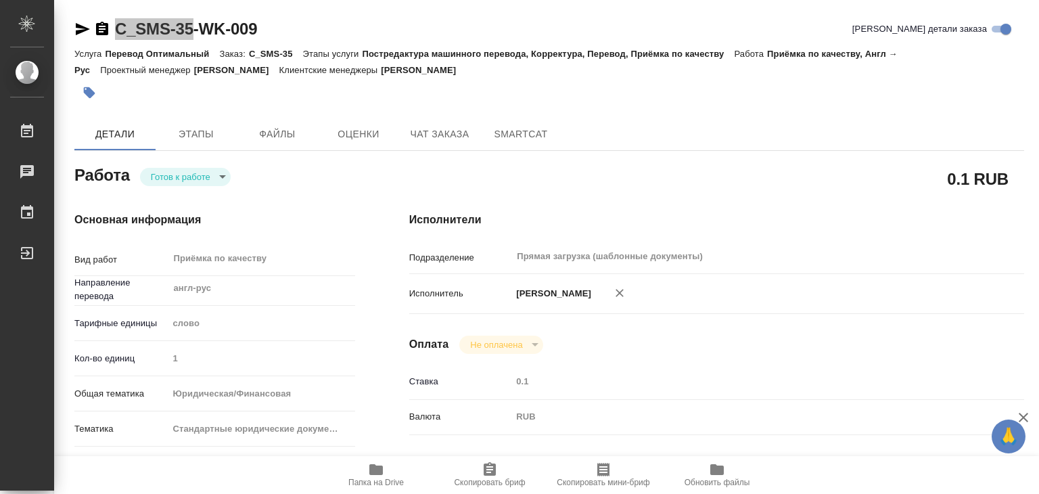
type textarea "x"
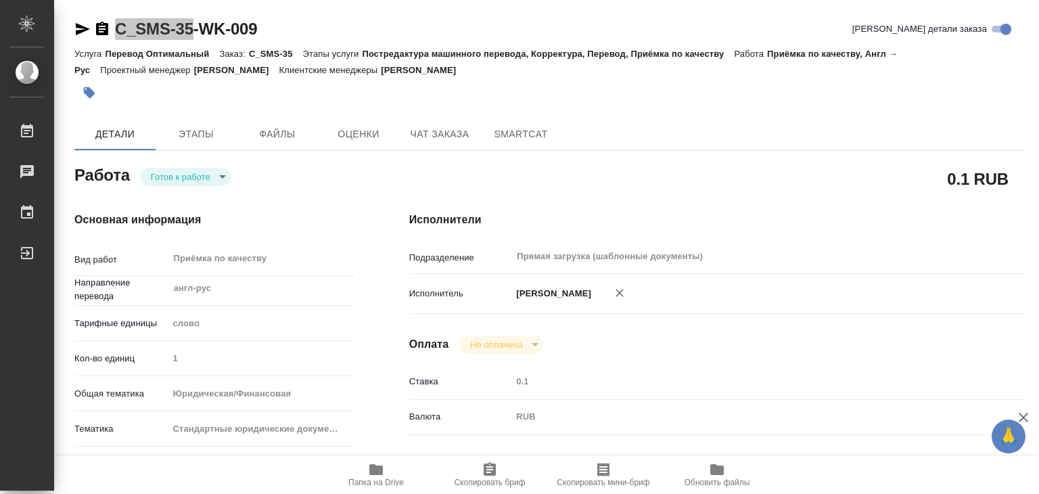
type textarea "x"
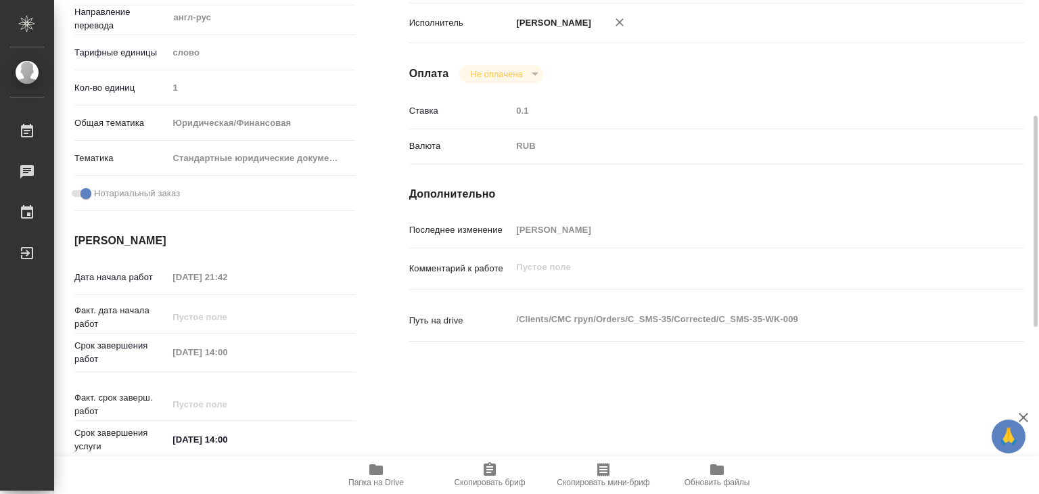
scroll to position [406, 0]
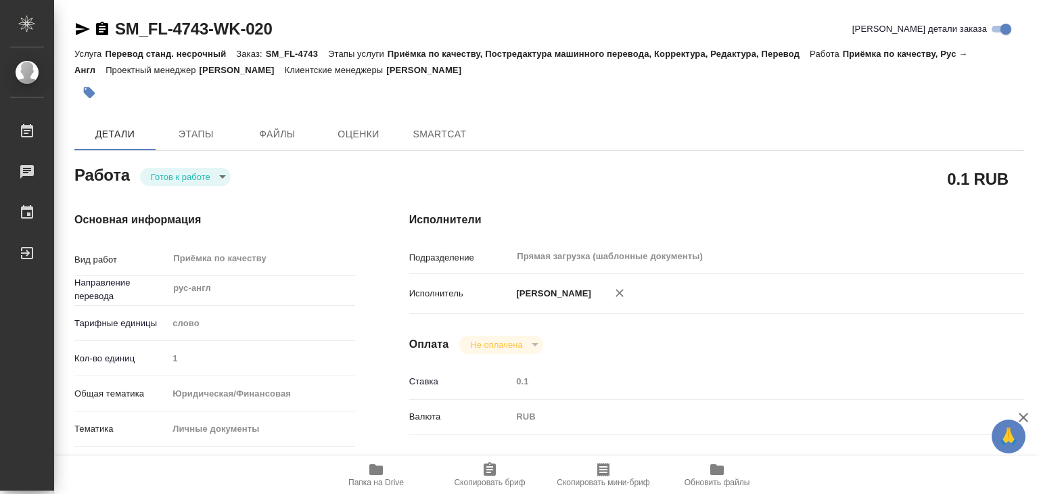
type textarea "x"
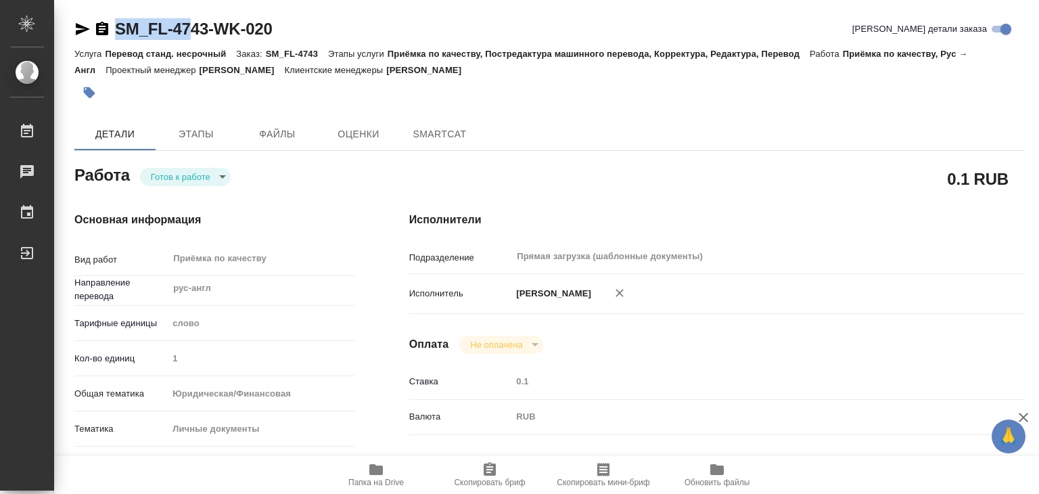
type textarea "x"
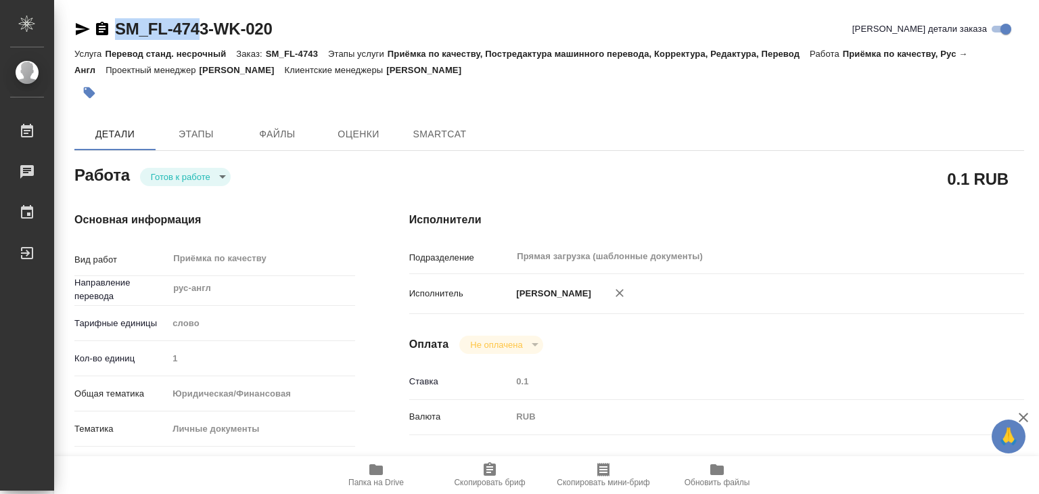
type textarea "x"
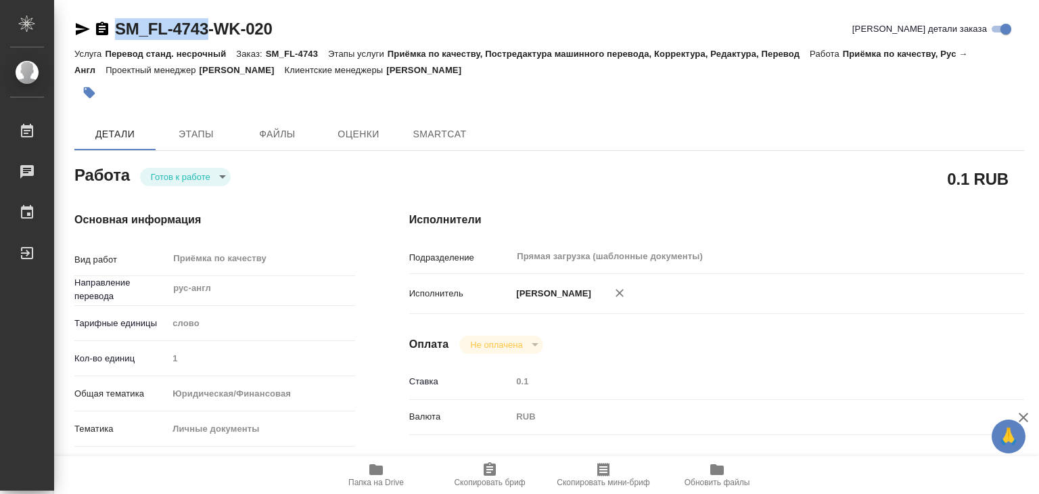
type textarea "x"
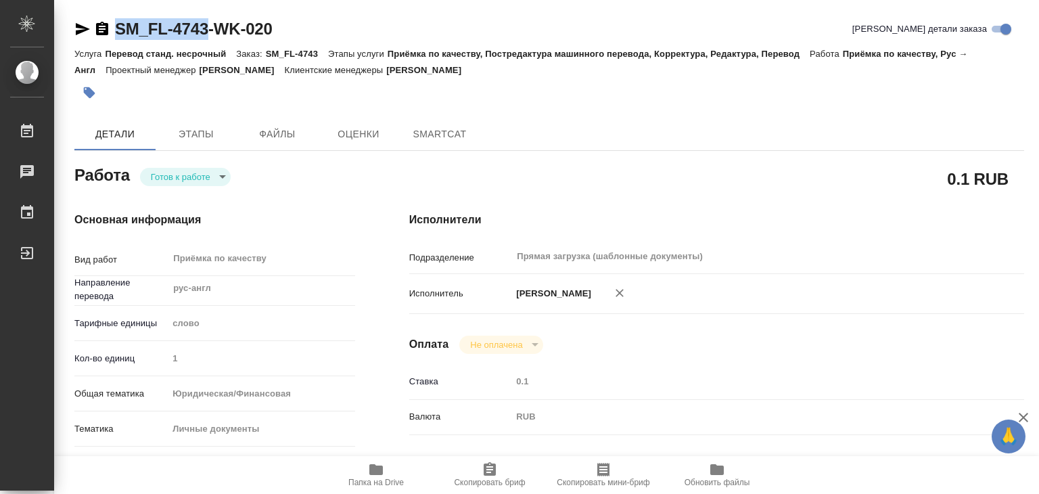
drag, startPoint x: 108, startPoint y: 5, endPoint x: 208, endPoint y: 28, distance: 102.6
copy link "SM_FL-4743"
type textarea "x"
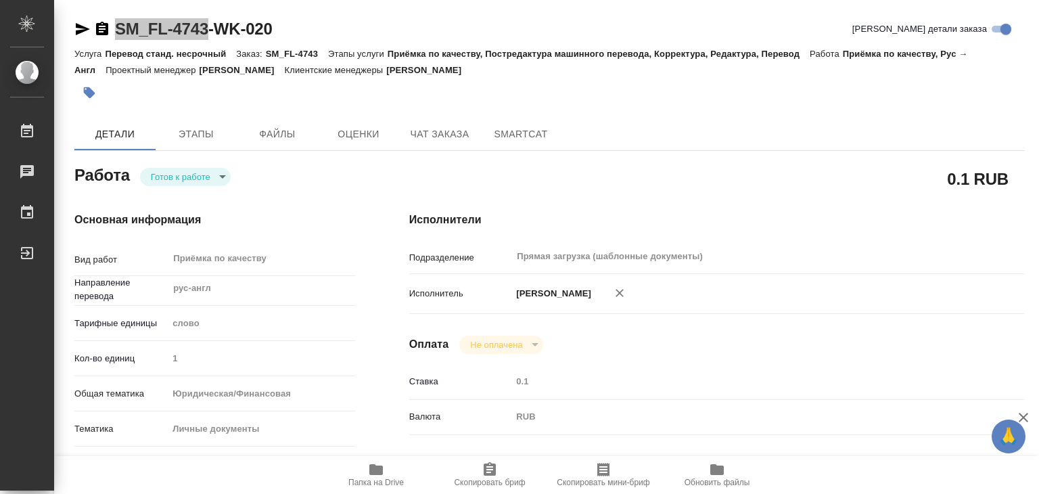
type textarea "x"
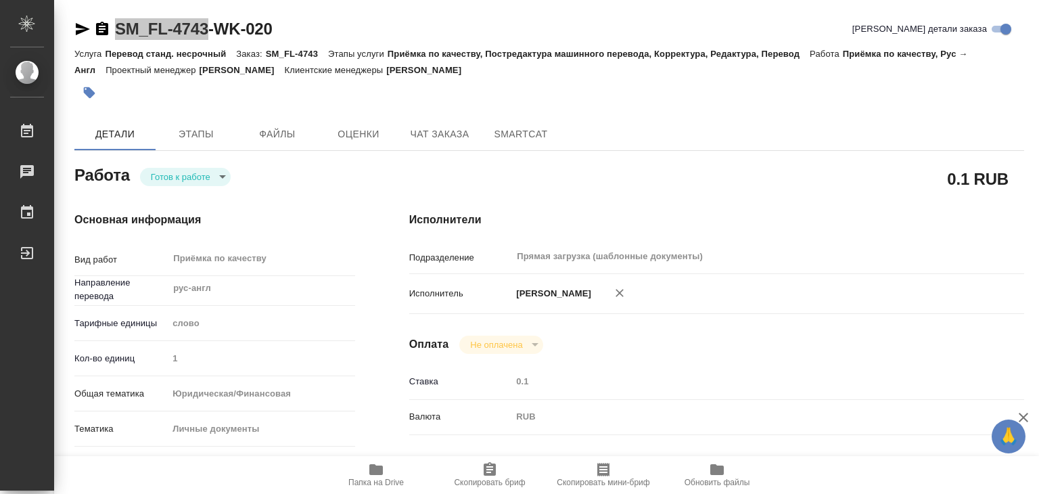
type textarea "x"
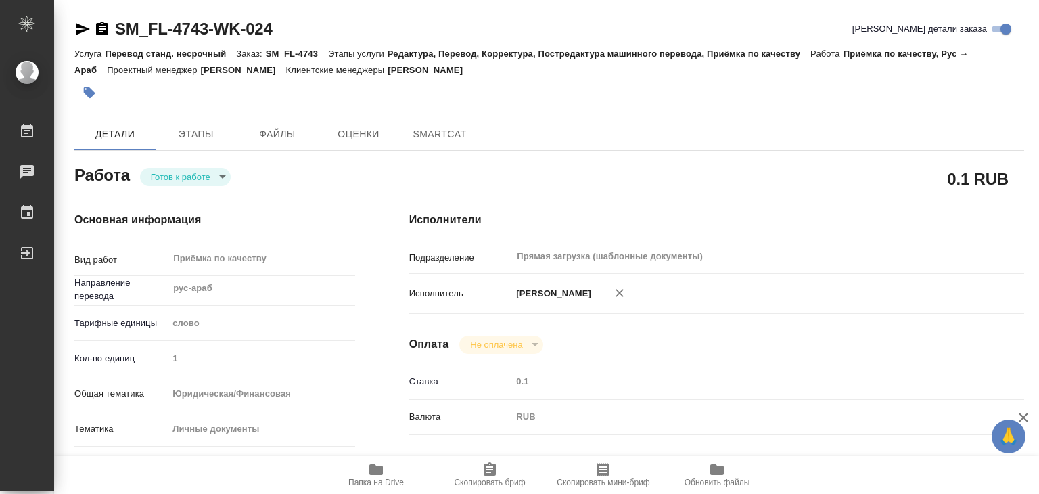
type textarea "x"
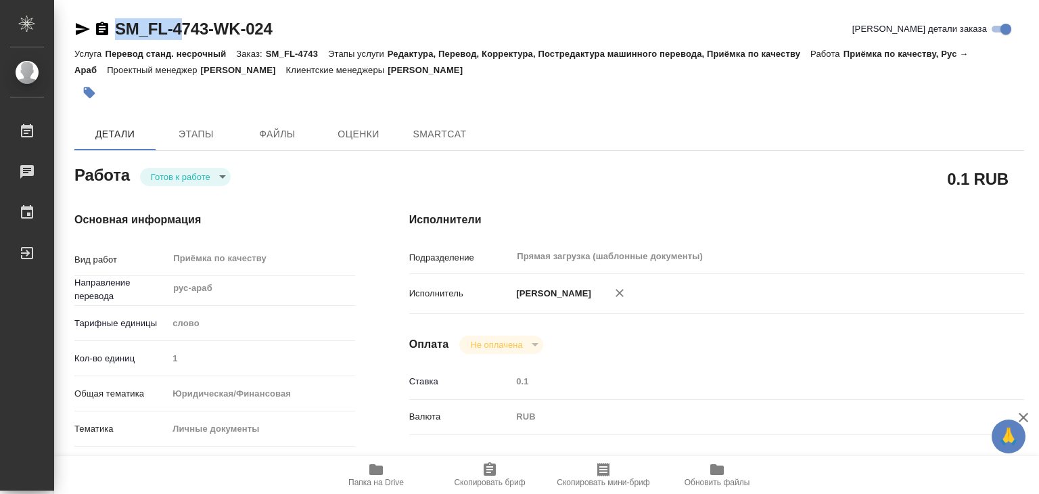
type textarea "x"
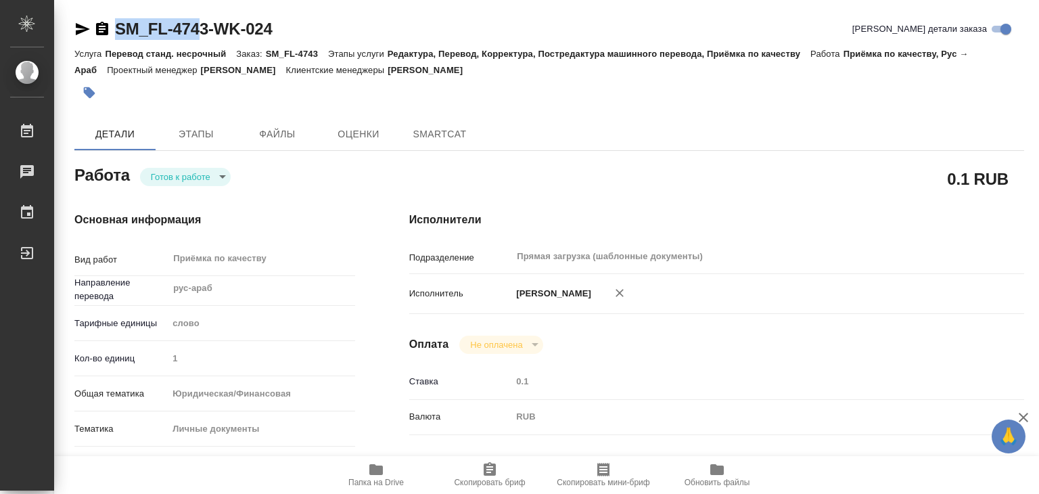
type textarea "x"
drag, startPoint x: 118, startPoint y: 14, endPoint x: 210, endPoint y: 25, distance: 92.6
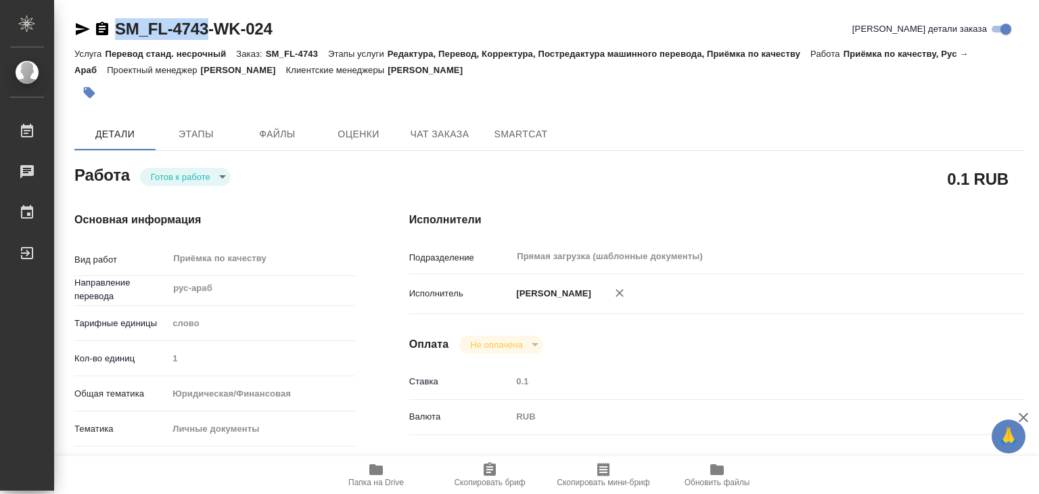
copy link "SM_FL-4743"
type textarea "x"
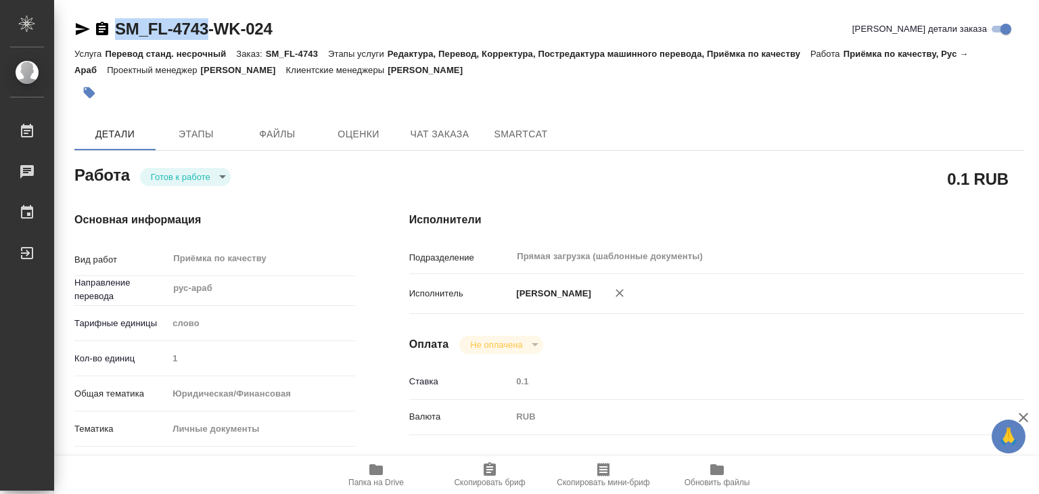
type textarea "x"
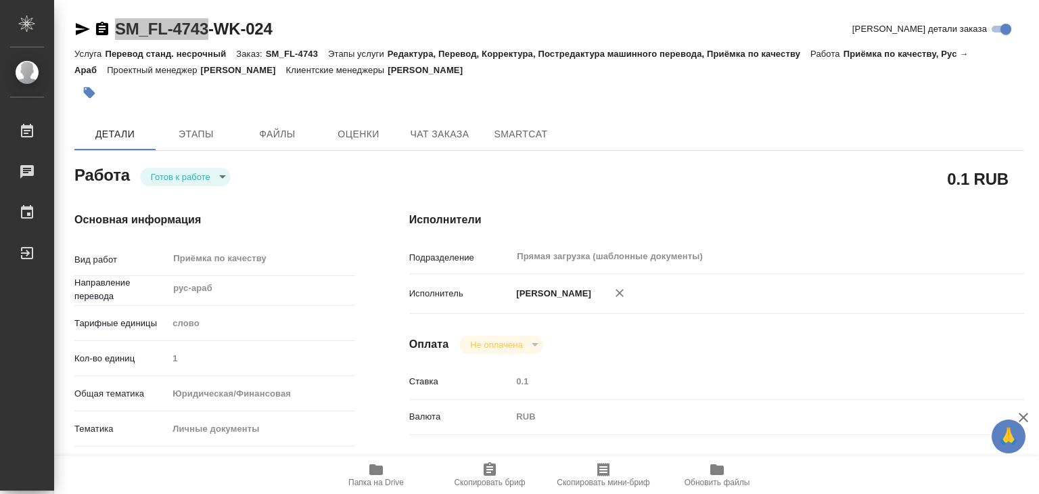
type textarea "x"
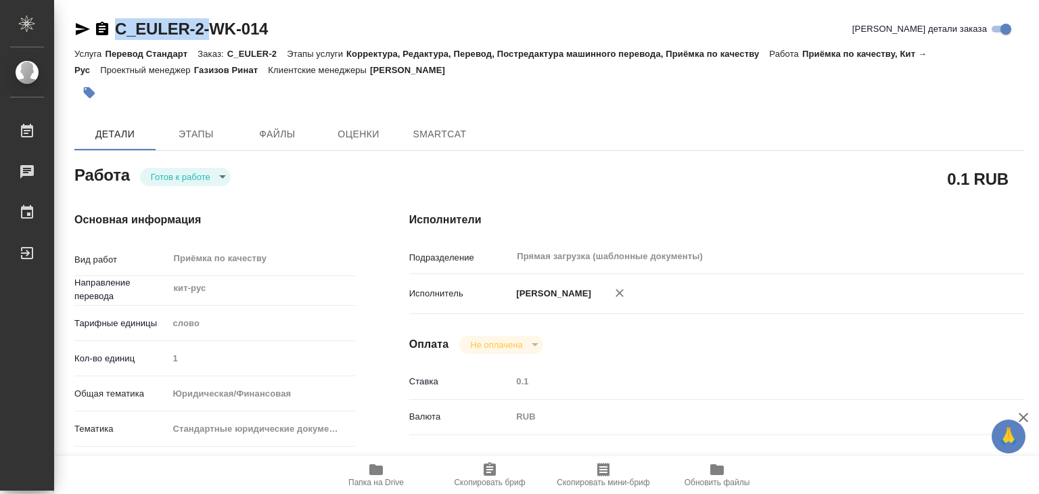
type textarea "x"
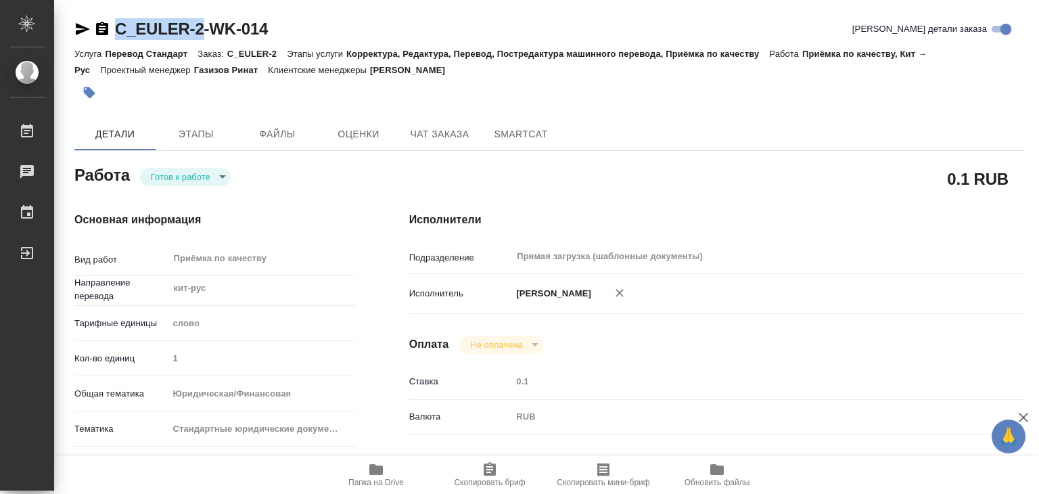
type textarea "x"
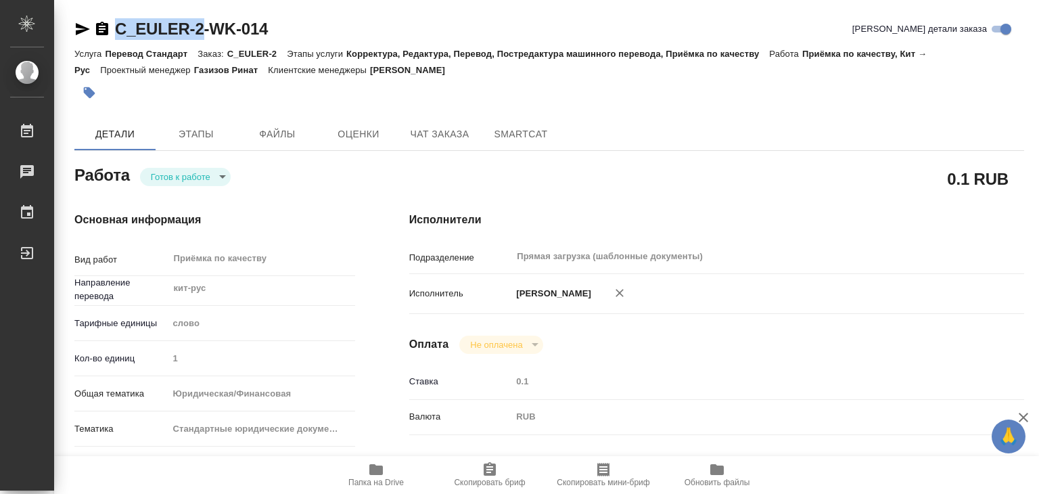
drag, startPoint x: 111, startPoint y: 15, endPoint x: 203, endPoint y: 30, distance: 93.3
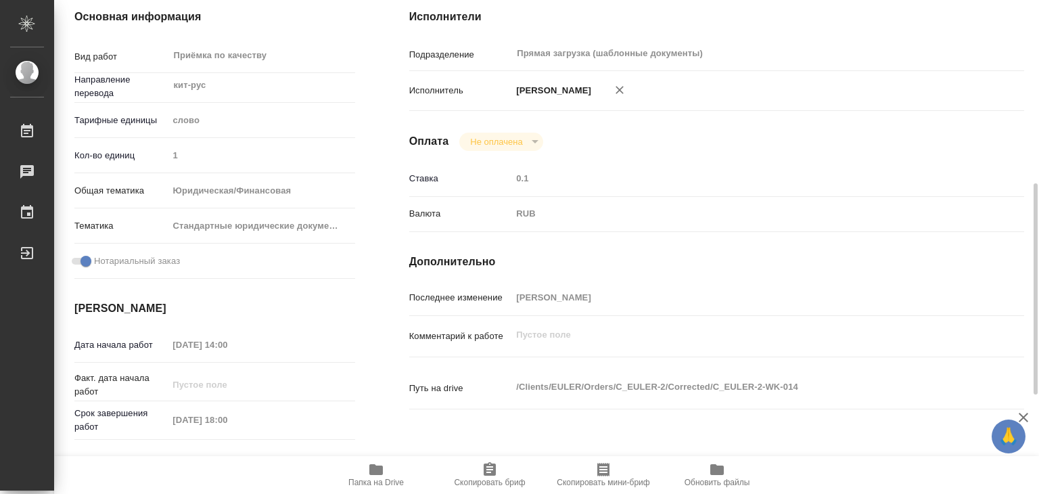
scroll to position [271, 0]
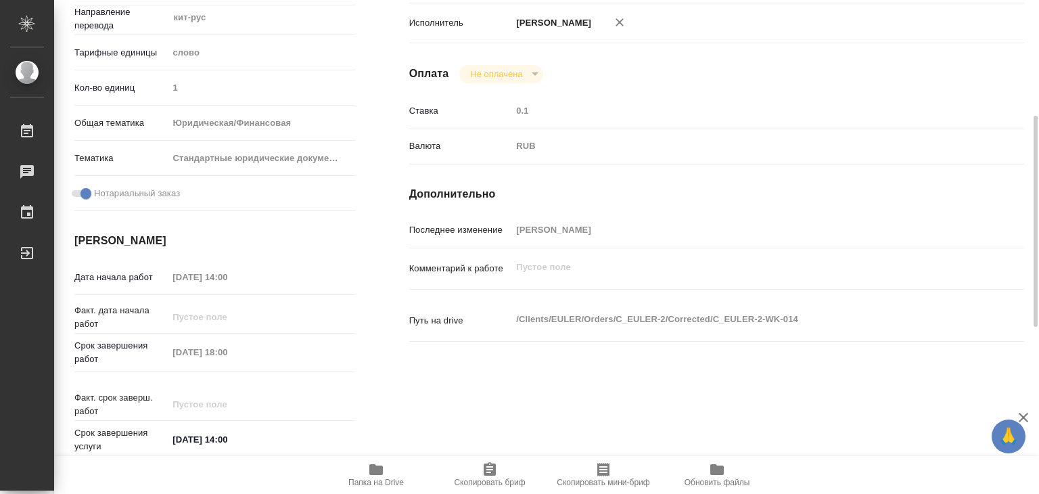
type textarea "x"
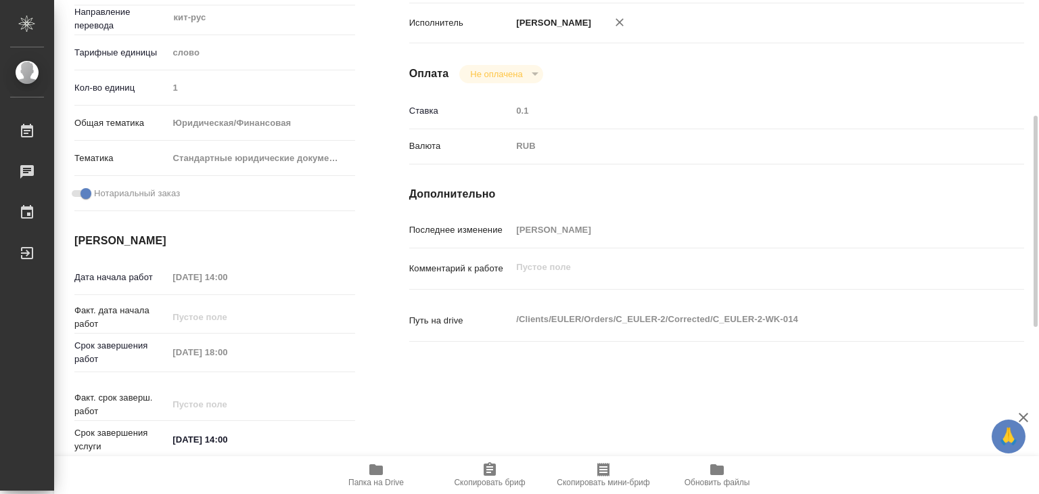
type textarea "x"
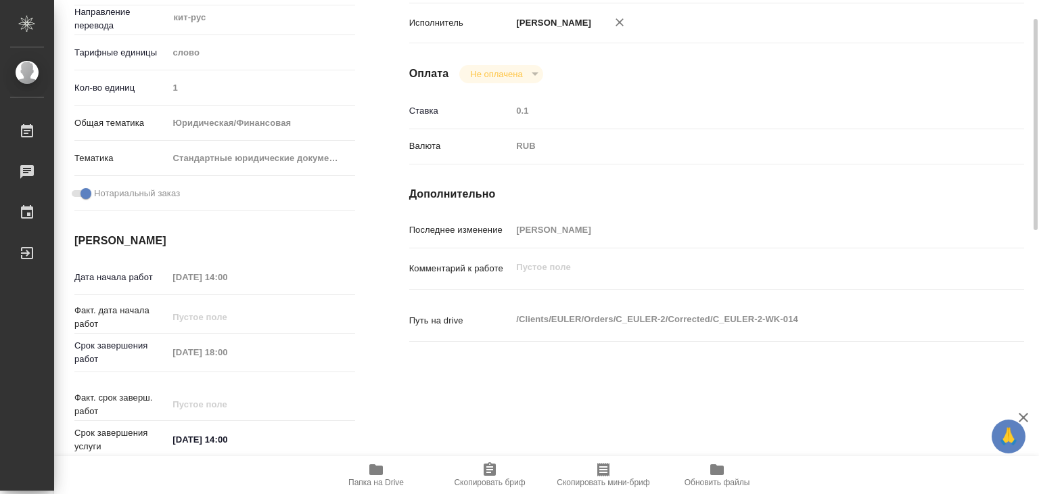
scroll to position [203, 0]
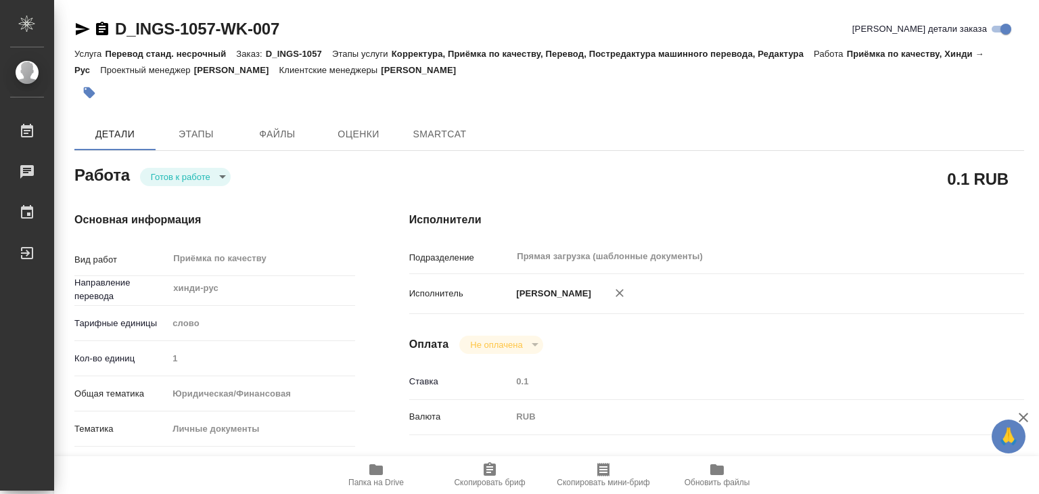
type textarea "x"
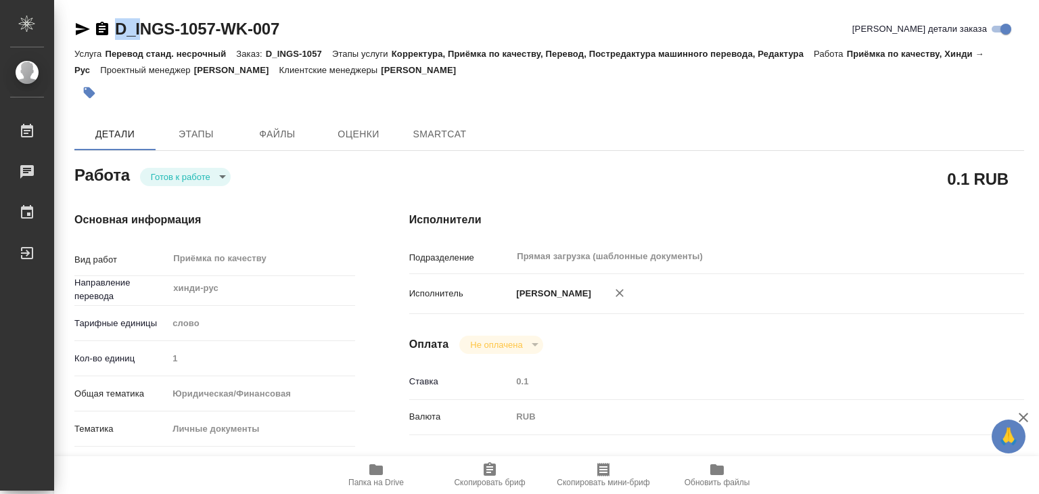
type textarea "x"
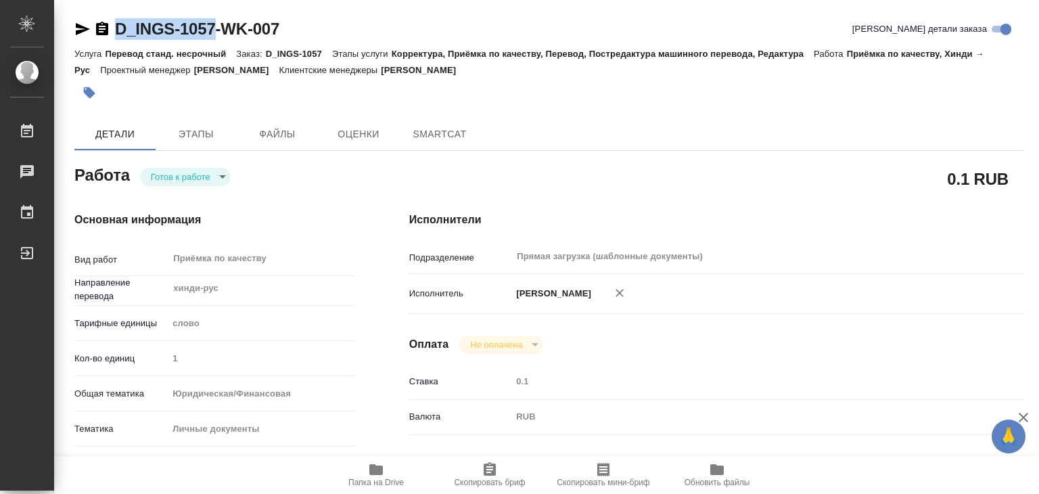
type textarea "x"
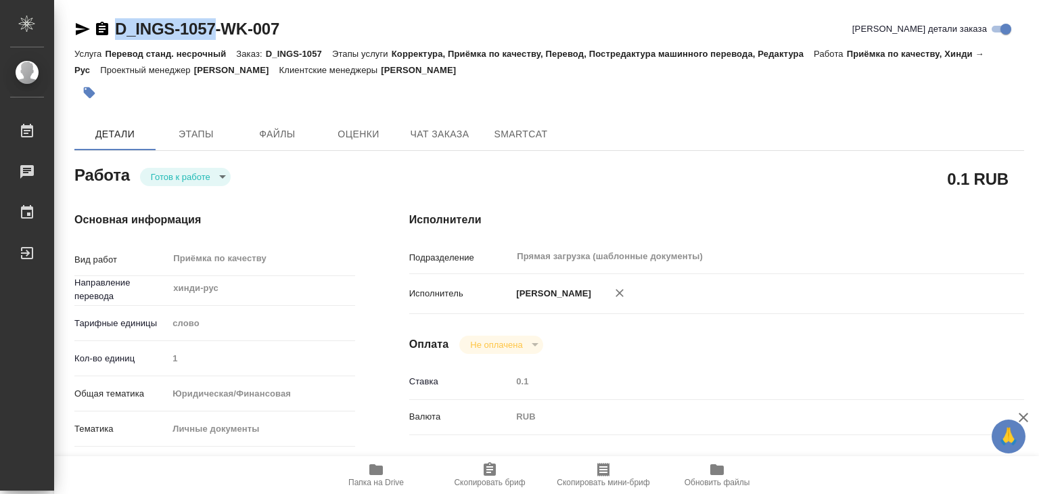
drag, startPoint x: 116, startPoint y: 12, endPoint x: 216, endPoint y: 29, distance: 101.5
copy link "D_INGS-1057"
type textarea "x"
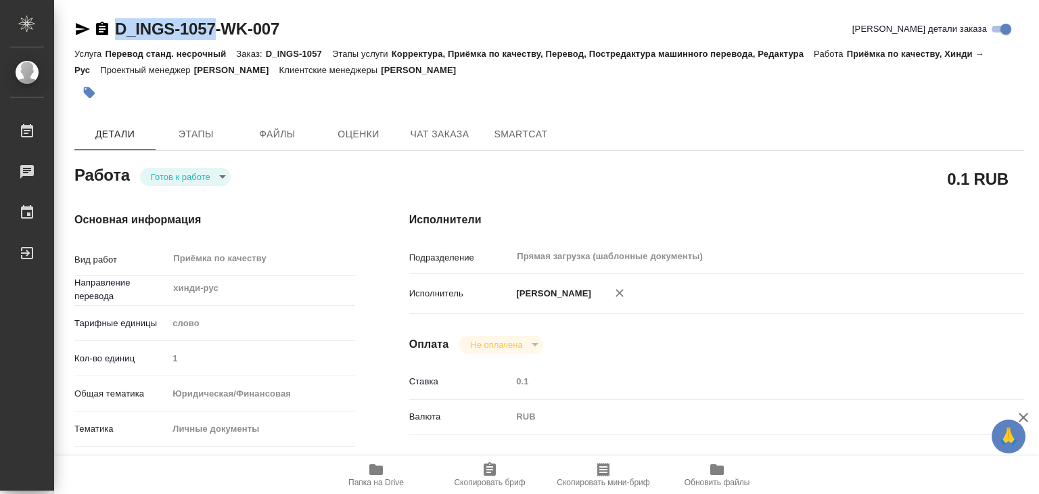
type textarea "x"
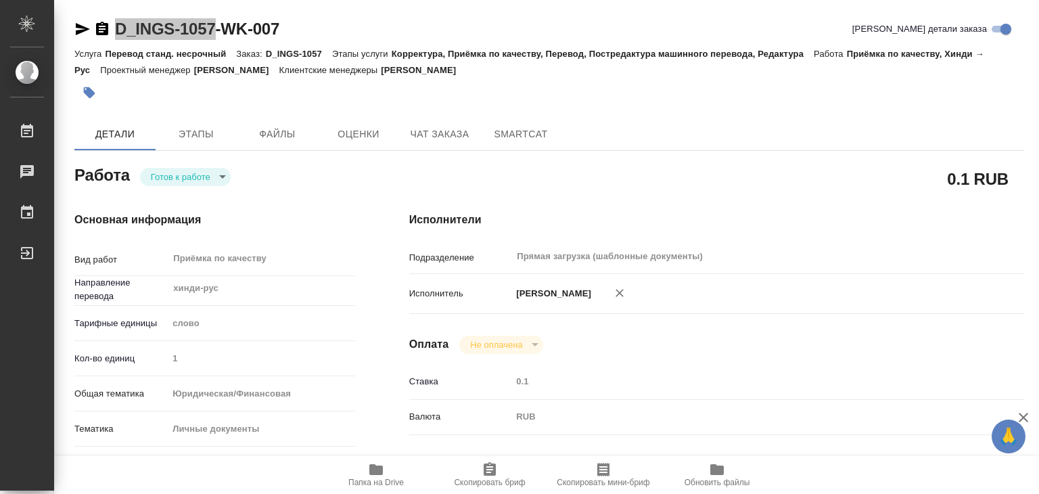
type textarea "x"
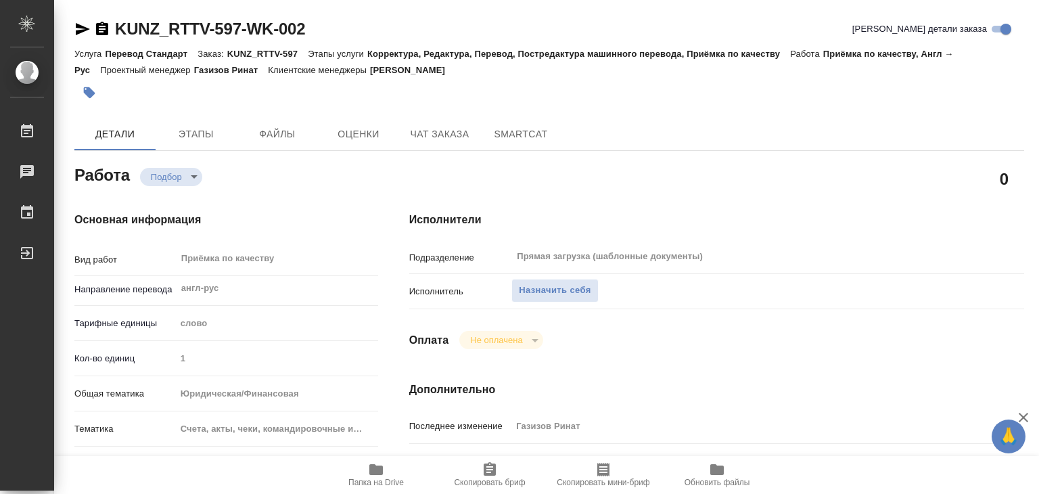
scroll to position [271, 0]
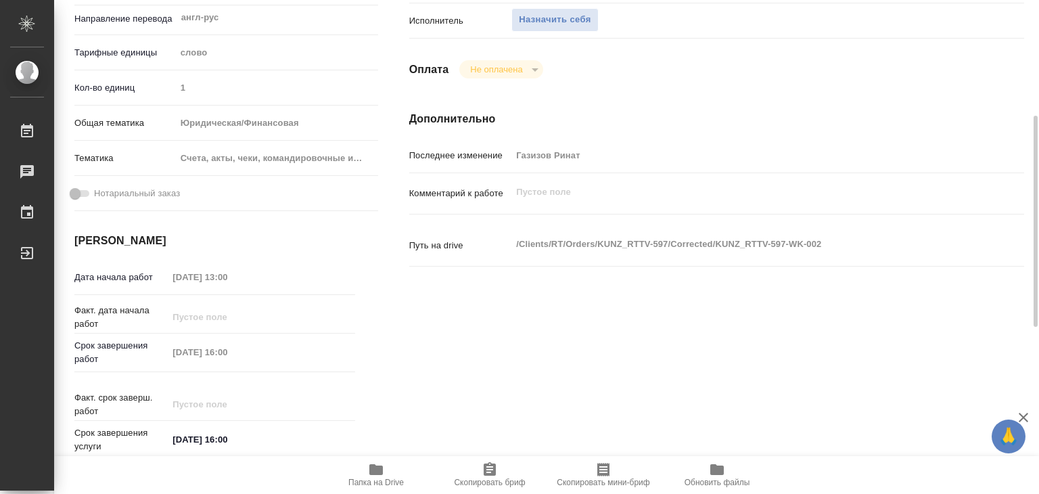
drag, startPoint x: 535, startPoint y: 308, endPoint x: 415, endPoint y: 334, distance: 123.3
click at [415, 334] on div "Исполнители Подразделение Прямая загрузка (шаблонные документы) ​ Исполнитель Н…" at bounding box center [716, 203] width 669 height 578
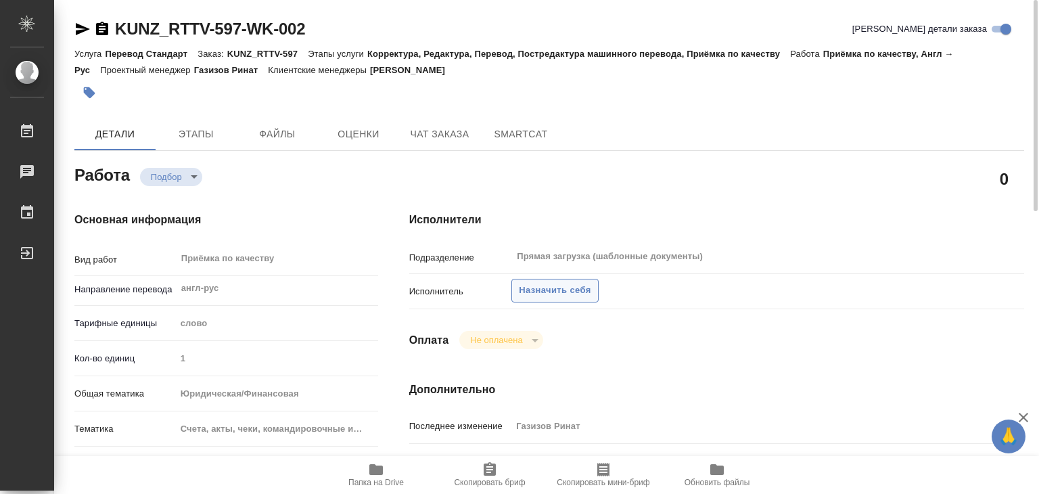
click at [547, 285] on span "Назначить себя" at bounding box center [555, 291] width 72 height 16
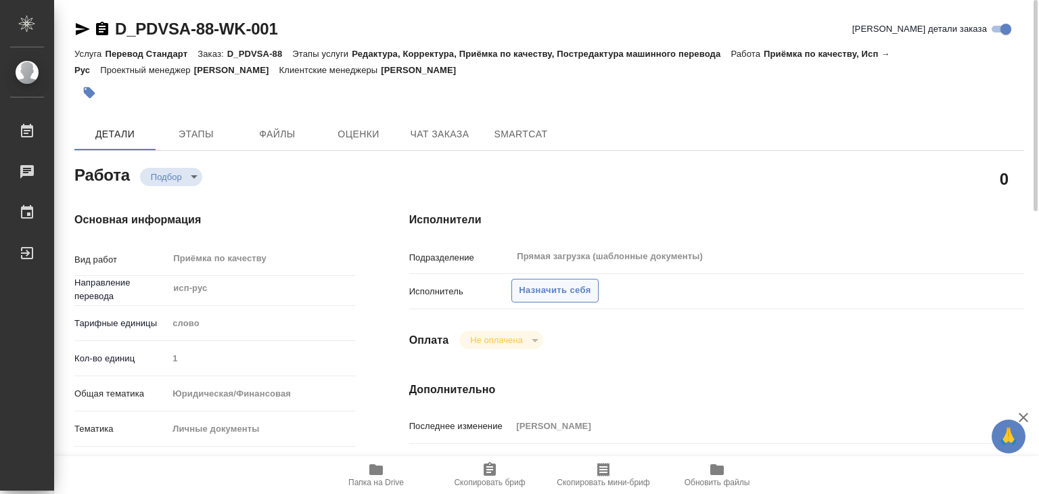
click at [549, 284] on span "Назначить себя" at bounding box center [555, 291] width 72 height 16
click at [558, 287] on span "Назначить себя" at bounding box center [555, 291] width 72 height 16
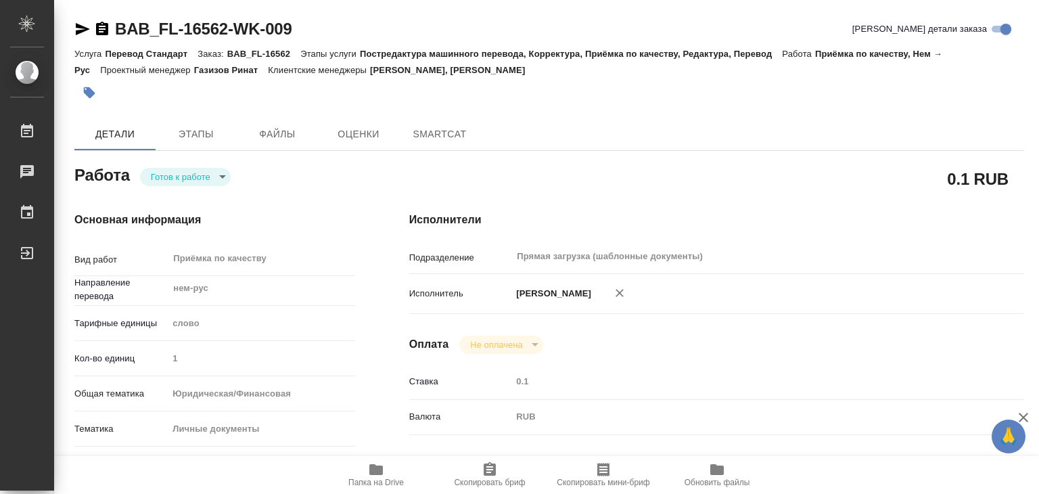
type textarea "x"
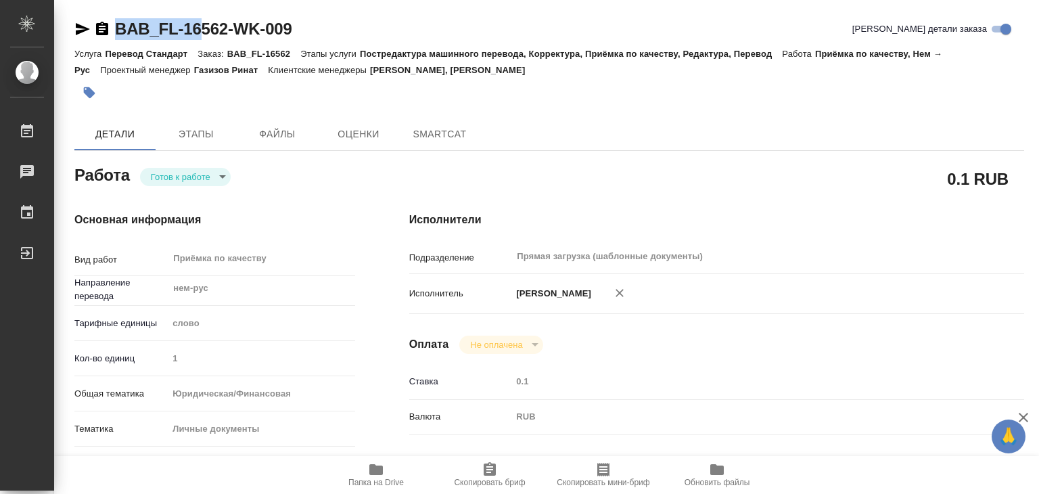
type textarea "x"
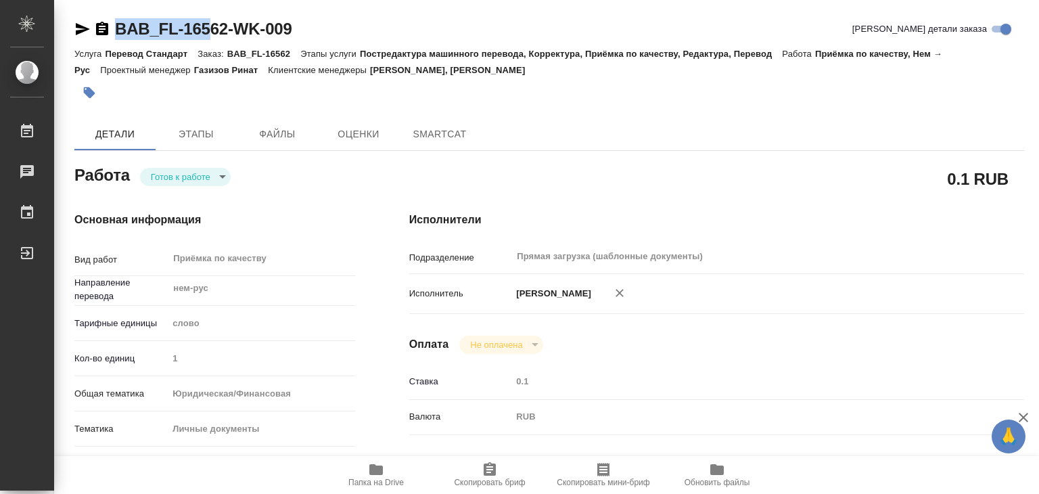
type textarea "x"
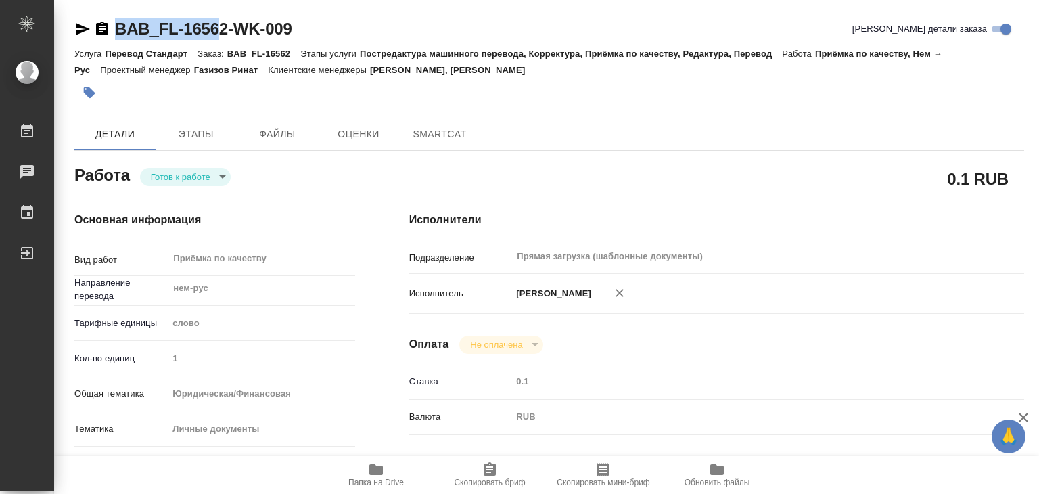
type textarea "x"
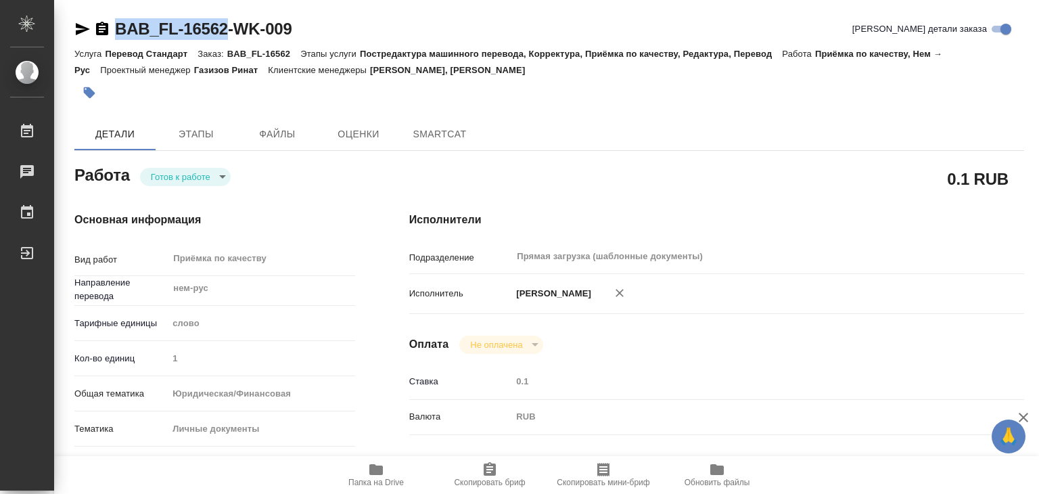
drag, startPoint x: 129, startPoint y: 14, endPoint x: 225, endPoint y: 30, distance: 97.5
type textarea "x"
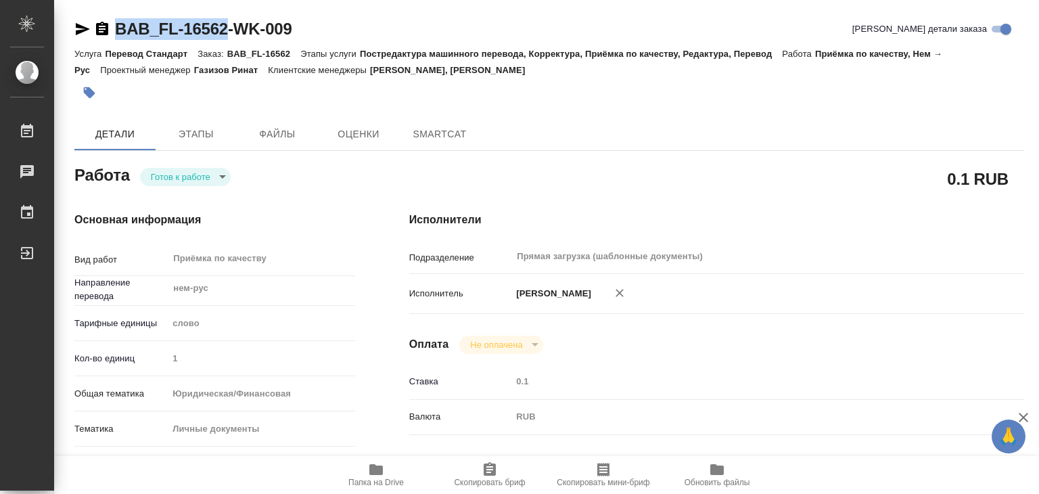
type textarea "x"
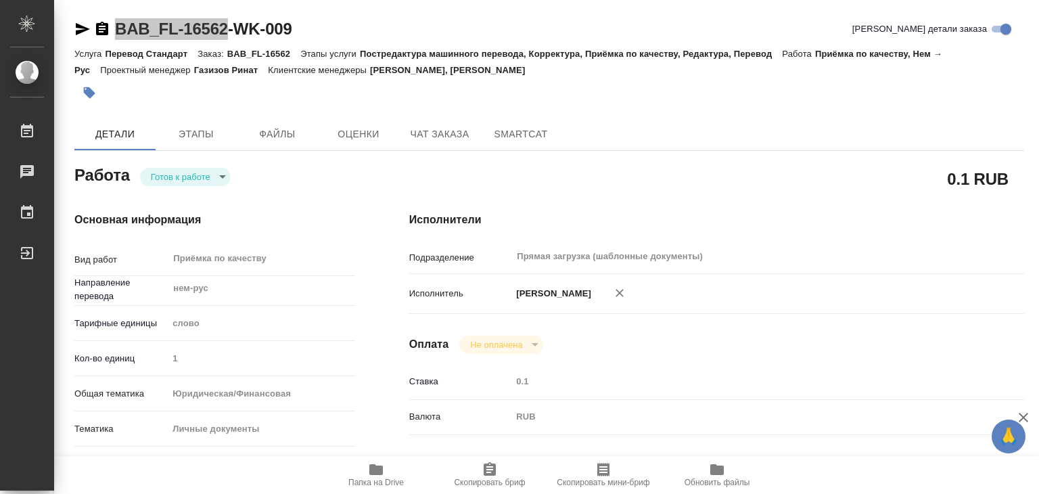
type textarea "x"
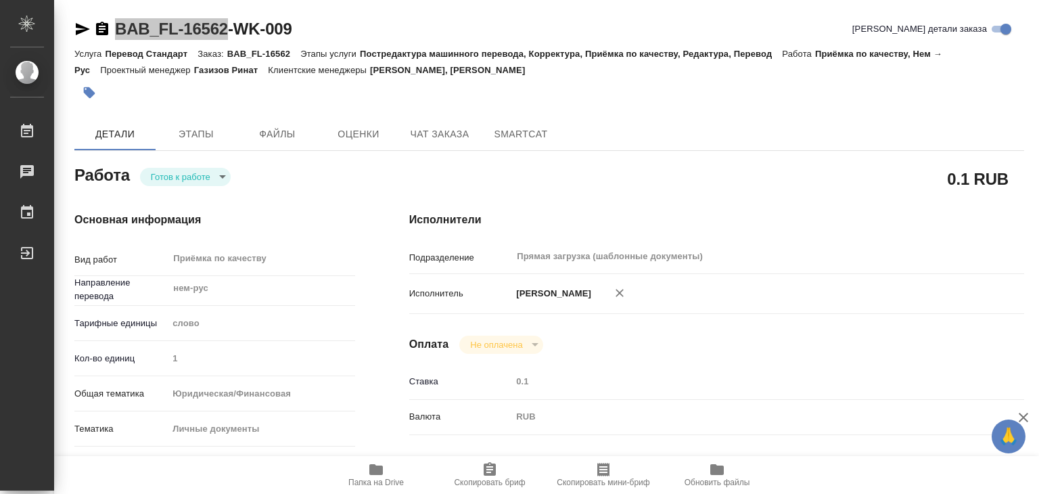
type textarea "x"
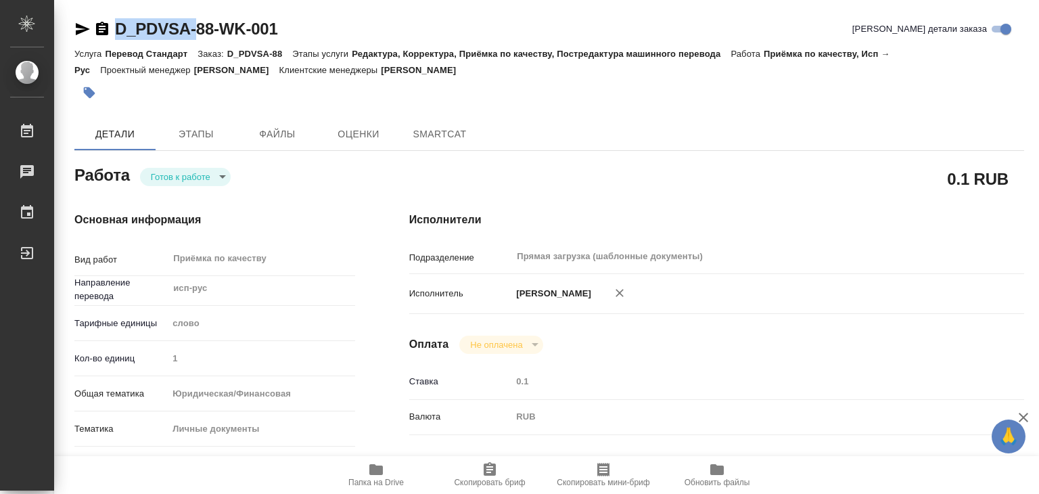
type textarea "x"
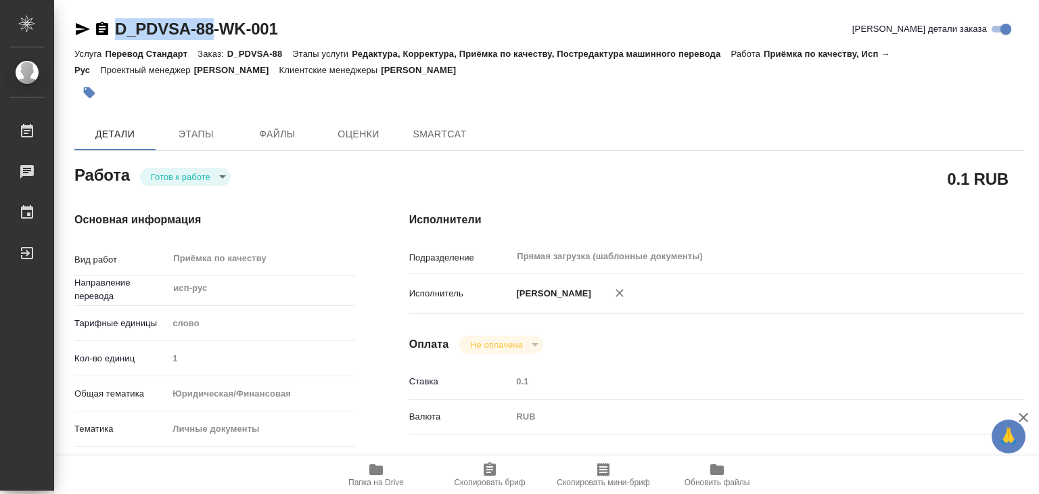
drag, startPoint x: 106, startPoint y: 14, endPoint x: 214, endPoint y: 34, distance: 110.2
type textarea "x"
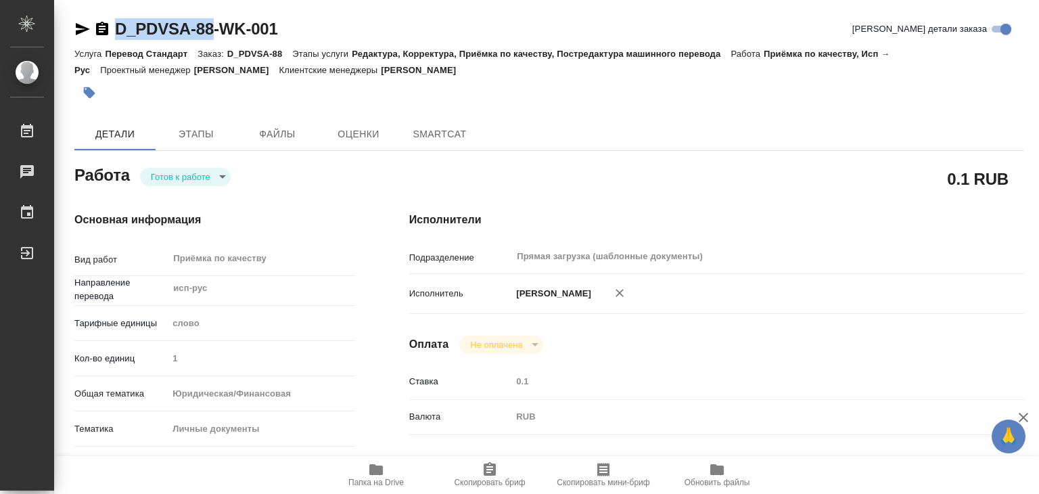
type textarea "x"
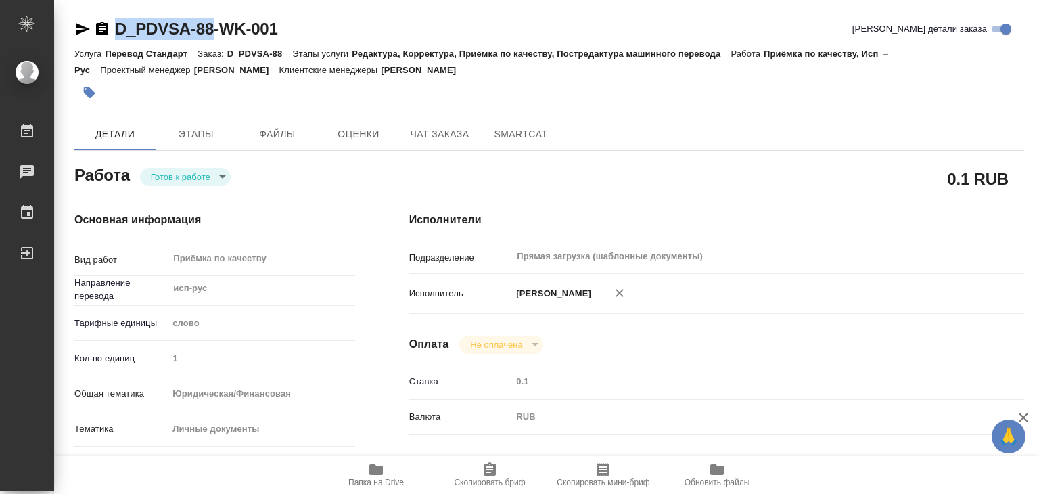
type textarea "x"
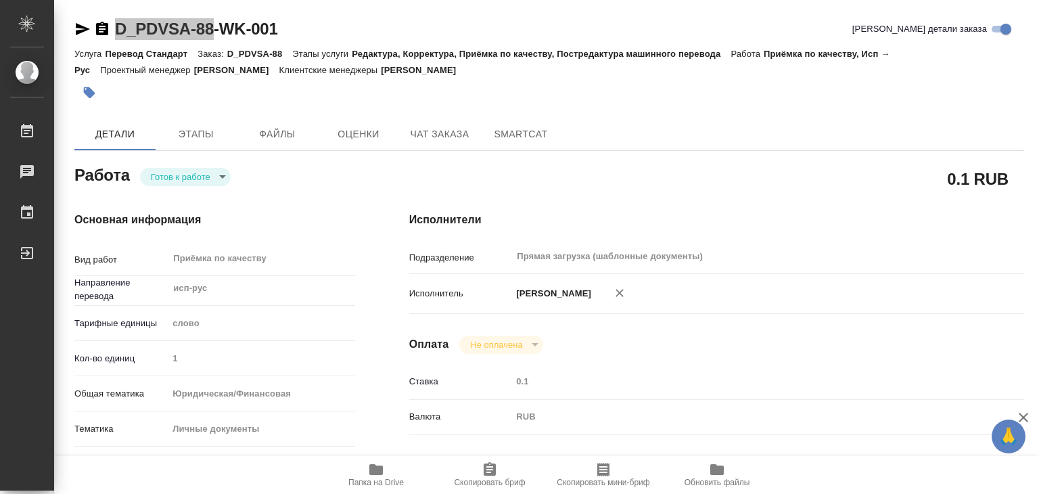
type textarea "x"
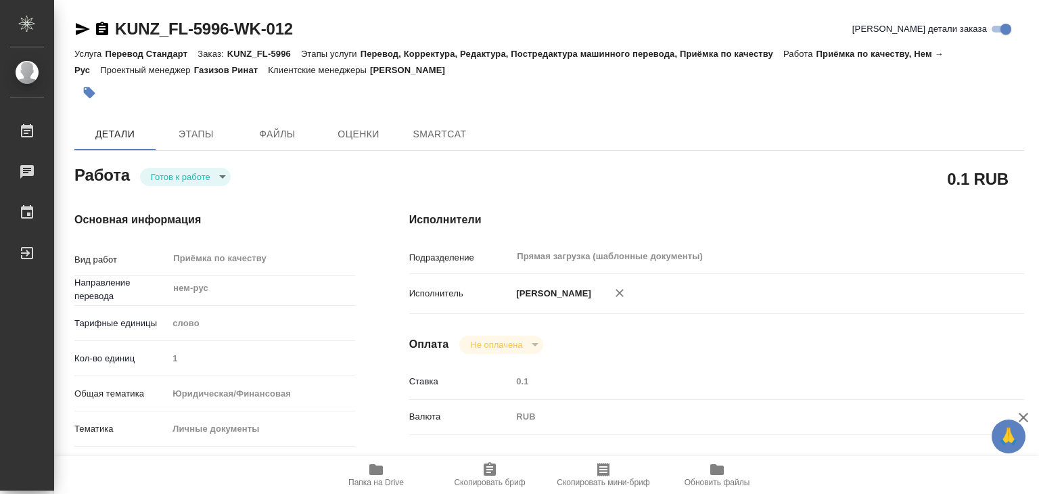
type textarea "x"
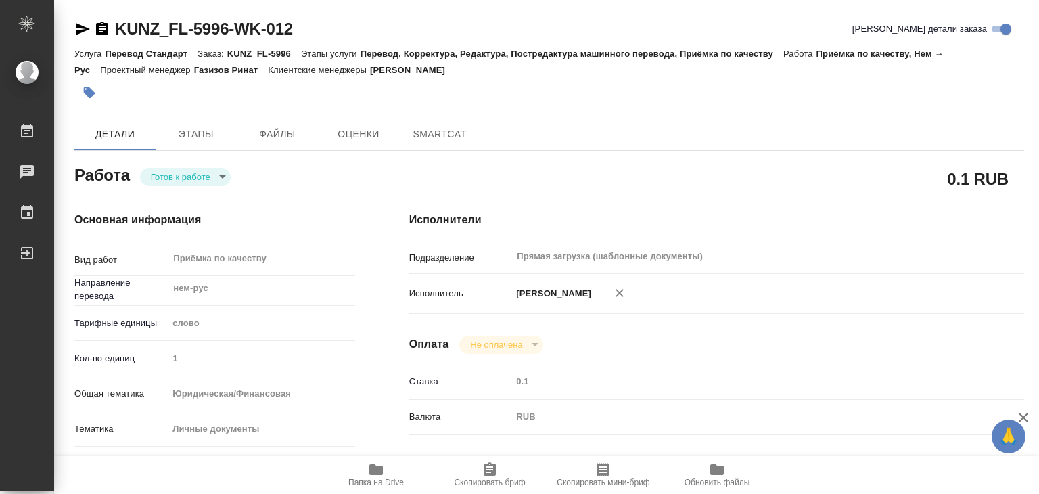
type textarea "x"
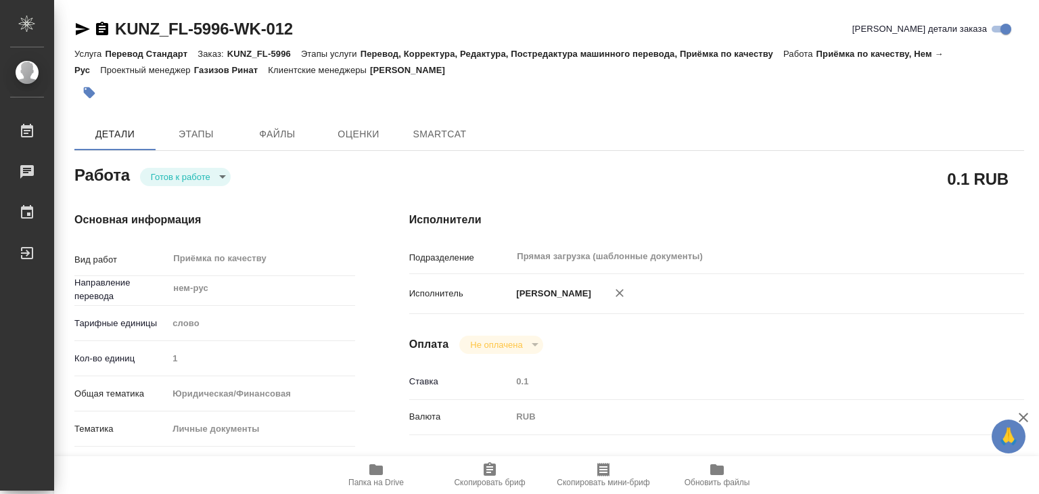
type textarea "x"
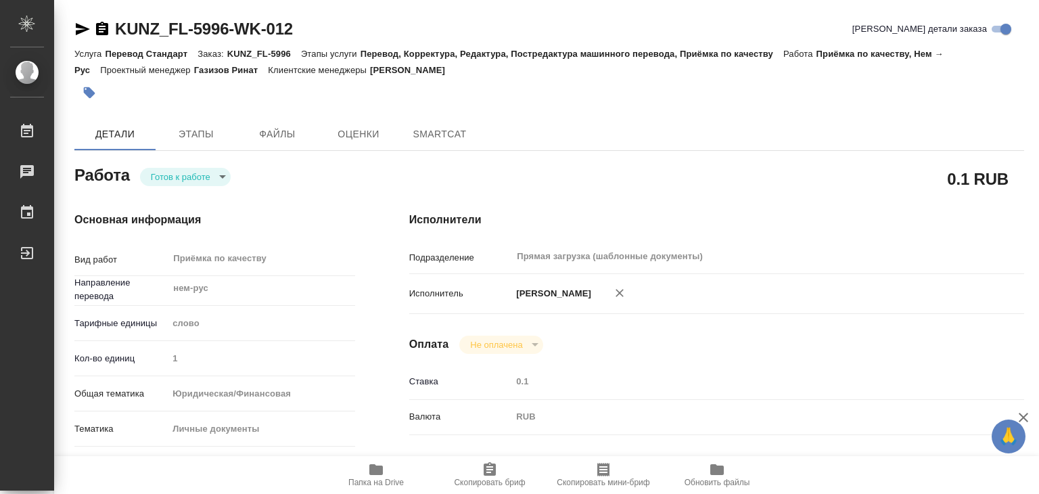
type textarea "x"
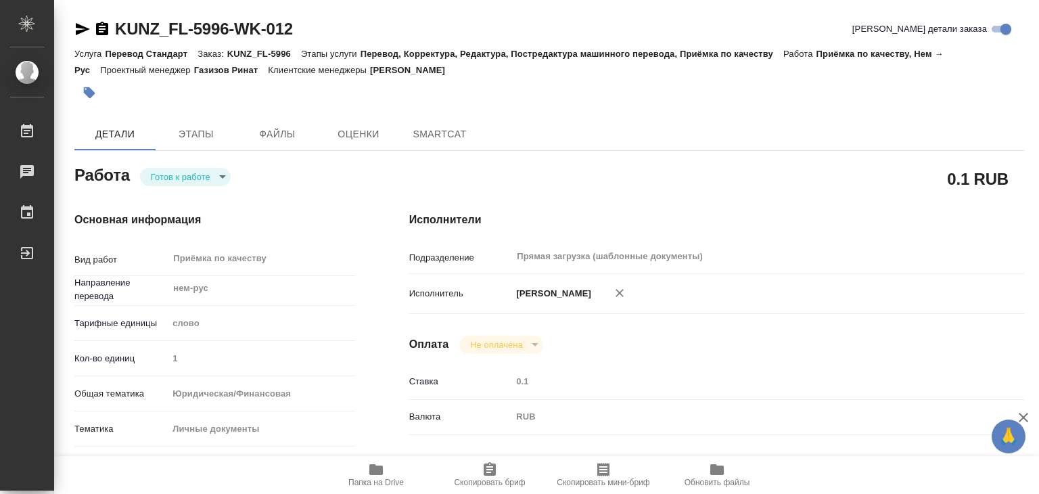
type textarea "x"
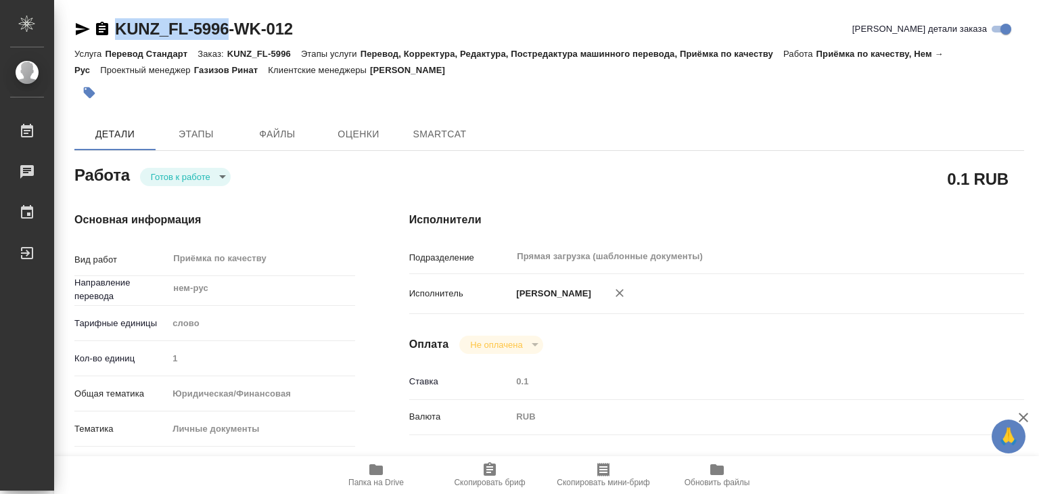
type textarea "x"
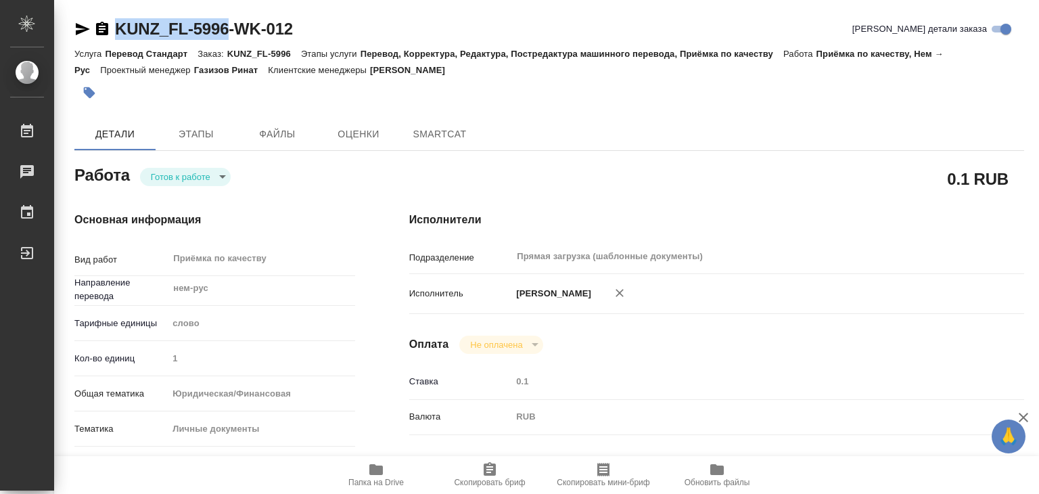
drag, startPoint x: 112, startPoint y: 11, endPoint x: 232, endPoint y: 37, distance: 122.3
copy link "KUNZ_FL-5996"
type textarea "x"
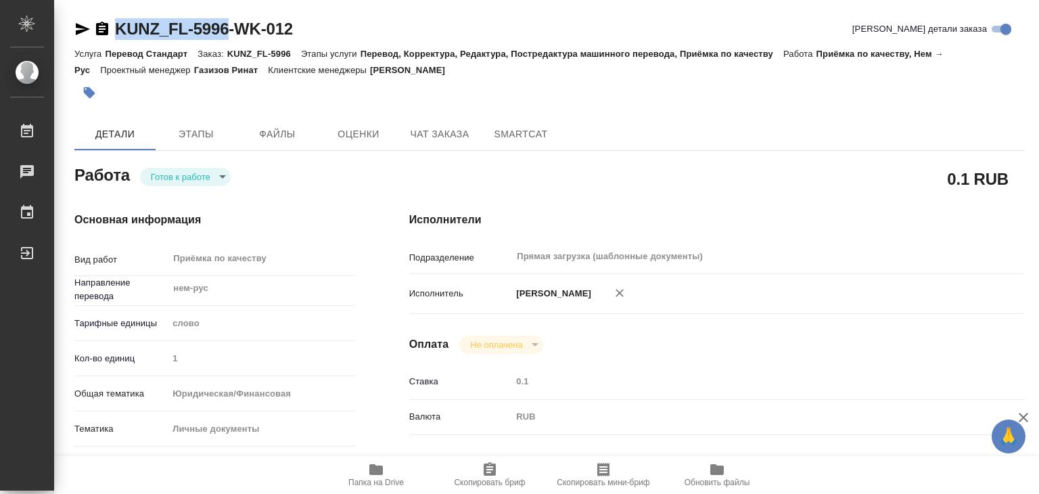
type textarea "x"
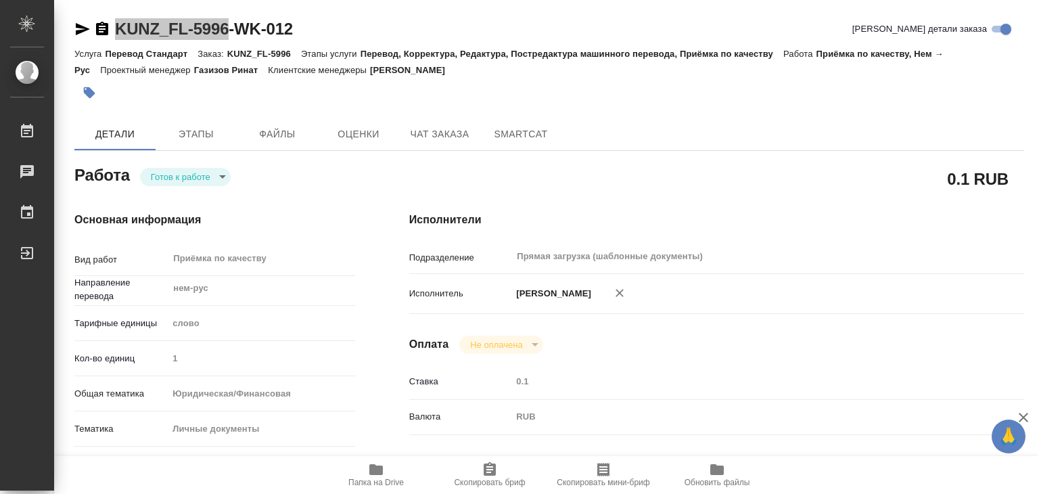
type textarea "x"
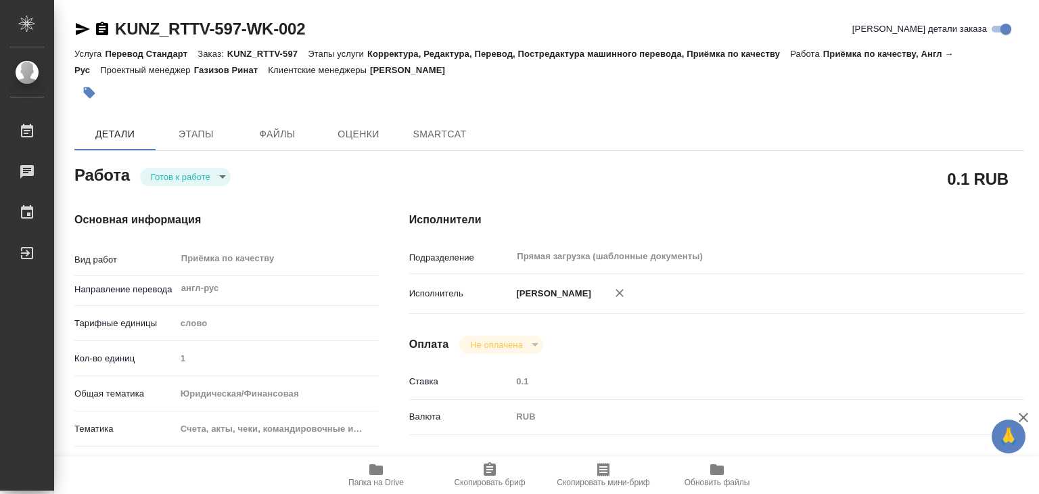
type textarea "x"
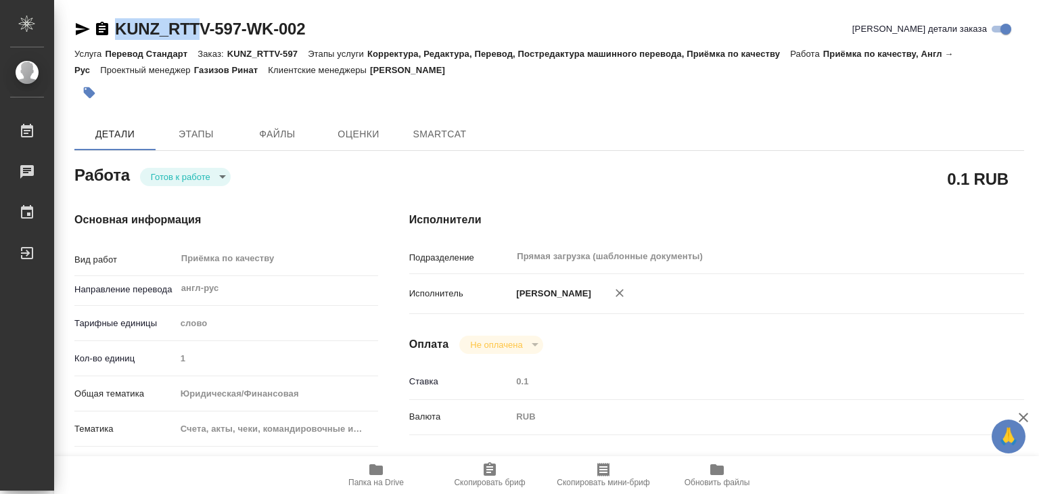
type textarea "x"
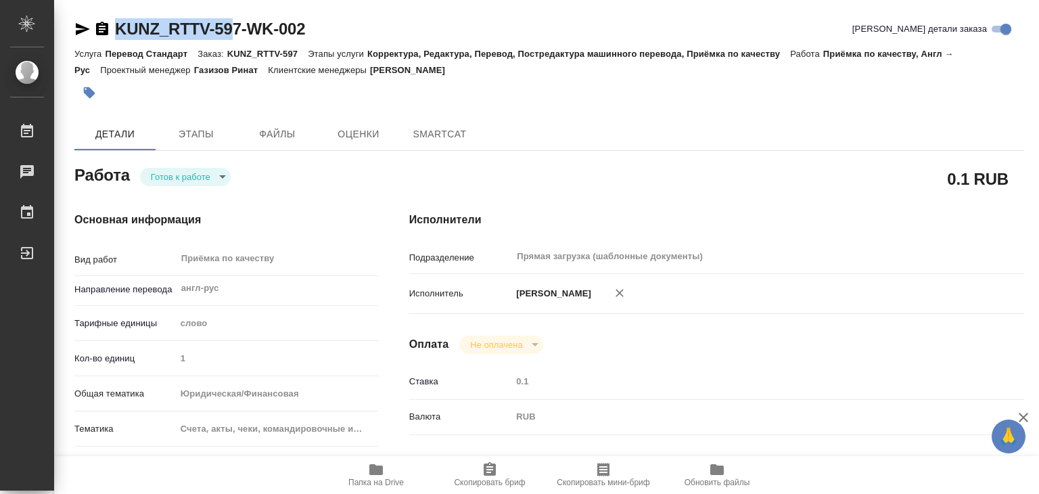
type textarea "x"
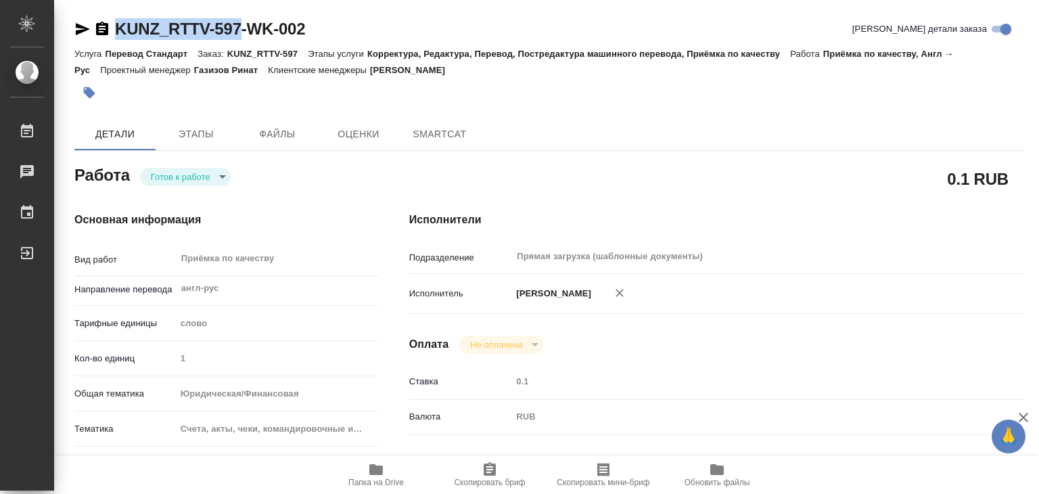
drag, startPoint x: 114, startPoint y: 9, endPoint x: 246, endPoint y: 34, distance: 134.4
type textarea "x"
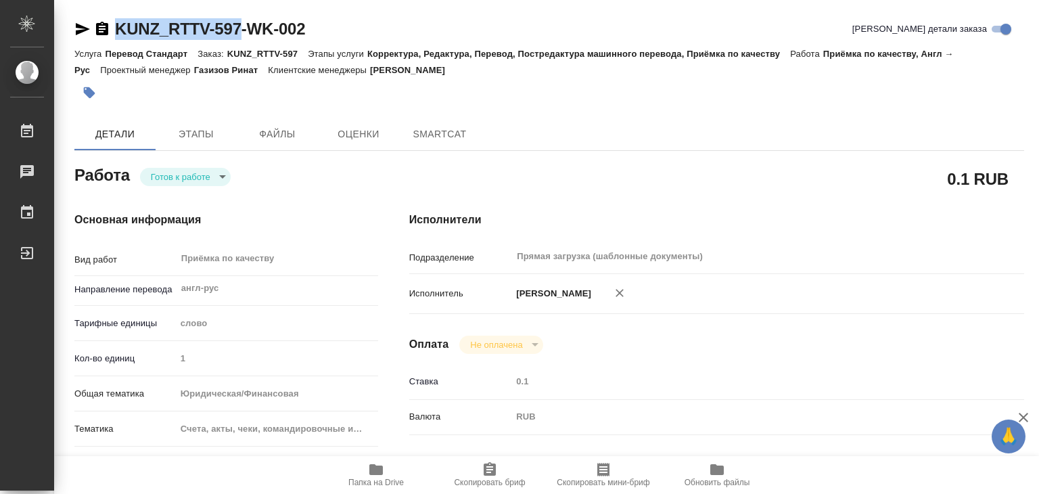
type textarea "x"
copy link "KUNZ_RTTV-597"
type textarea "x"
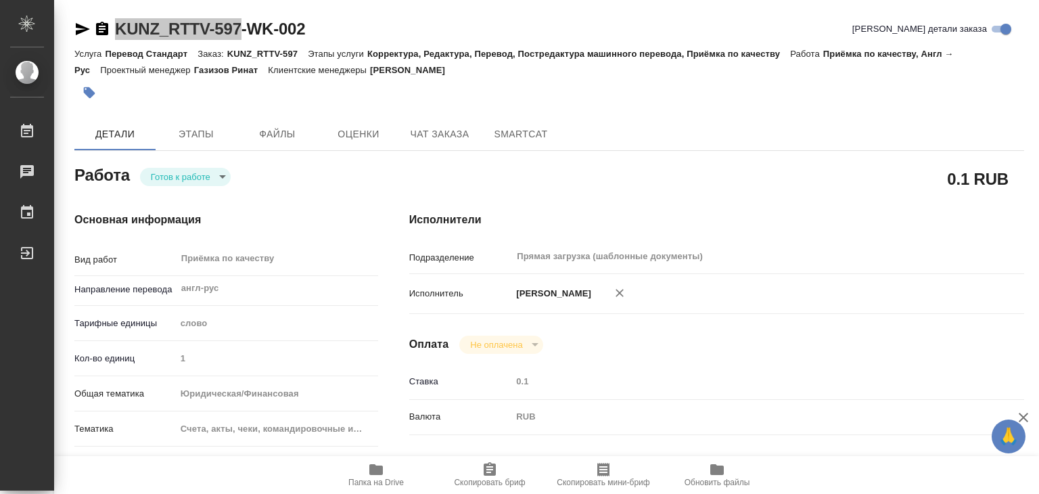
type textarea "x"
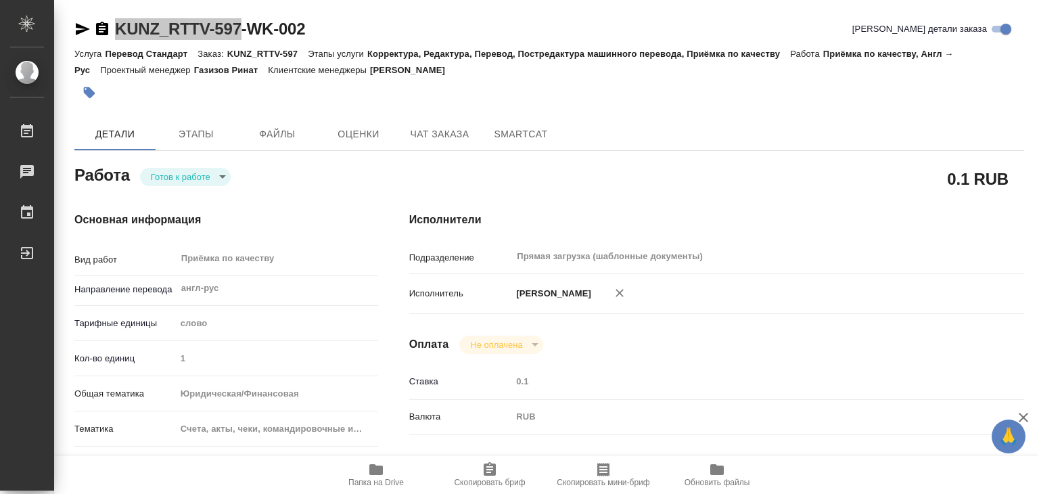
type textarea "x"
